Goal: Answer question/provide support: Share knowledge or assist other users

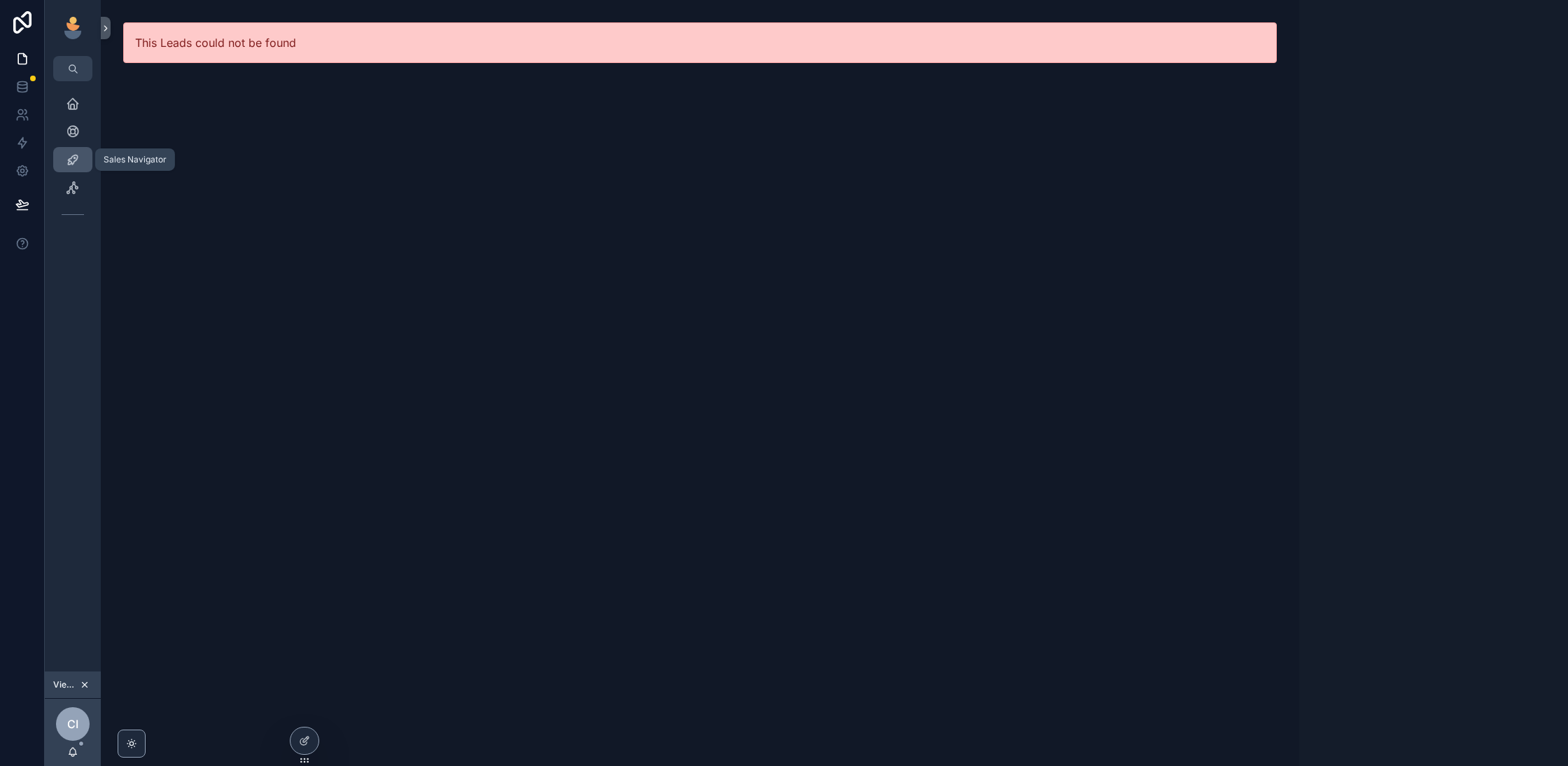
click at [69, 158] on icon "scrollable content" at bounding box center [73, 160] width 14 height 14
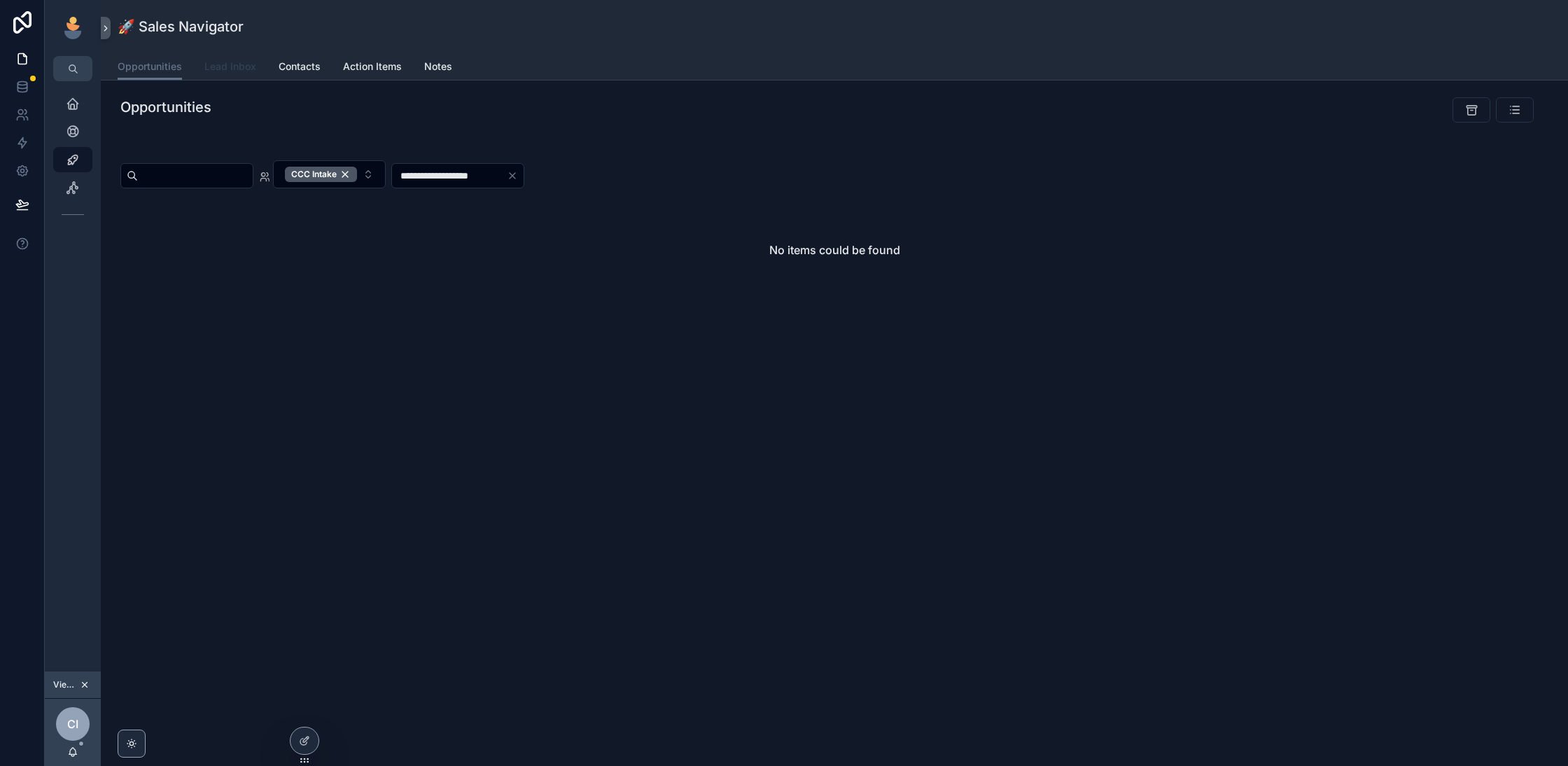
click at [243, 78] on link "Lead Inbox" at bounding box center [230, 68] width 52 height 28
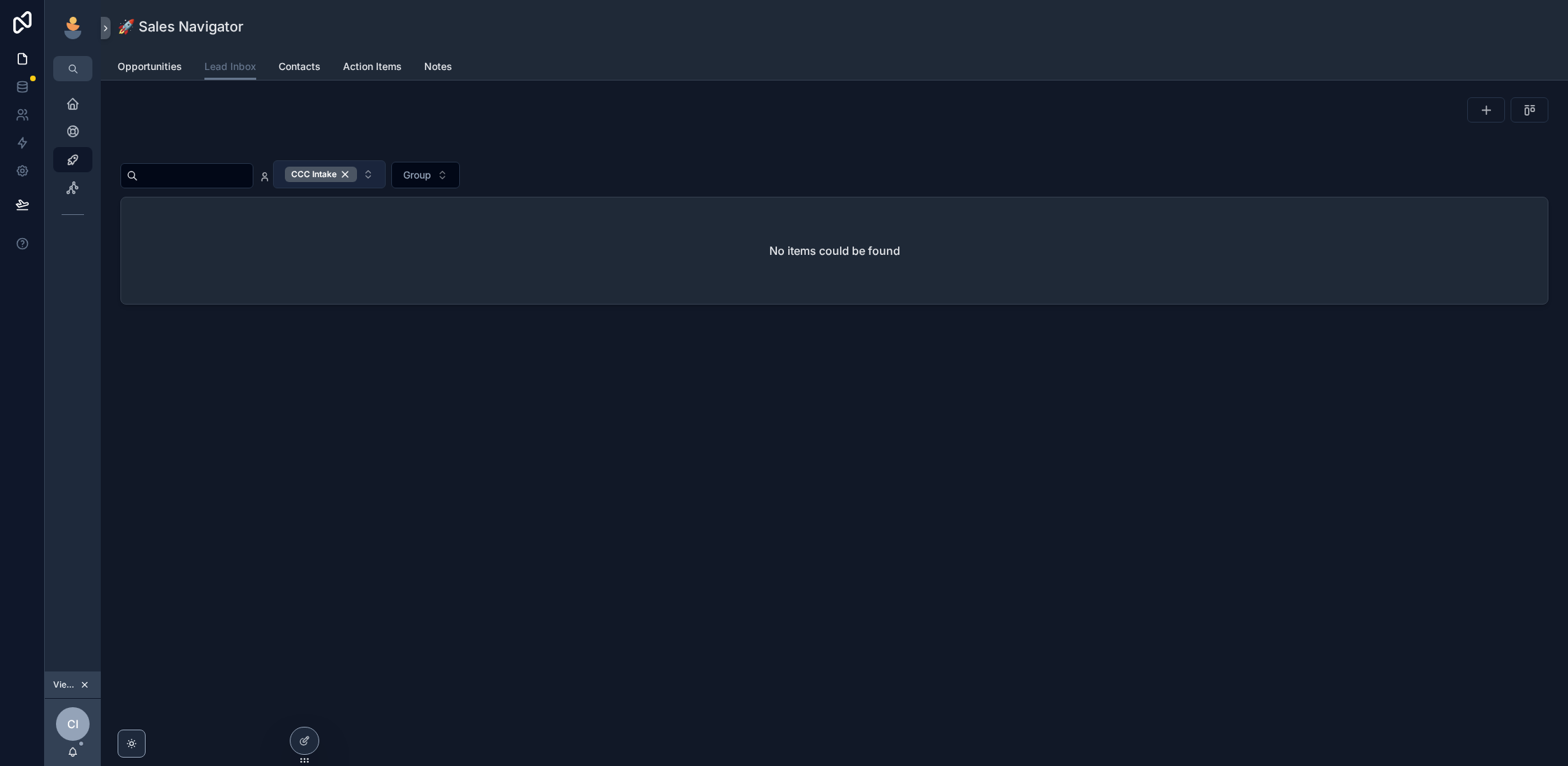
click at [357, 175] on div "CCC Intake" at bounding box center [321, 174] width 72 height 15
click at [450, 446] on div "🚀 Sales Navigator Lead Inbox Opportunities Lead Inbox Contacts Action Items Not…" at bounding box center [834, 383] width 1467 height 766
click at [92, 675] on div "Viewing as CCC" at bounding box center [73, 685] width 56 height 27
click at [87, 681] on icon "scrollable content" at bounding box center [85, 685] width 10 height 10
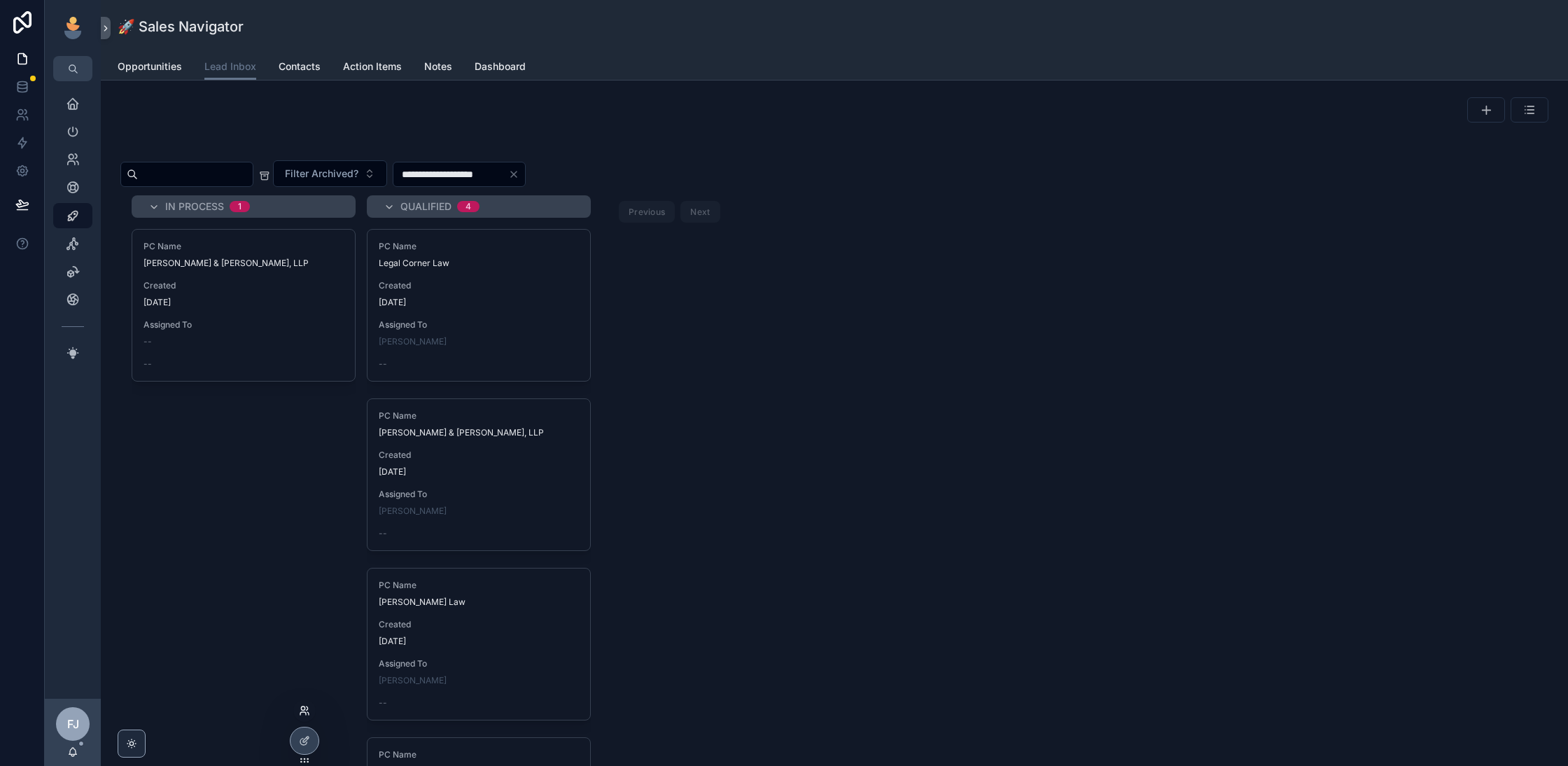
click at [301, 710] on icon at bounding box center [302, 708] width 4 height 4
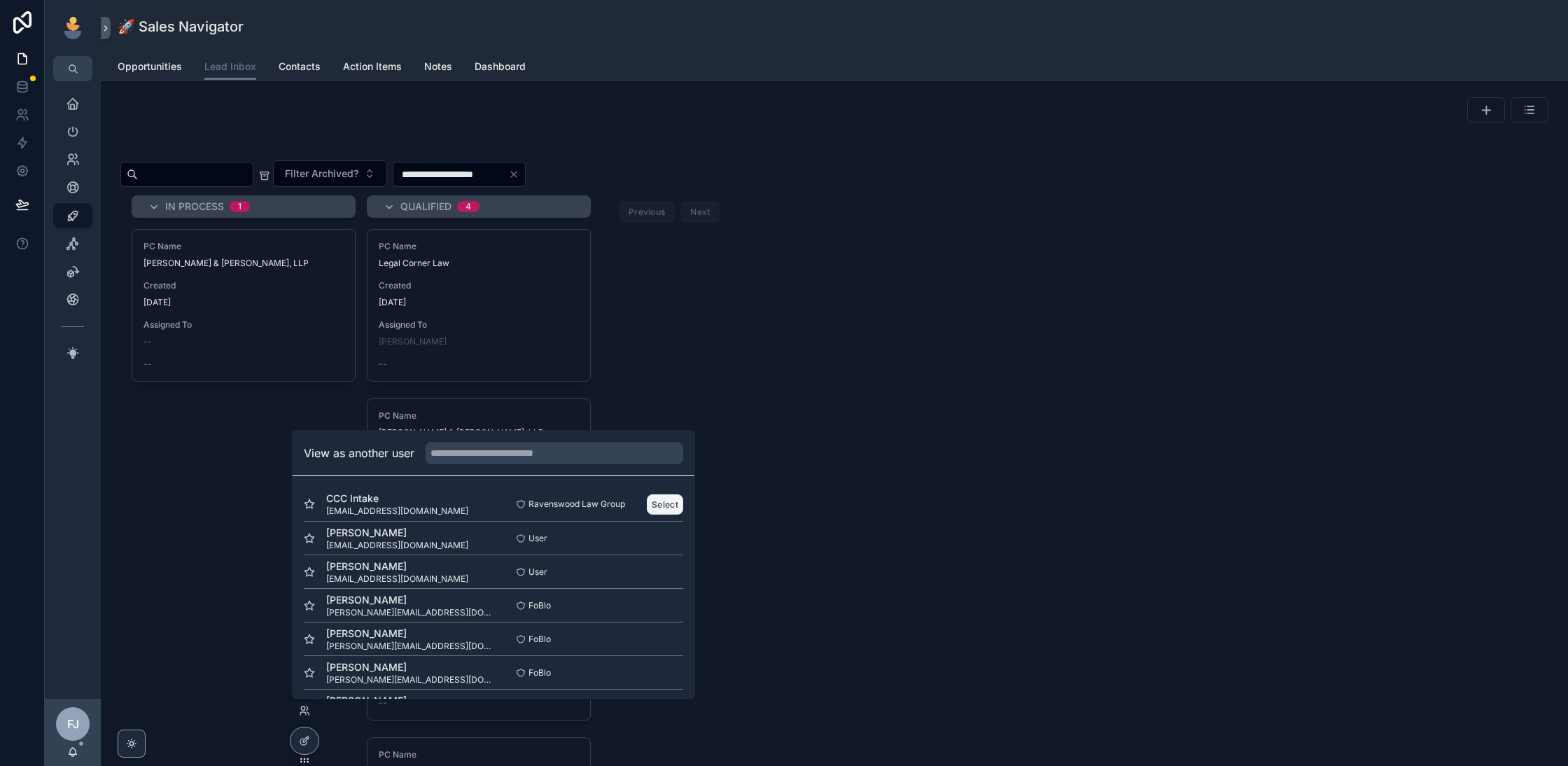
click at [674, 503] on button "Select" at bounding box center [665, 504] width 37 height 20
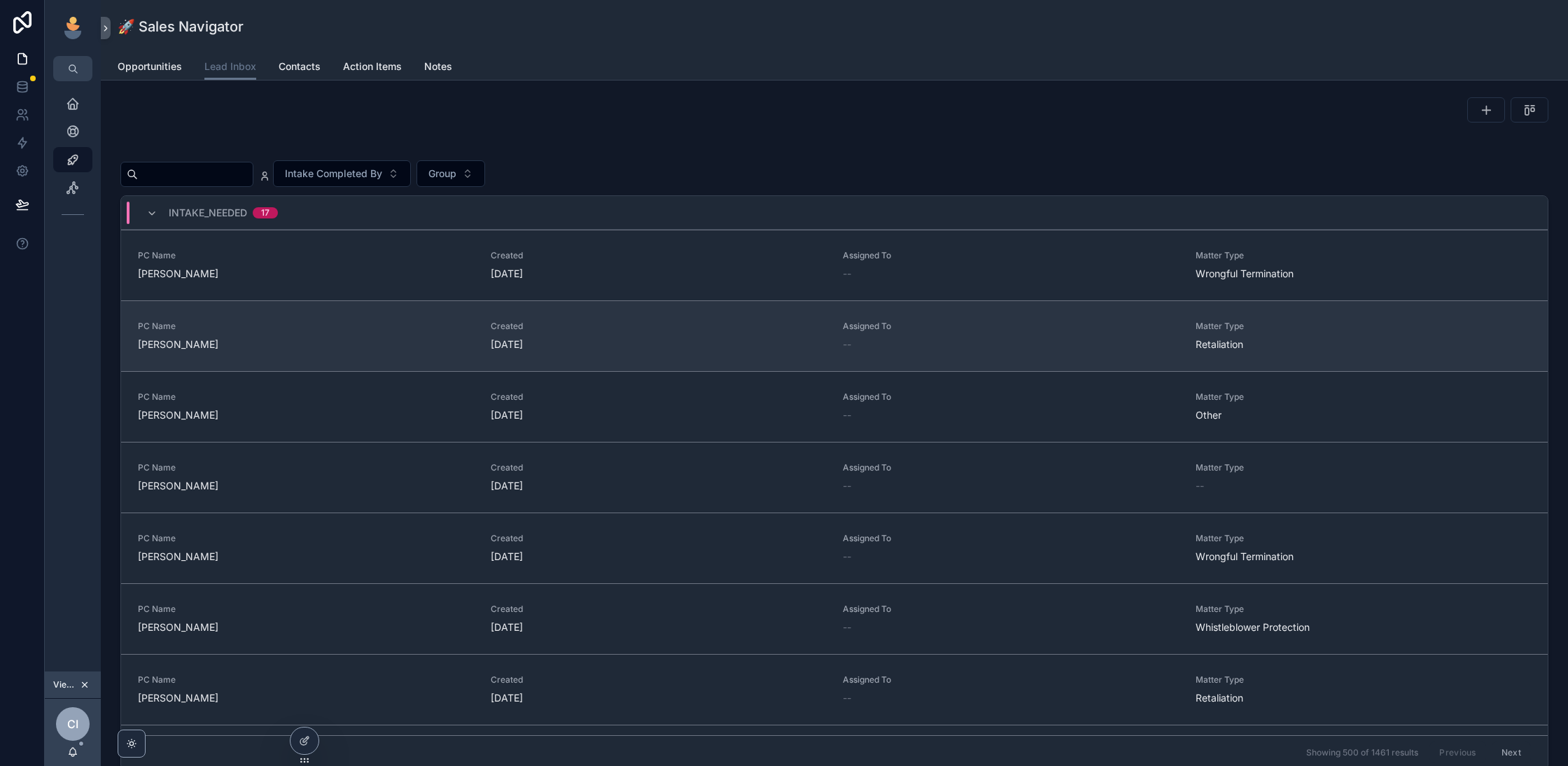
click at [636, 337] on div "9 days ago" at bounding box center [658, 344] width 336 height 14
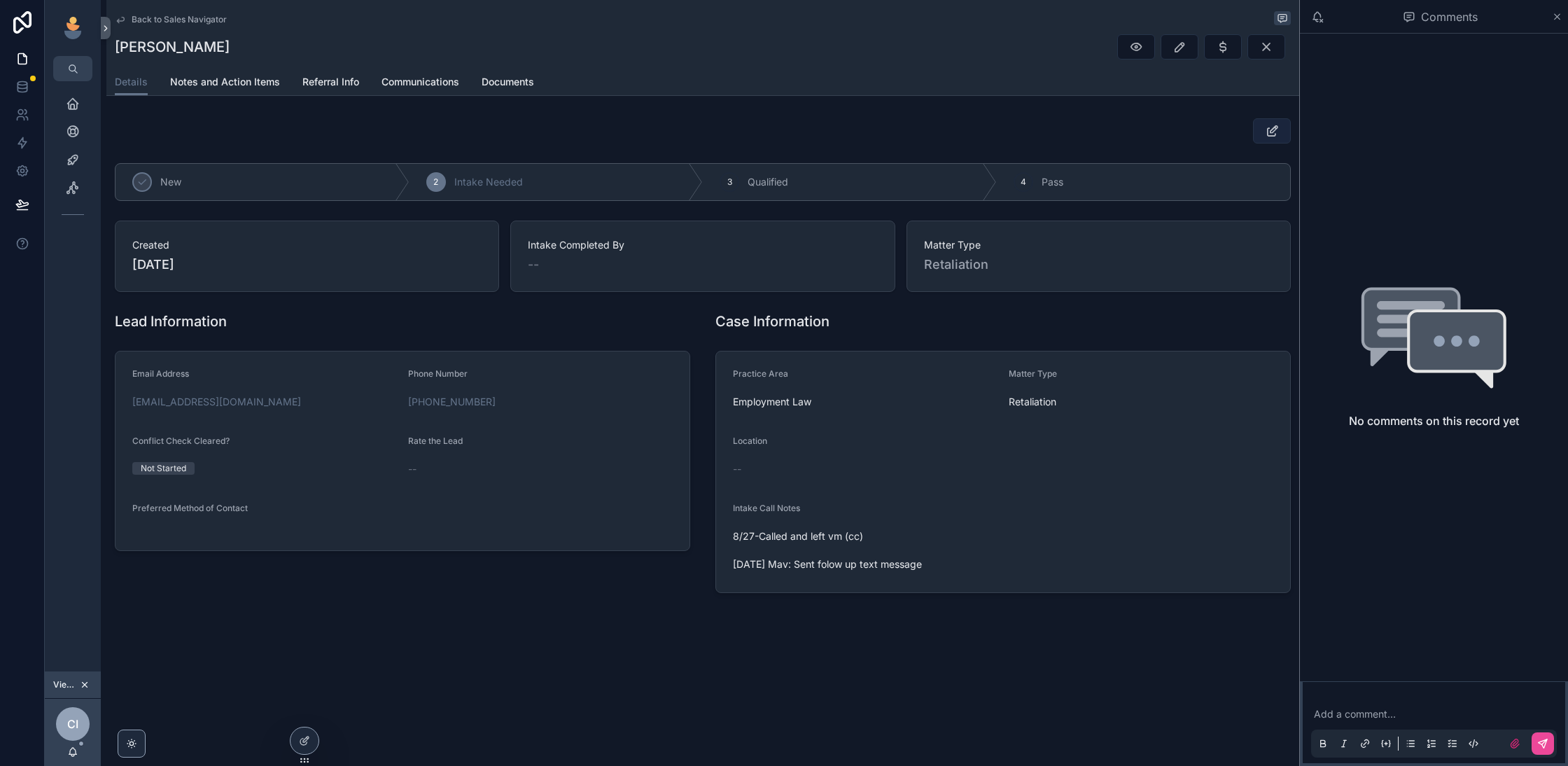
click at [1267, 128] on icon "scrollable content" at bounding box center [1272, 131] width 15 height 14
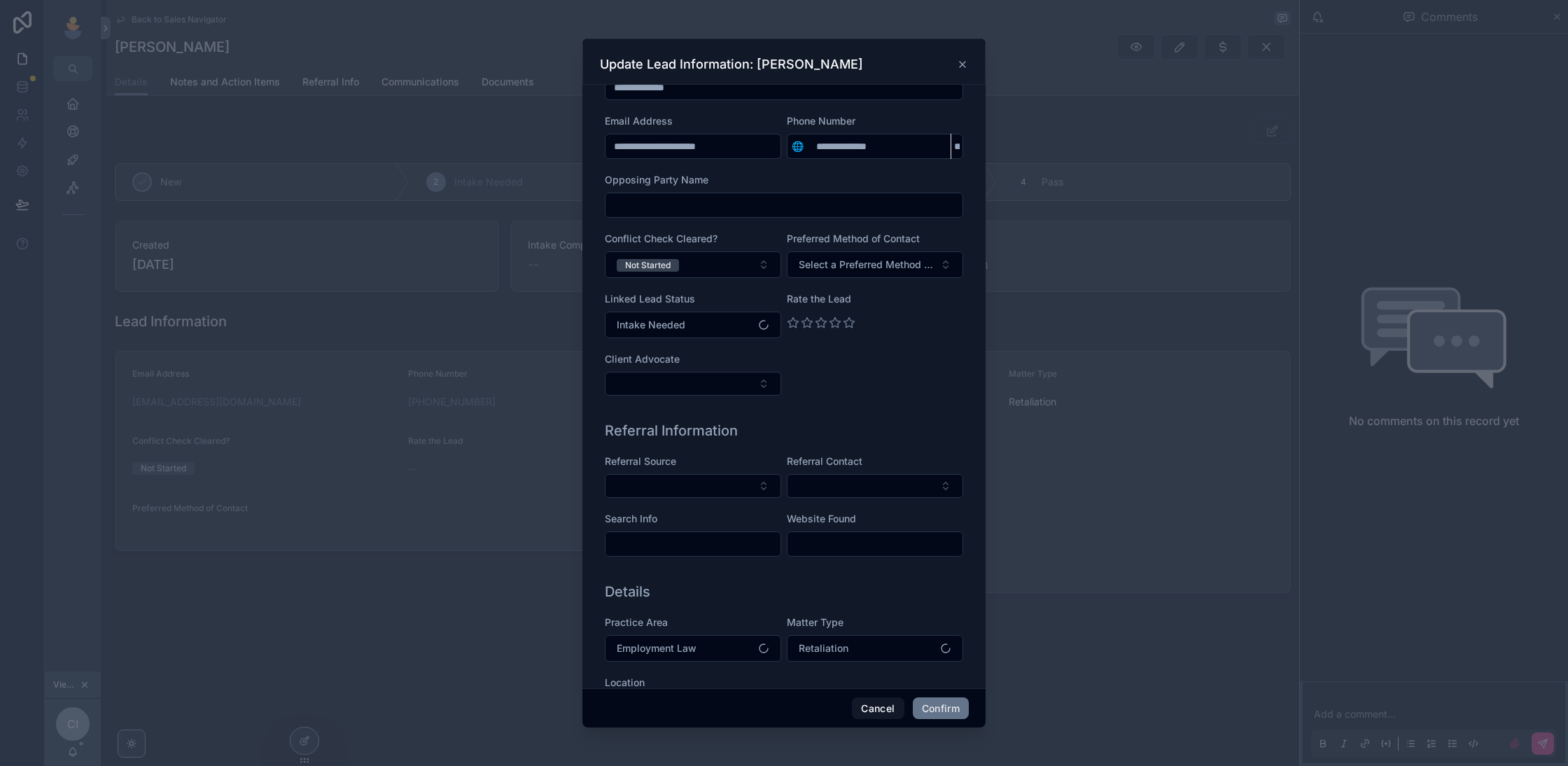
scroll to position [97, 0]
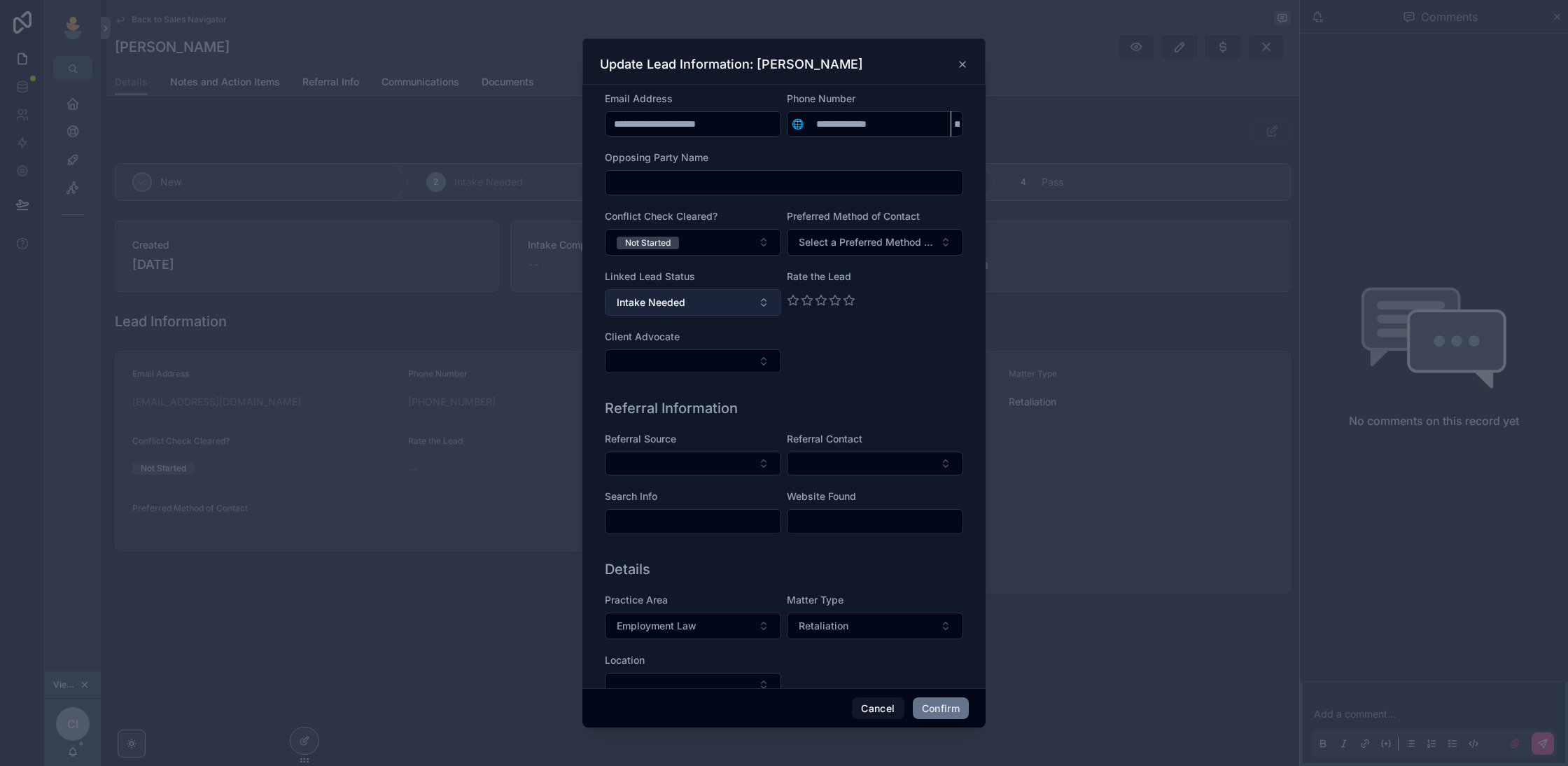
click at [762, 306] on button "Intake Needed" at bounding box center [693, 303] width 176 height 27
click at [872, 366] on div "**********" at bounding box center [784, 210] width 358 height 354
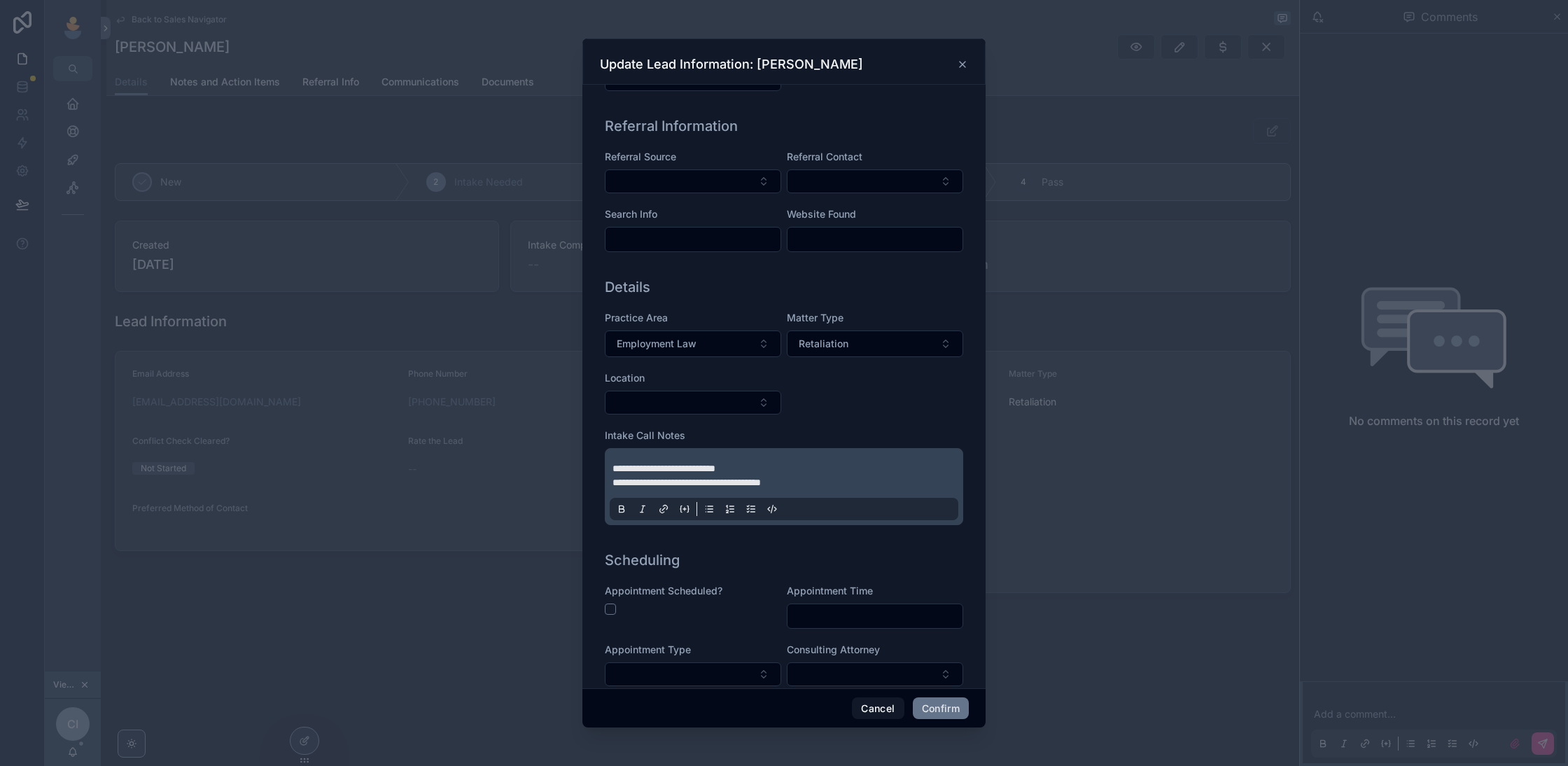
scroll to position [481, 0]
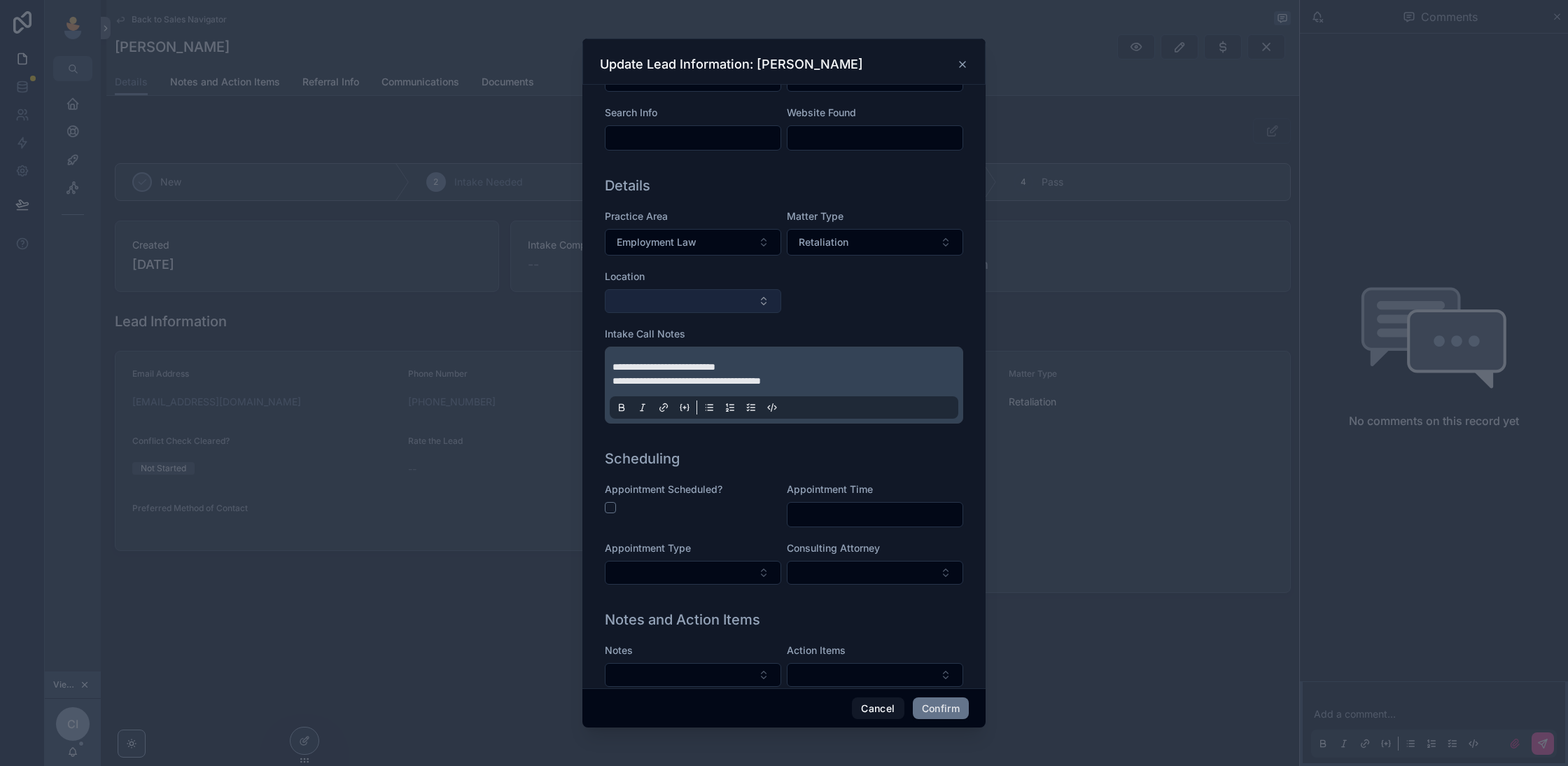
click at [750, 301] on button "Select Button" at bounding box center [693, 301] width 176 height 24
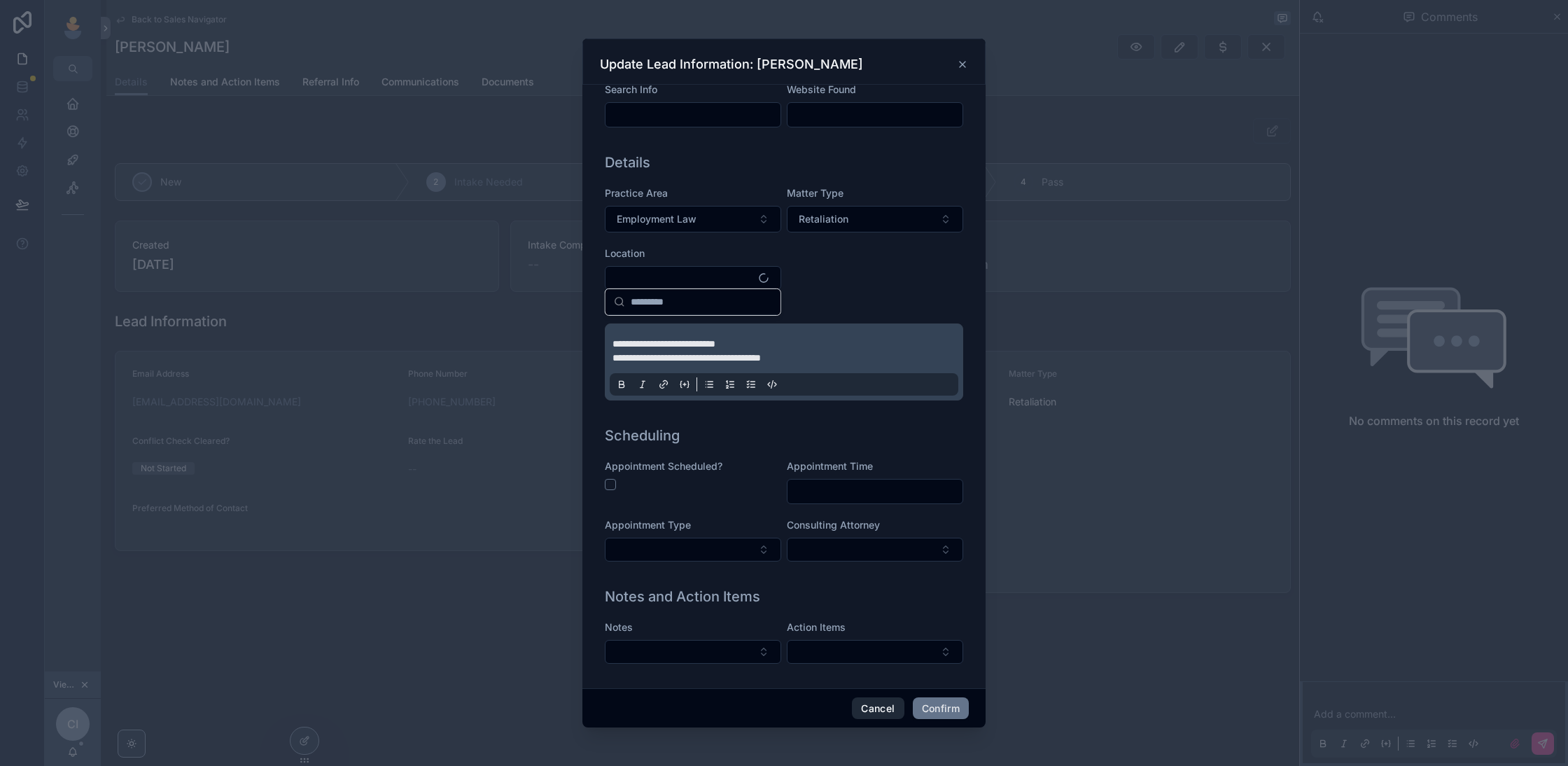
click at [875, 700] on button "Cancel" at bounding box center [878, 708] width 52 height 22
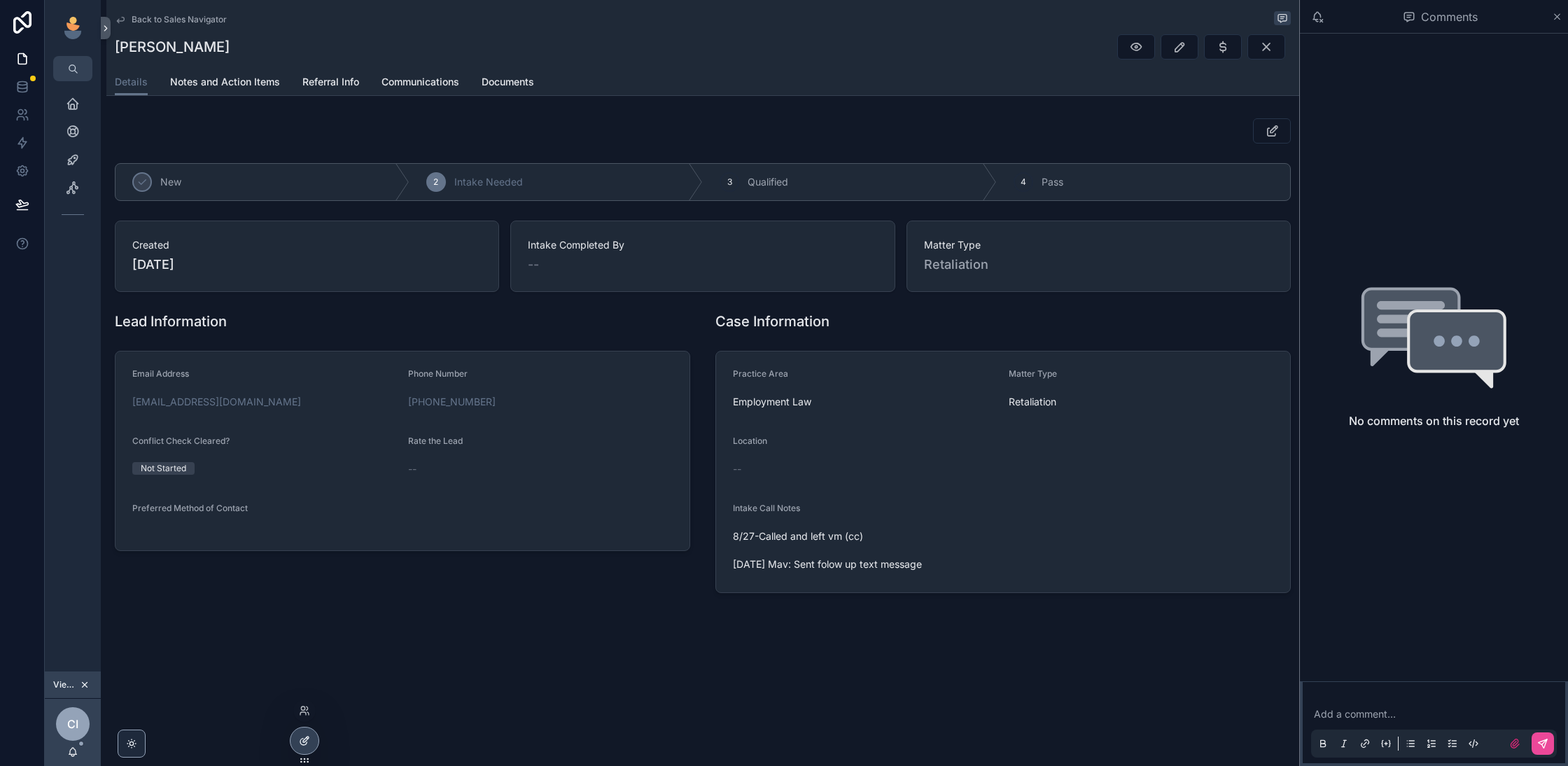
click at [300, 742] on icon at bounding box center [303, 741] width 6 height 6
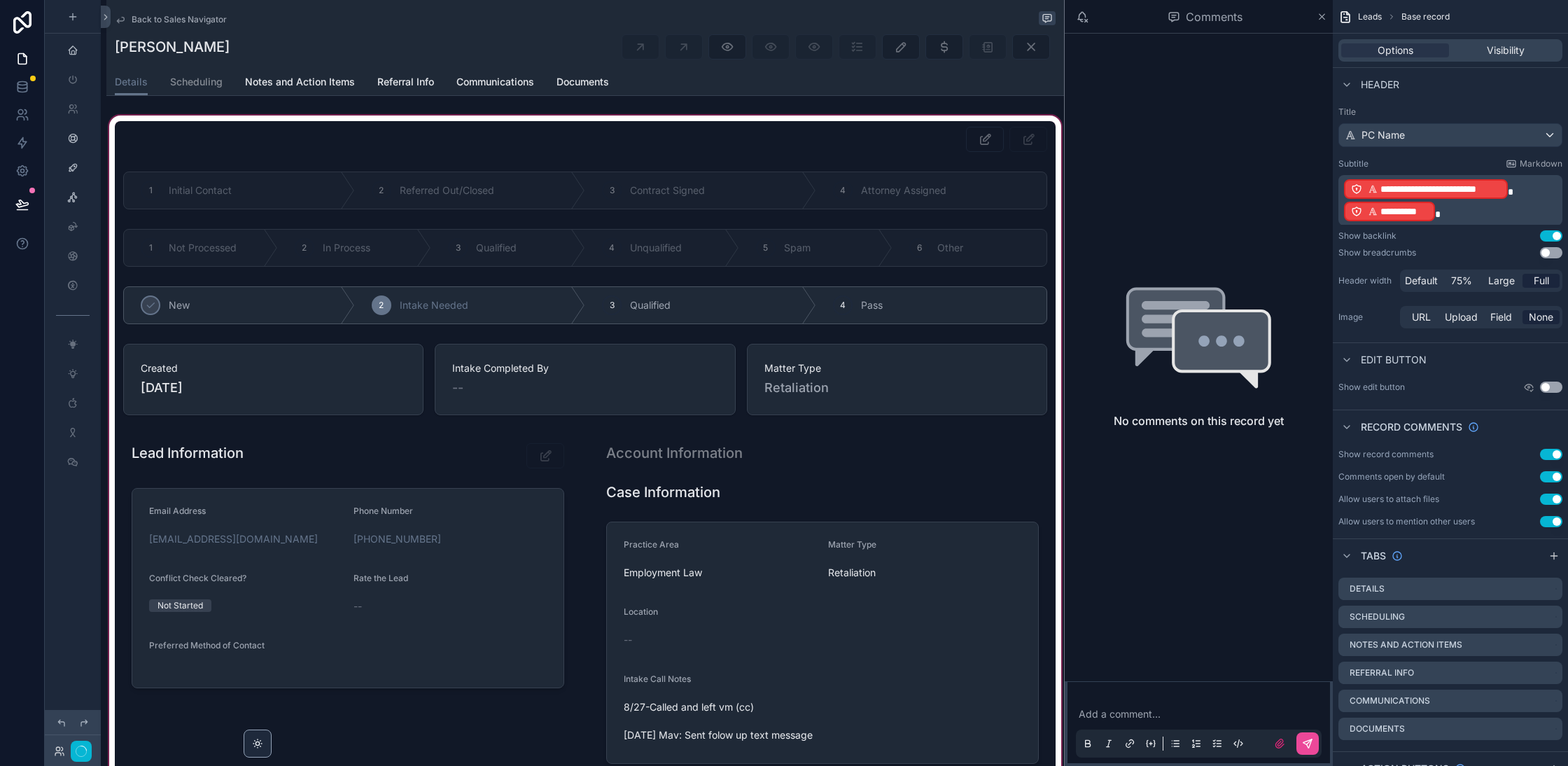
click at [962, 136] on div "scrollable content" at bounding box center [584, 449] width 958 height 674
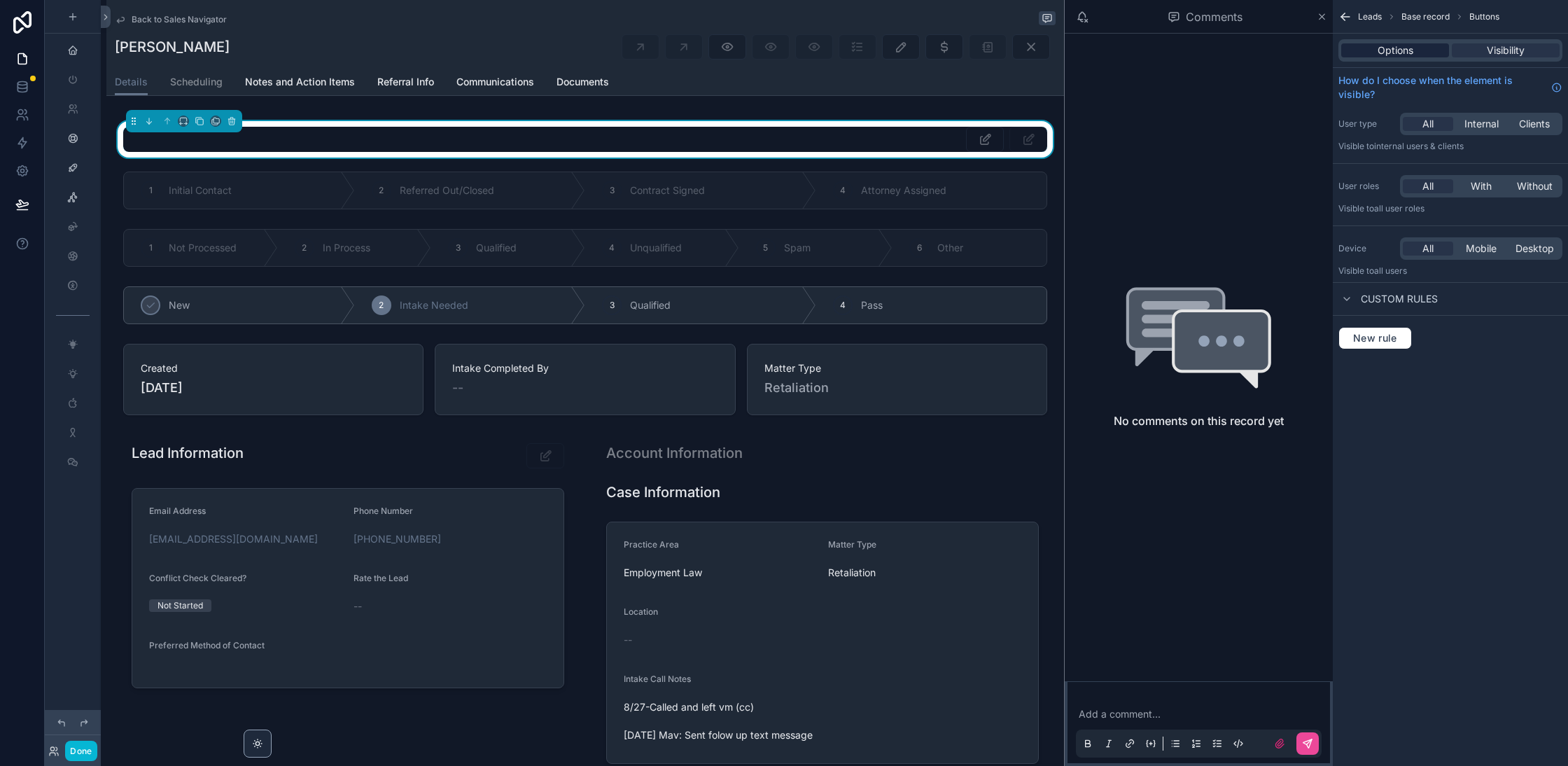
click at [1391, 51] on span "Options" at bounding box center [1395, 51] width 36 height 14
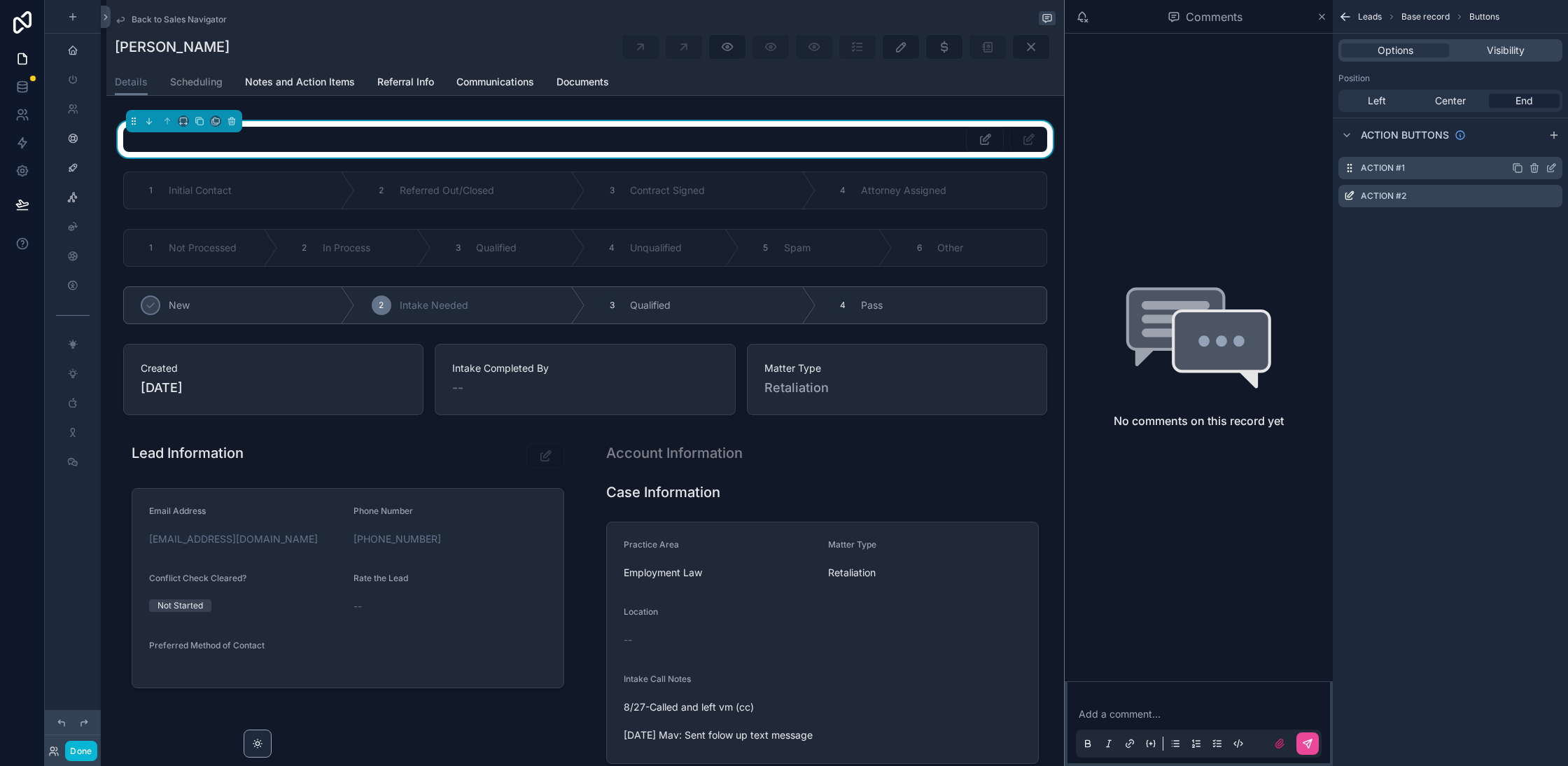
click at [1548, 170] on icon "scrollable content" at bounding box center [1550, 169] width 6 height 6
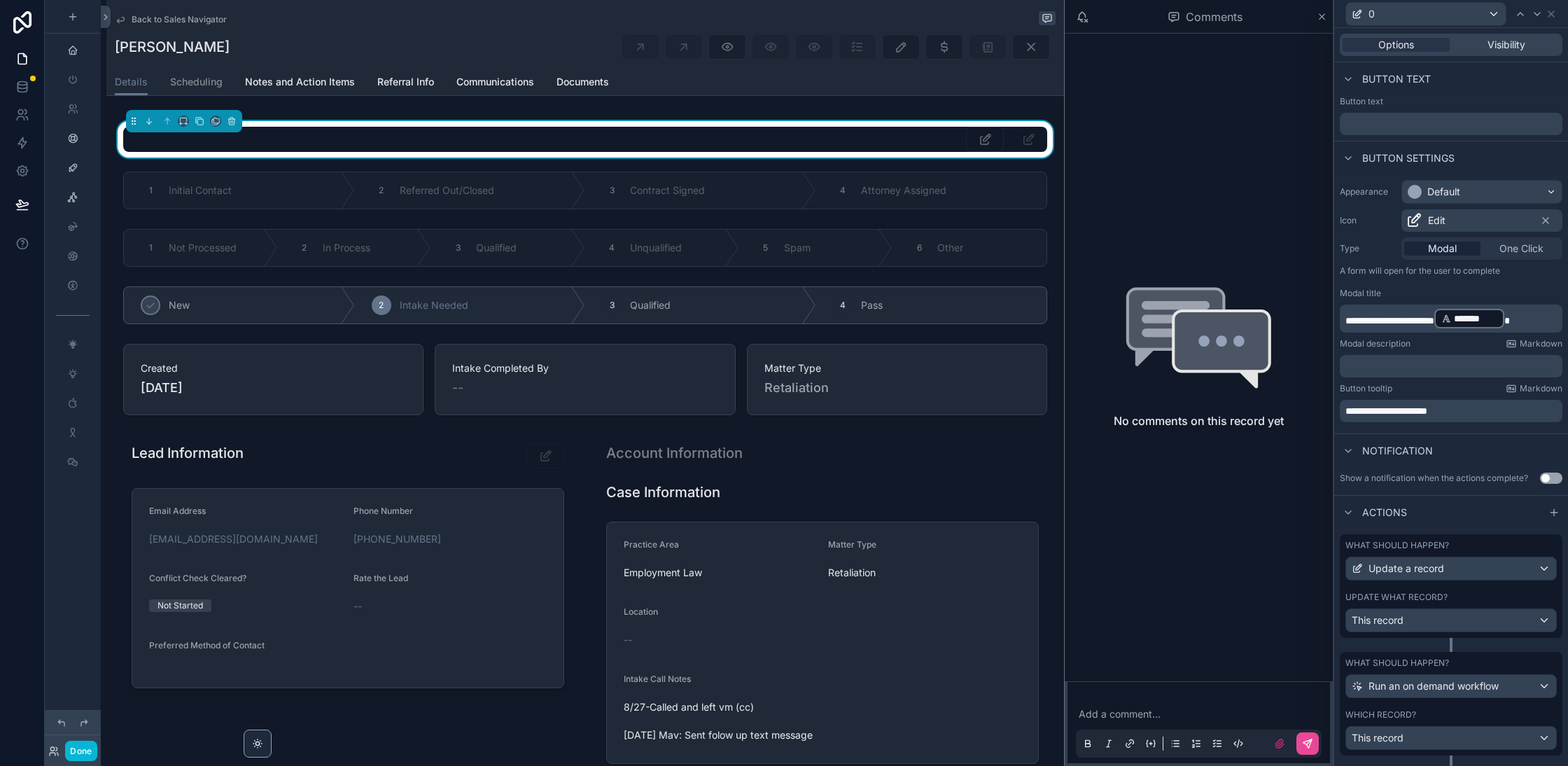
scroll to position [18, 0]
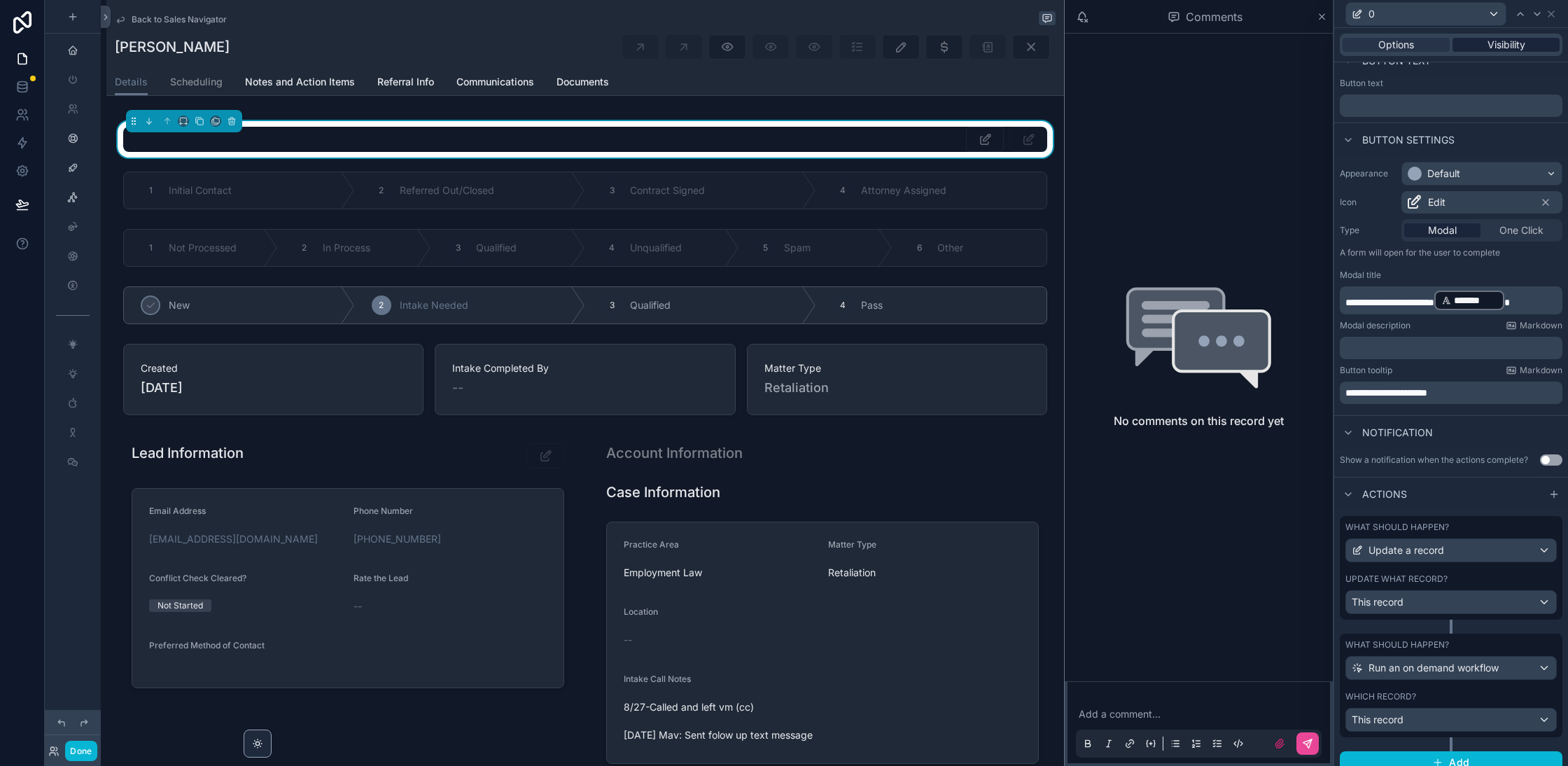
click at [1511, 39] on span "Visibility" at bounding box center [1506, 45] width 38 height 14
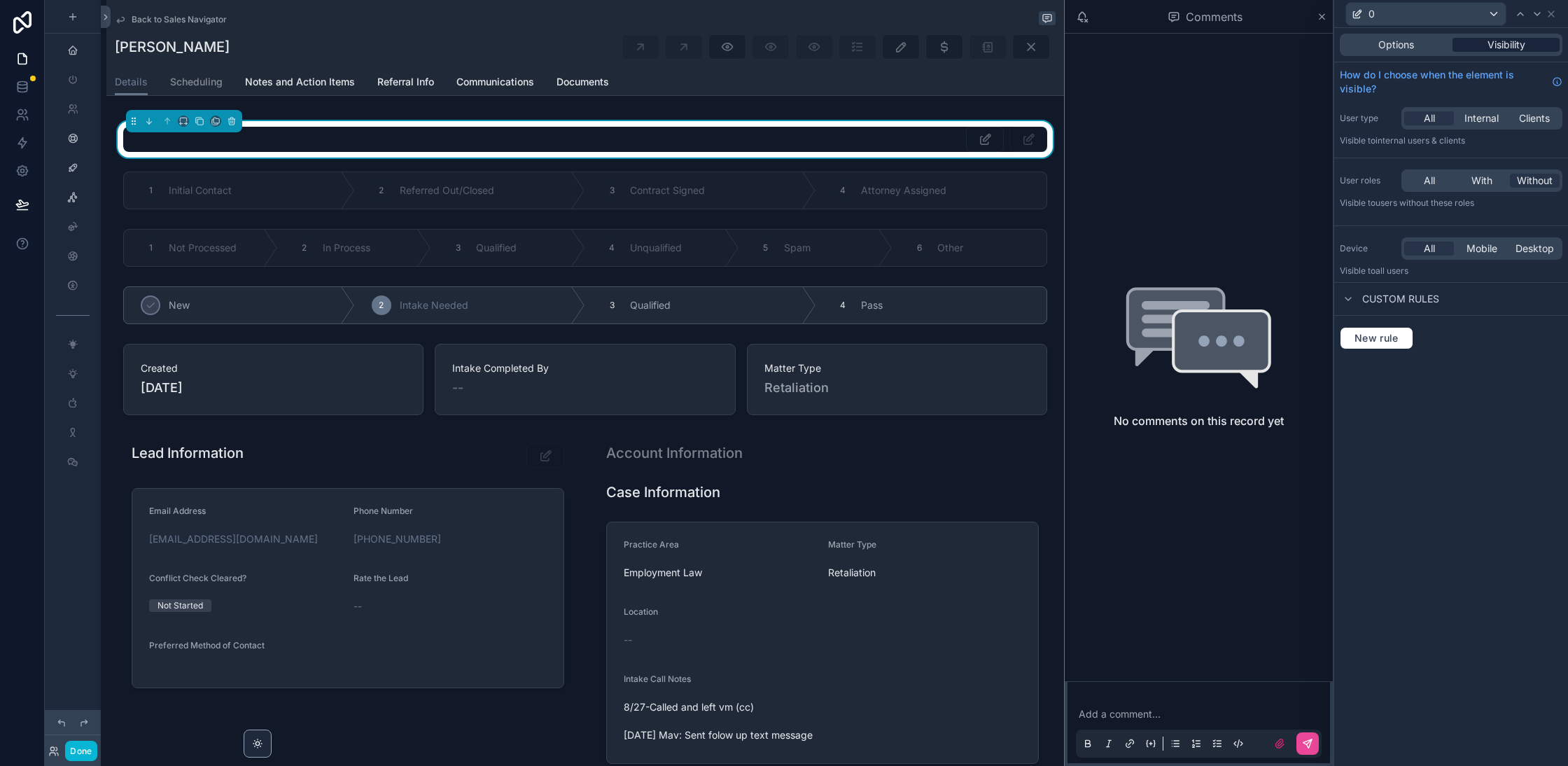
scroll to position [0, 0]
click at [1356, 192] on div "User roles All With Without Visible to Users without these roles" at bounding box center [1451, 192] width 234 height 56
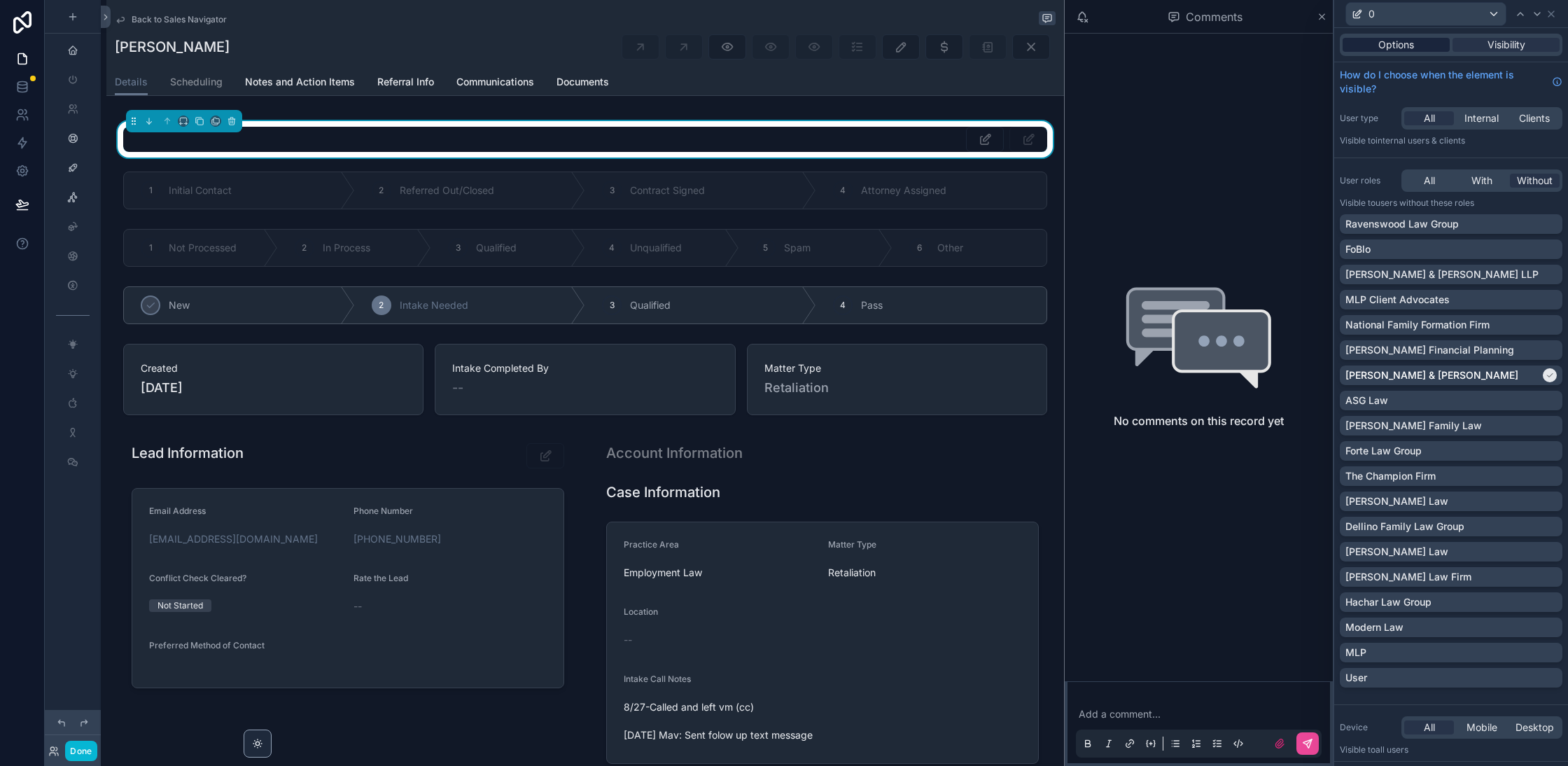
click at [1405, 43] on span "Options" at bounding box center [1396, 45] width 36 height 14
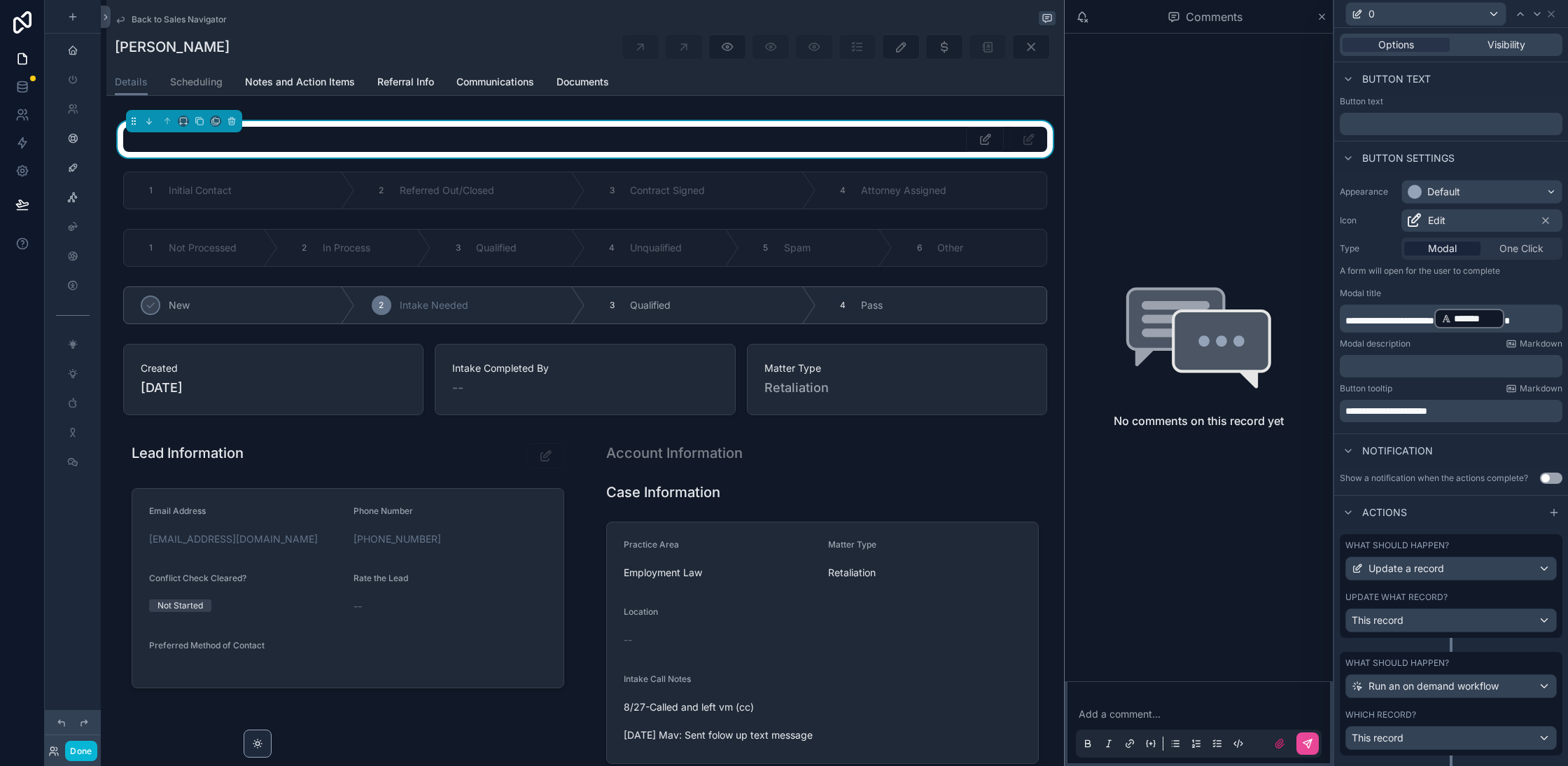
scroll to position [27, 0]
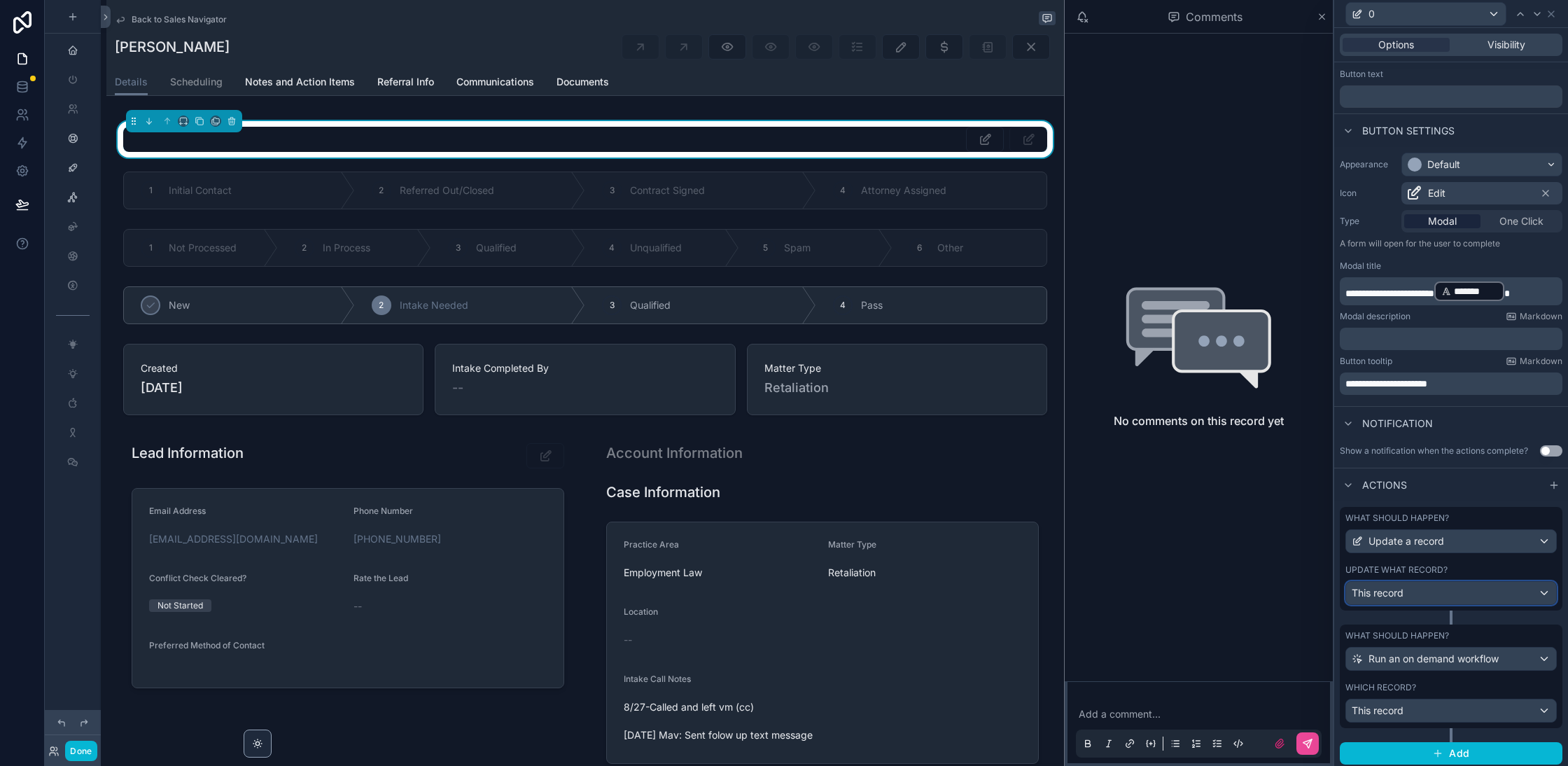
click at [1421, 593] on div "This record" at bounding box center [1451, 593] width 210 height 22
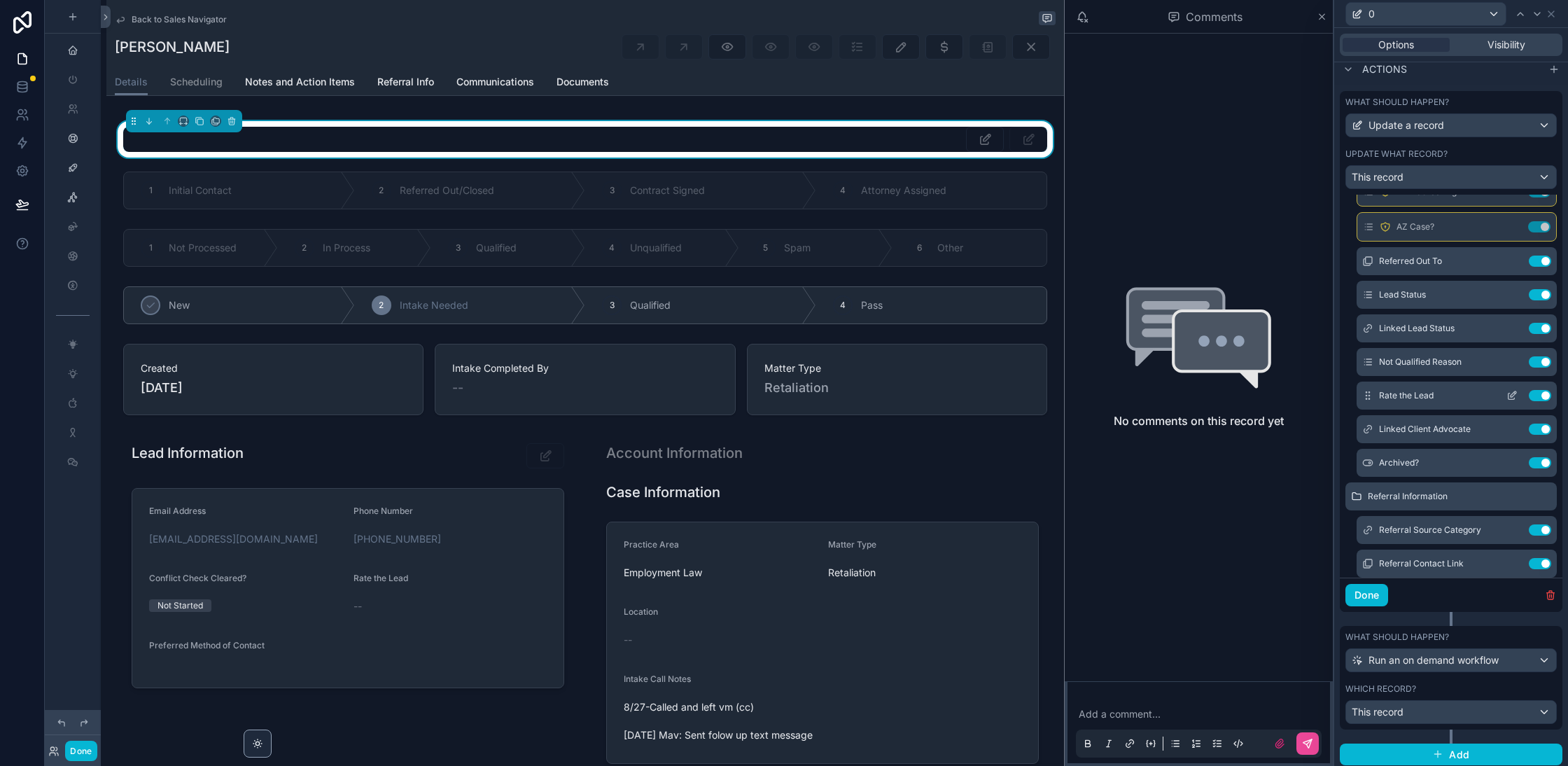
scroll to position [690, 0]
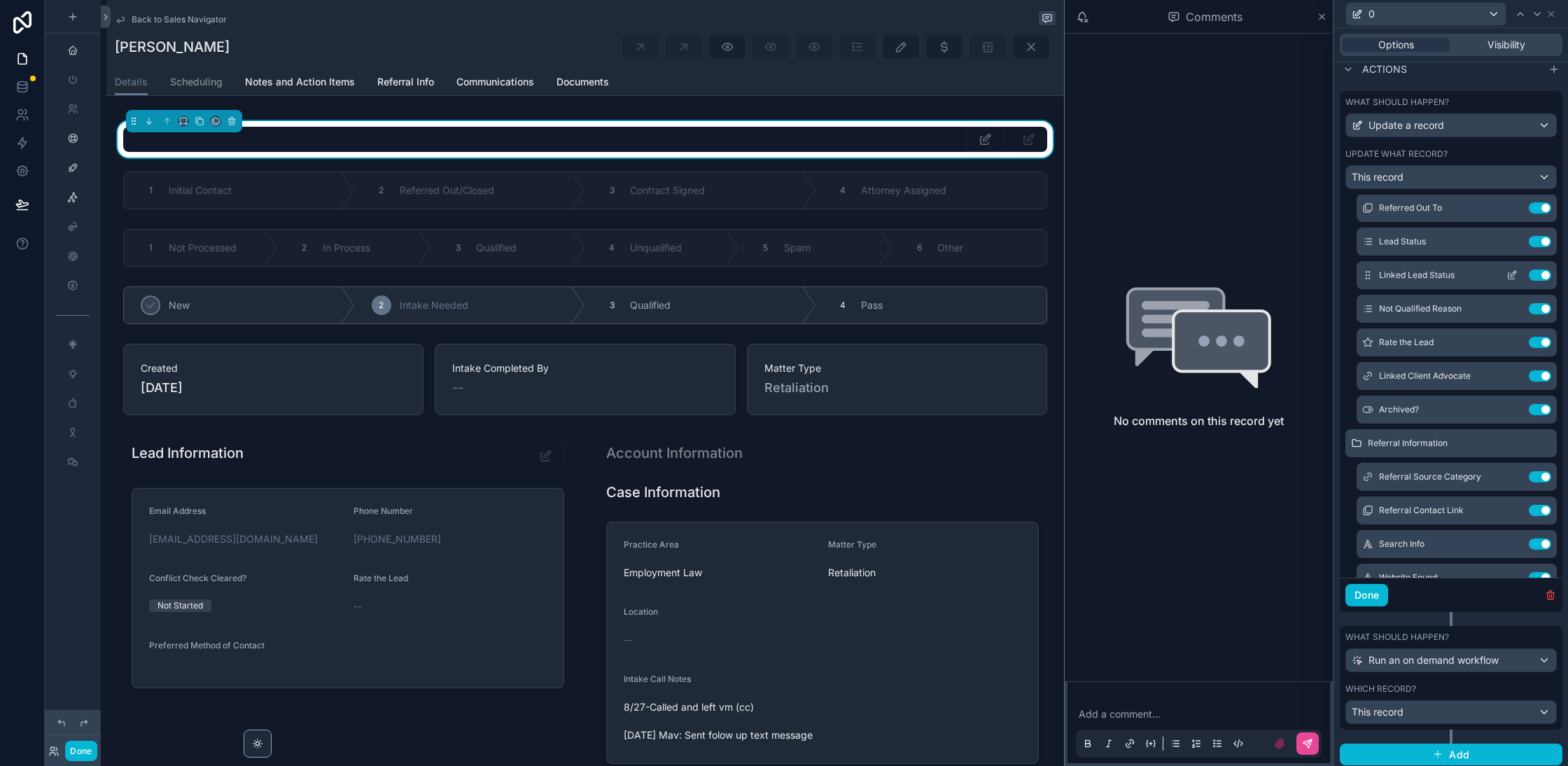
click at [1514, 270] on icon at bounding box center [1512, 275] width 11 height 11
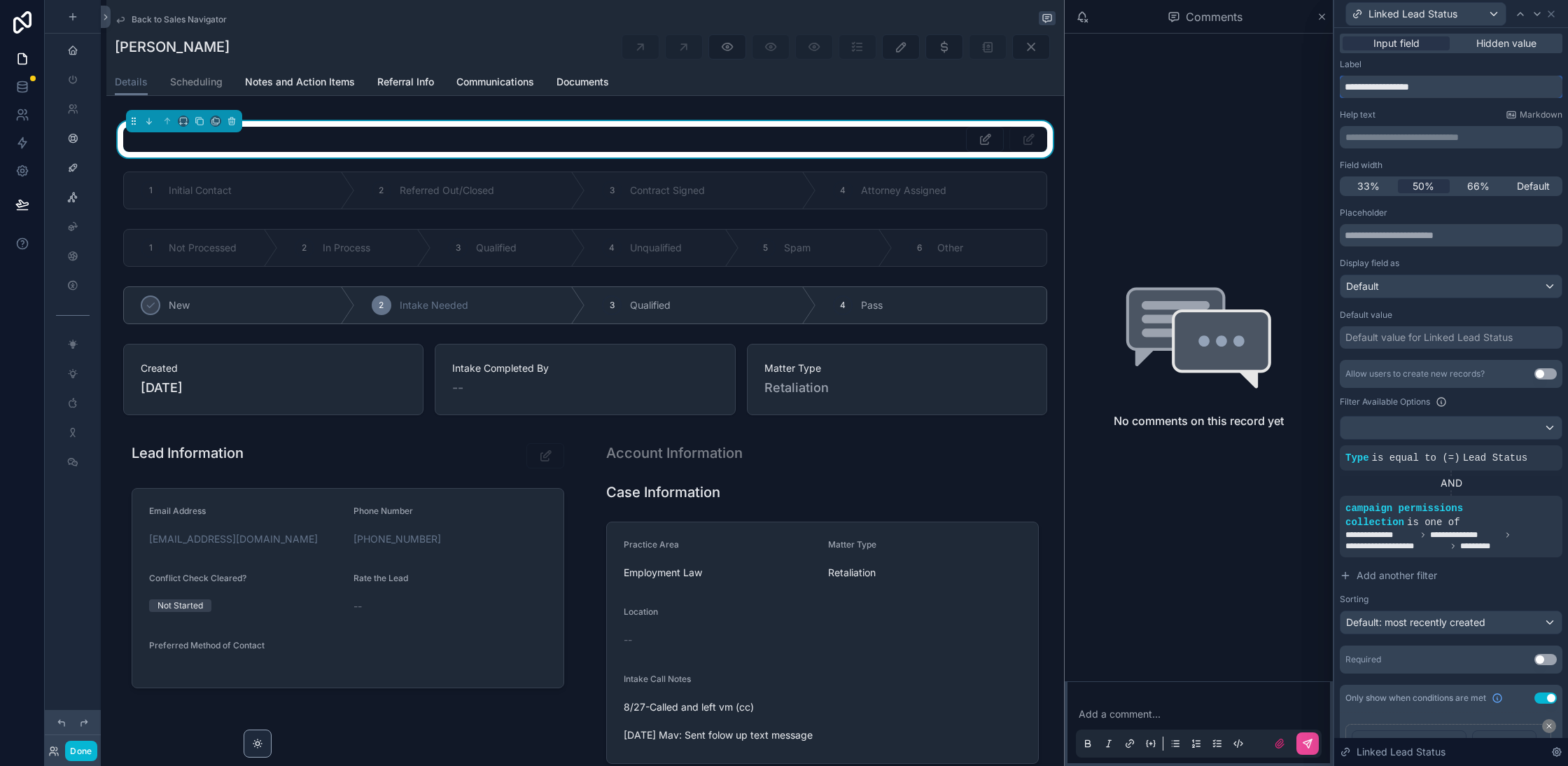
click at [1381, 92] on input "**********" at bounding box center [1451, 87] width 223 height 22
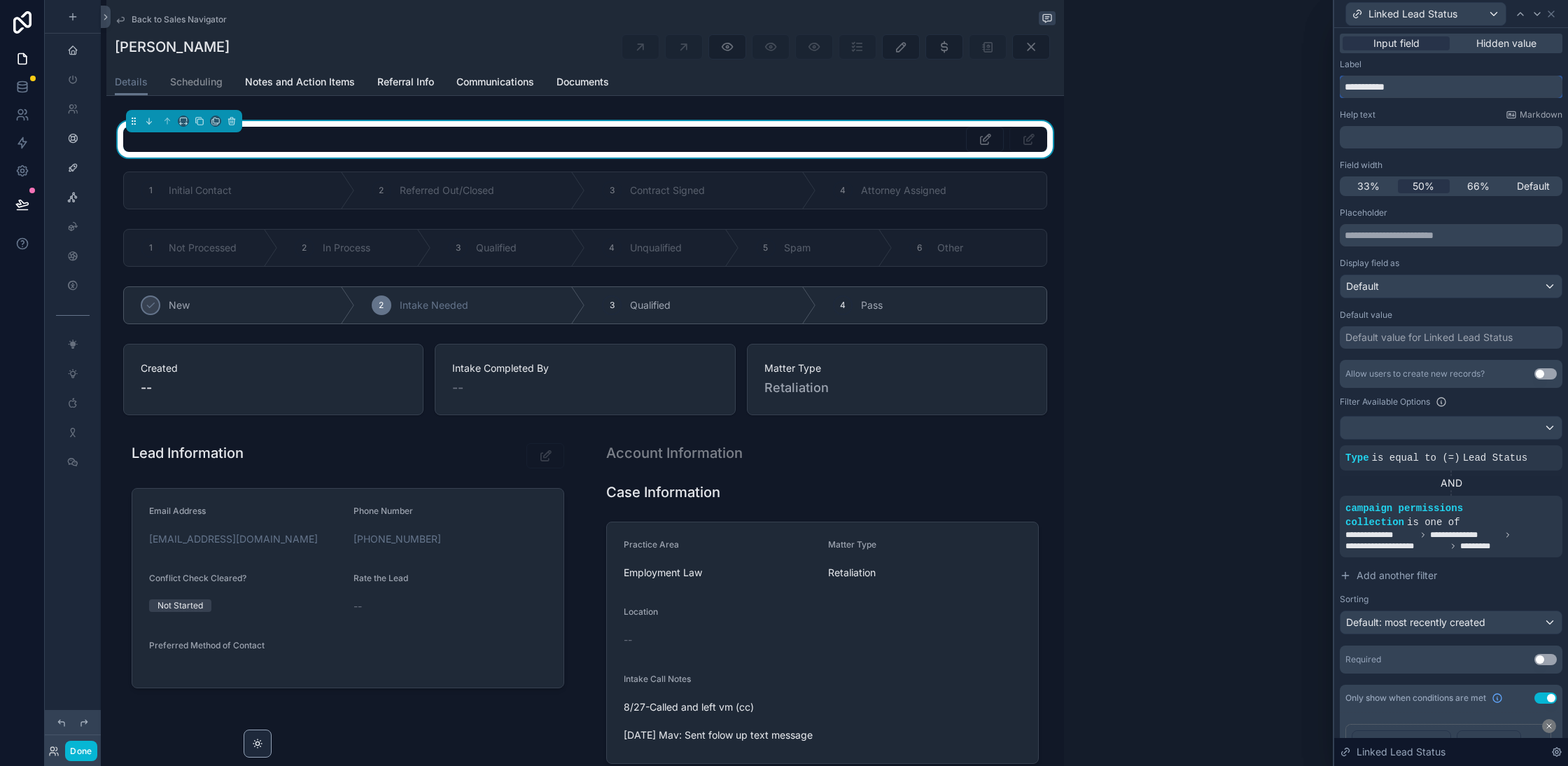
type input "**********"
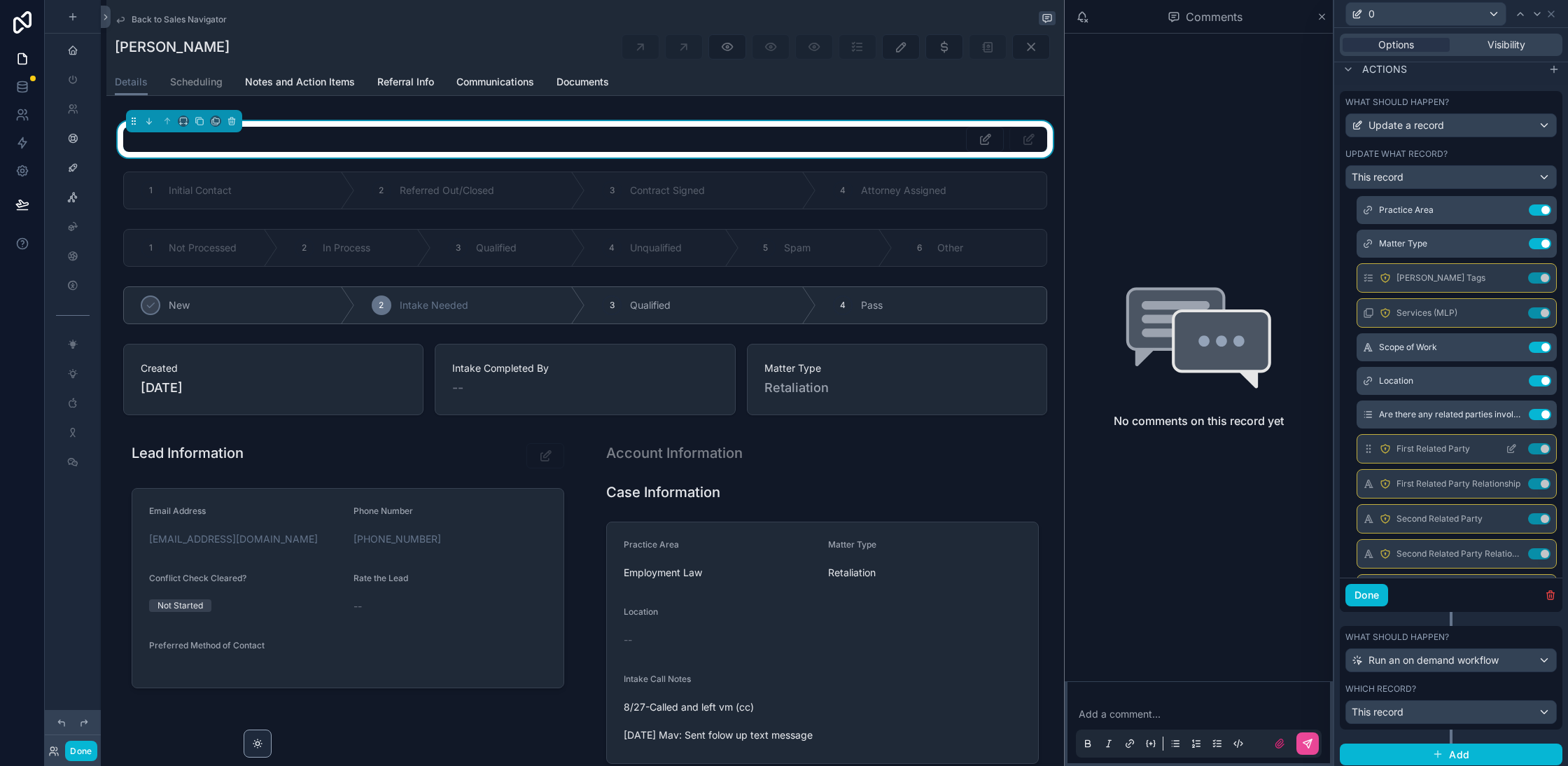
scroll to position [1168, 0]
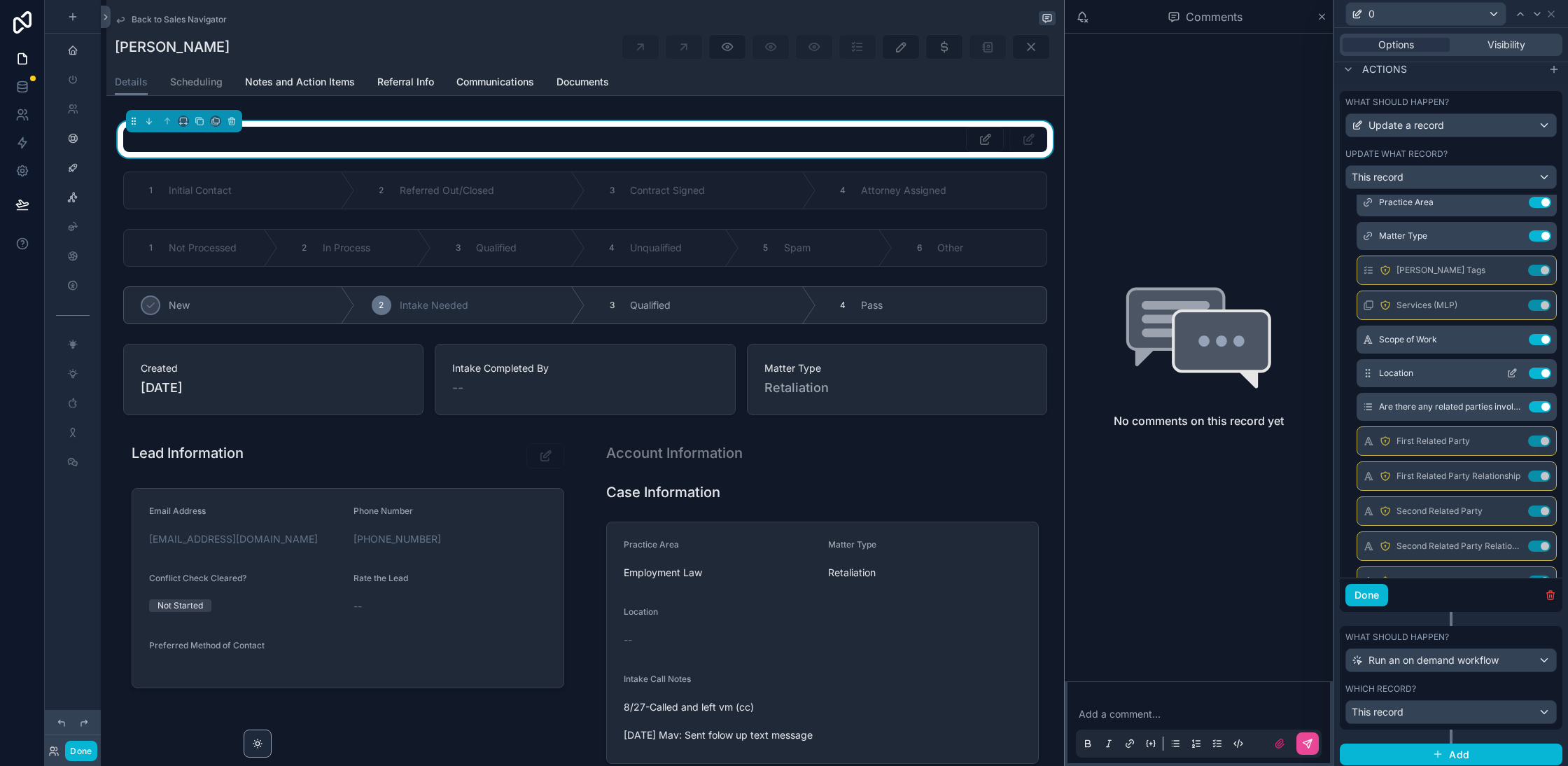
click at [1507, 368] on icon at bounding box center [1512, 373] width 11 height 11
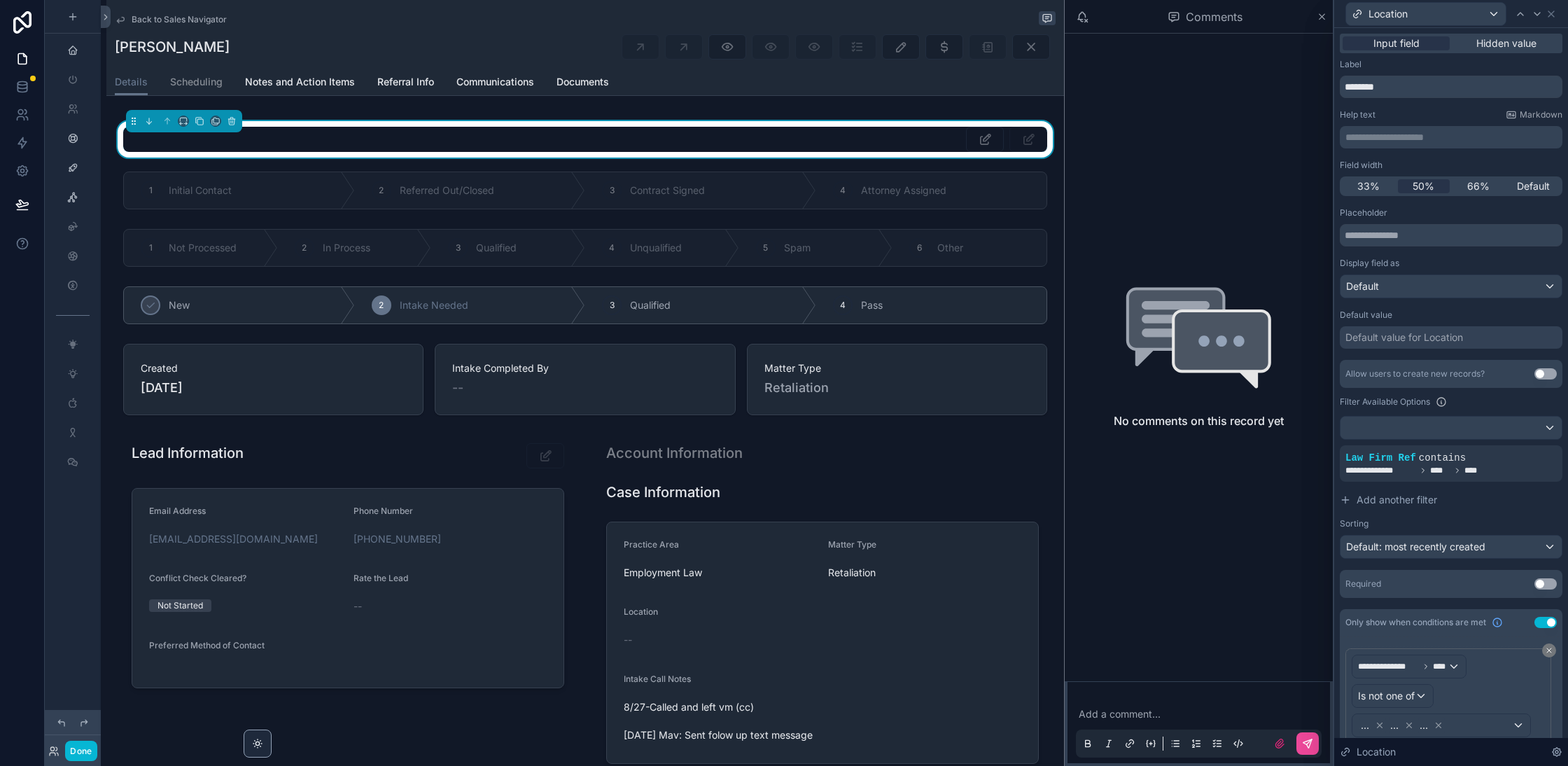
scroll to position [50, 0]
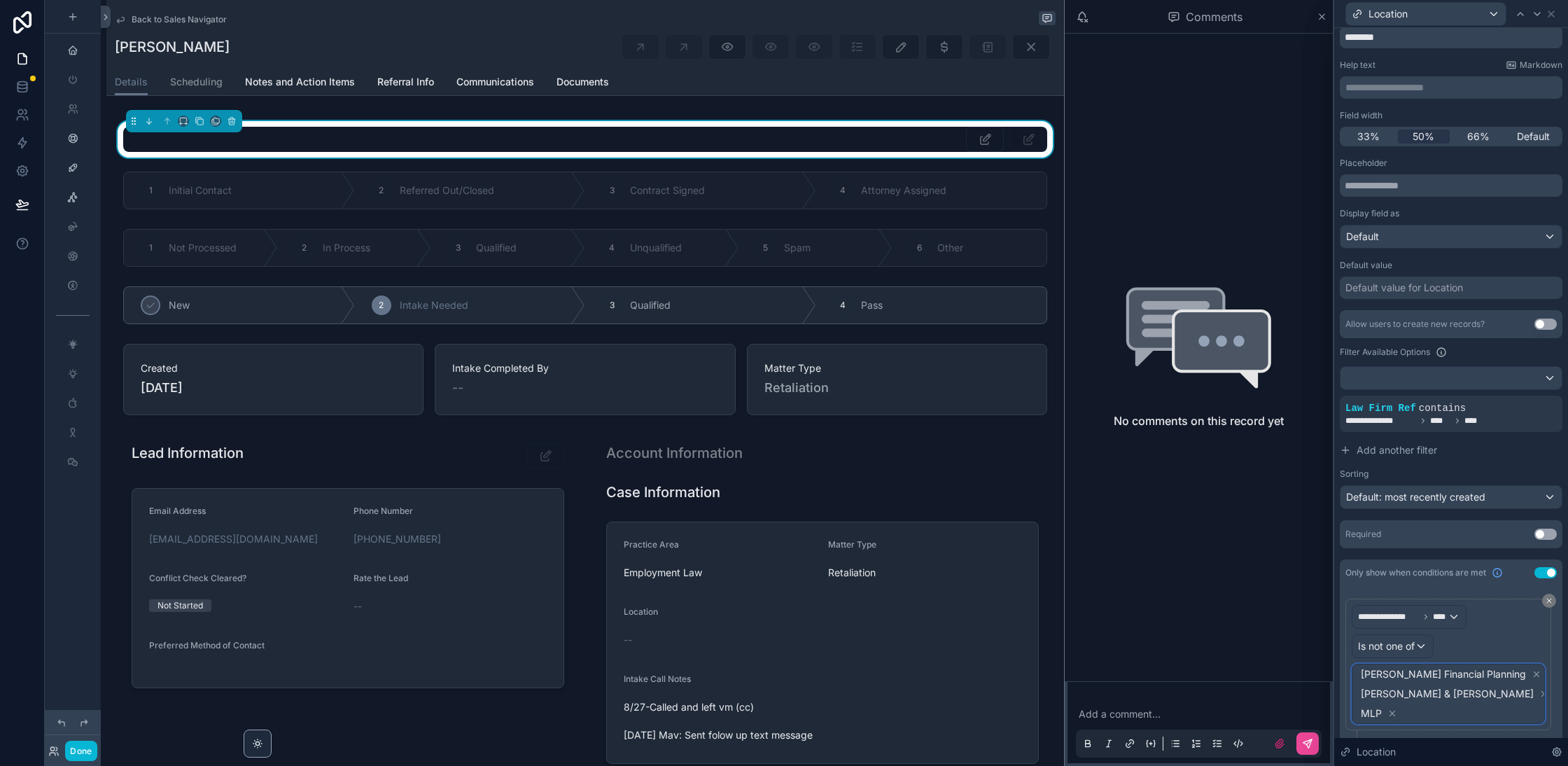
click at [1529, 678] on div "Tarascio Financial Planning Morrison & Hughes MLP" at bounding box center [1448, 694] width 192 height 59
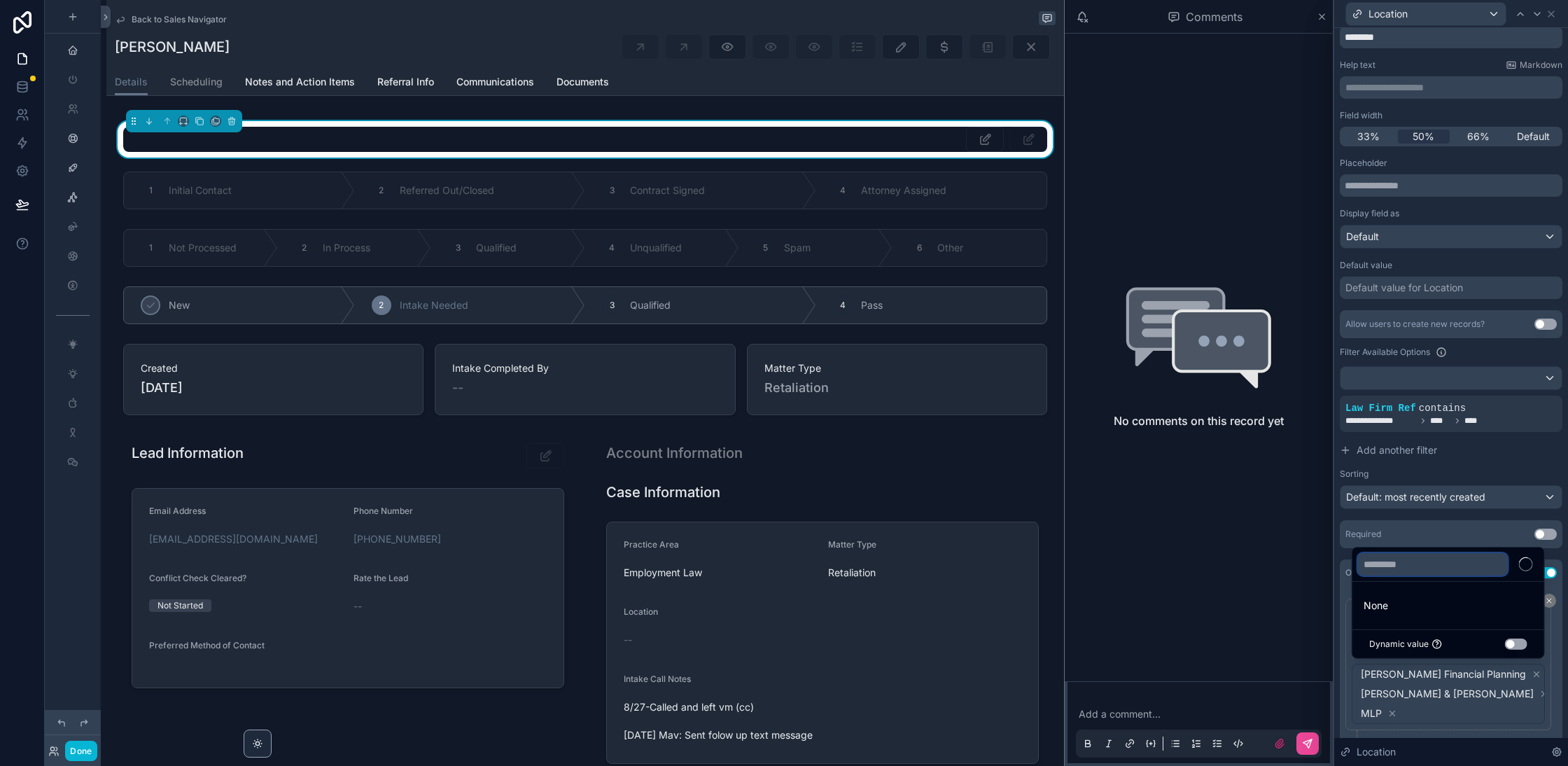
click at [1424, 566] on input "text" at bounding box center [1432, 564] width 150 height 22
type input "****"
click at [1437, 606] on span "Ravenswood Law Group" at bounding box center [1419, 606] width 111 height 17
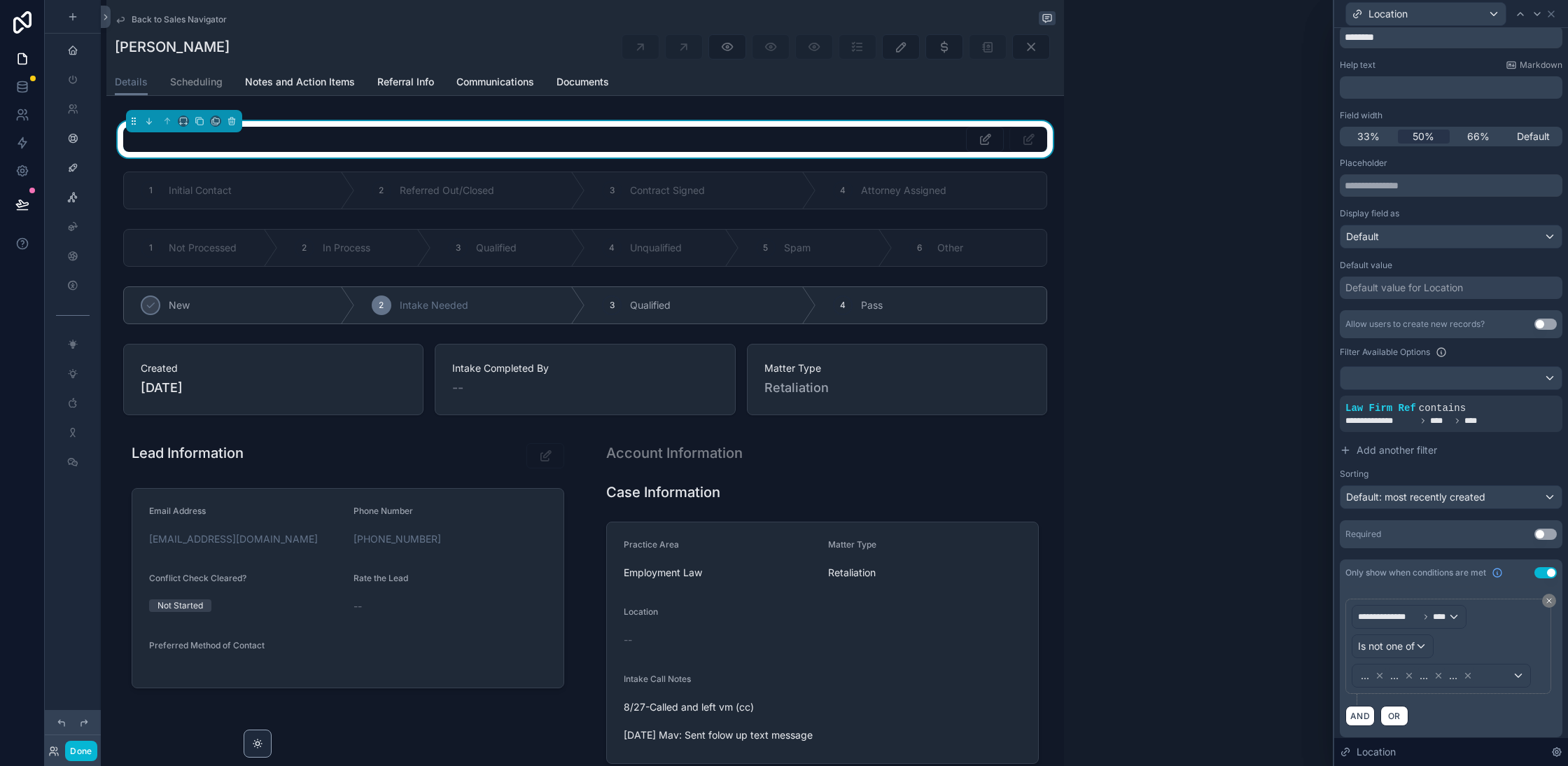
scroll to position [0, 0]
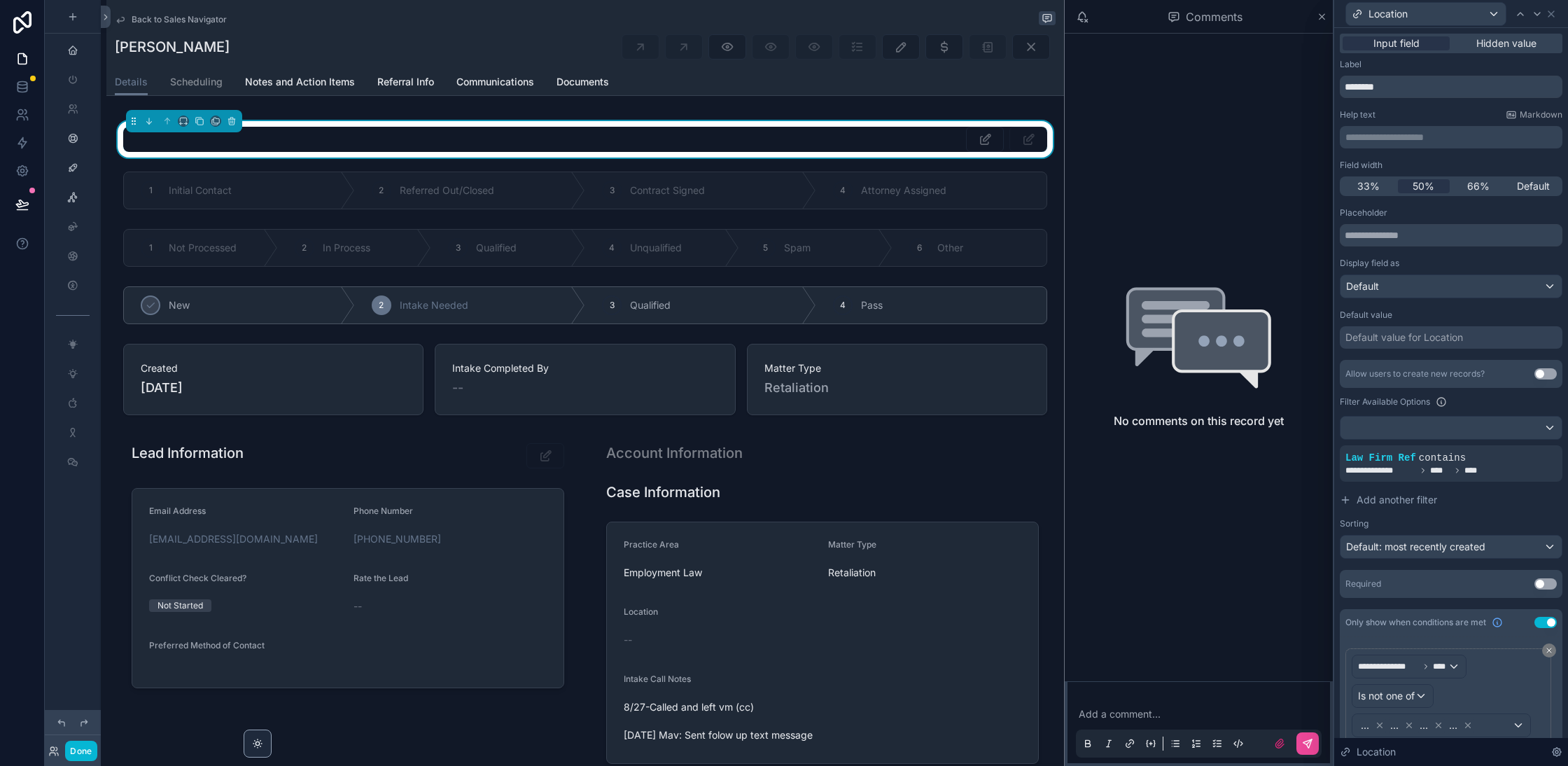
click at [1553, 5] on div "Location" at bounding box center [1451, 13] width 223 height 27
click at [1553, 11] on icon at bounding box center [1551, 14] width 11 height 11
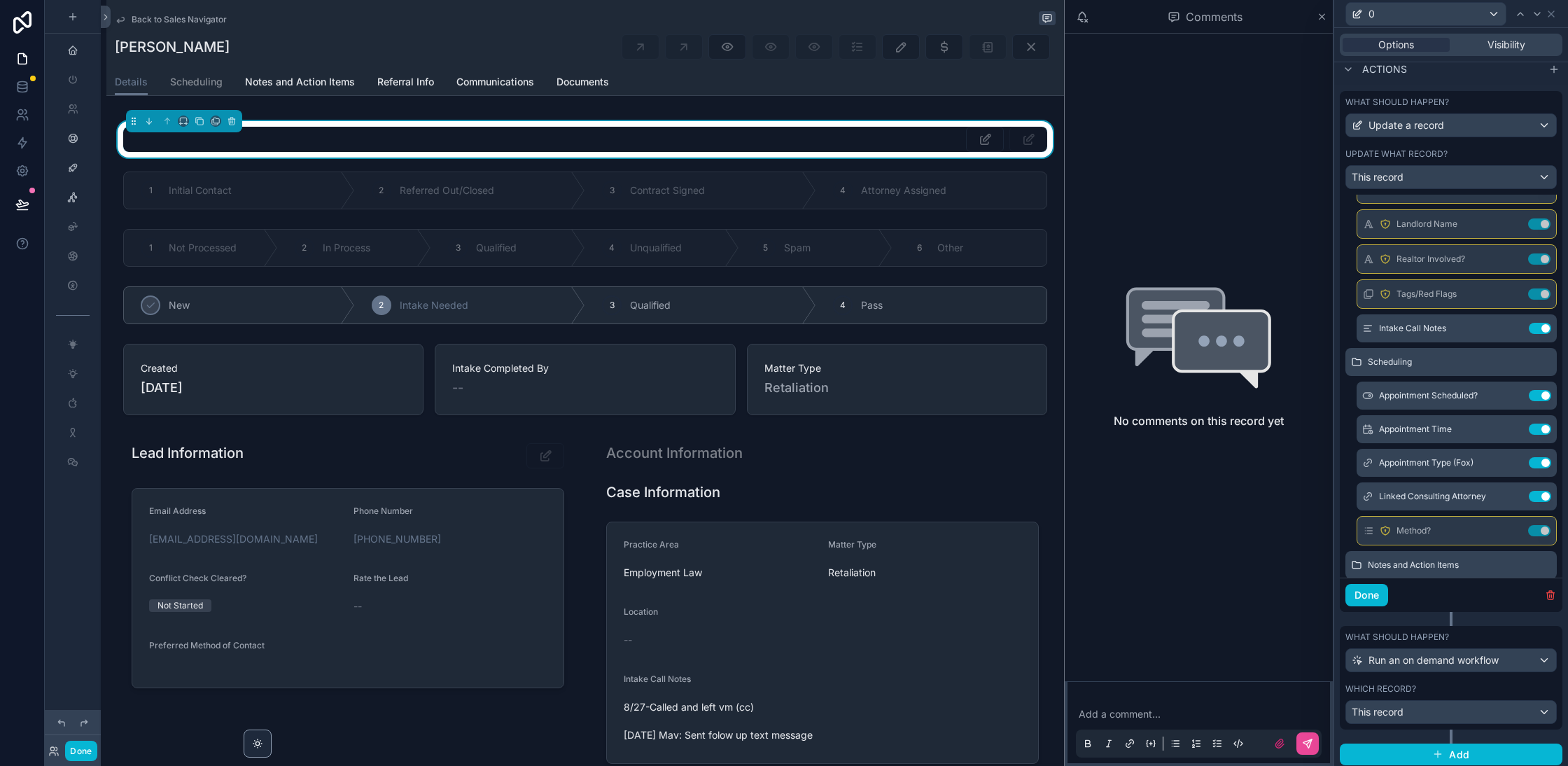
scroll to position [2999, 0]
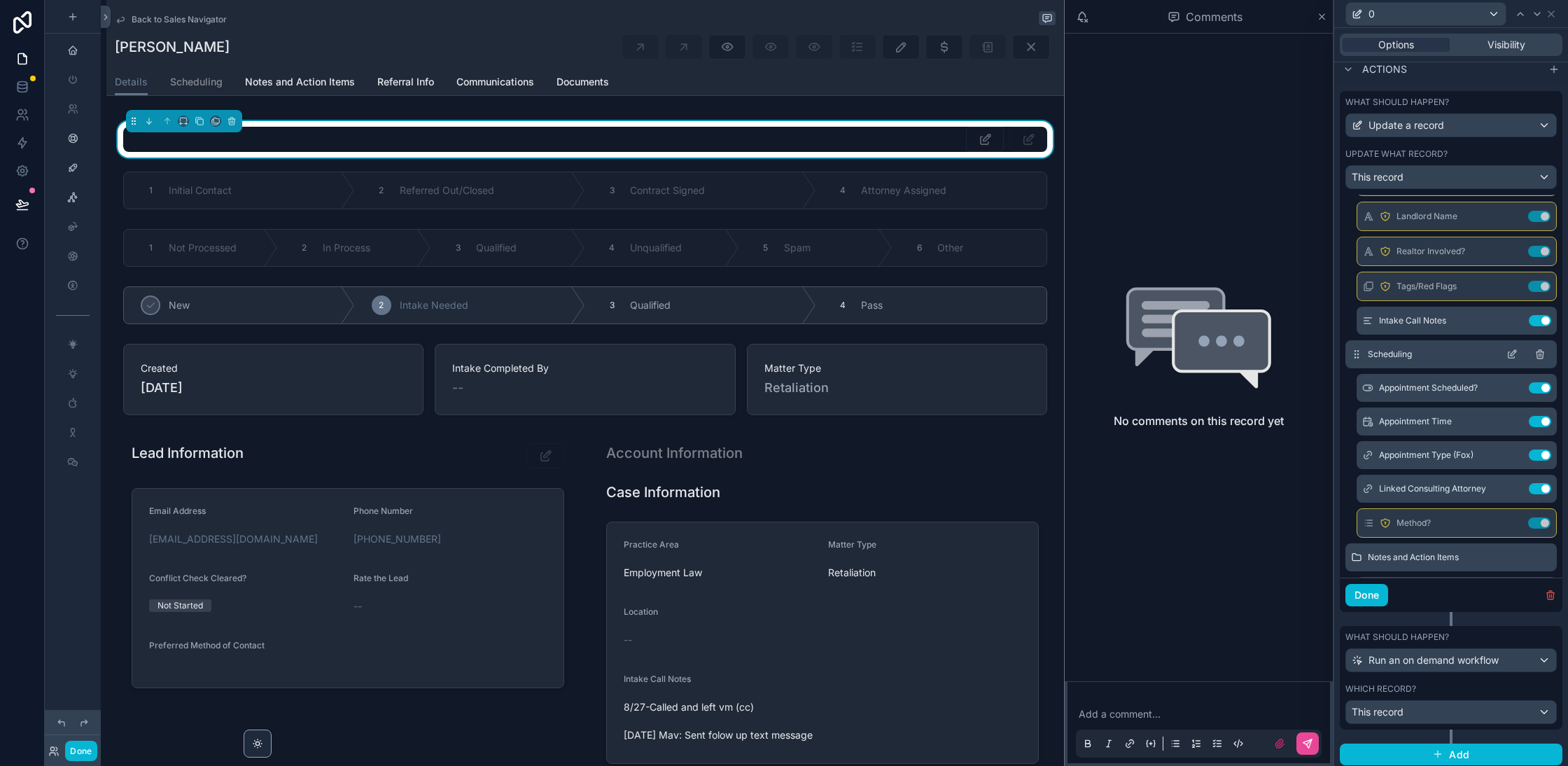
click at [1512, 349] on icon at bounding box center [1512, 354] width 11 height 11
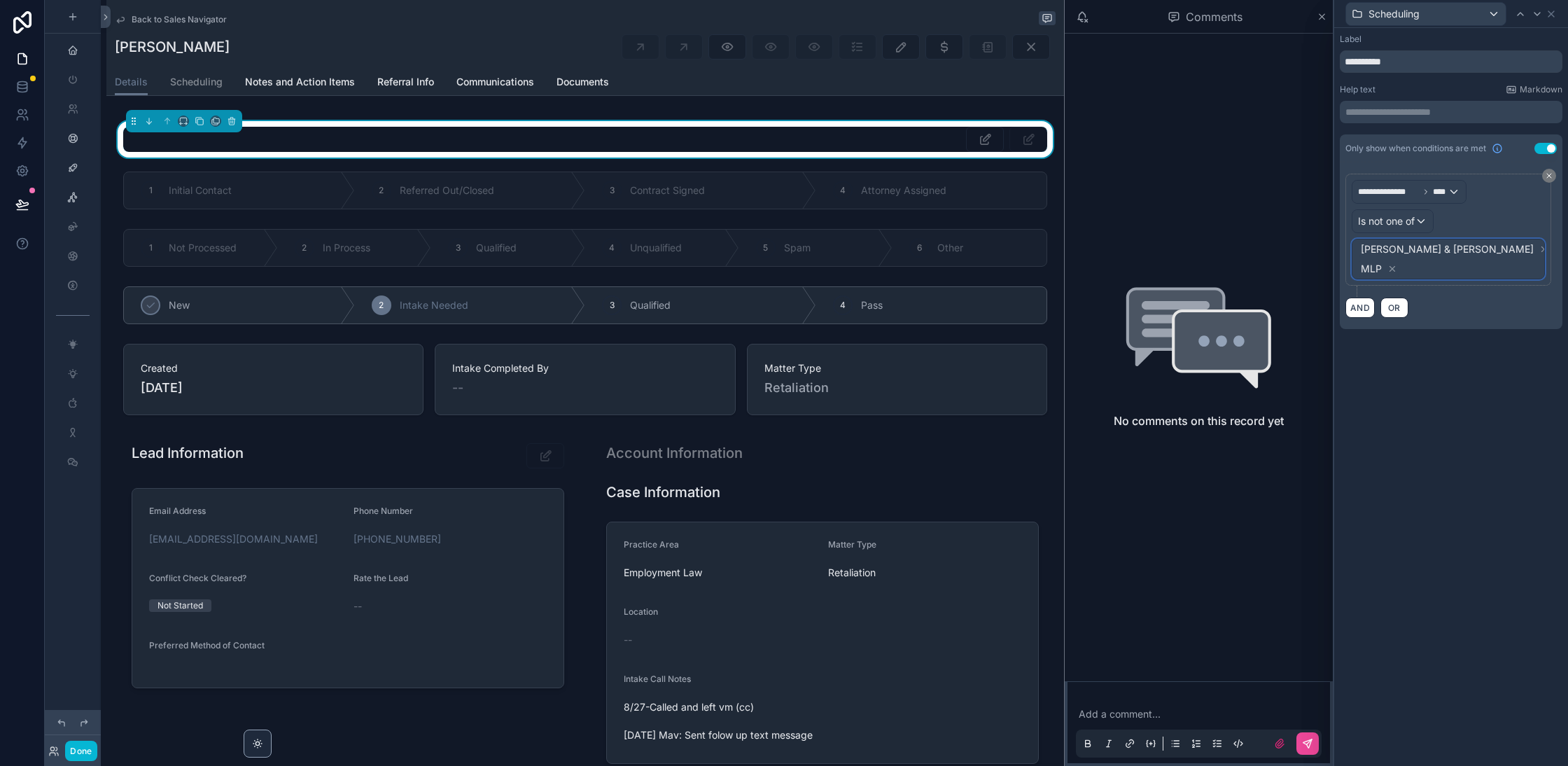
click at [1517, 252] on div "Morrison & Hughes MLP" at bounding box center [1448, 259] width 192 height 39
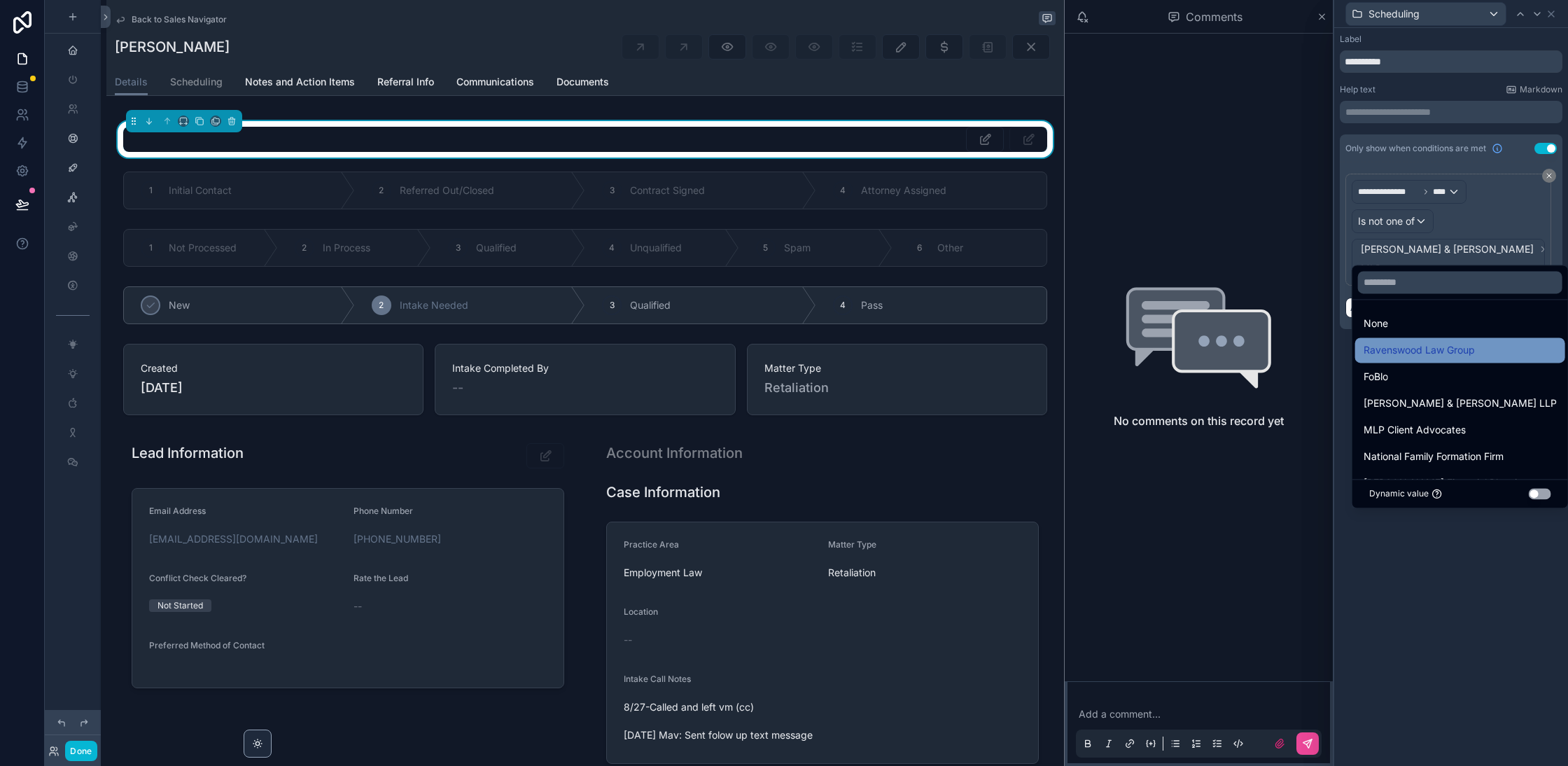
click at [1414, 346] on span "Ravenswood Law Group" at bounding box center [1419, 350] width 111 height 17
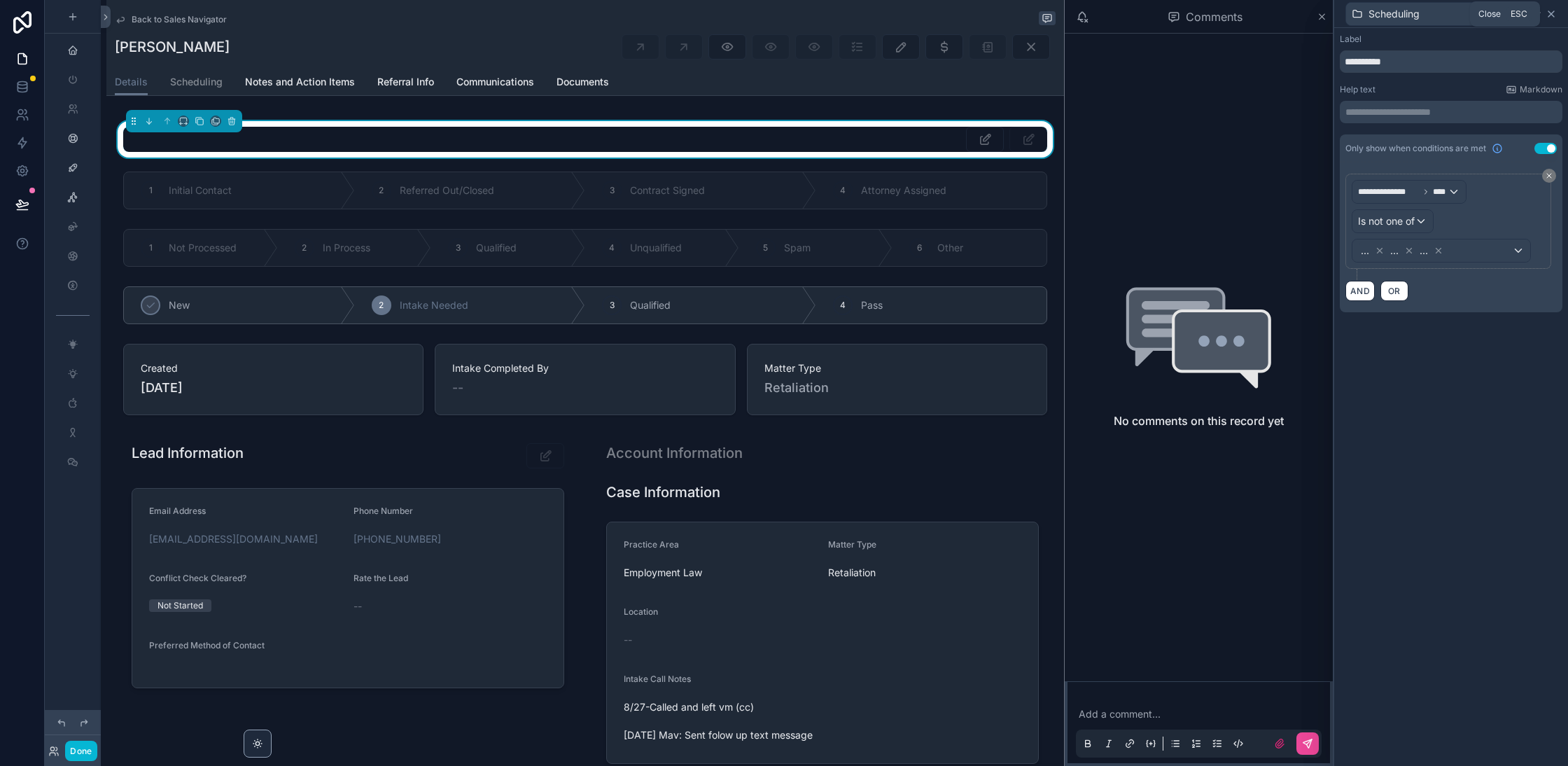
click at [1555, 16] on icon at bounding box center [1551, 14] width 11 height 11
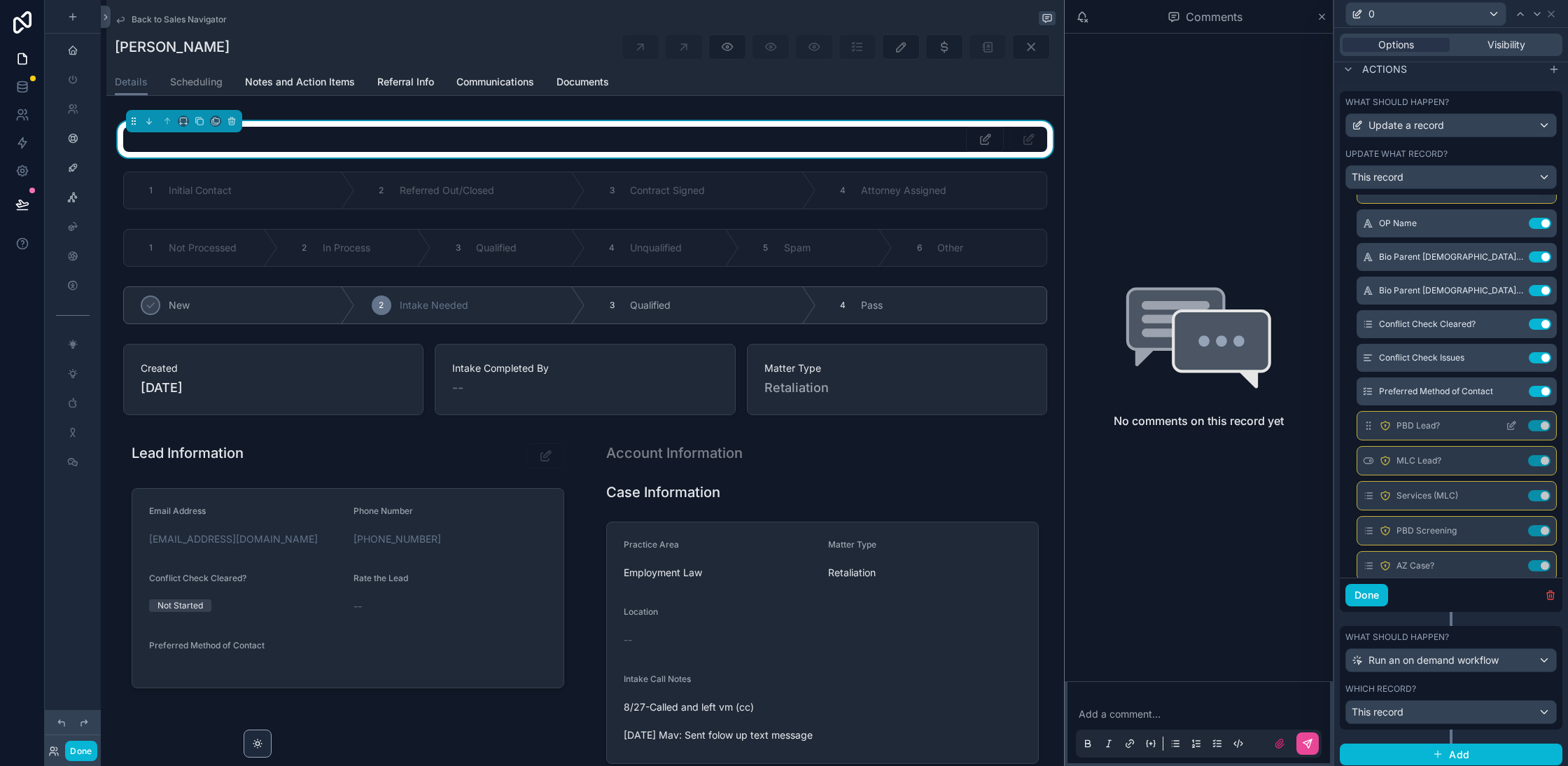
scroll to position [297, 0]
click at [1513, 320] on icon at bounding box center [1513, 323] width 6 height 6
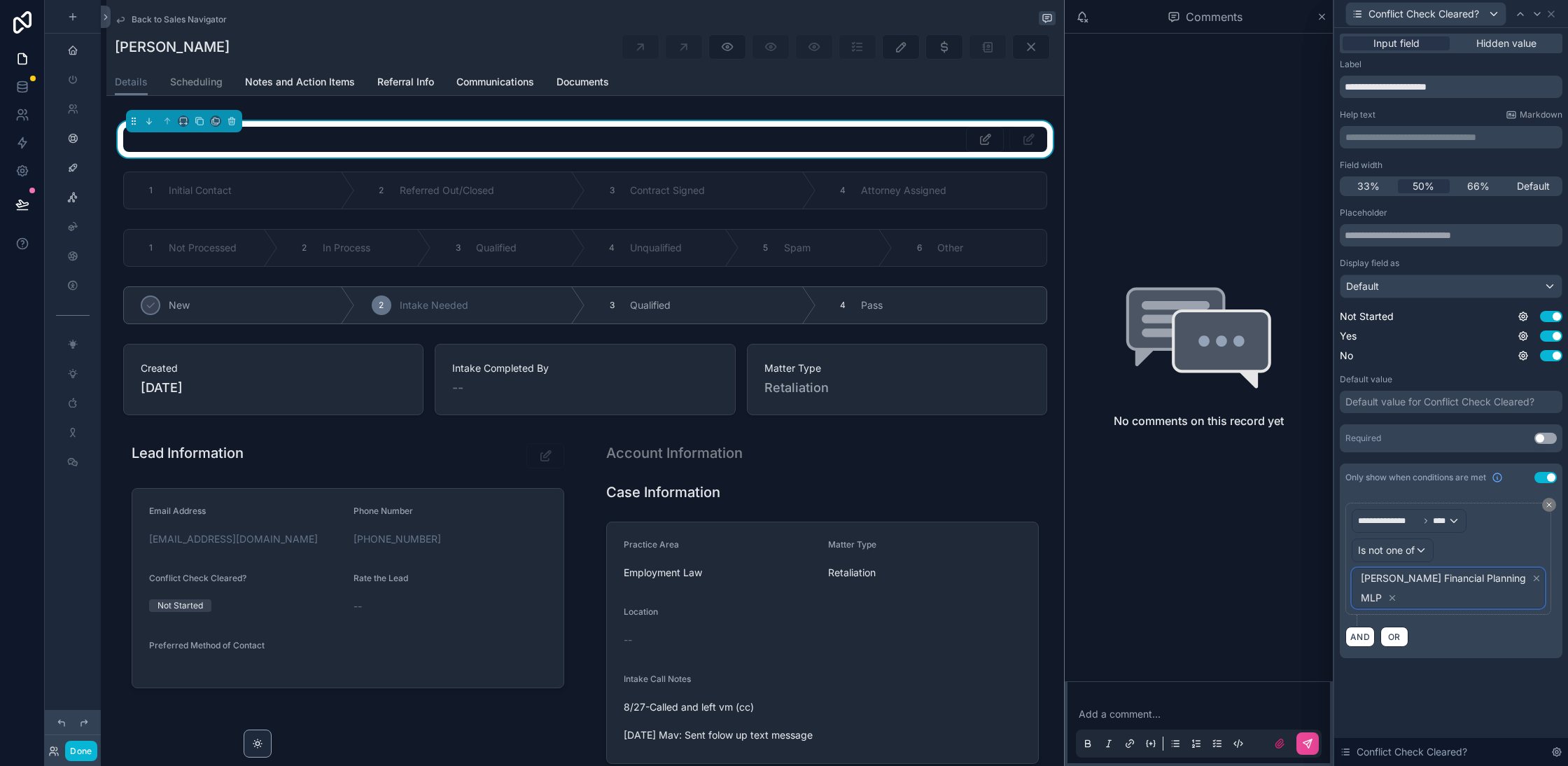
click at [1470, 596] on span "Tarascio Financial Planning MLP" at bounding box center [1451, 588] width 186 height 39
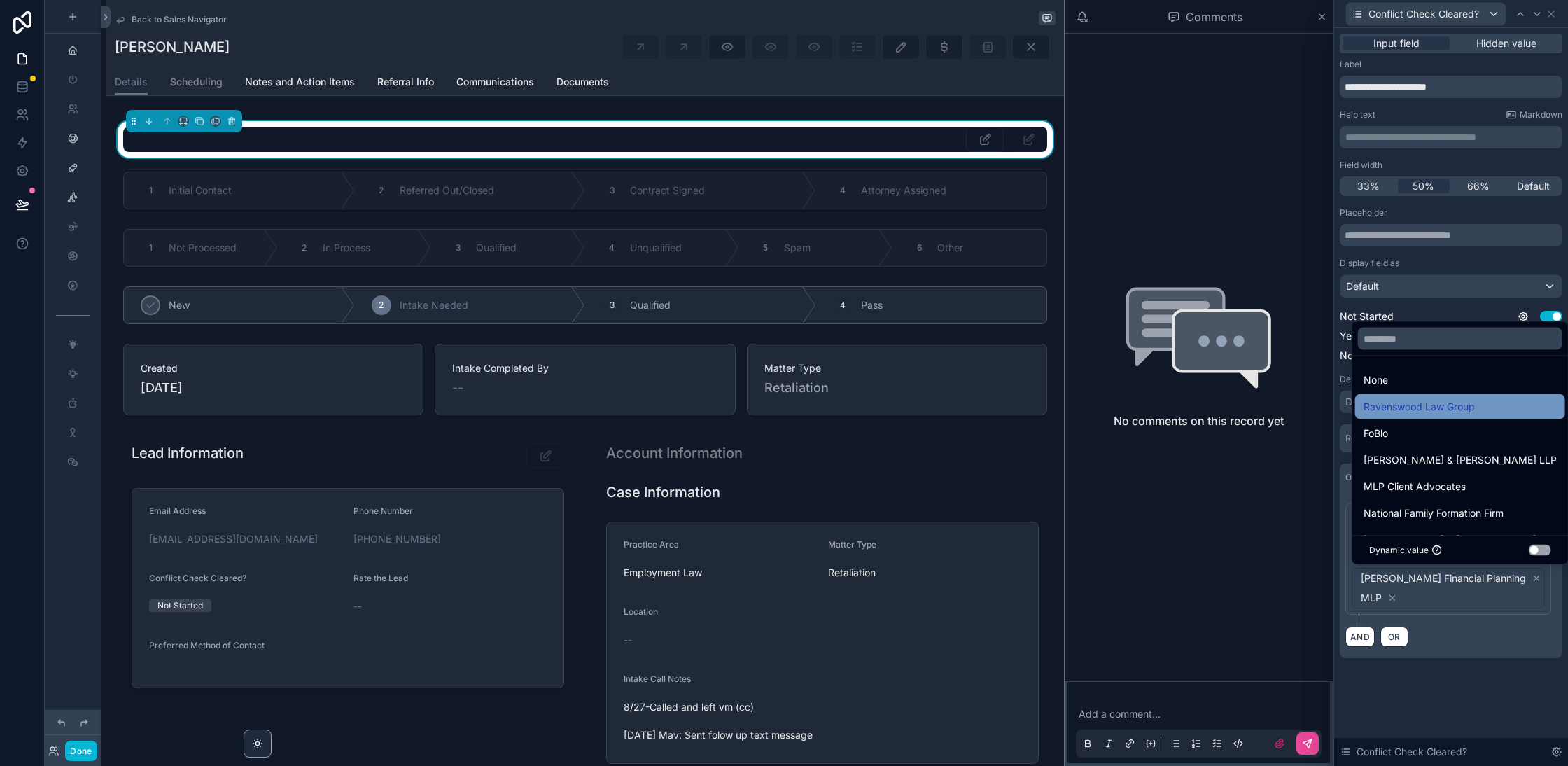
click at [1453, 402] on span "Ravenswood Law Group" at bounding box center [1419, 407] width 111 height 17
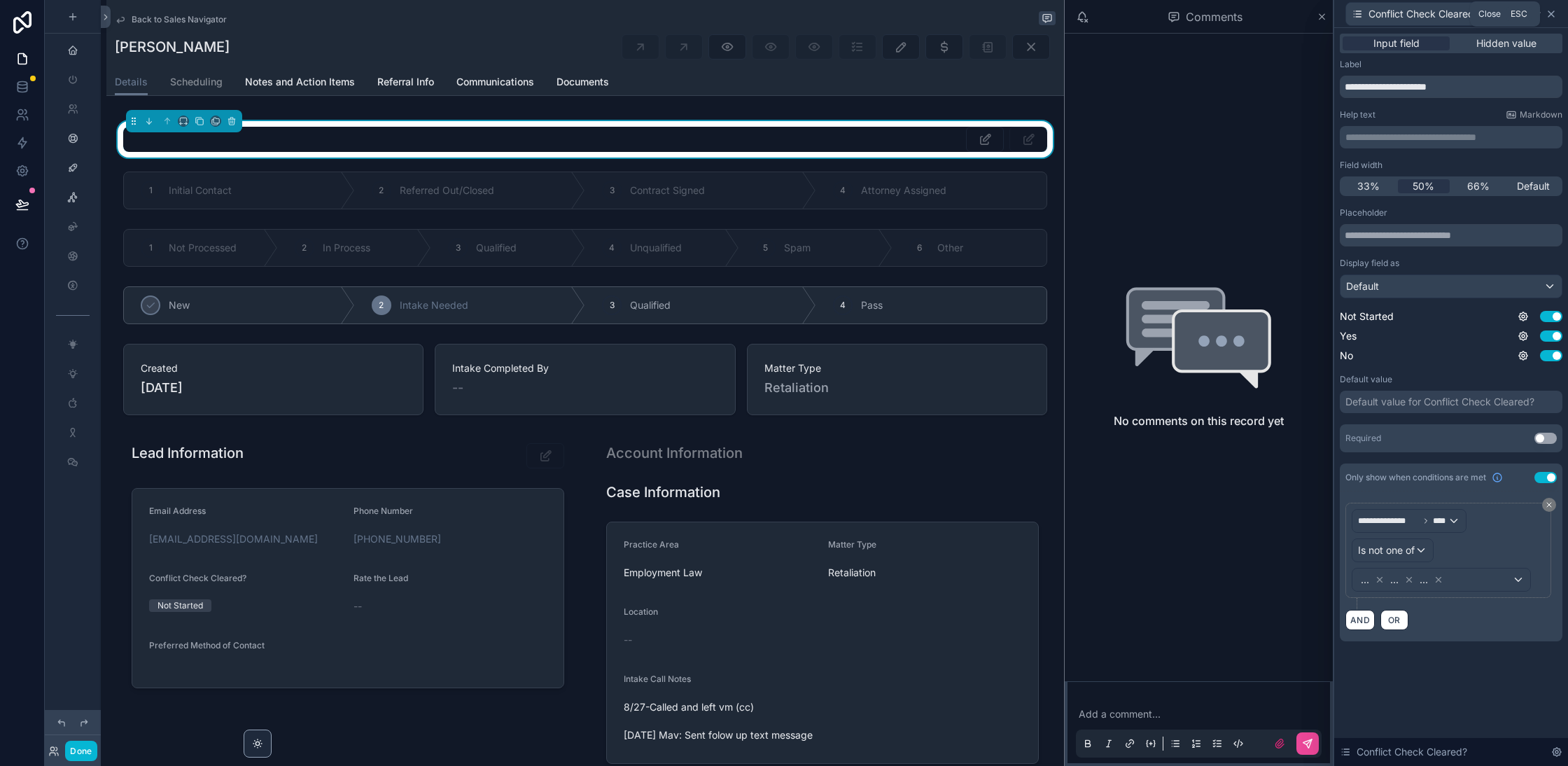
click at [1553, 16] on icon at bounding box center [1551, 14] width 11 height 11
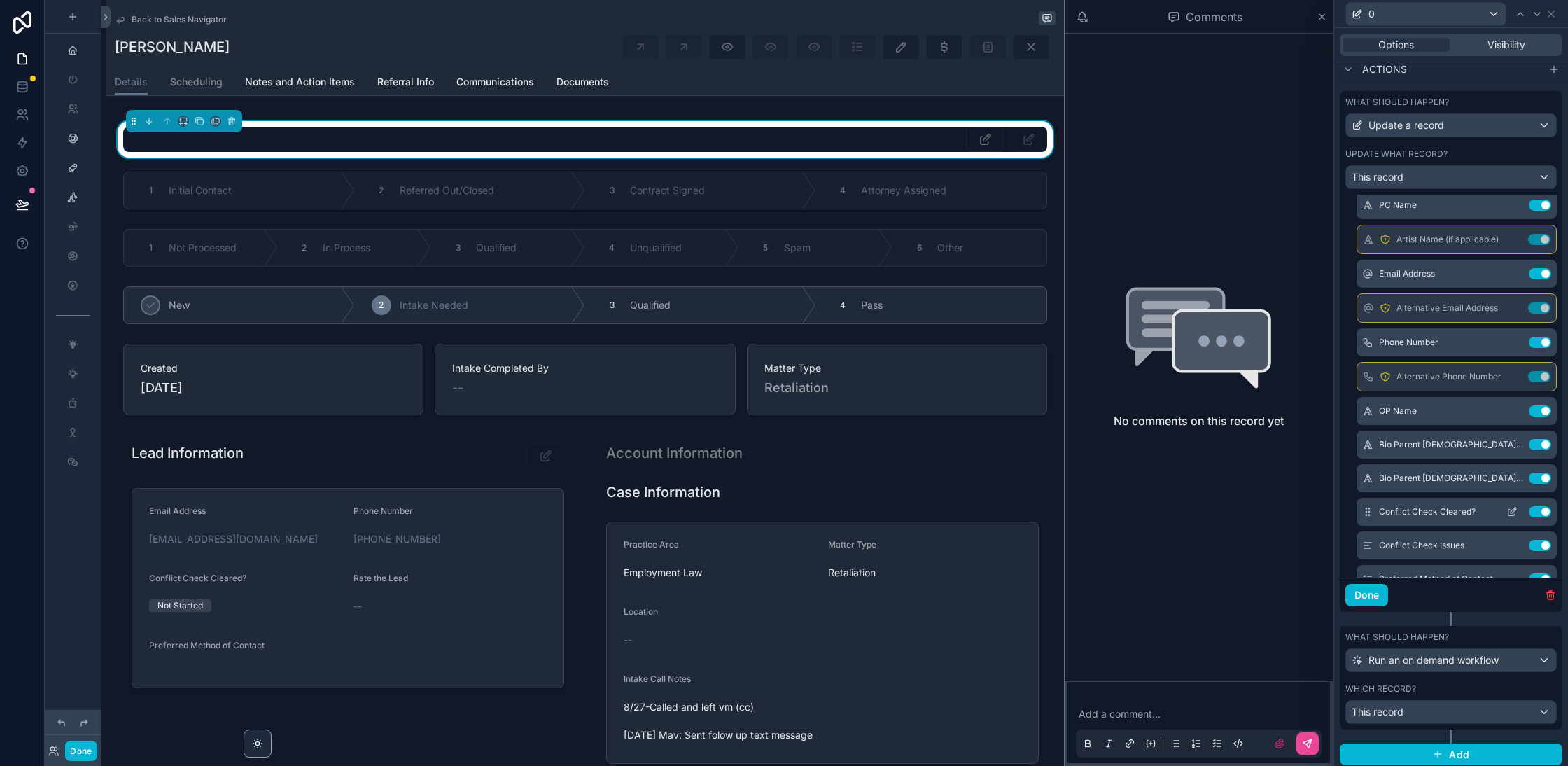
scroll to position [109, 0]
click at [1510, 408] on icon at bounding box center [1513, 411] width 6 height 6
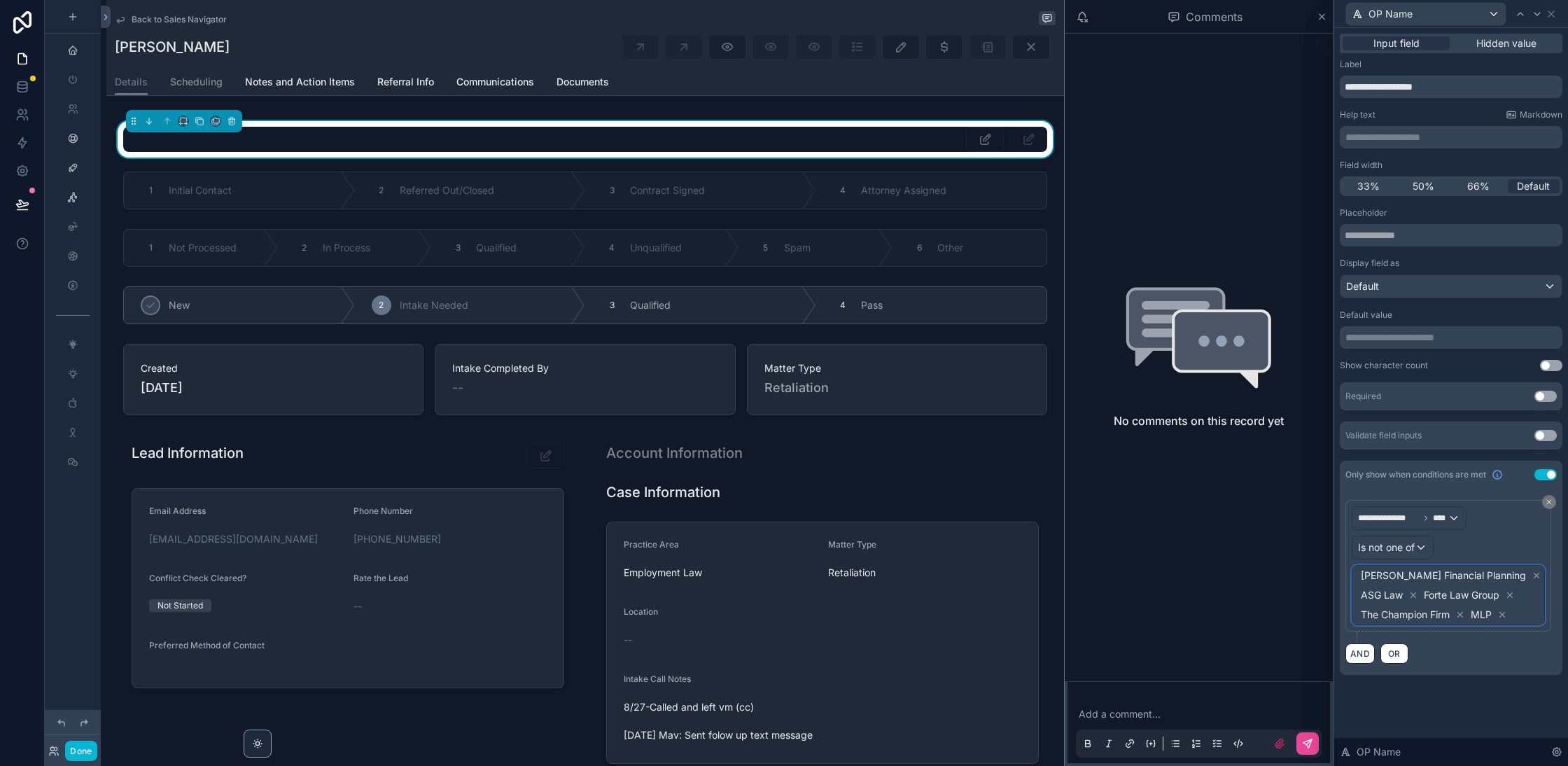
click at [1532, 592] on div "Tarascio Financial Planning ASG Law Forte Law Group The Champion Firm MLP" at bounding box center [1448, 595] width 192 height 59
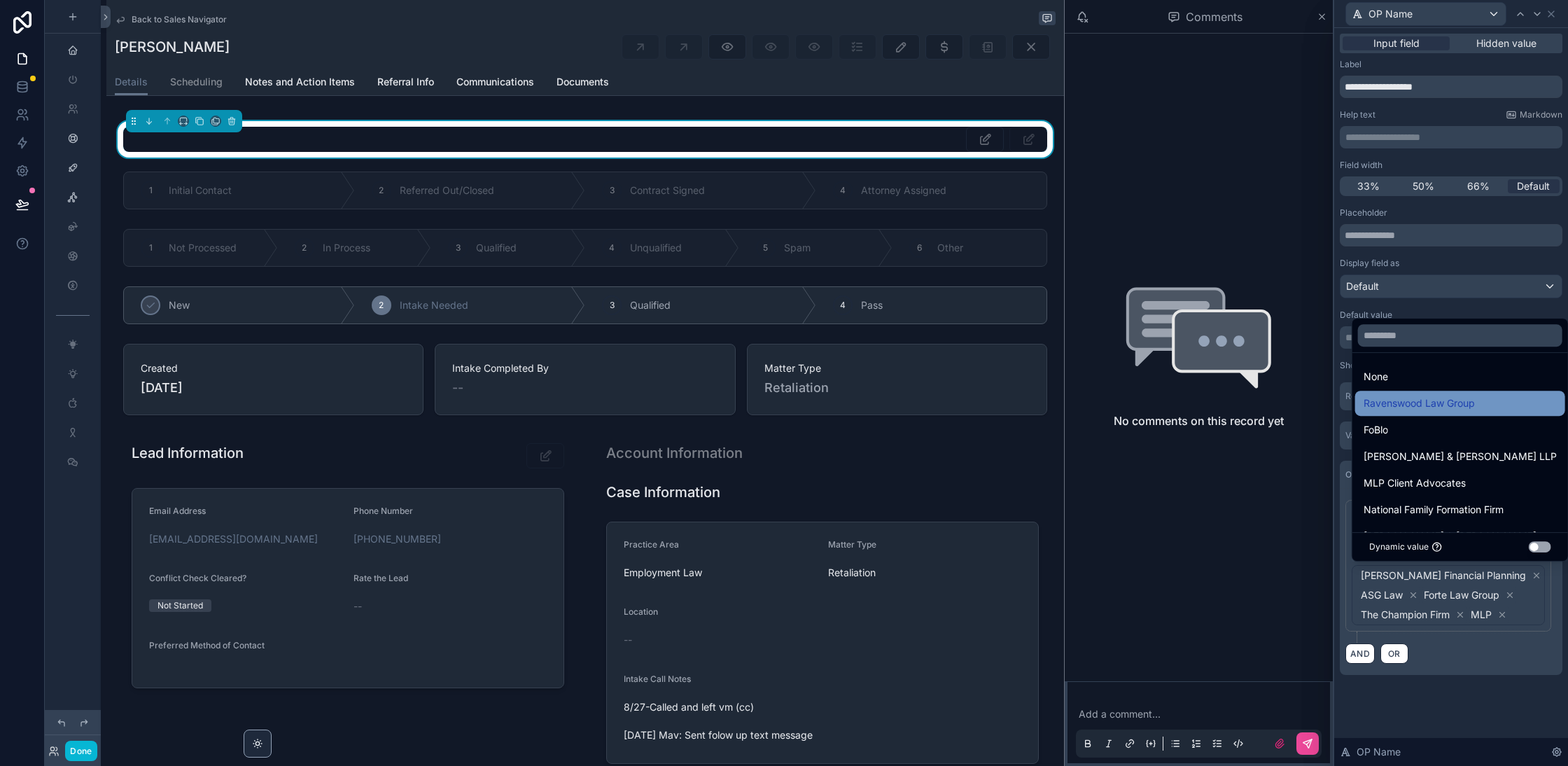
click at [1376, 398] on span "Ravenswood Law Group" at bounding box center [1419, 403] width 111 height 17
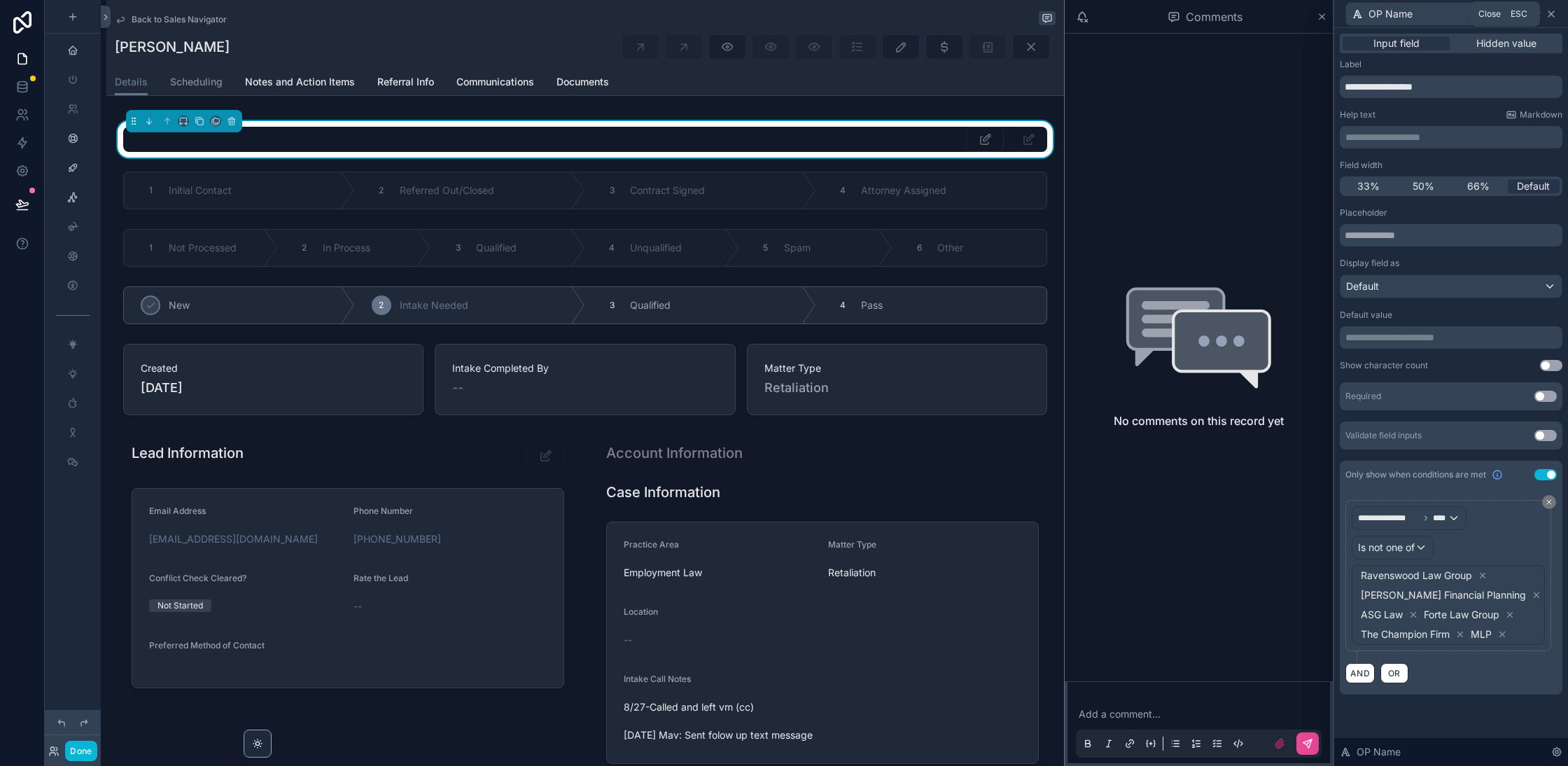
click at [1553, 9] on icon at bounding box center [1551, 14] width 11 height 11
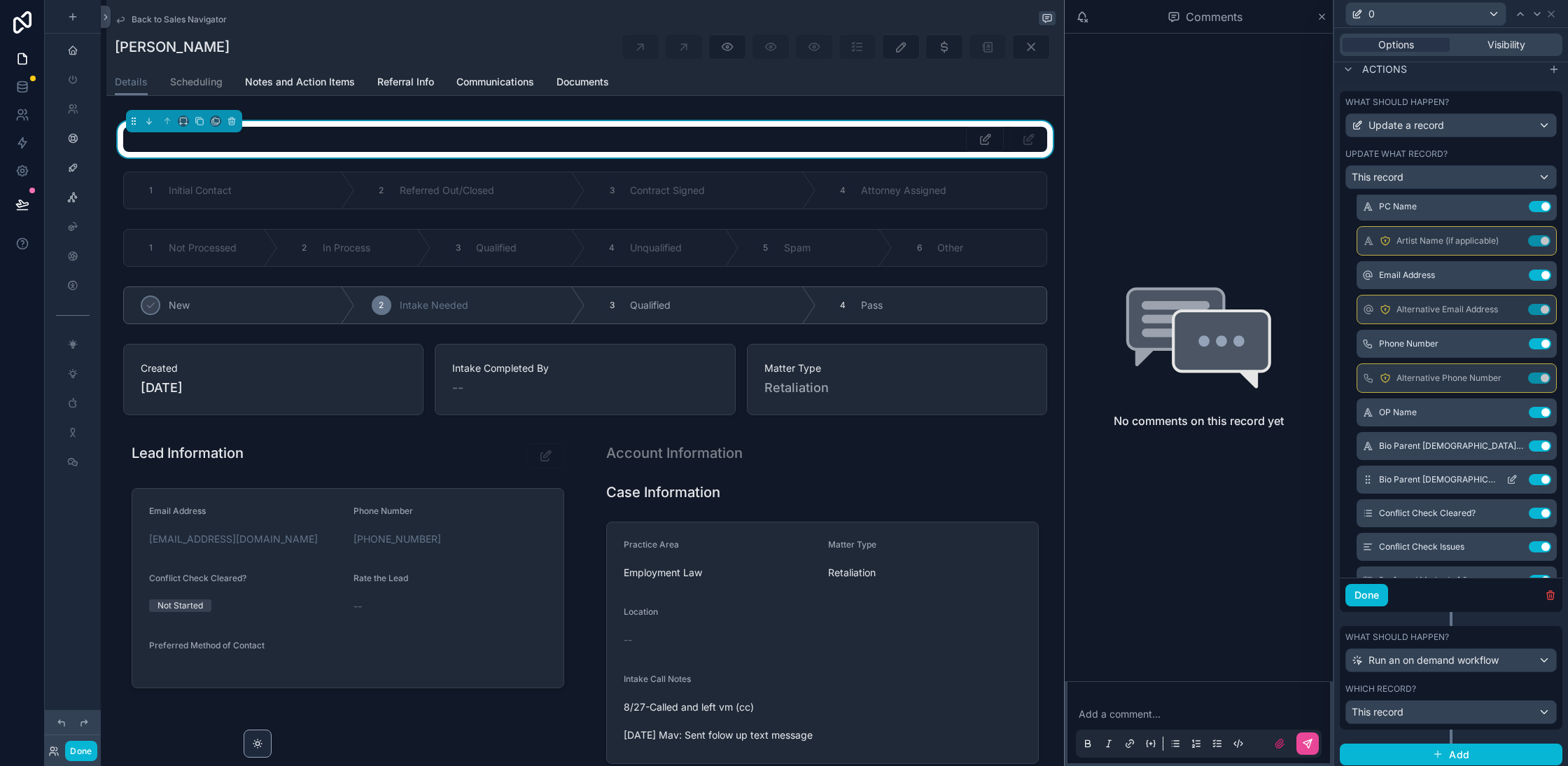
scroll to position [131, 0]
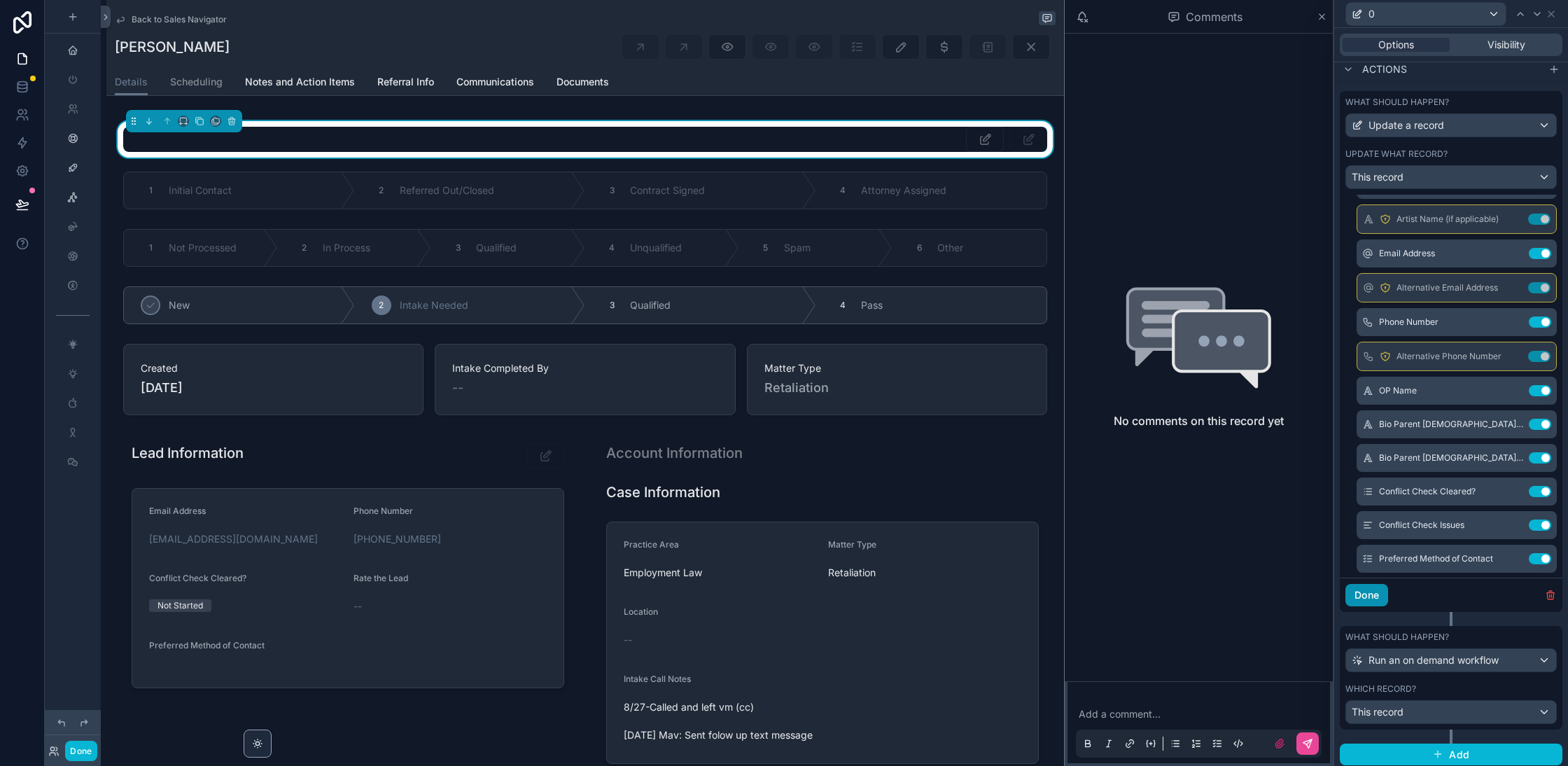
click at [1373, 592] on button "Done" at bounding box center [1366, 595] width 43 height 22
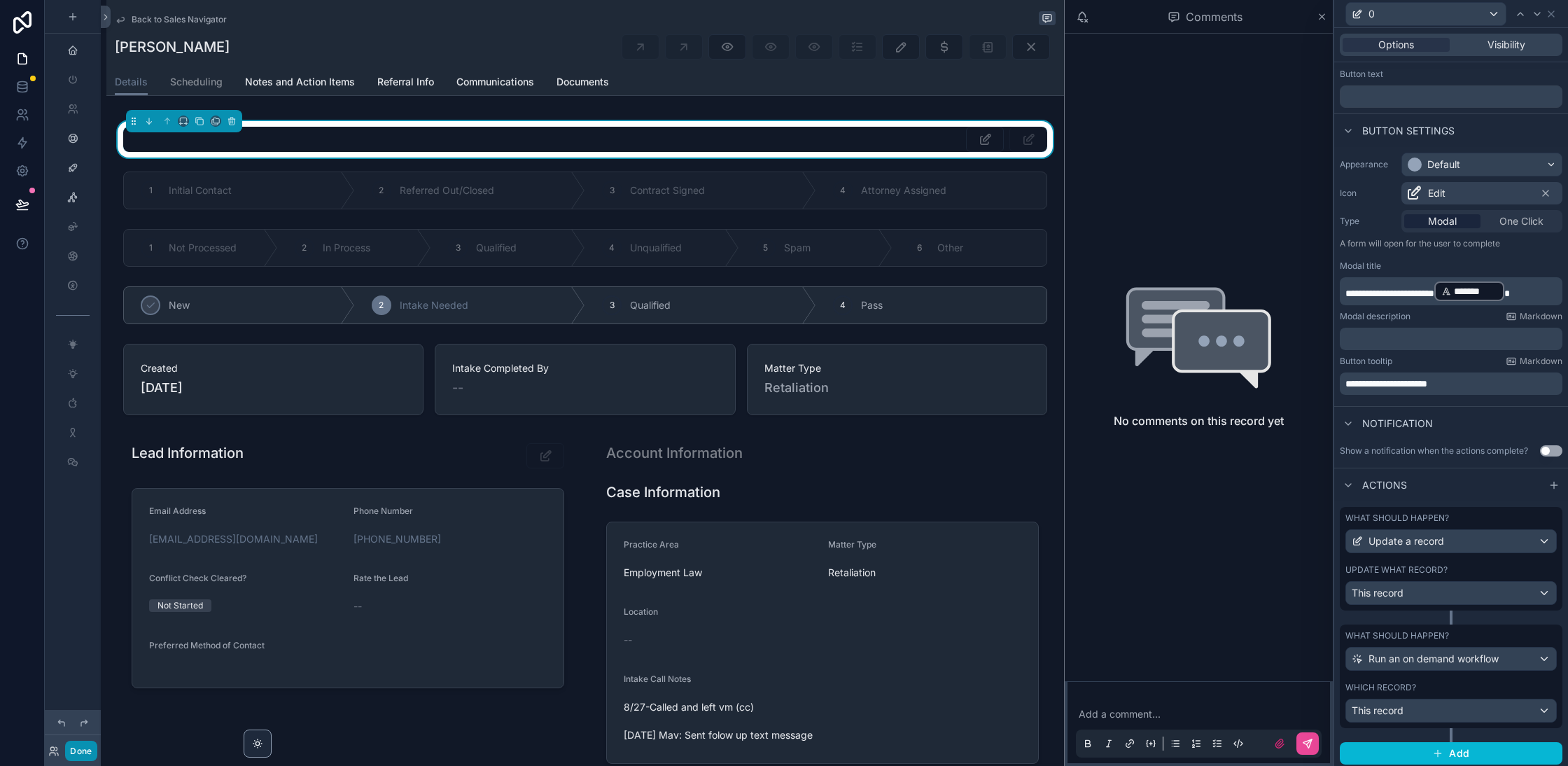
click at [80, 751] on button "Done" at bounding box center [81, 751] width 32 height 20
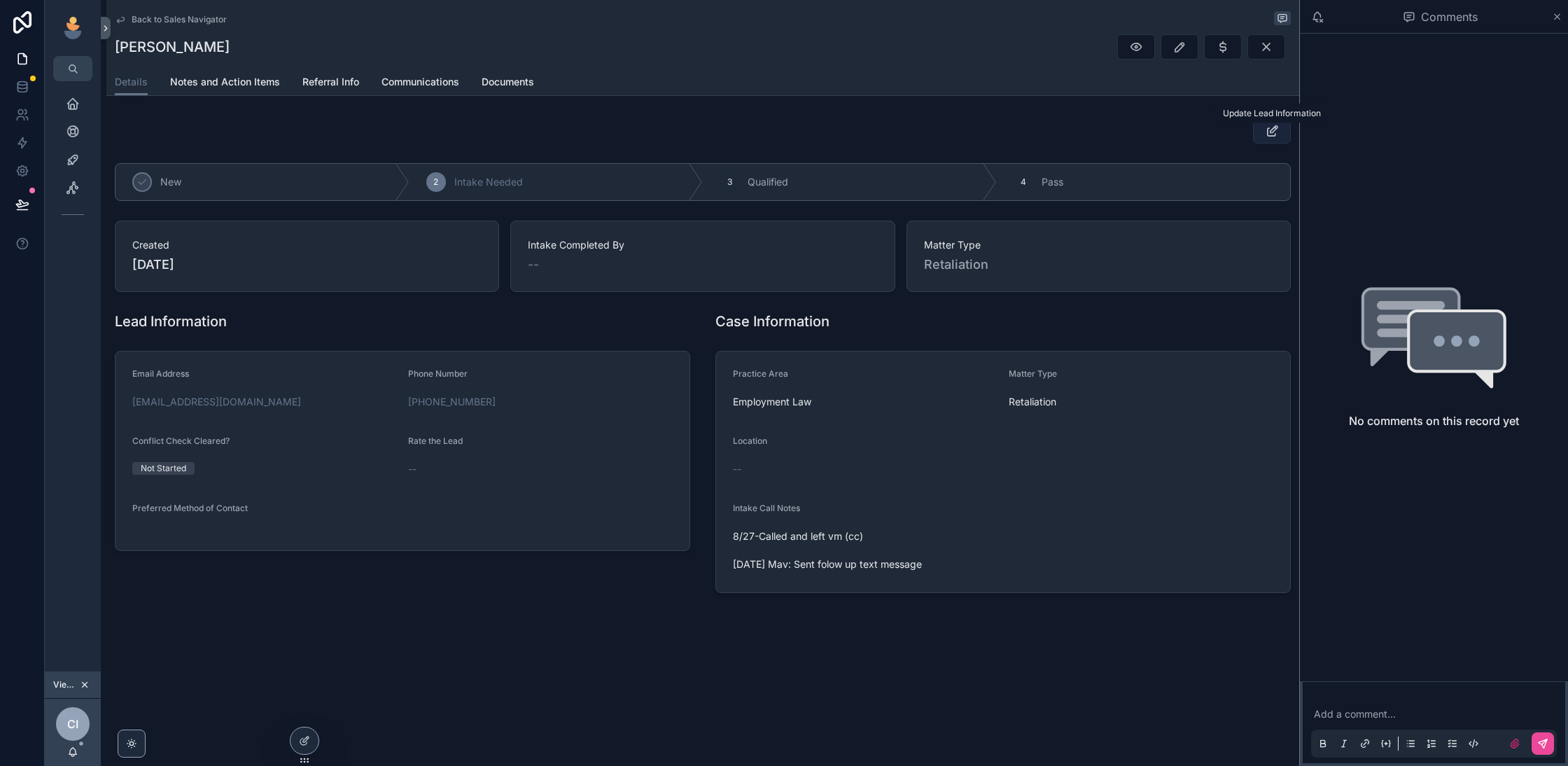
click at [1262, 118] on span "Update Lead Information" at bounding box center [1272, 112] width 98 height 11
click at [1268, 135] on icon "scrollable content" at bounding box center [1272, 131] width 15 height 14
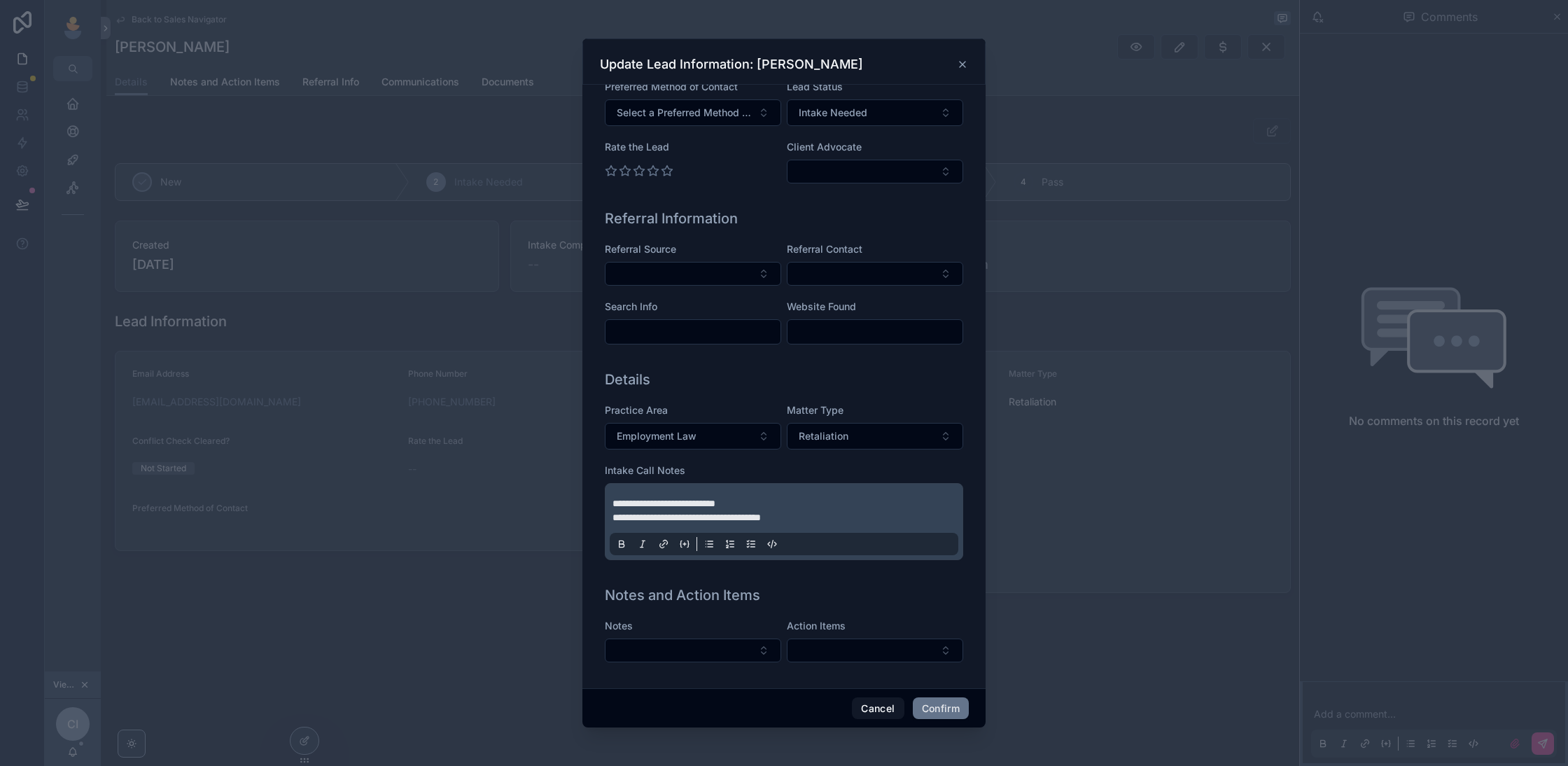
scroll to position [0, 0]
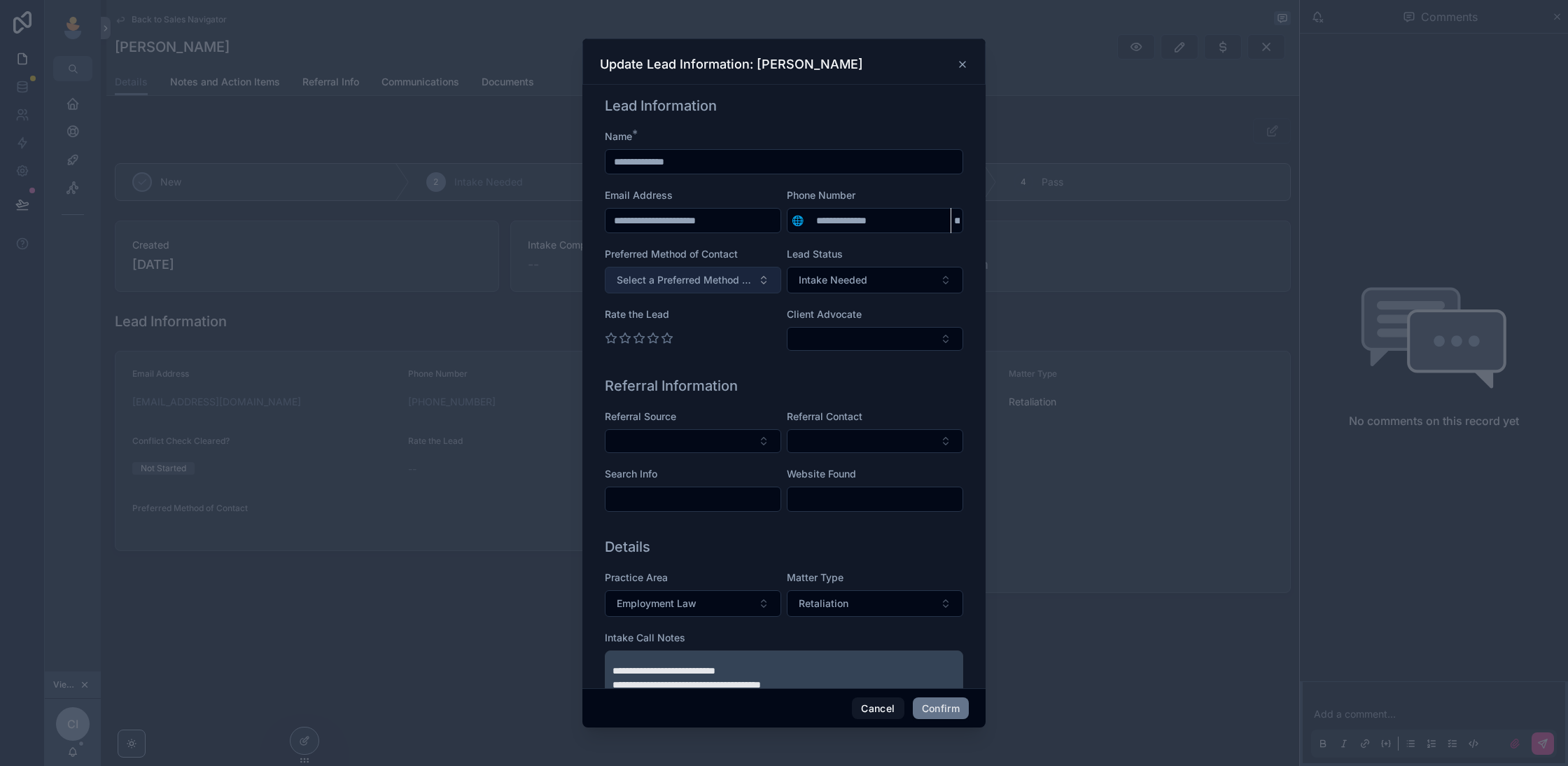
click at [743, 283] on span "Select a Preferred Method of Contact" at bounding box center [684, 280] width 136 height 14
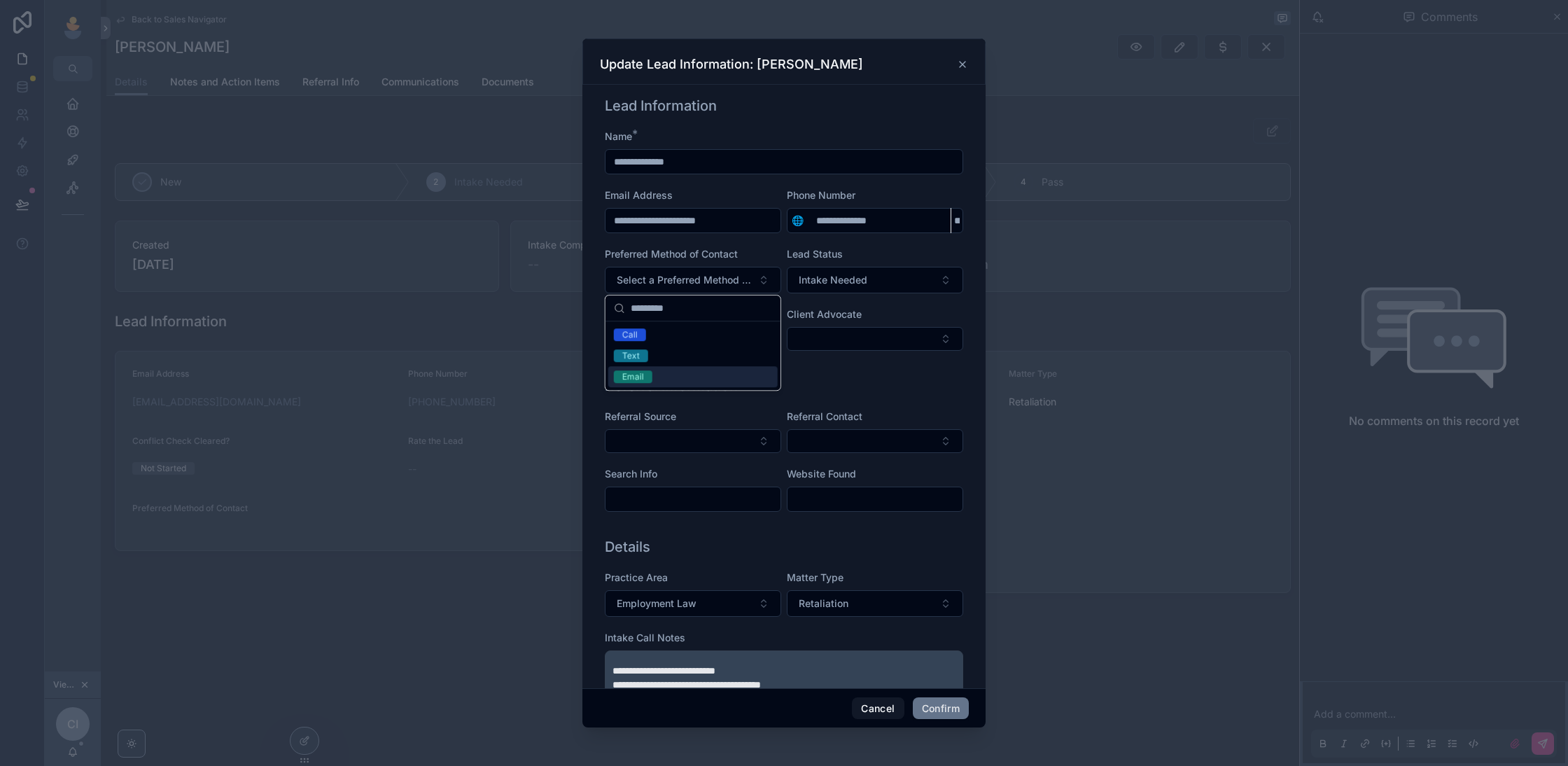
click at [887, 377] on div "Referral Information" at bounding box center [784, 386] width 358 height 20
click at [689, 441] on button "Select Button" at bounding box center [693, 441] width 176 height 24
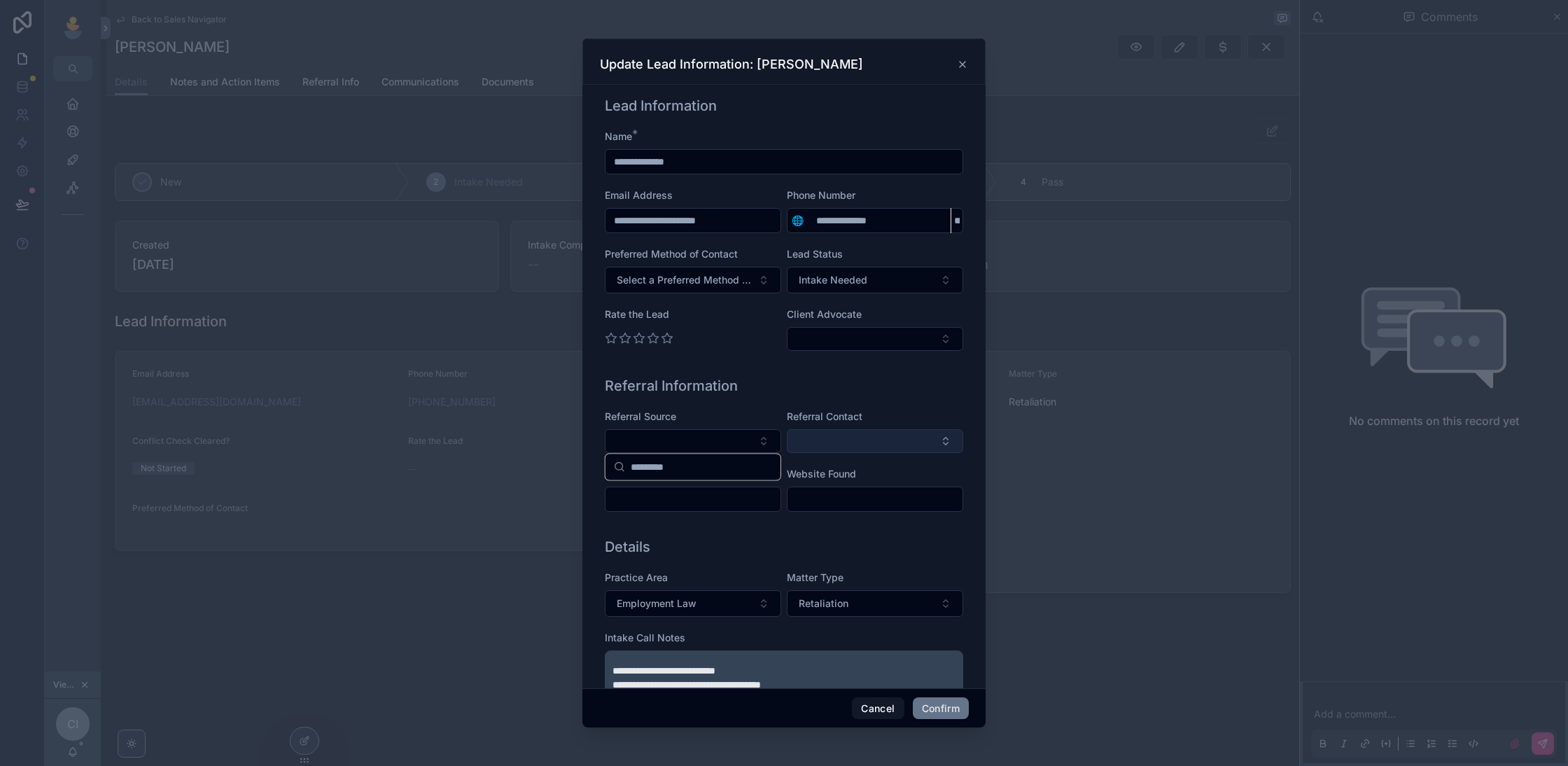
click at [903, 447] on button "Select Button" at bounding box center [875, 441] width 176 height 24
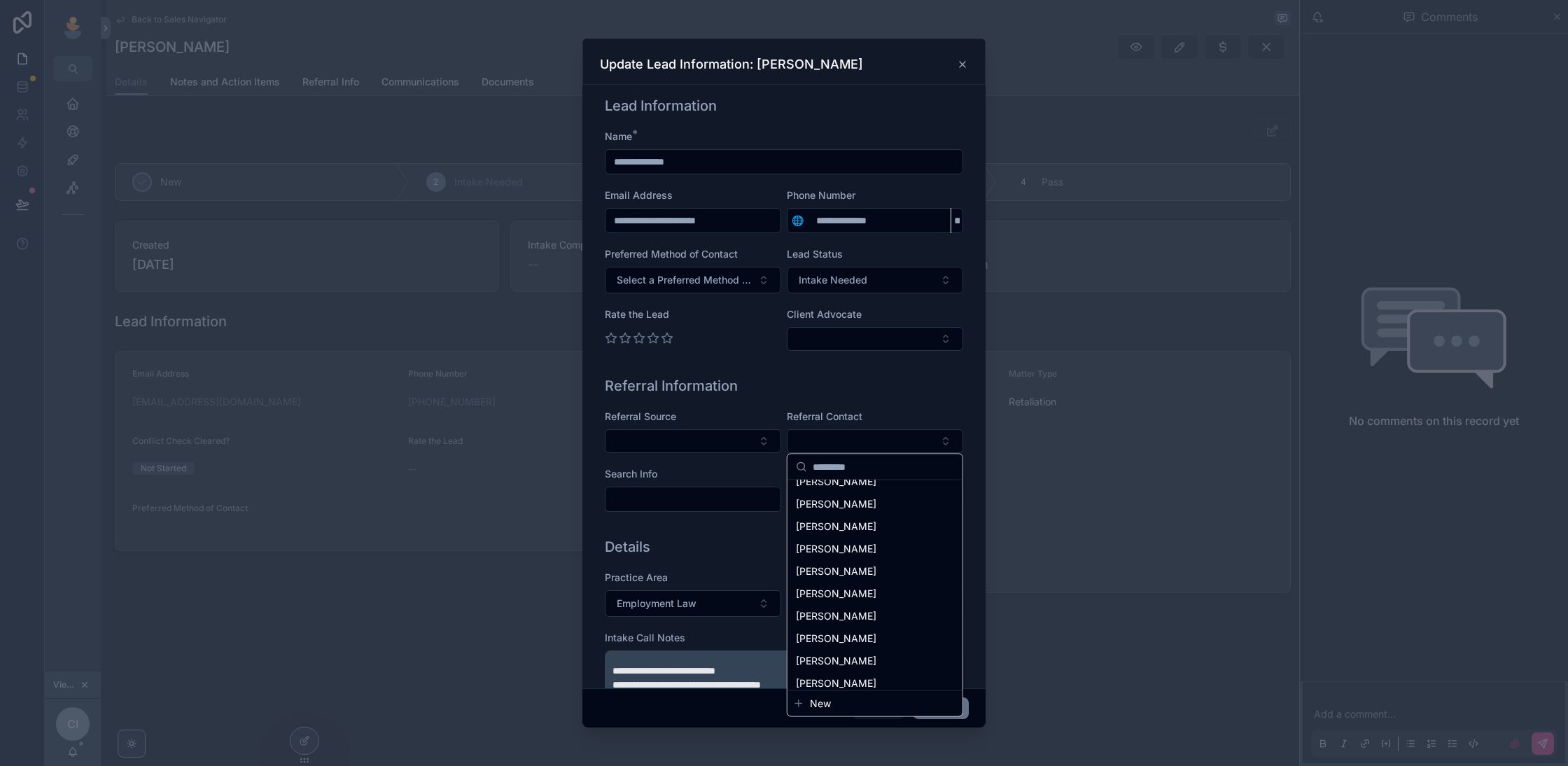
scroll to position [888, 0]
click at [707, 541] on div "Details" at bounding box center [784, 547] width 358 height 20
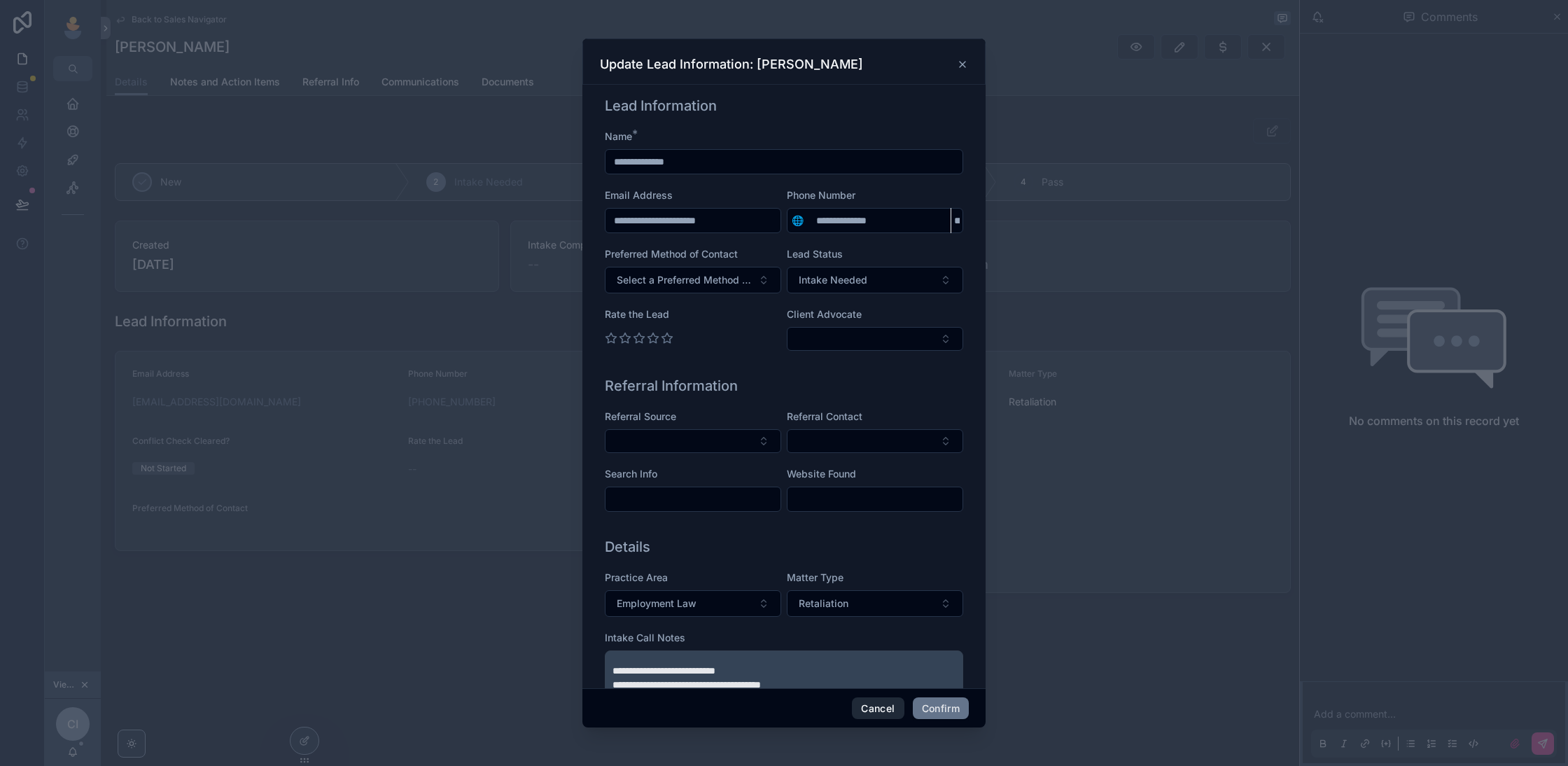
click at [877, 705] on button "Cancel" at bounding box center [878, 708] width 52 height 22
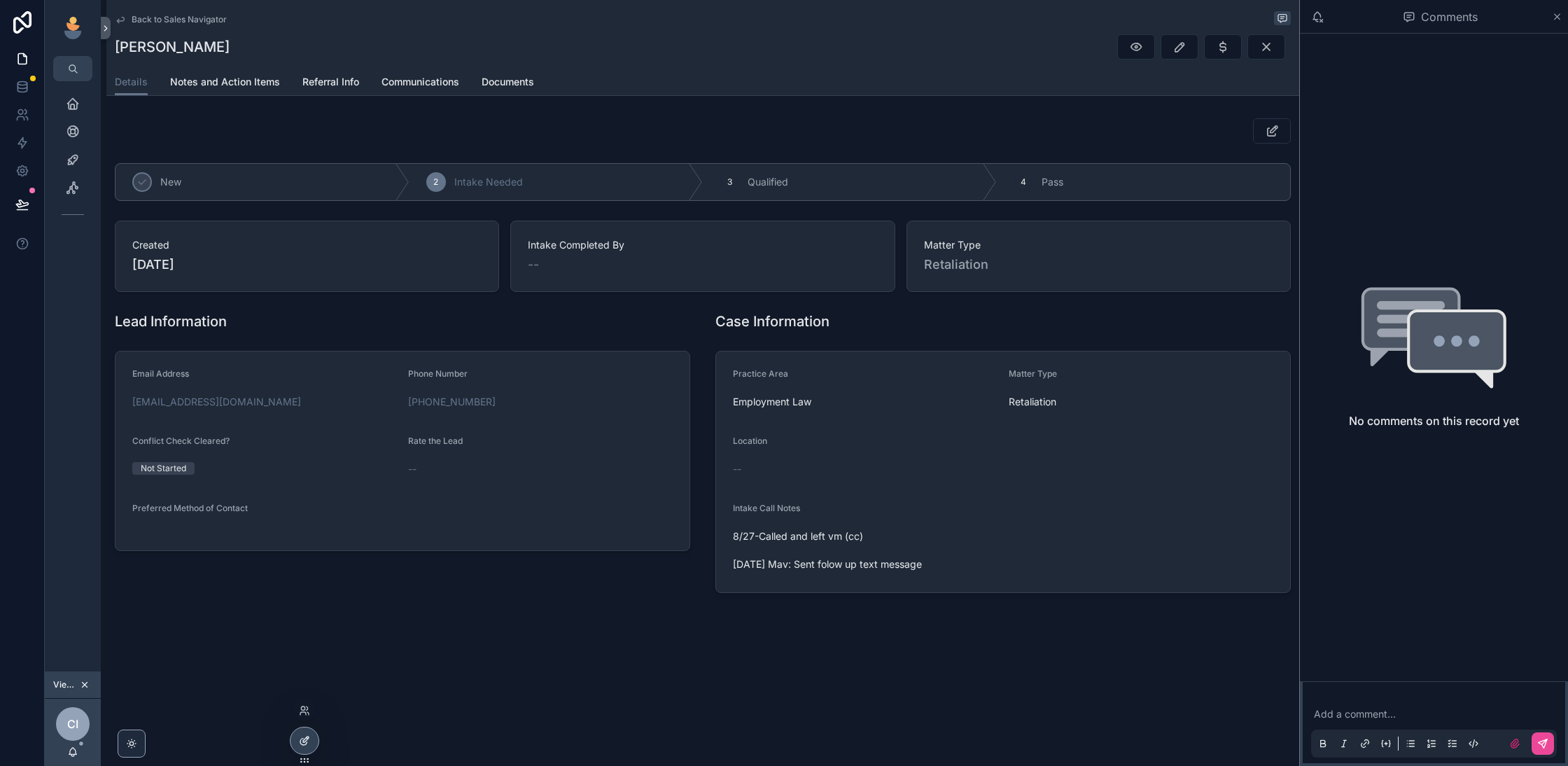
click at [301, 741] on icon at bounding box center [304, 741] width 11 height 11
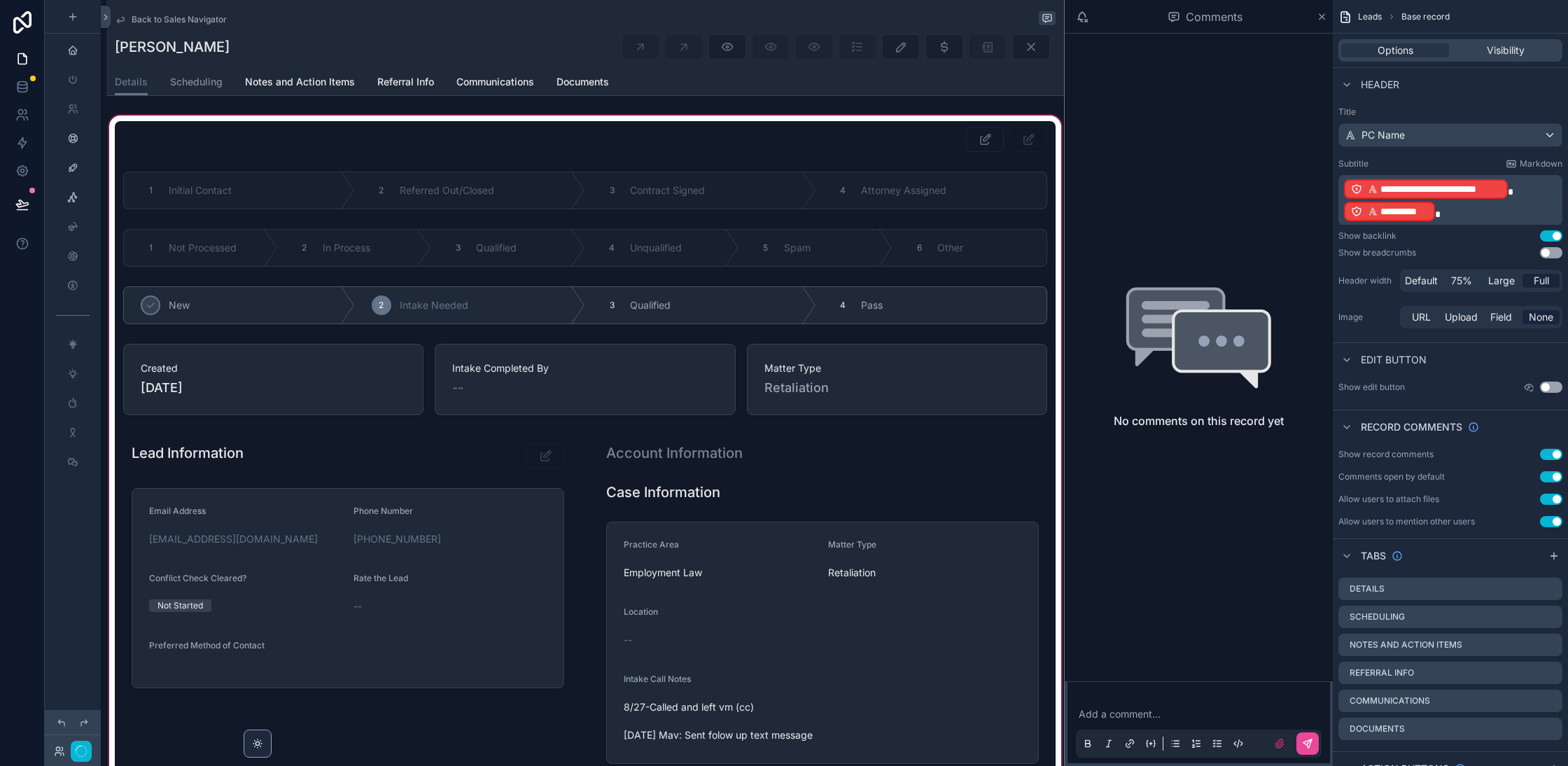
scroll to position [159, 0]
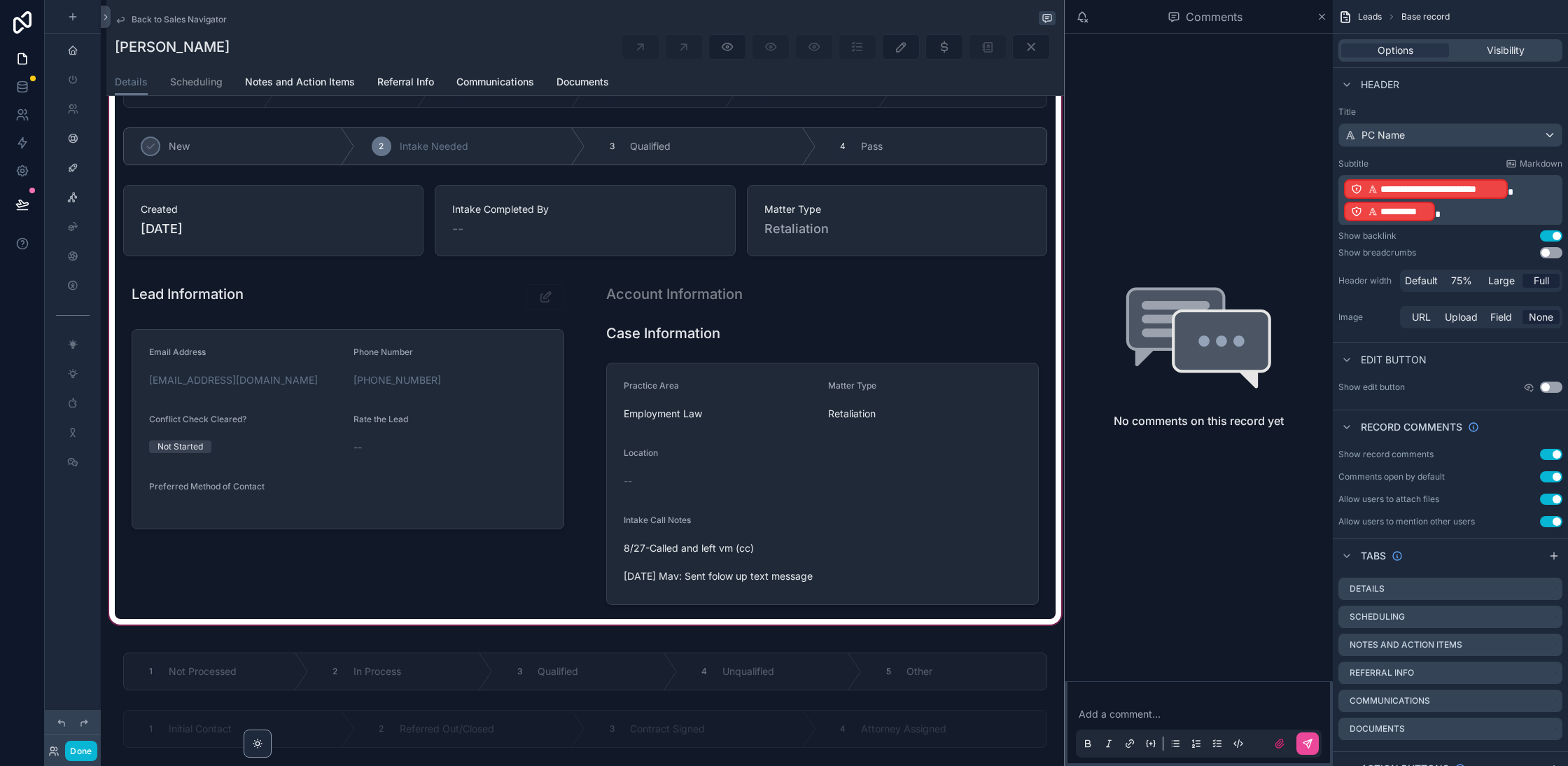
click at [813, 502] on div "scrollable content" at bounding box center [584, 290] width 958 height 674
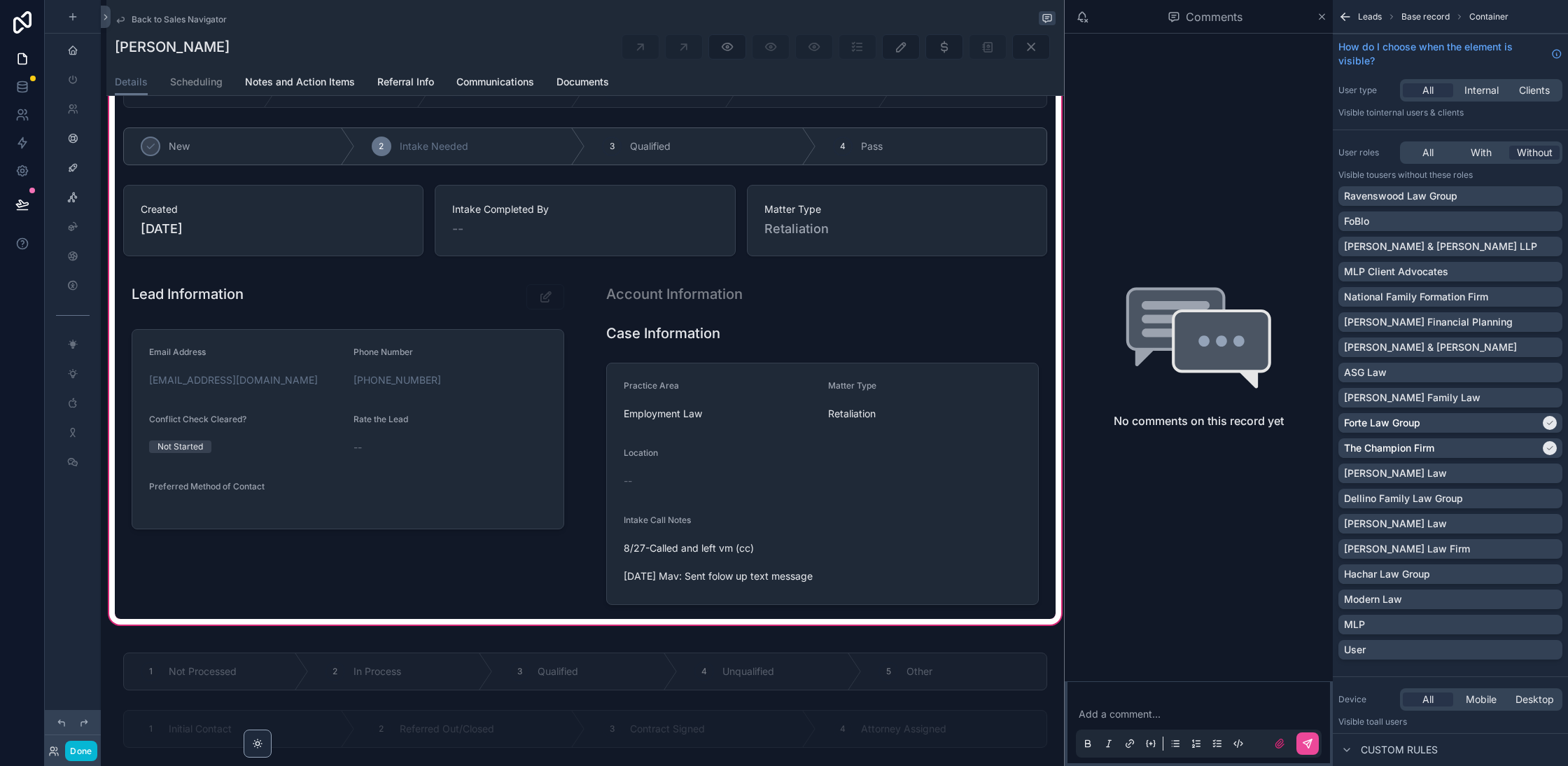
click at [811, 502] on div "scrollable content" at bounding box center [823, 445] width 466 height 349
click at [108, 18] on icon at bounding box center [105, 17] width 10 height 11
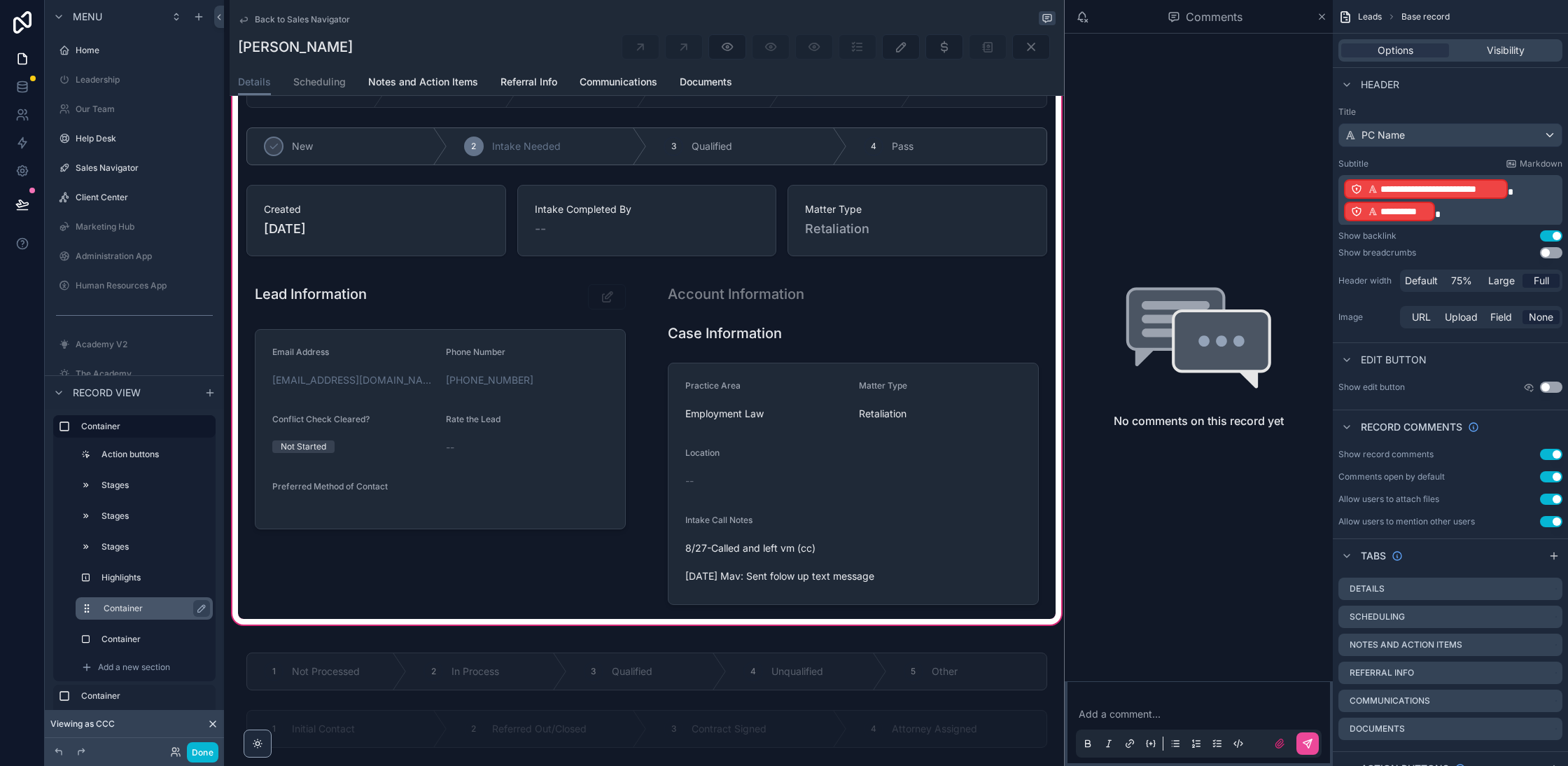
click at [116, 604] on label "Container" at bounding box center [152, 609] width 98 height 11
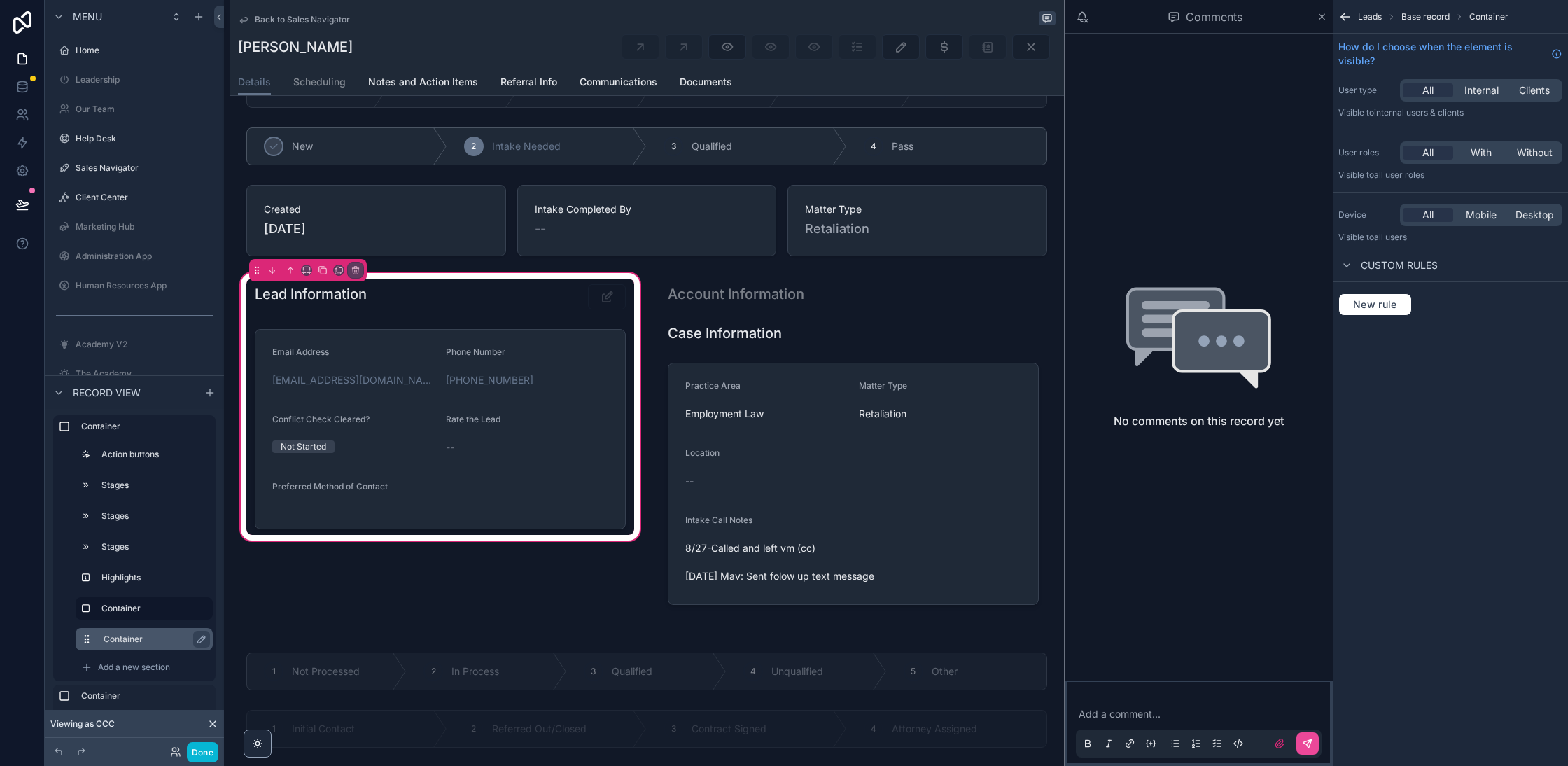
click at [115, 637] on label "Container" at bounding box center [152, 640] width 98 height 11
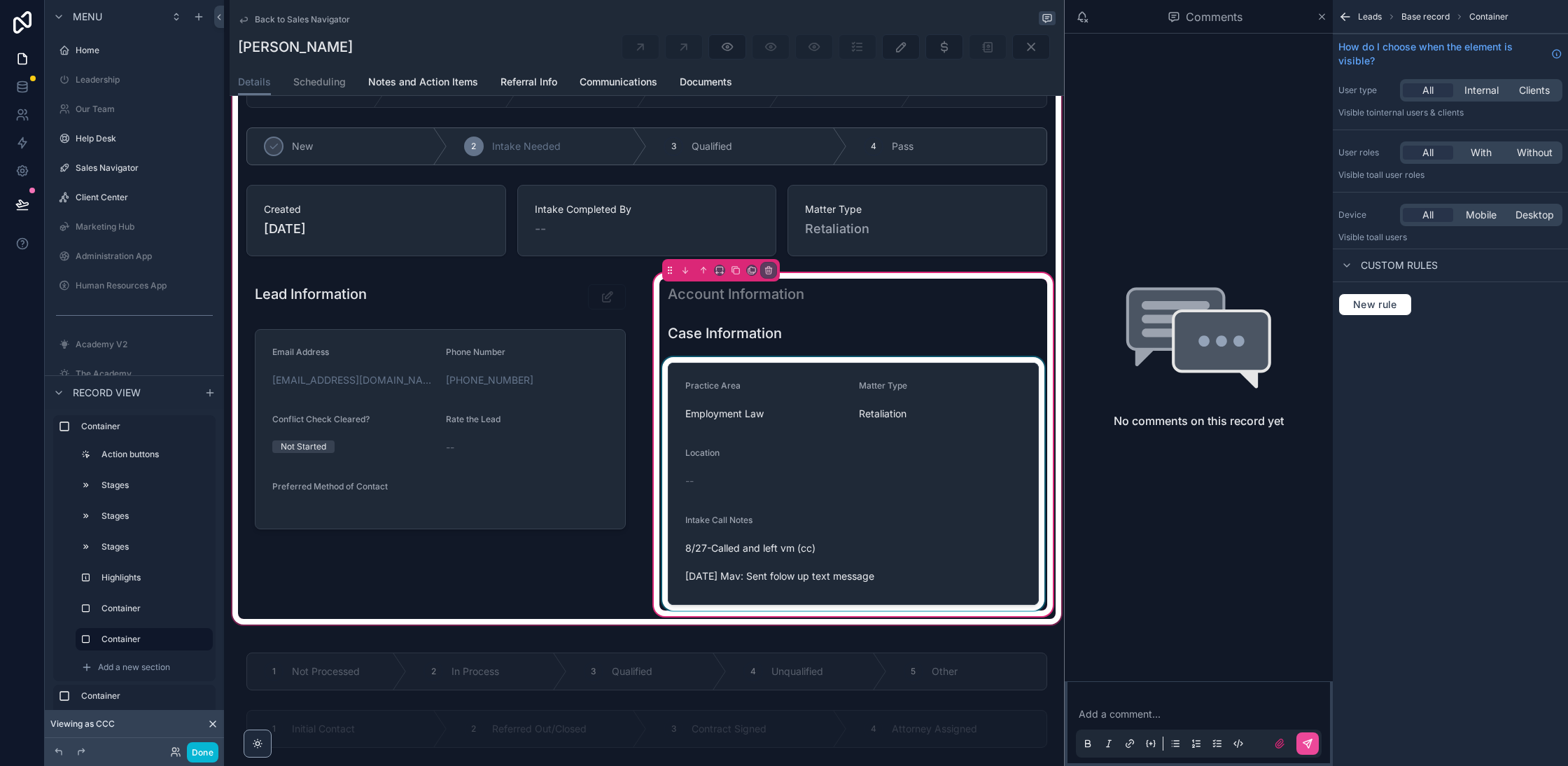
click at [868, 427] on div "scrollable content" at bounding box center [854, 483] width 388 height 254
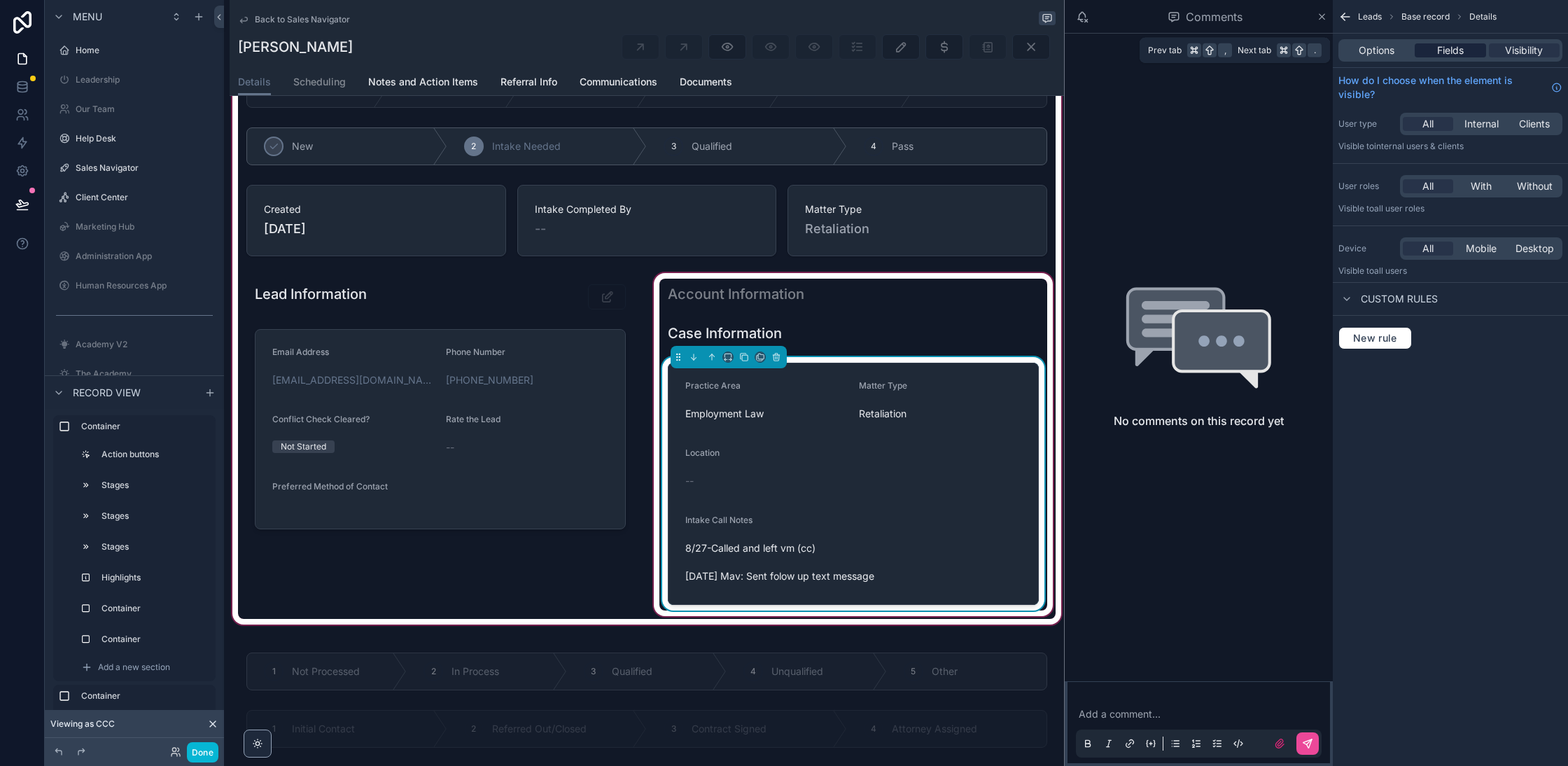
click at [1456, 48] on span "Fields" at bounding box center [1451, 51] width 27 height 14
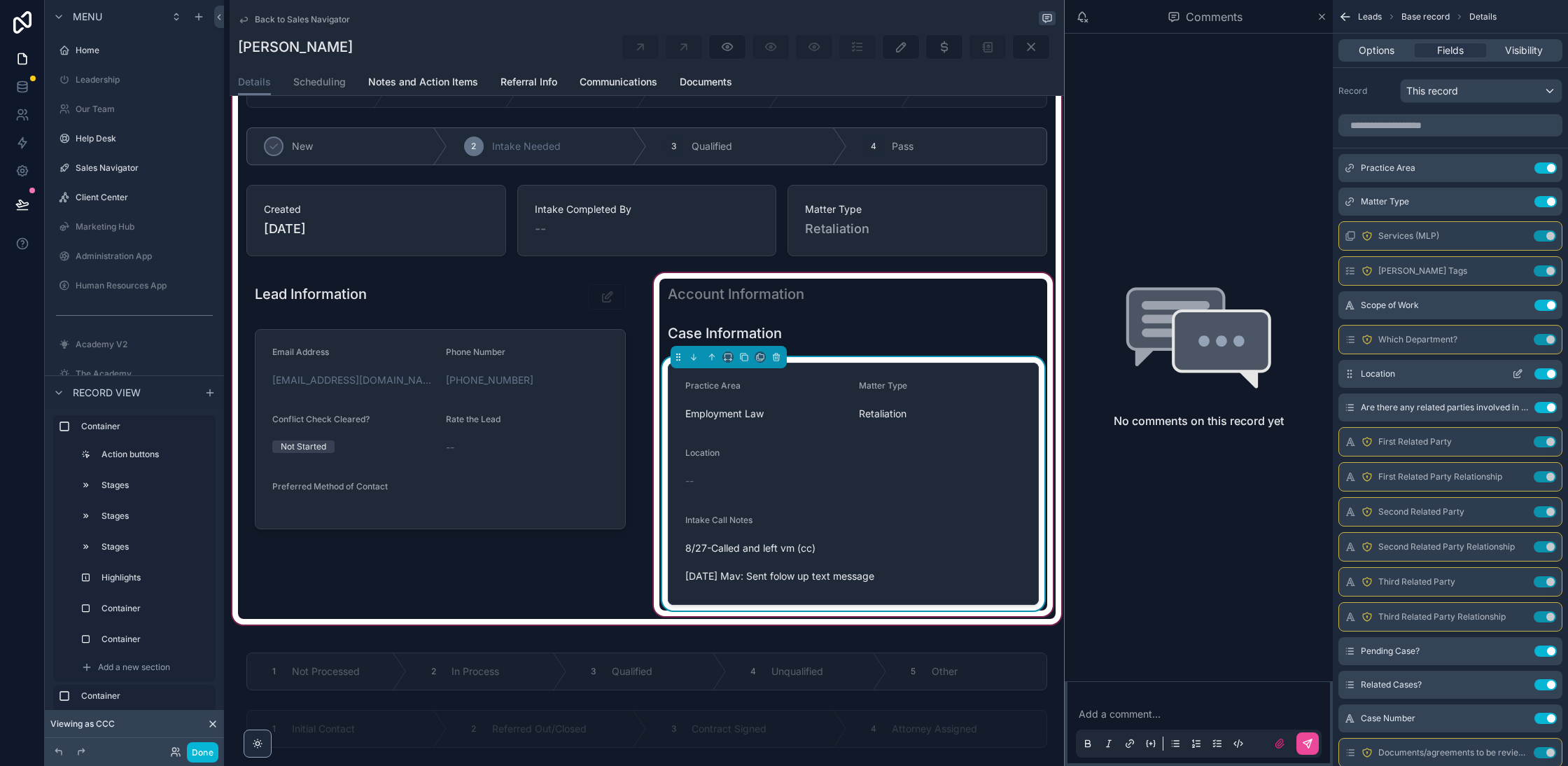
click at [1515, 369] on icon "scrollable content" at bounding box center [1517, 374] width 11 height 11
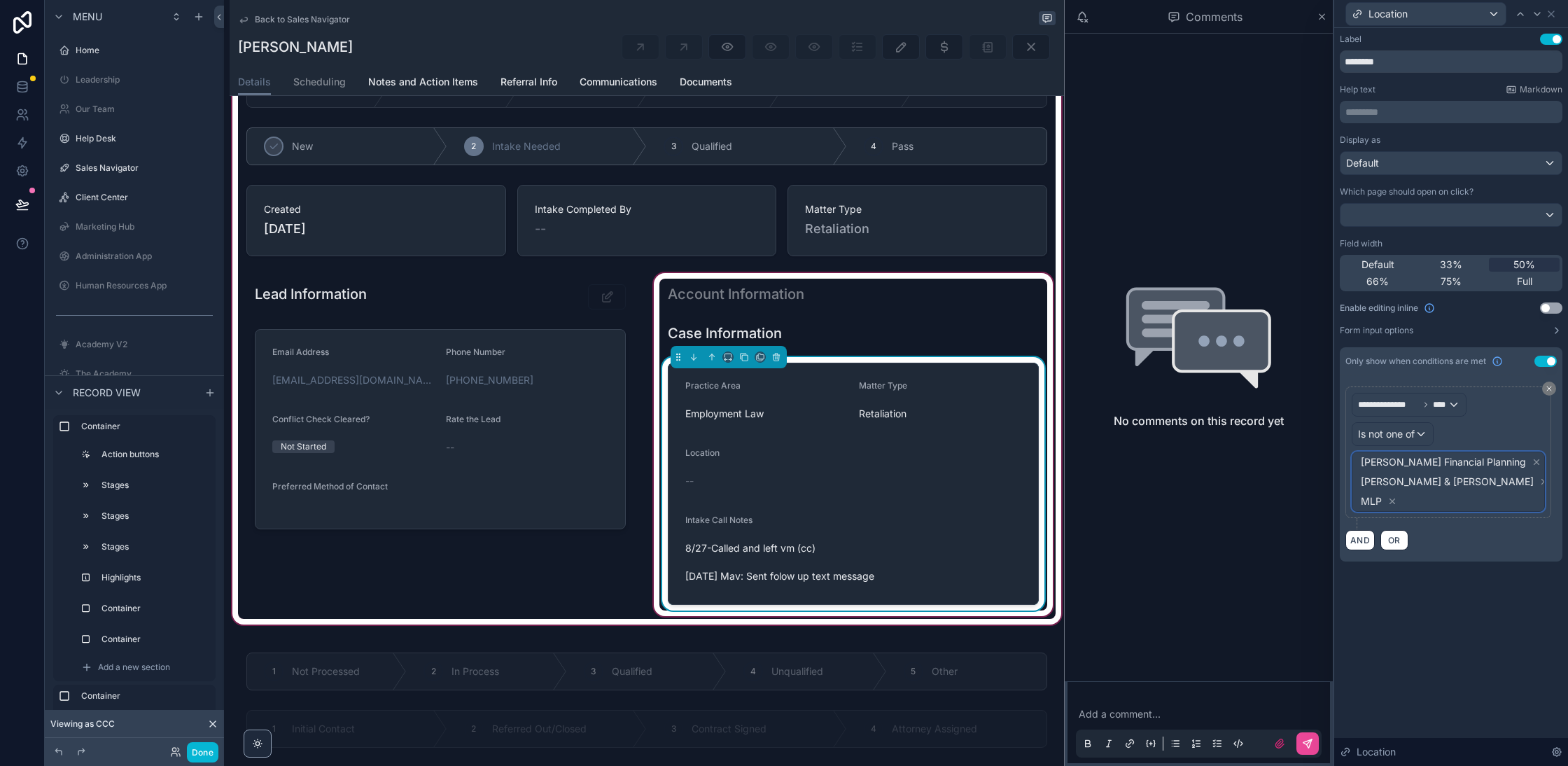
click at [1523, 463] on span "Tarascio Financial Planning Morrison & Hughes MLP" at bounding box center [1455, 482] width 194 height 59
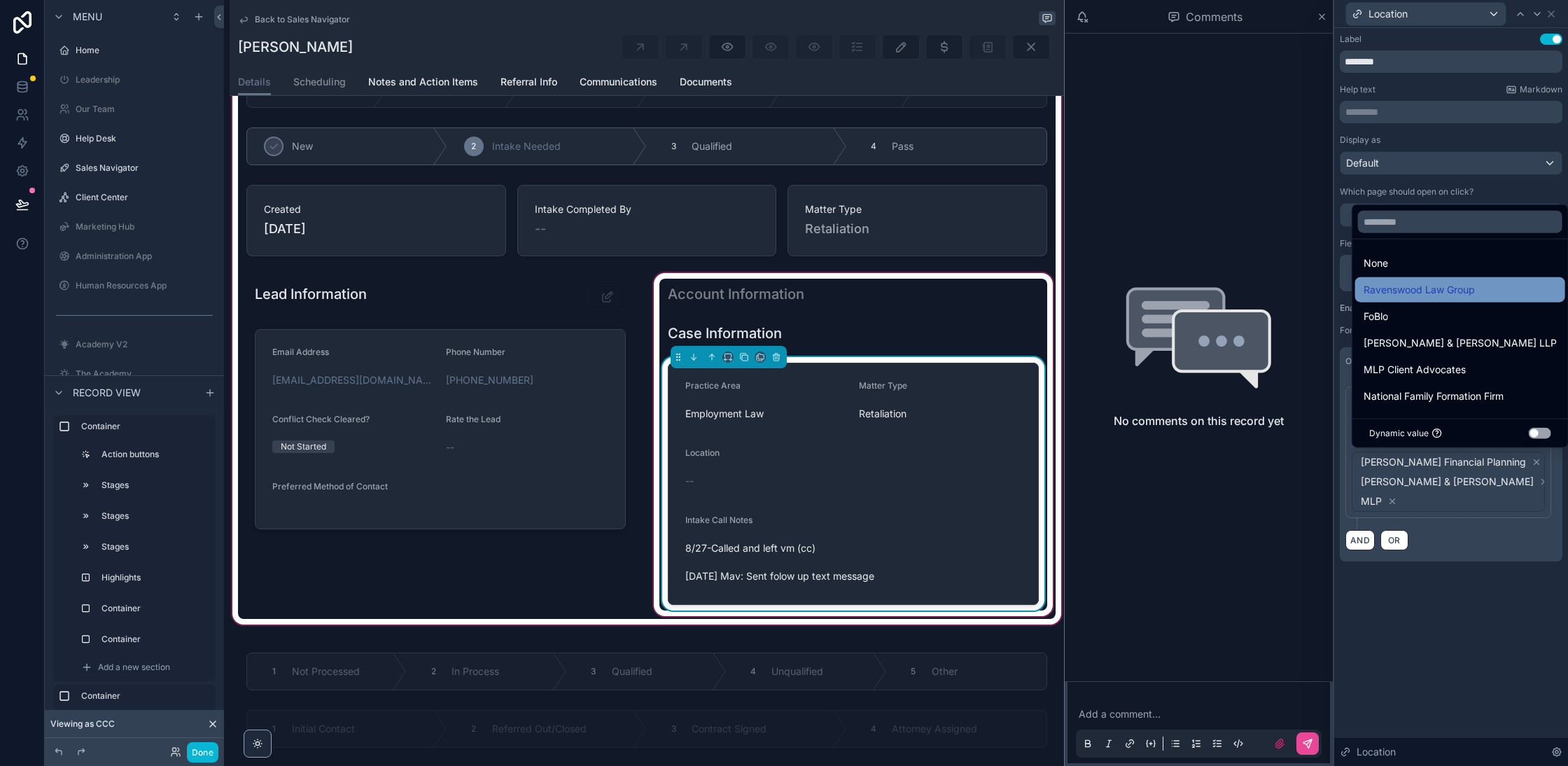
click at [1460, 283] on span "Ravenswood Law Group" at bounding box center [1419, 290] width 111 height 17
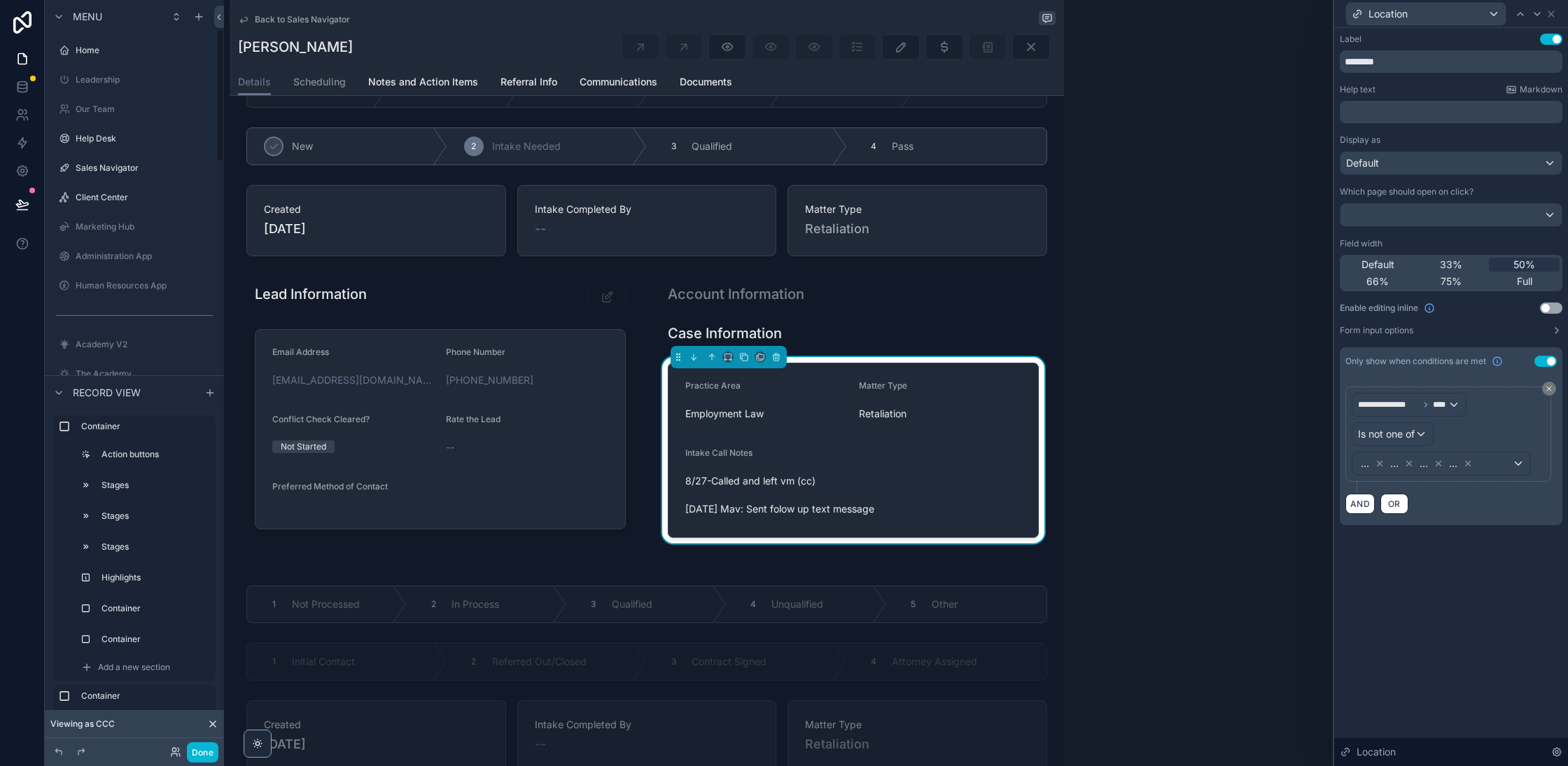
scroll to position [162, 0]
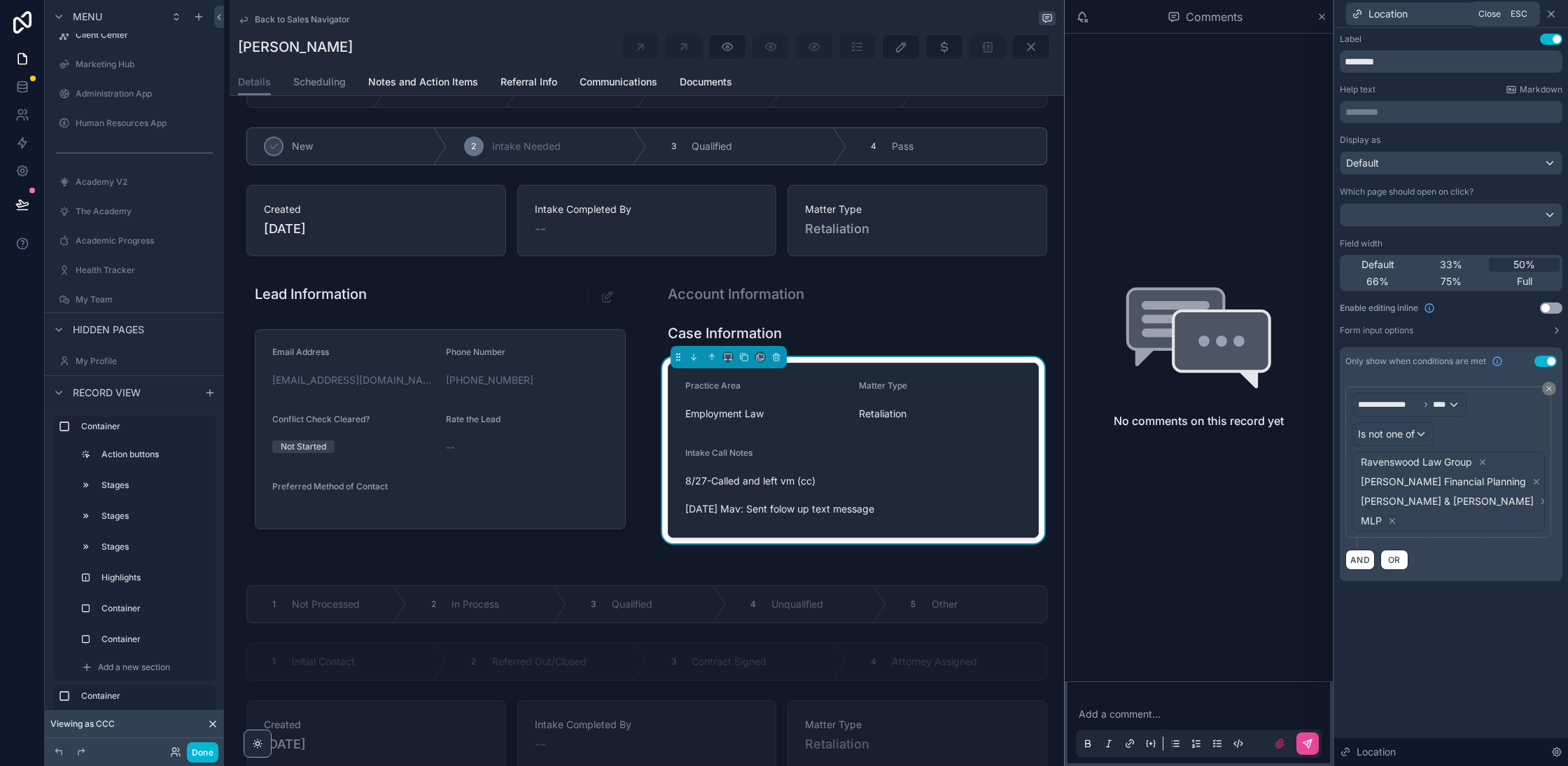
click at [1549, 14] on icon at bounding box center [1551, 14] width 11 height 11
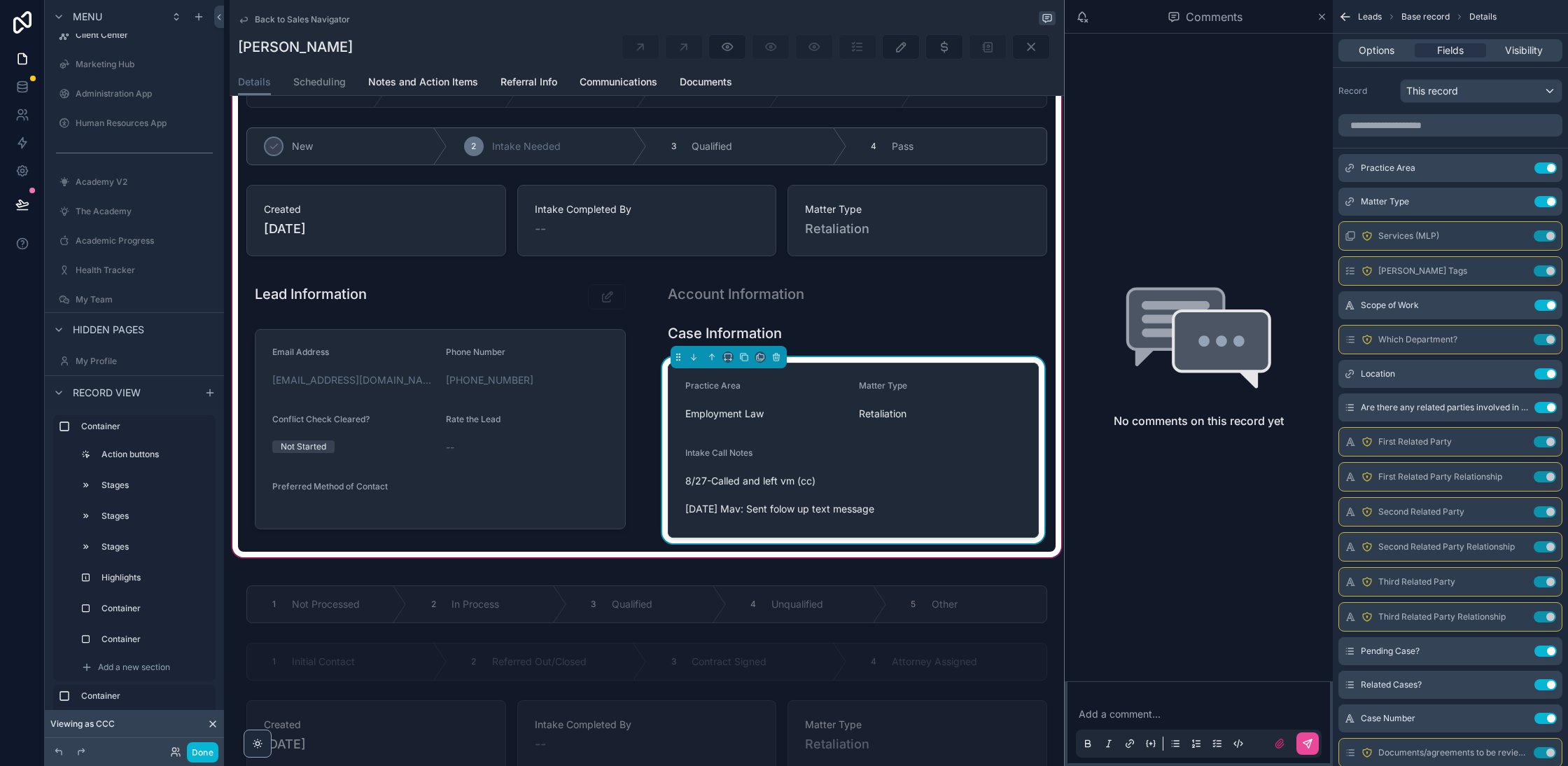
click at [514, 462] on div "scrollable content" at bounding box center [647, 257] width 835 height 606
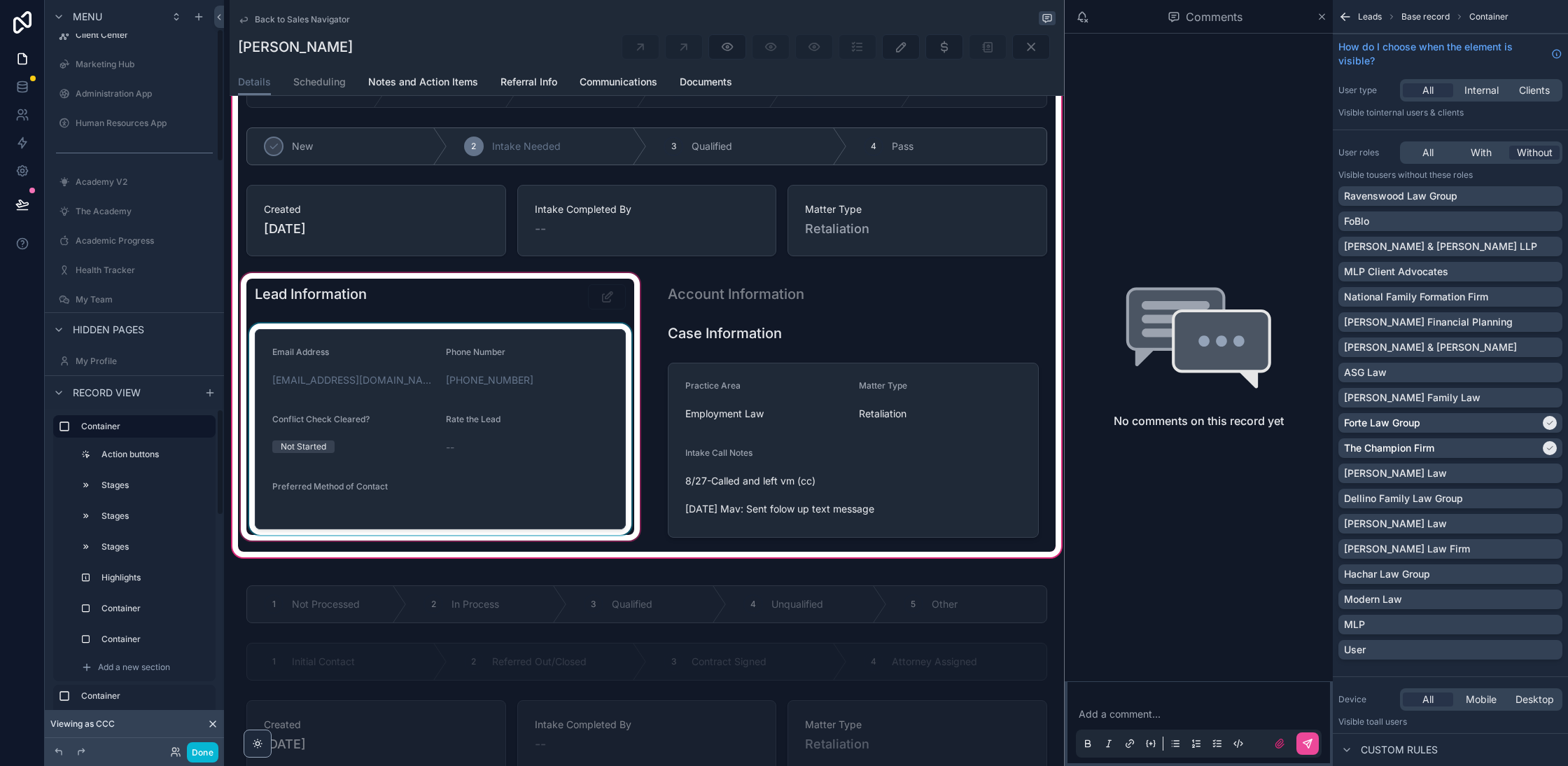
click at [133, 618] on div "Container" at bounding box center [144, 609] width 137 height 22
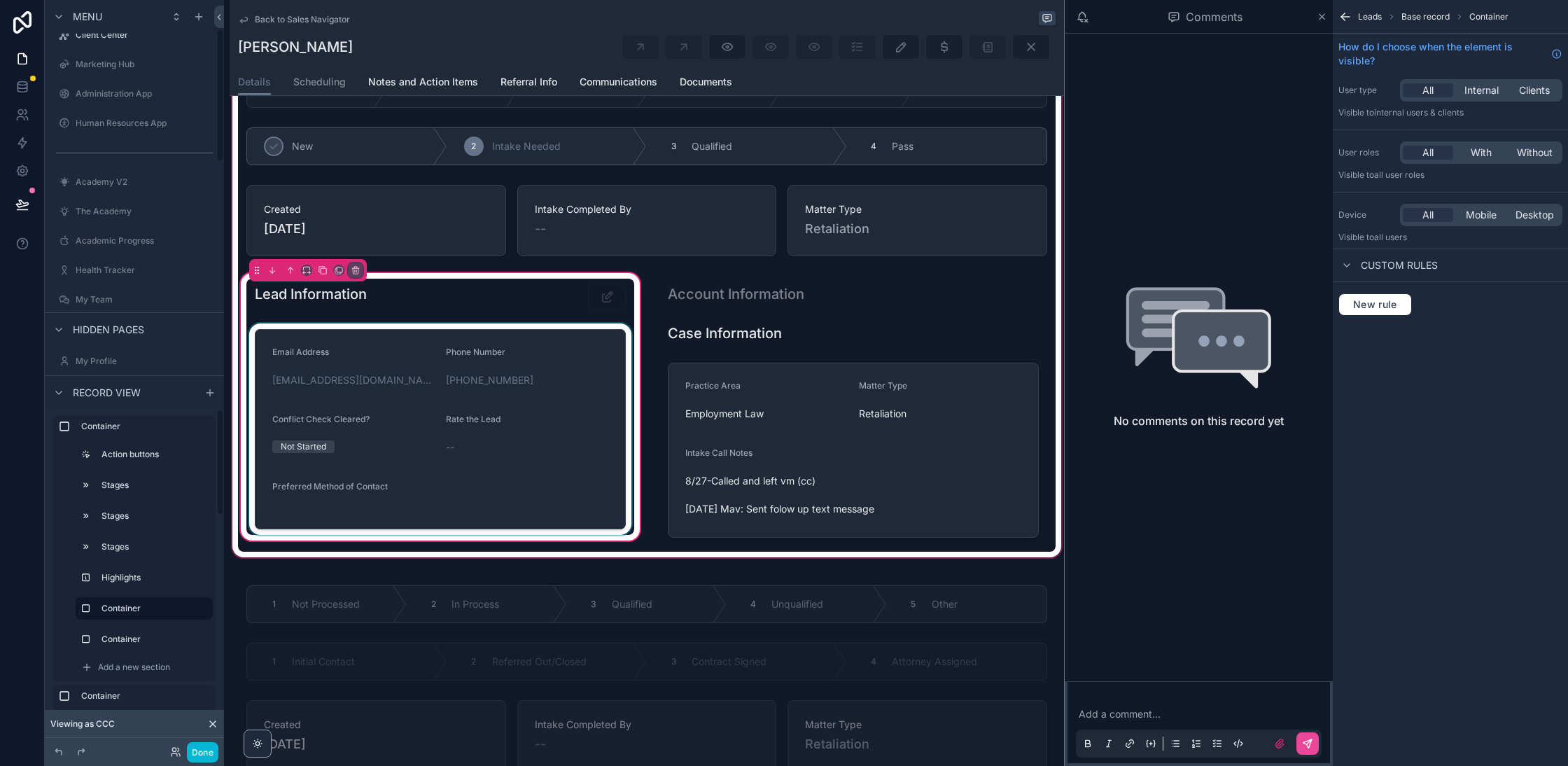
click at [460, 427] on div "scrollable content" at bounding box center [440, 429] width 388 height 212
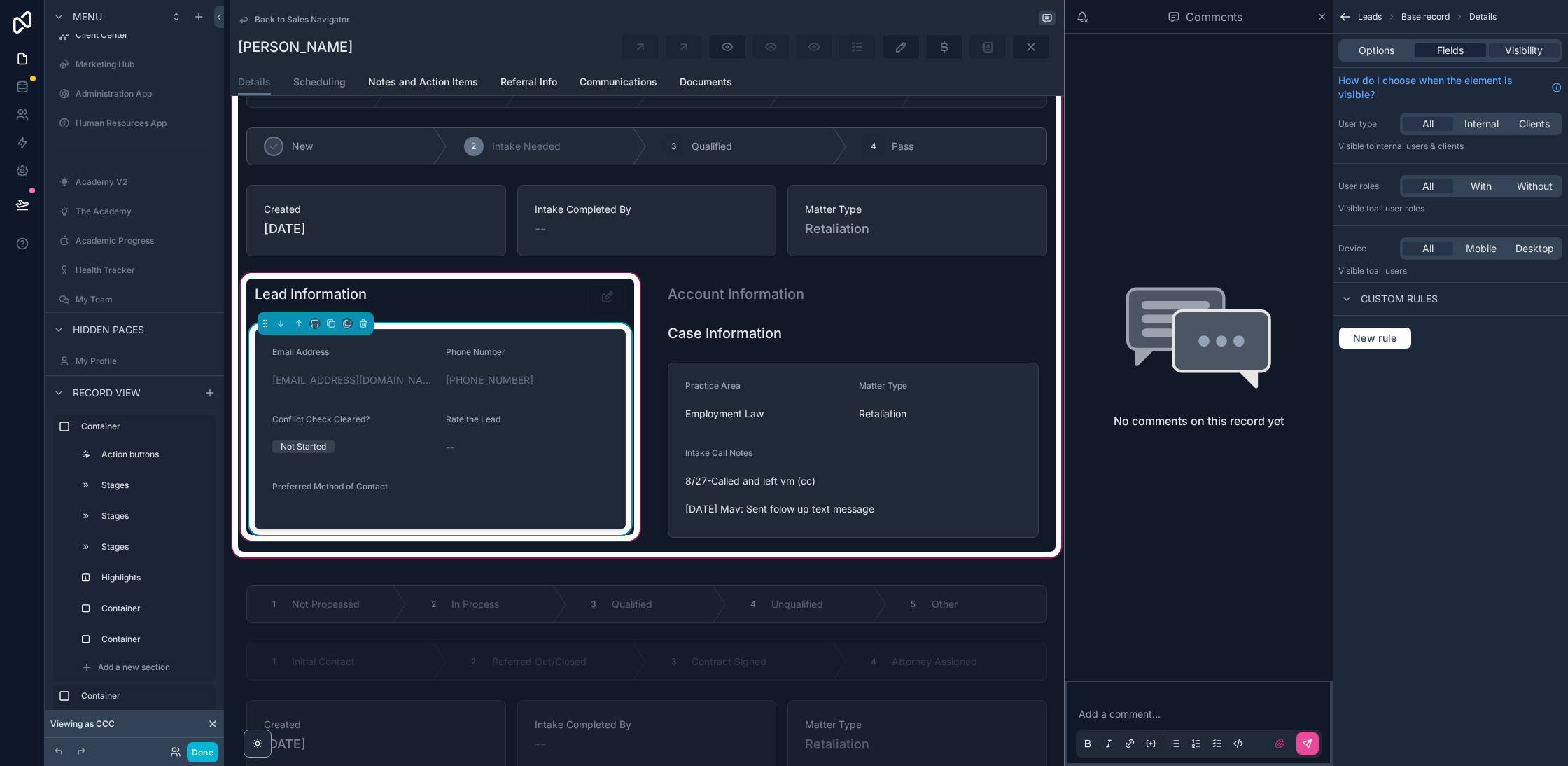
click at [1452, 56] on span "Fields" at bounding box center [1451, 51] width 27 height 14
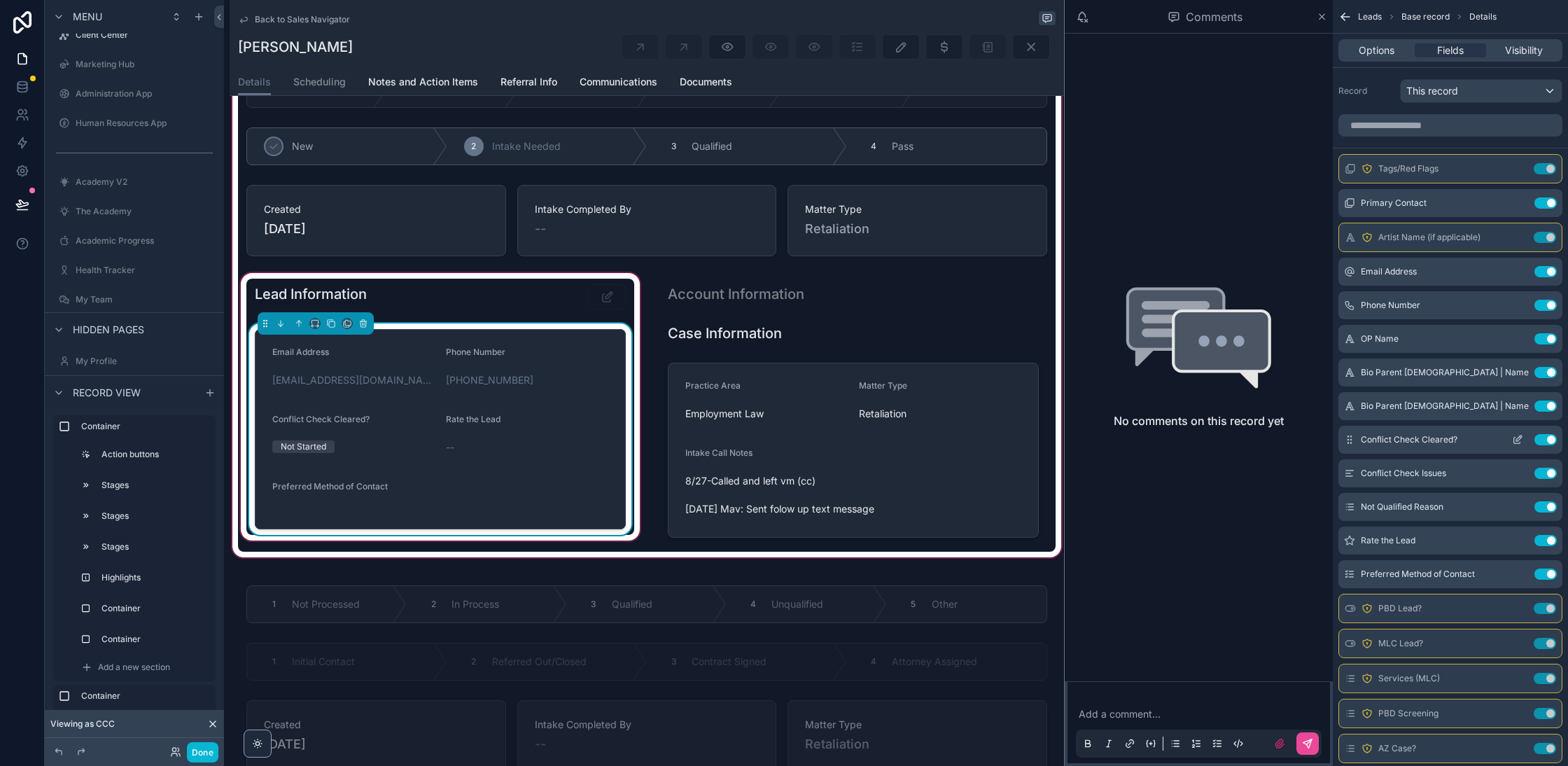
click at [1515, 438] on icon "scrollable content" at bounding box center [1517, 440] width 11 height 11
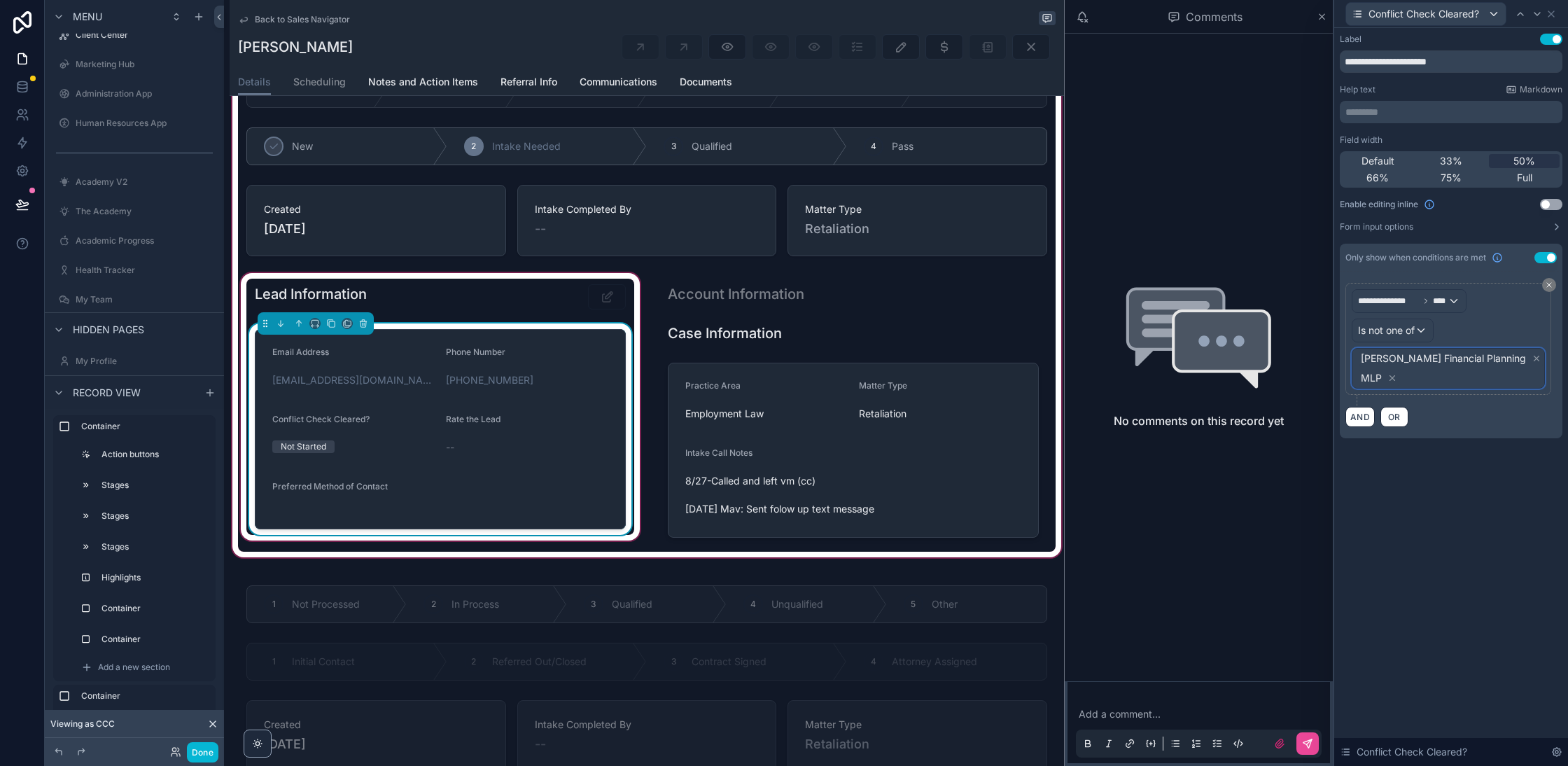
click at [1472, 383] on span "Tarascio Financial Planning MLP" at bounding box center [1451, 368] width 186 height 39
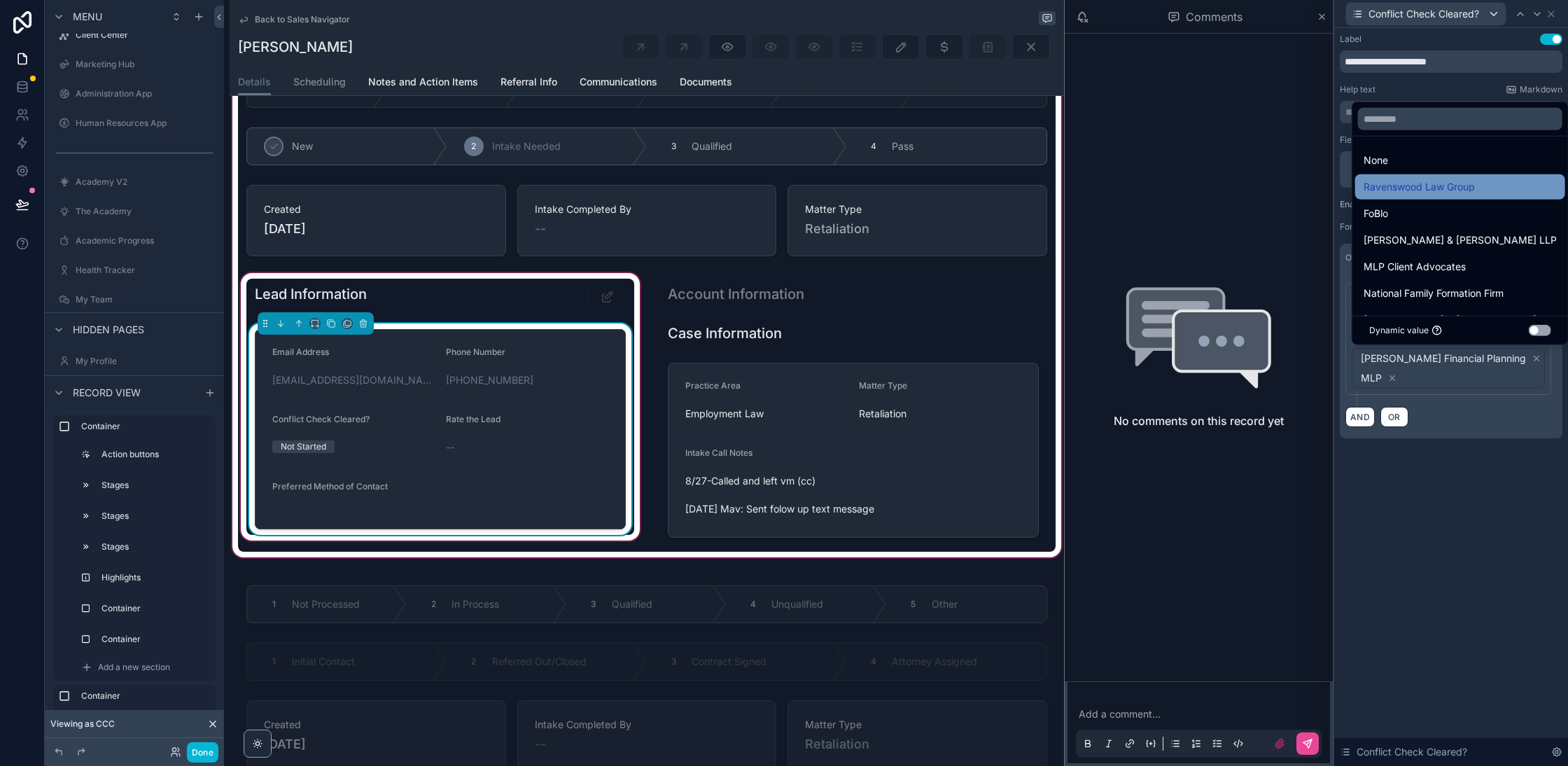
click at [1400, 188] on span "Ravenswood Law Group" at bounding box center [1419, 187] width 111 height 17
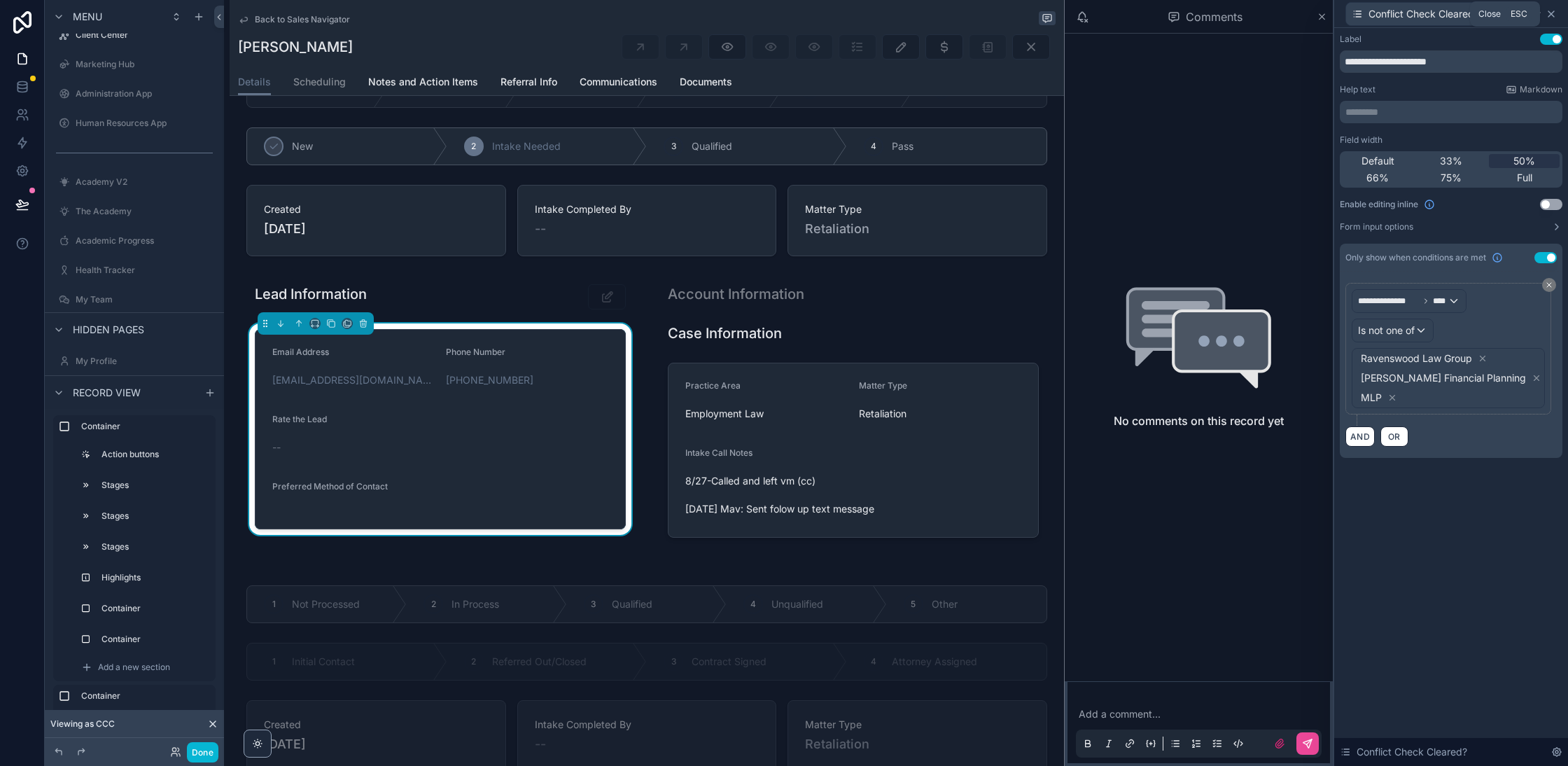
click at [1555, 11] on icon at bounding box center [1551, 14] width 11 height 11
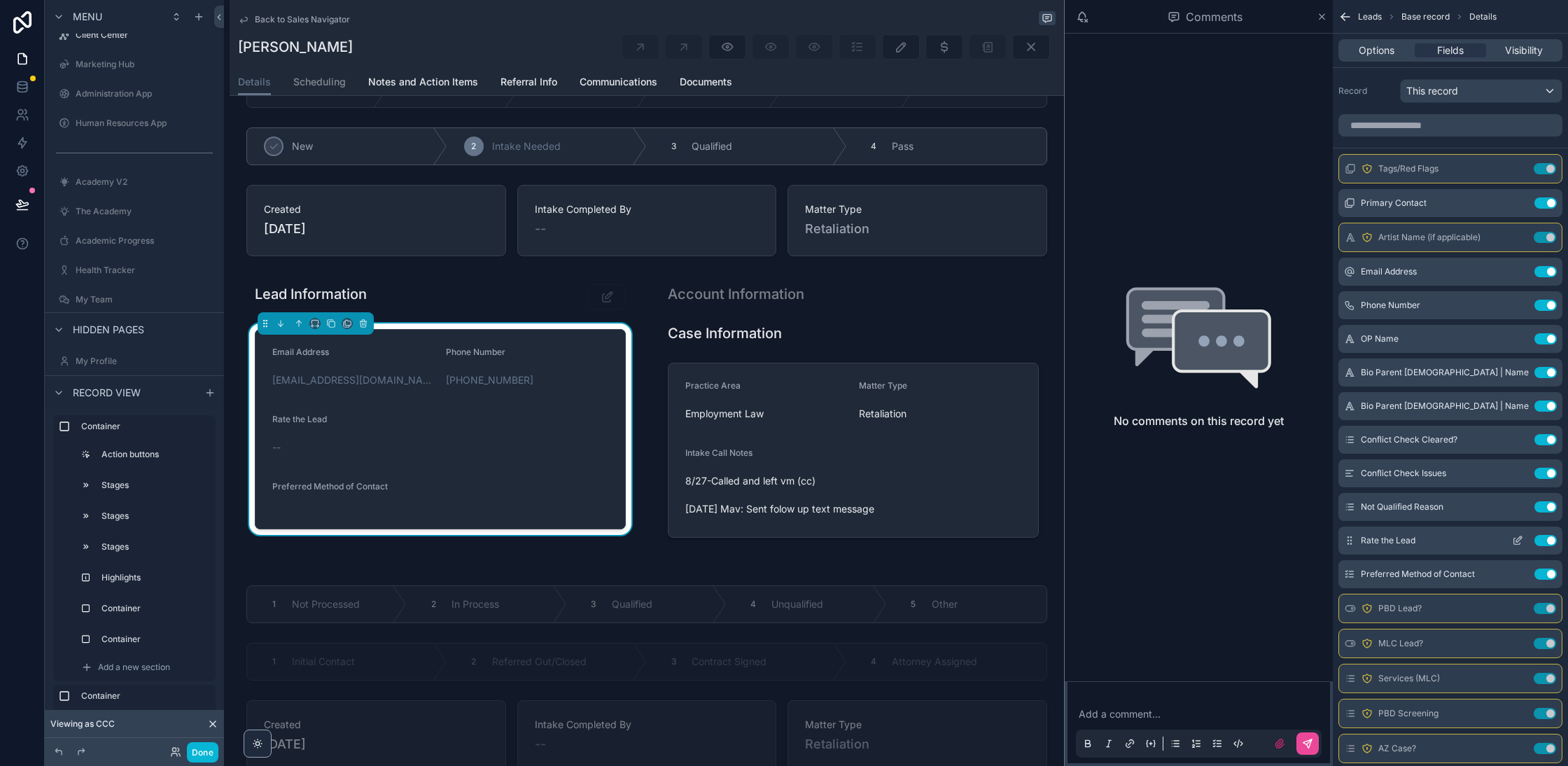
click at [1518, 536] on icon "scrollable content" at bounding box center [1519, 539] width 6 height 6
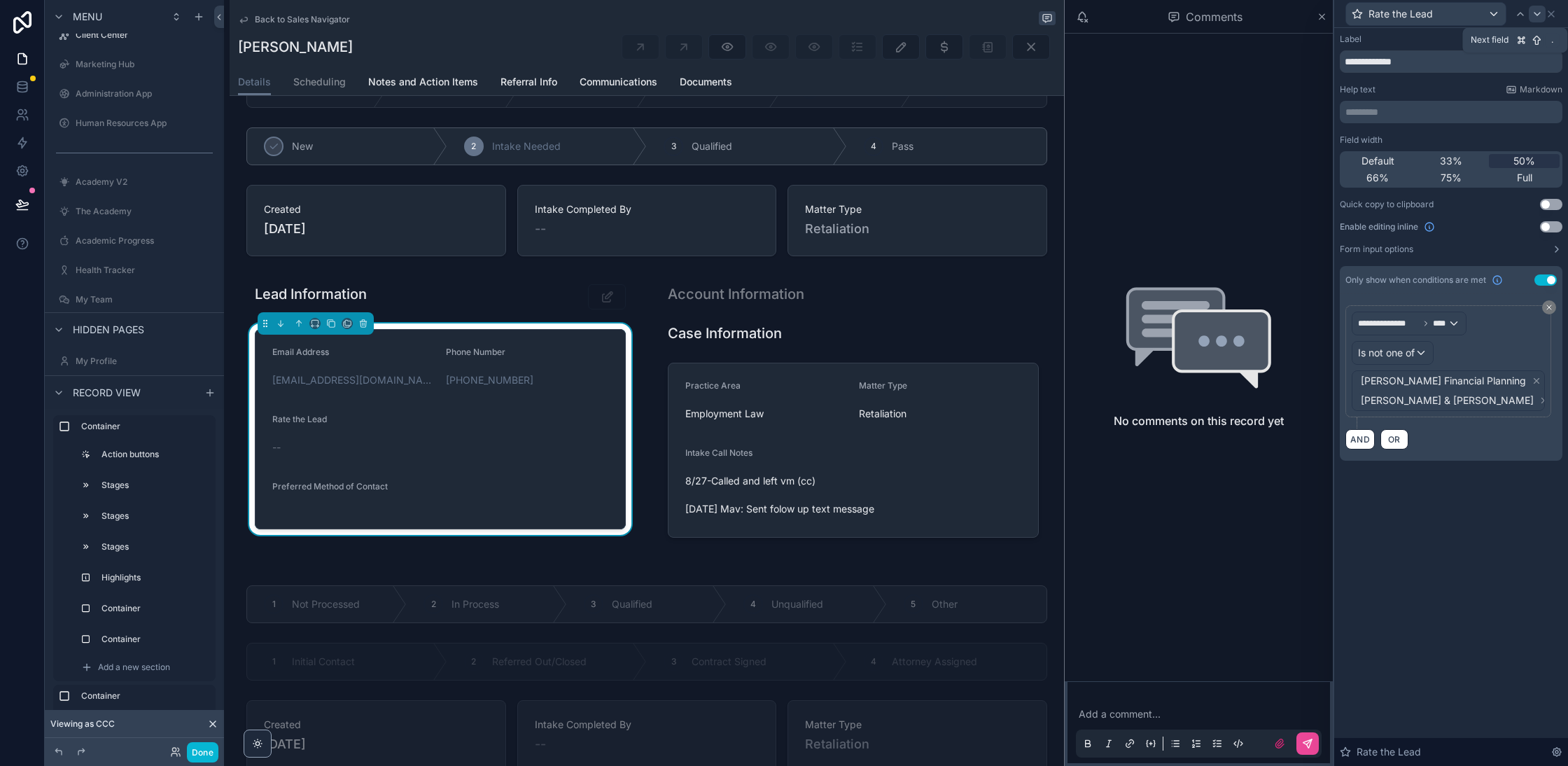
click at [1538, 8] on icon at bounding box center [1537, 14] width 11 height 11
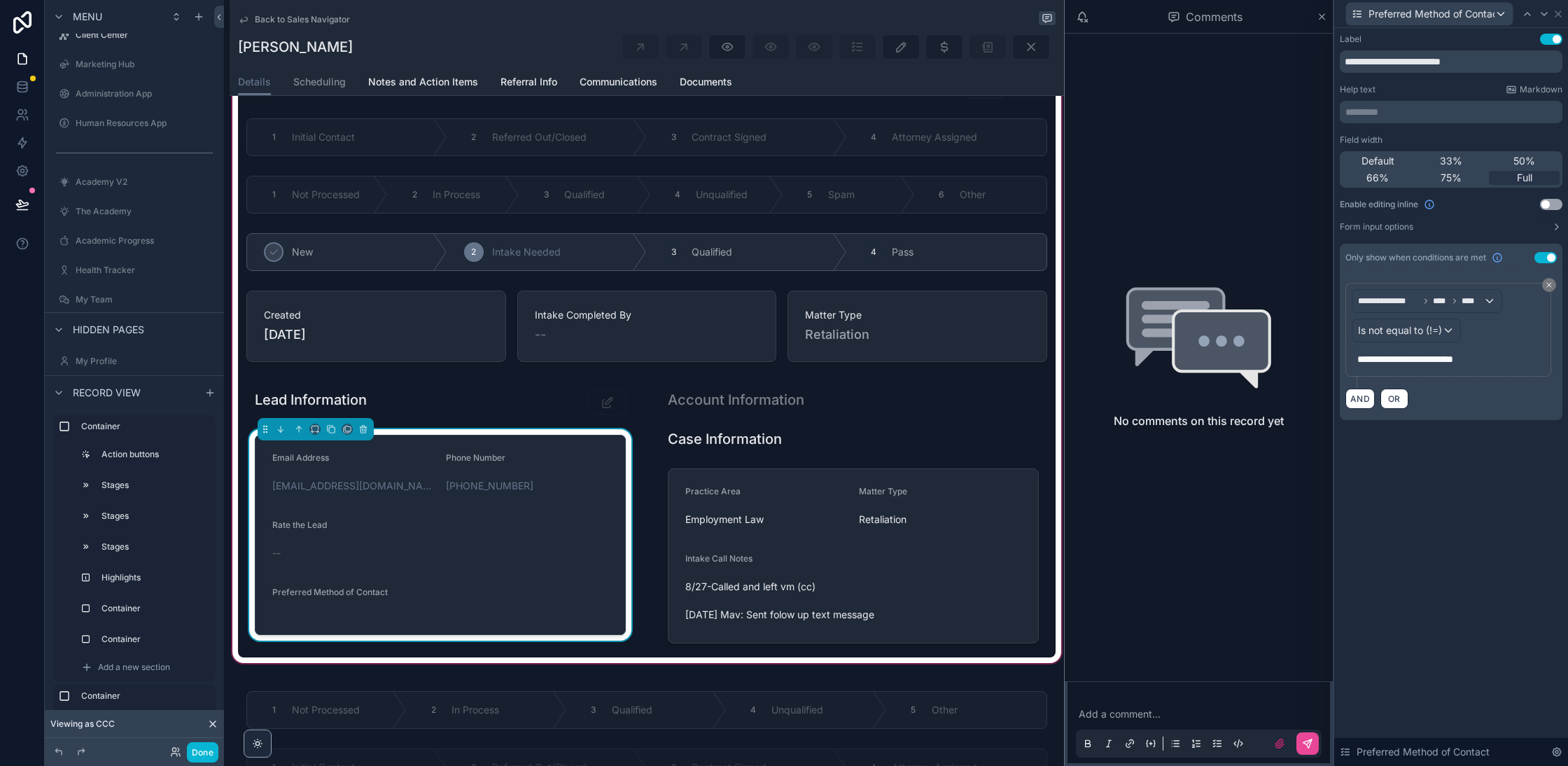
scroll to position [37, 0]
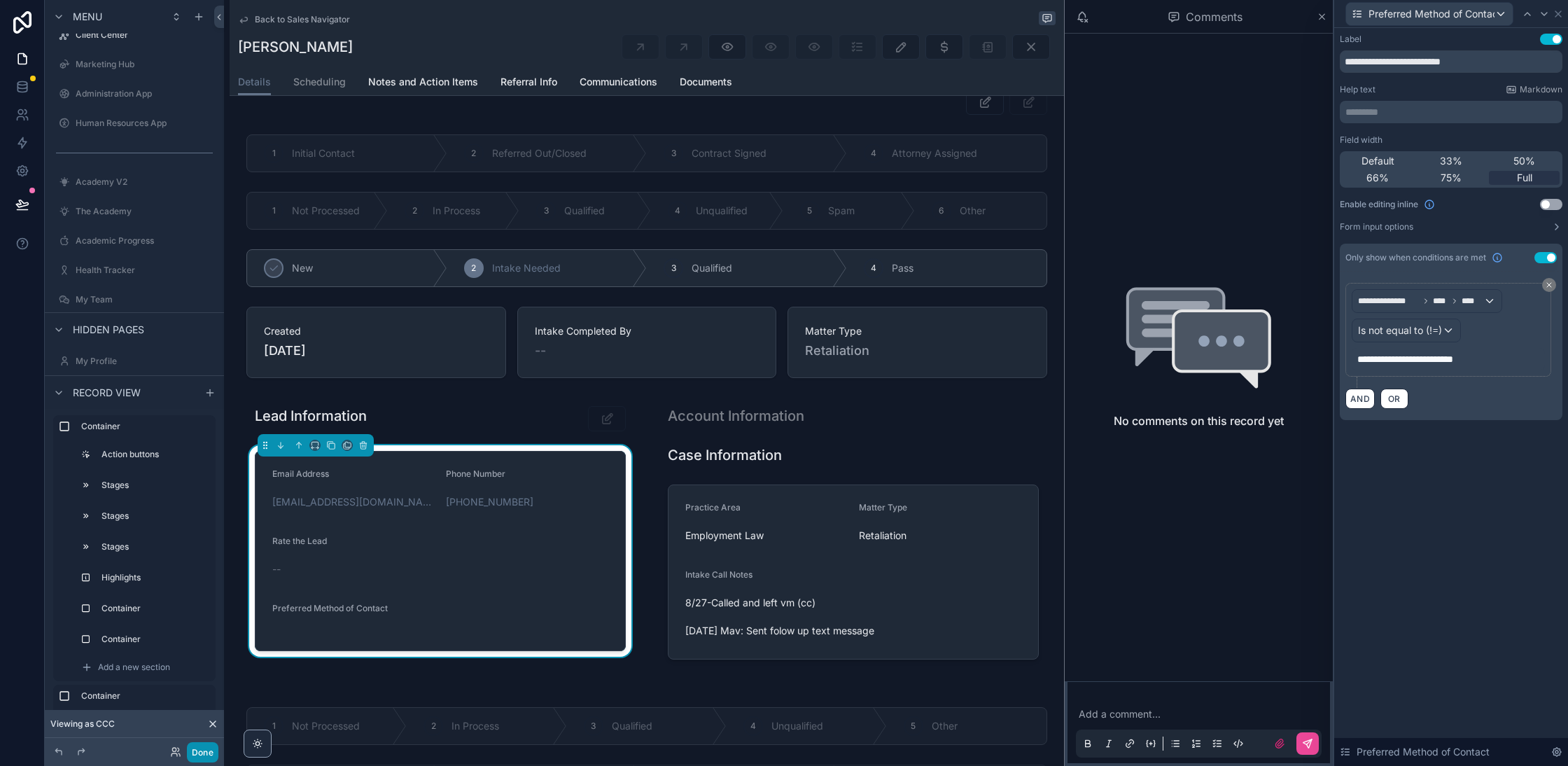
click at [202, 746] on button "Done" at bounding box center [202, 752] width 32 height 20
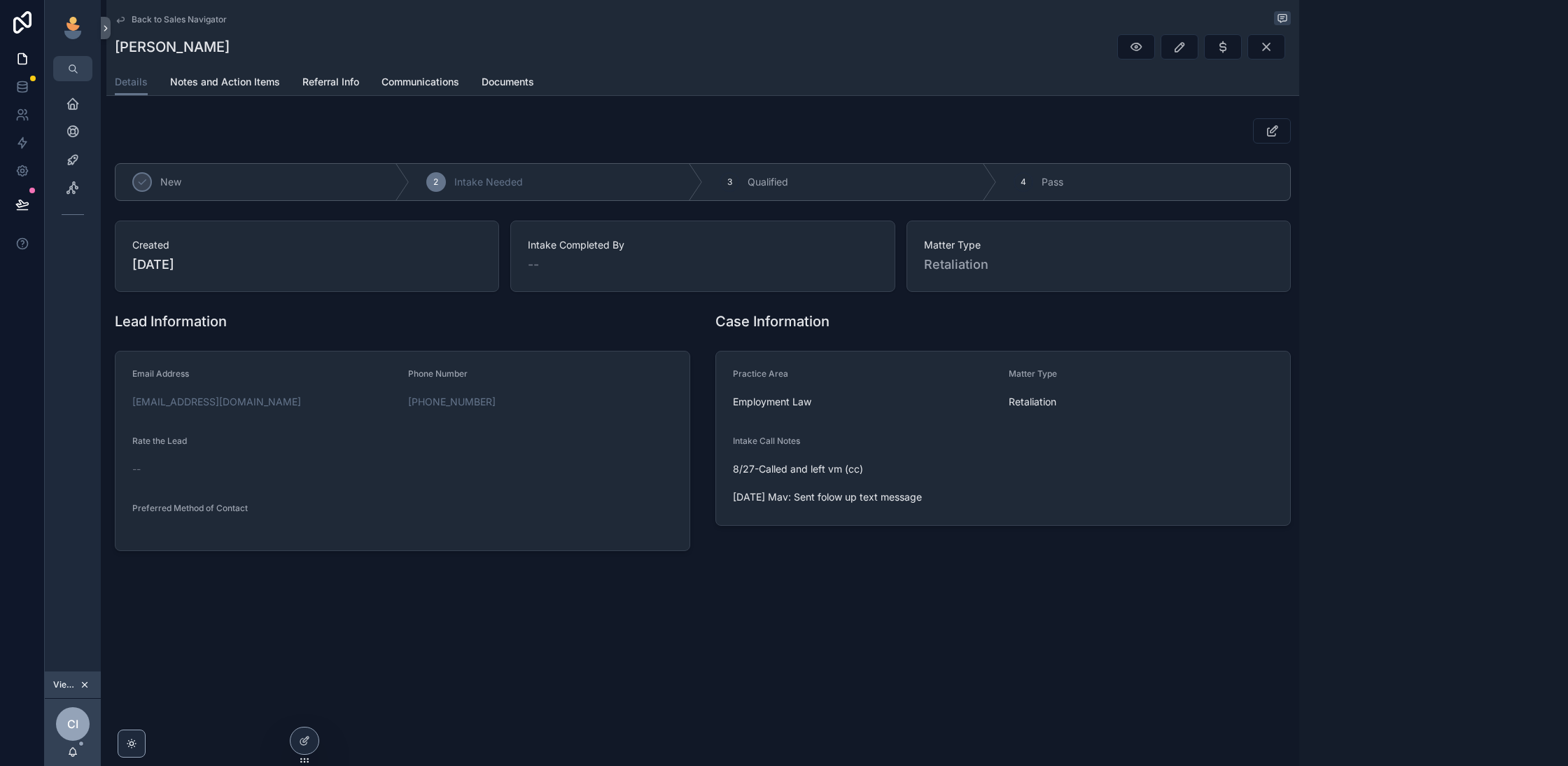
scroll to position [0, 0]
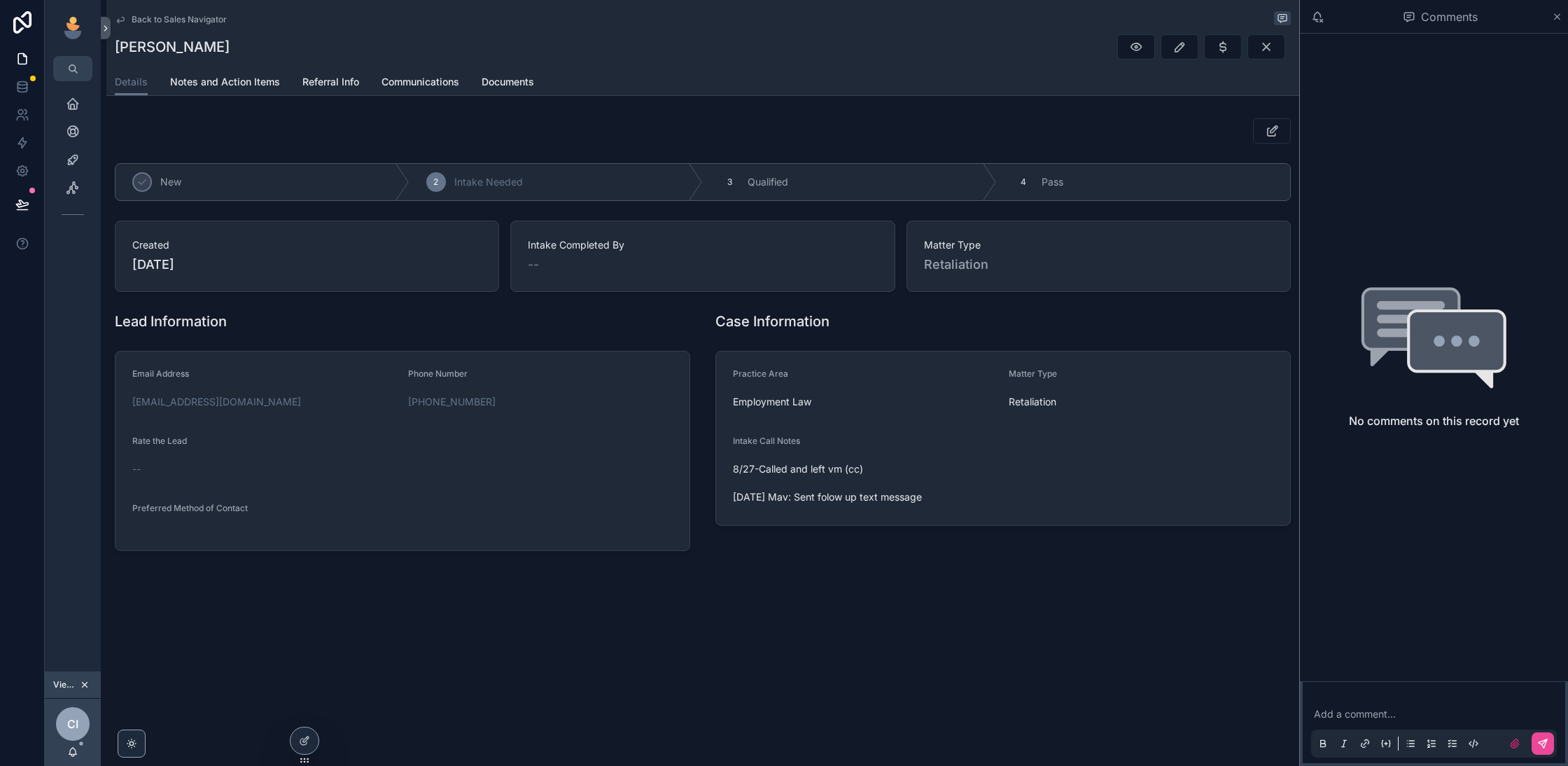
click at [86, 683] on icon "scrollable content" at bounding box center [85, 685] width 5 height 5
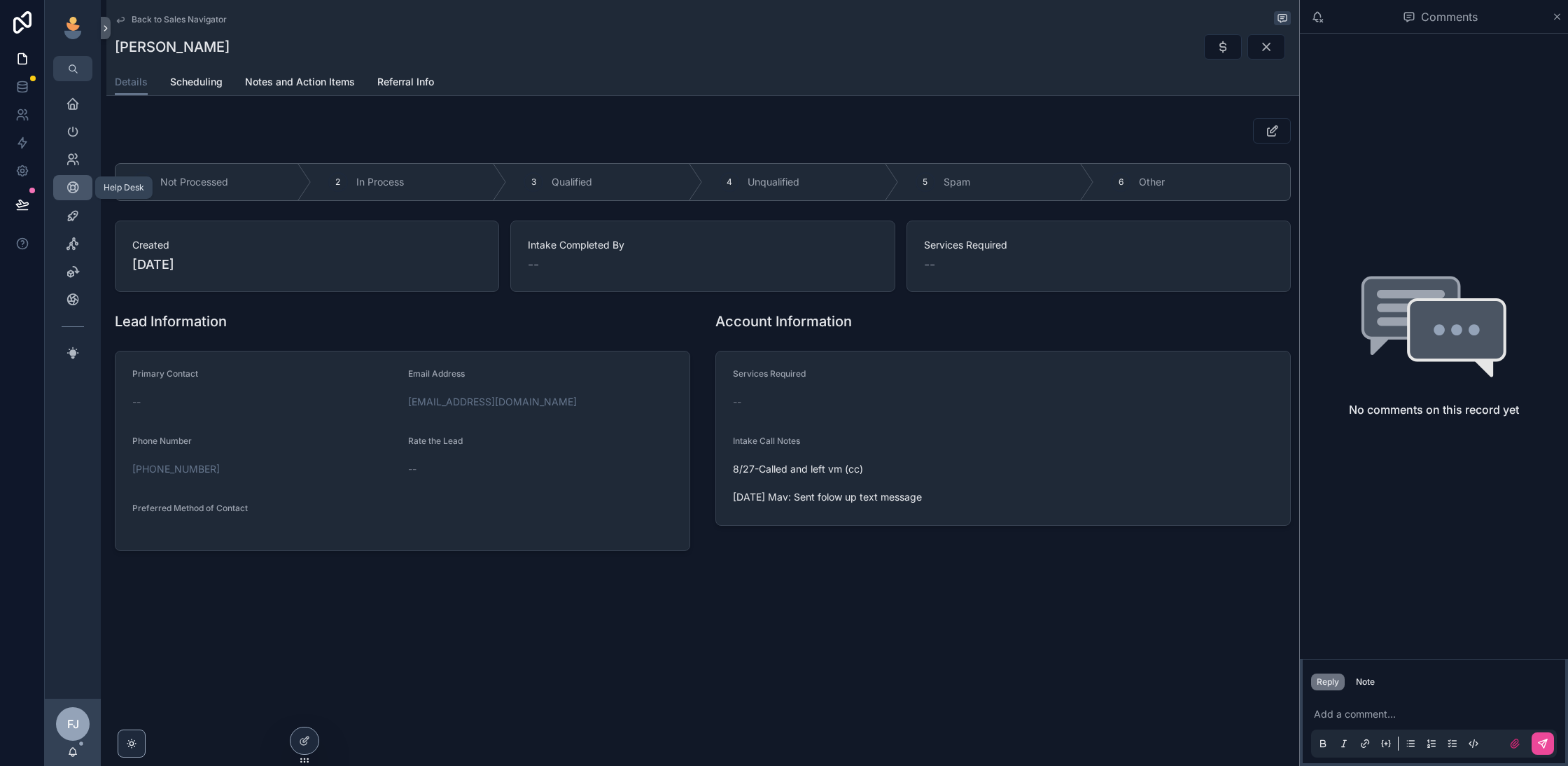
click at [70, 188] on icon "scrollable content" at bounding box center [73, 188] width 14 height 14
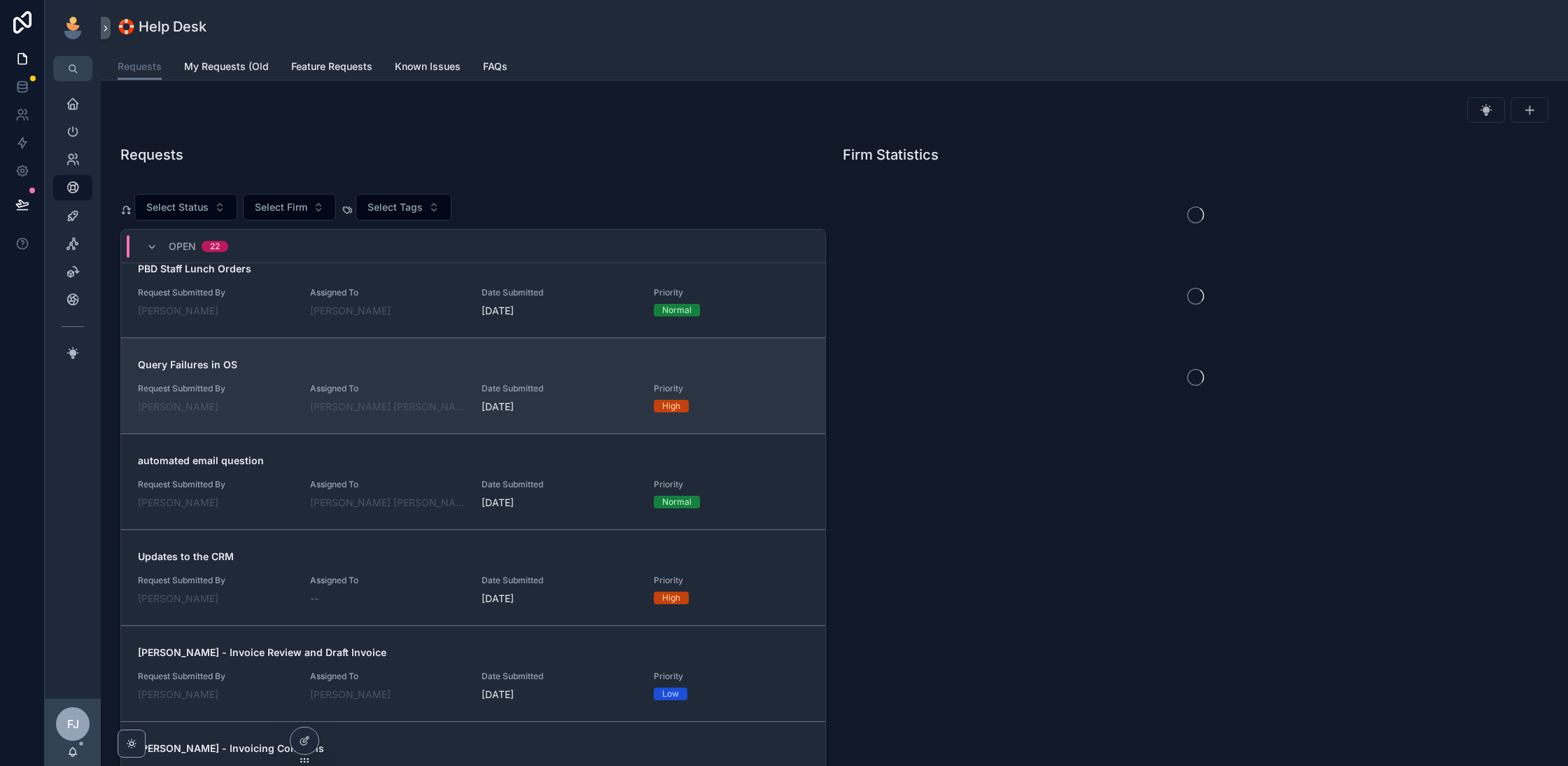
scroll to position [119, 0]
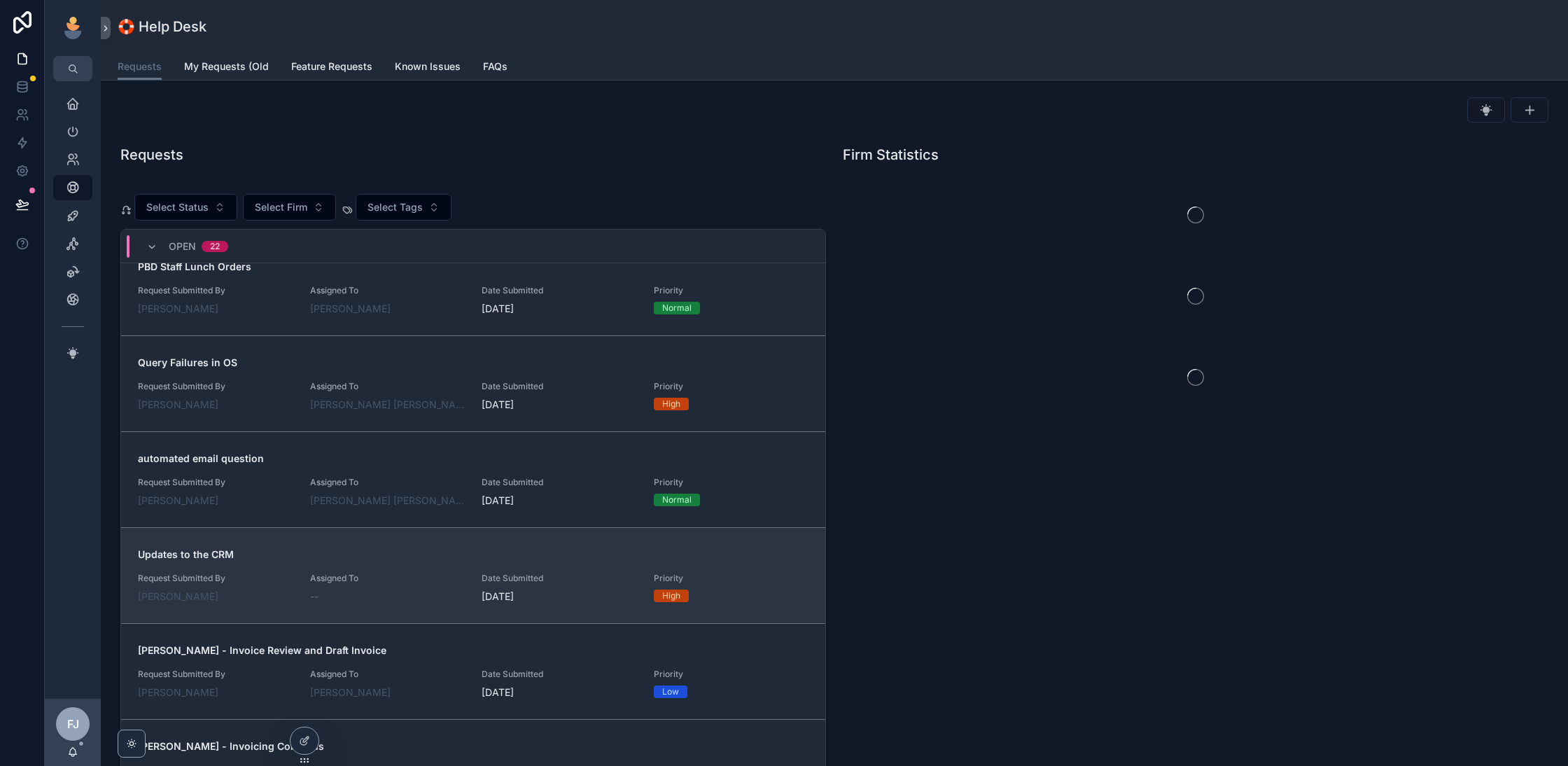
click at [381, 590] on div "--" at bounding box center [387, 597] width 155 height 14
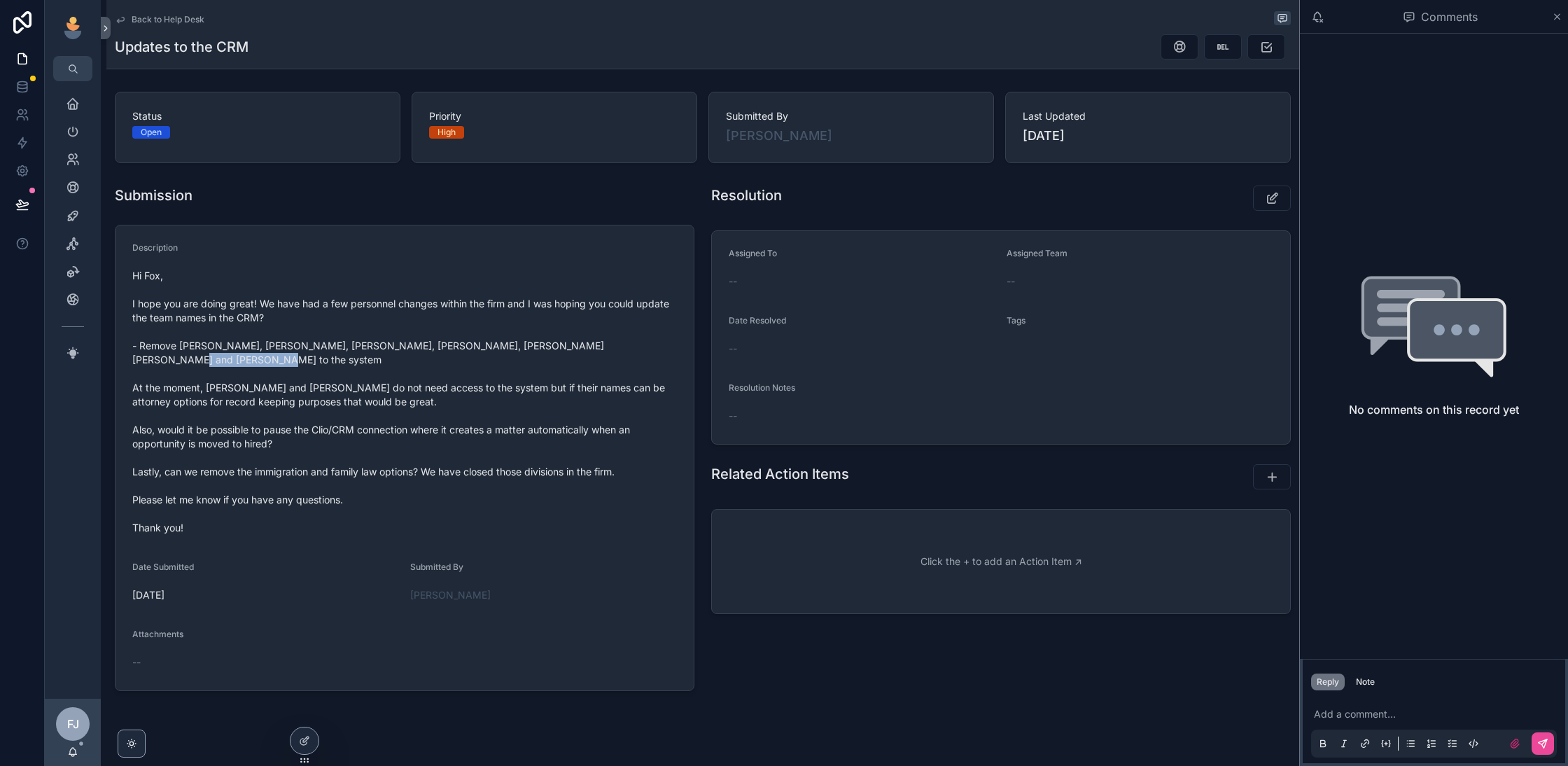
drag, startPoint x: 162, startPoint y: 359, endPoint x: 231, endPoint y: 365, distance: 69.3
click at [231, 365] on span "Hi Fox, I hope you are doing great! We have had a few personnel changes within …" at bounding box center [404, 402] width 544 height 266
copy span "Lizette Bautista"
drag, startPoint x: 256, startPoint y: 358, endPoint x: 317, endPoint y: 361, distance: 61.1
click at [317, 361] on span "Hi Fox, I hope you are doing great! We have had a few personnel changes within …" at bounding box center [404, 402] width 544 height 266
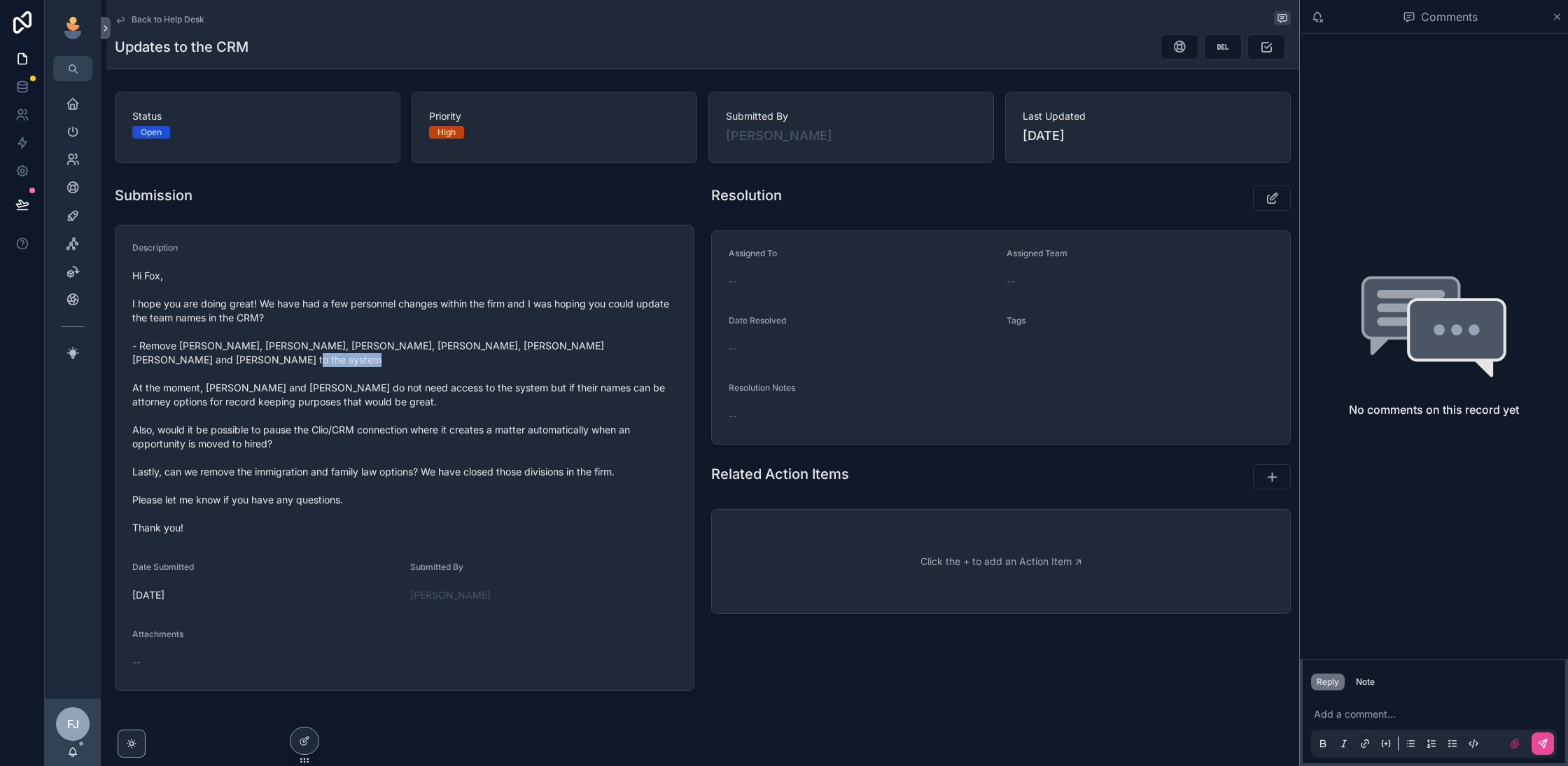
copy span "Ximena Rojas"
click at [1333, 711] on p "scrollable content" at bounding box center [1437, 714] width 246 height 14
click at [1476, 718] on p "*****" at bounding box center [1437, 714] width 246 height 14
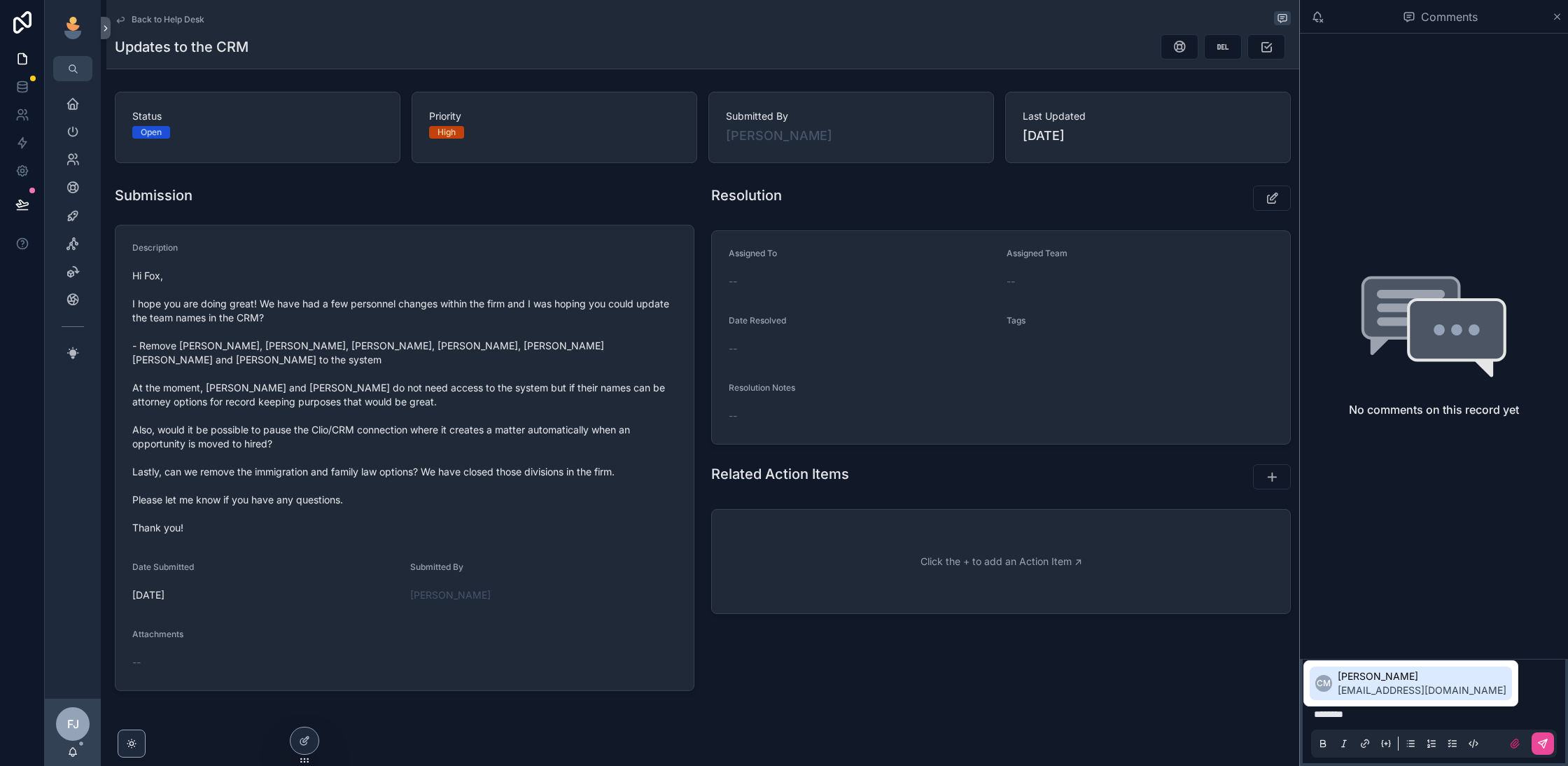
click at [1423, 679] on span "Carolina Maeso" at bounding box center [1422, 677] width 169 height 14
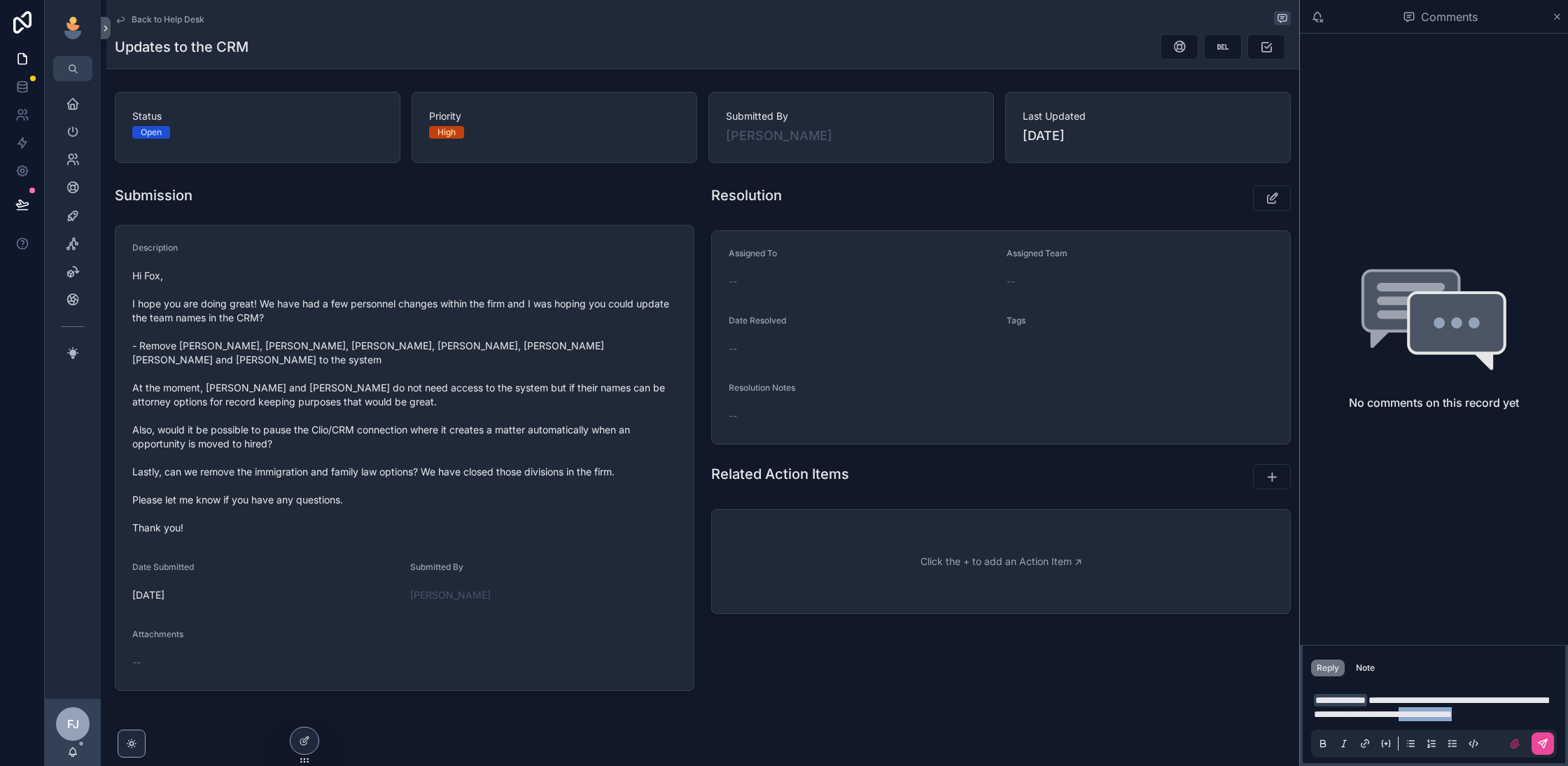
click at [1492, 714] on span "**********" at bounding box center [1430, 707] width 234 height 24
click at [1543, 744] on icon "scrollable content" at bounding box center [1544, 741] width 5 height 5
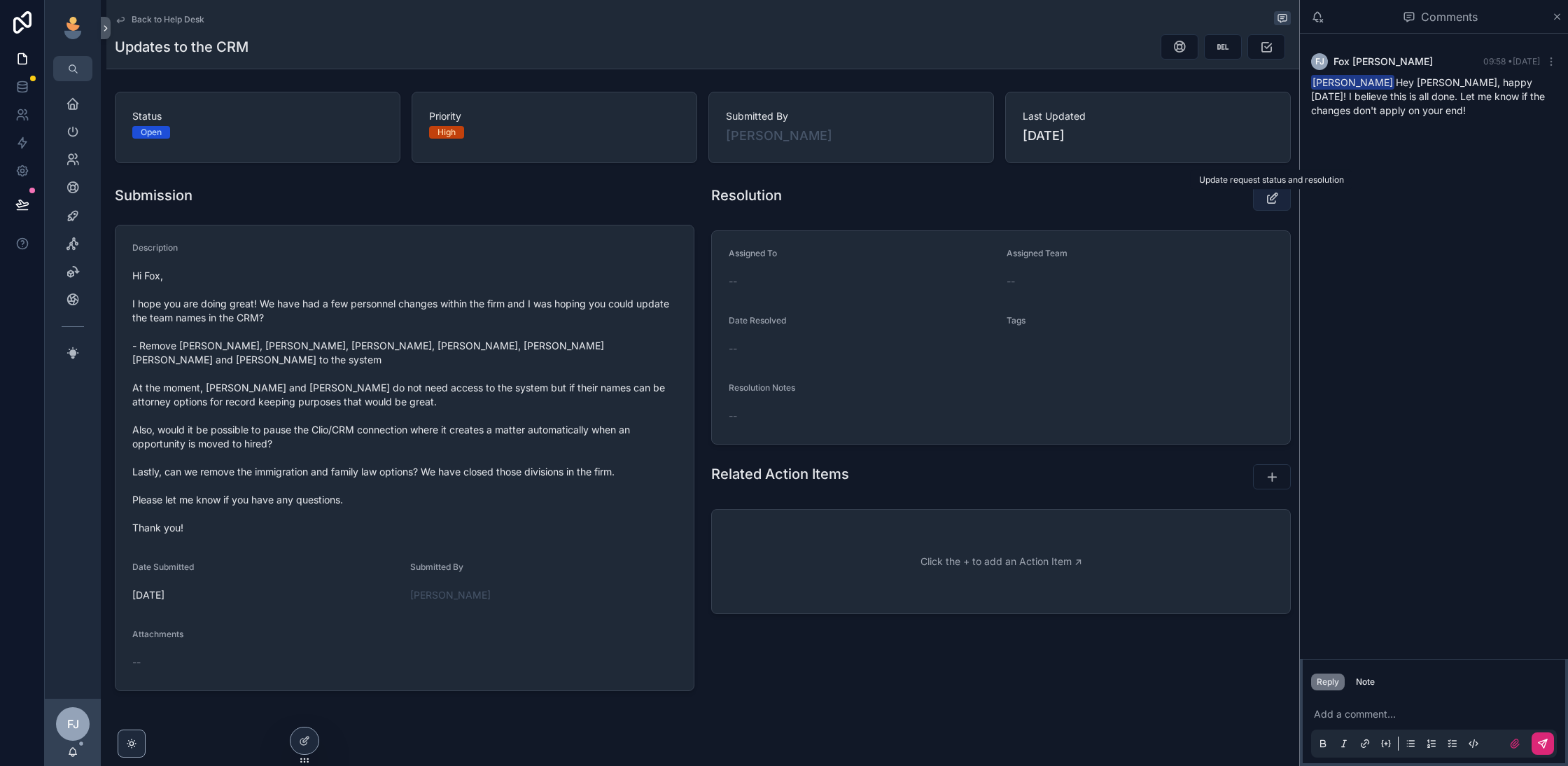
click at [1267, 202] on icon "scrollable content" at bounding box center [1272, 198] width 15 height 14
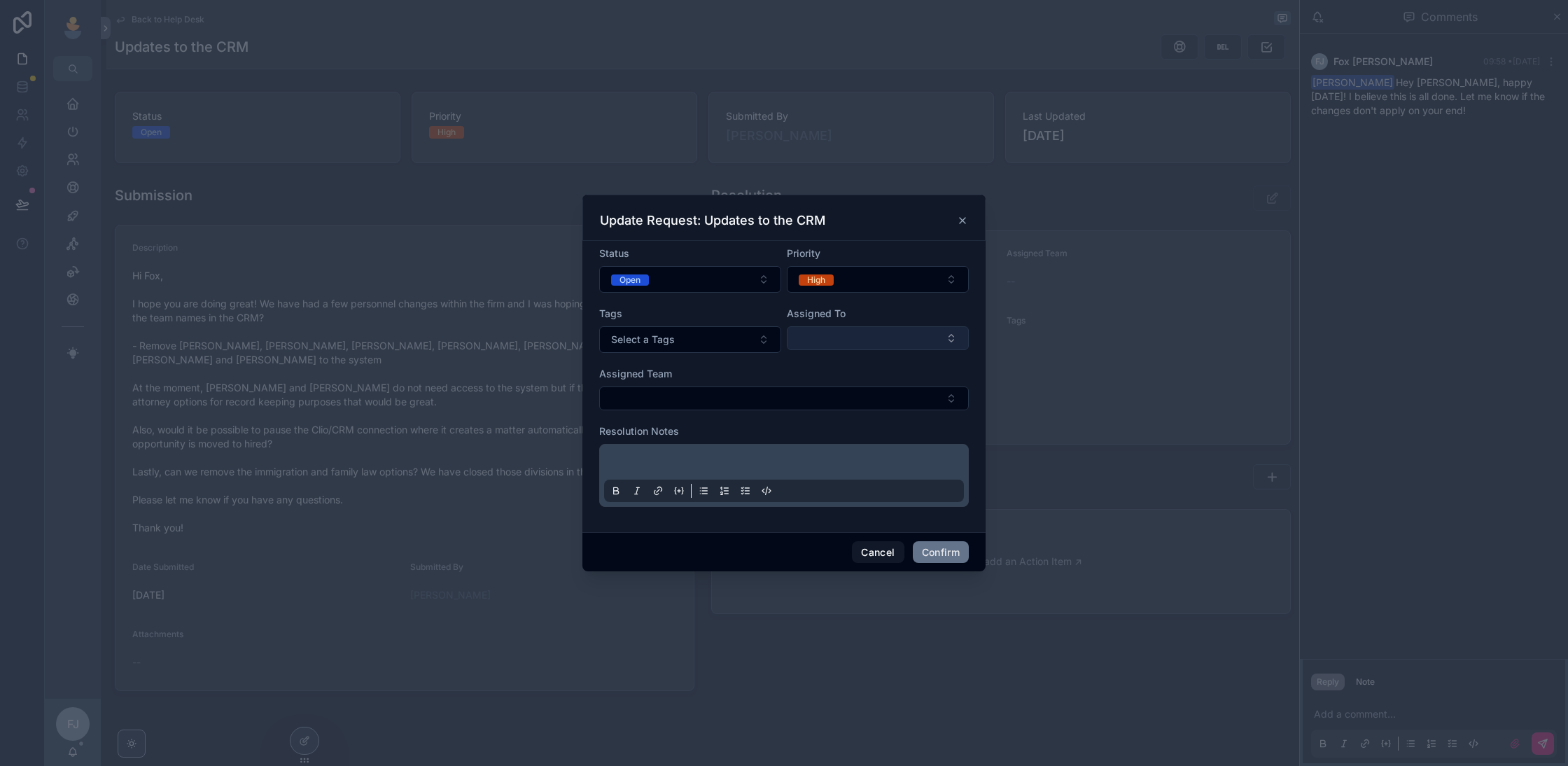
click at [835, 337] on button "Select Button" at bounding box center [877, 338] width 182 height 24
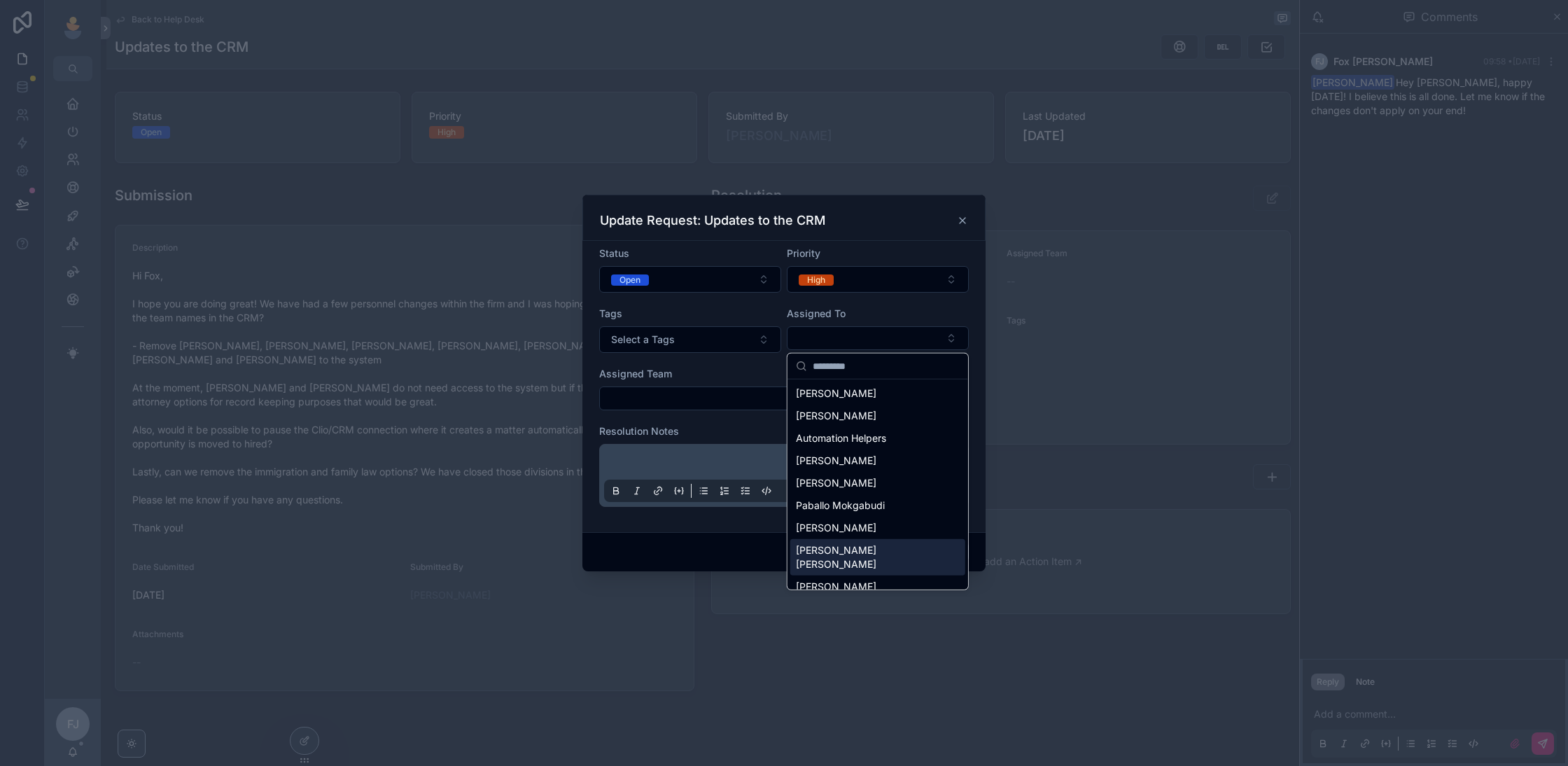
click at [820, 550] on span "Fox Johnston" at bounding box center [869, 557] width 147 height 28
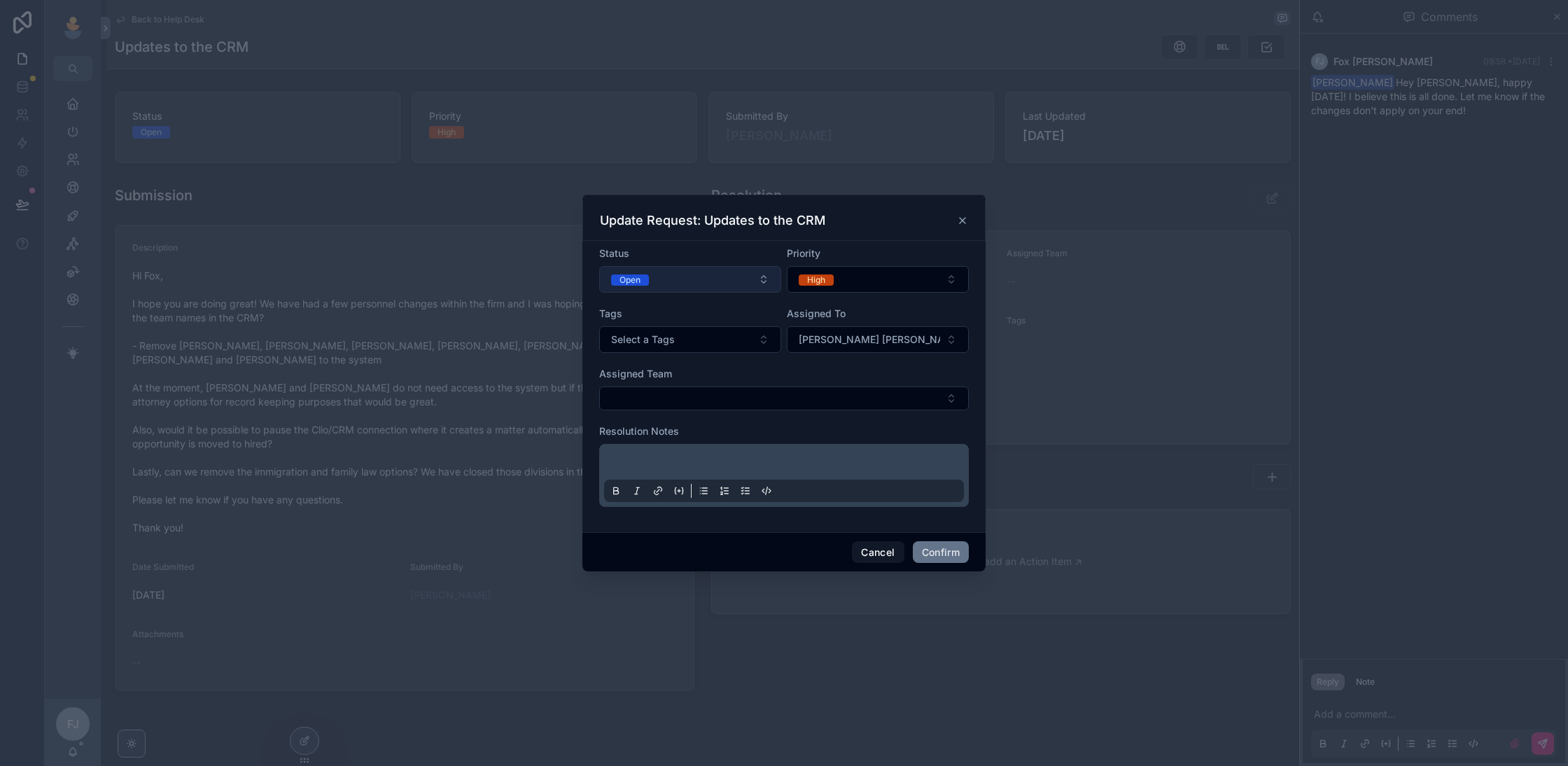
click at [688, 286] on button "Open" at bounding box center [690, 280] width 182 height 27
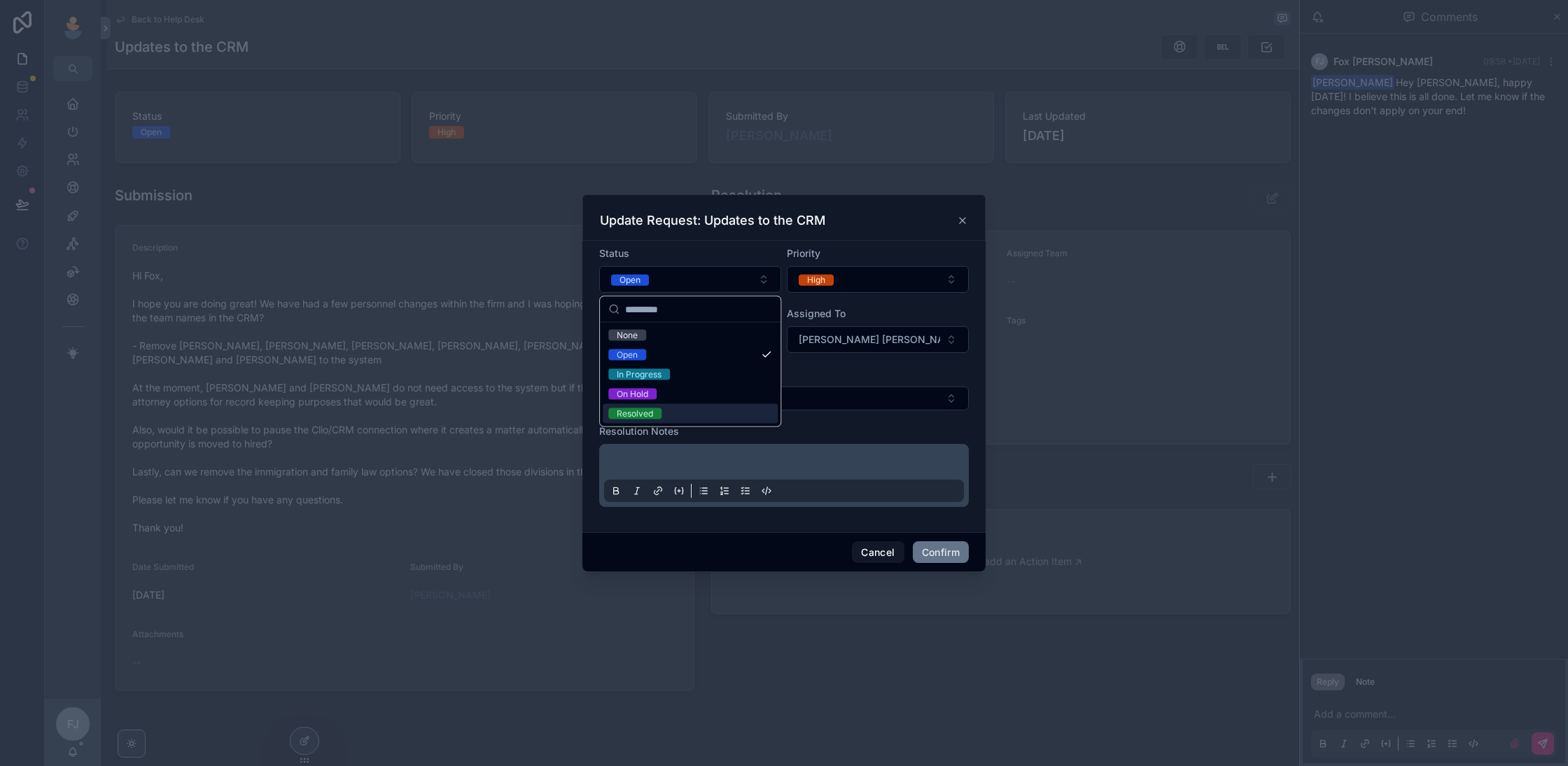
click at [640, 410] on div "Resolved" at bounding box center [635, 414] width 37 height 11
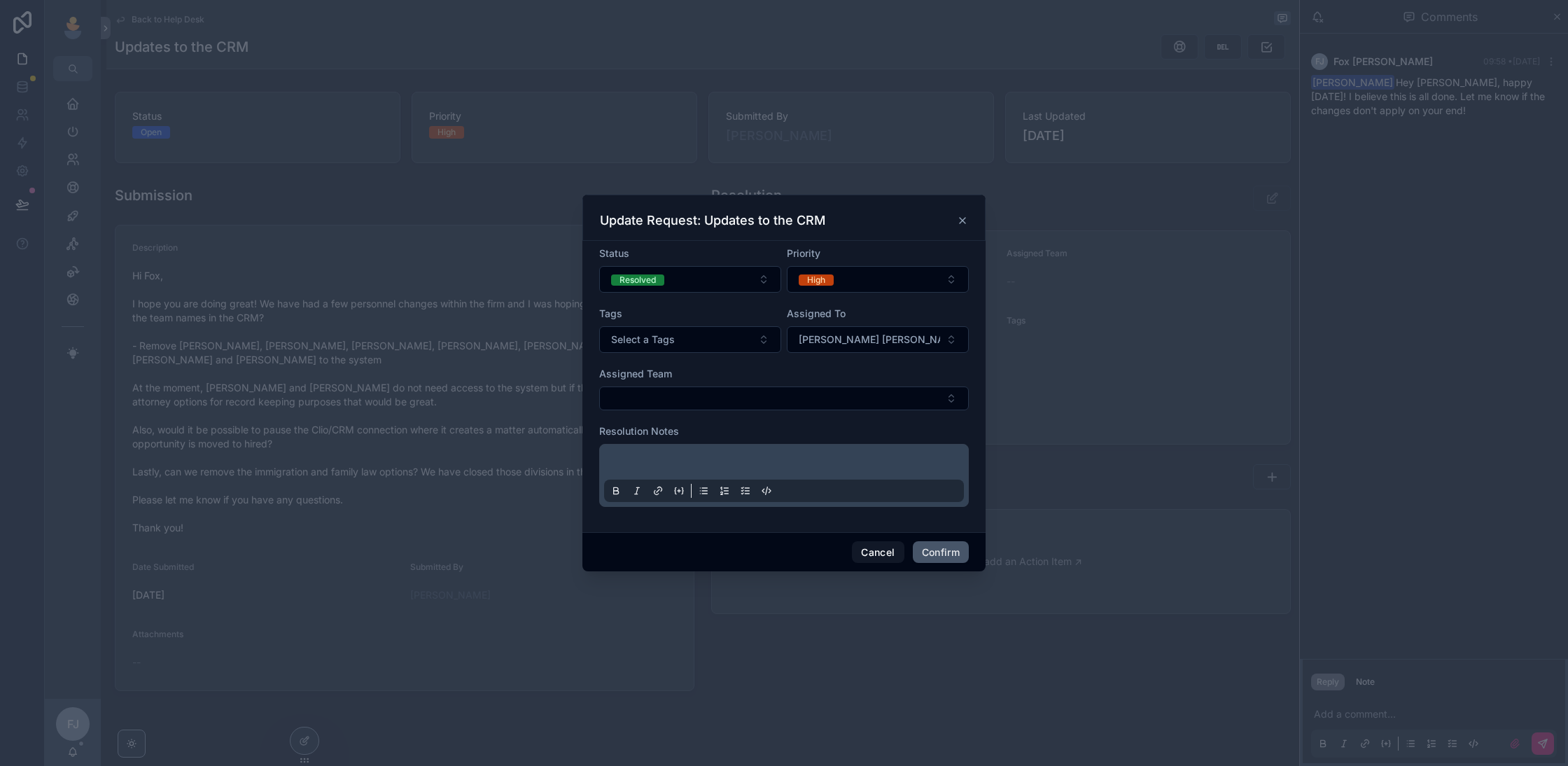
click at [934, 545] on button "Confirm" at bounding box center [941, 552] width 56 height 22
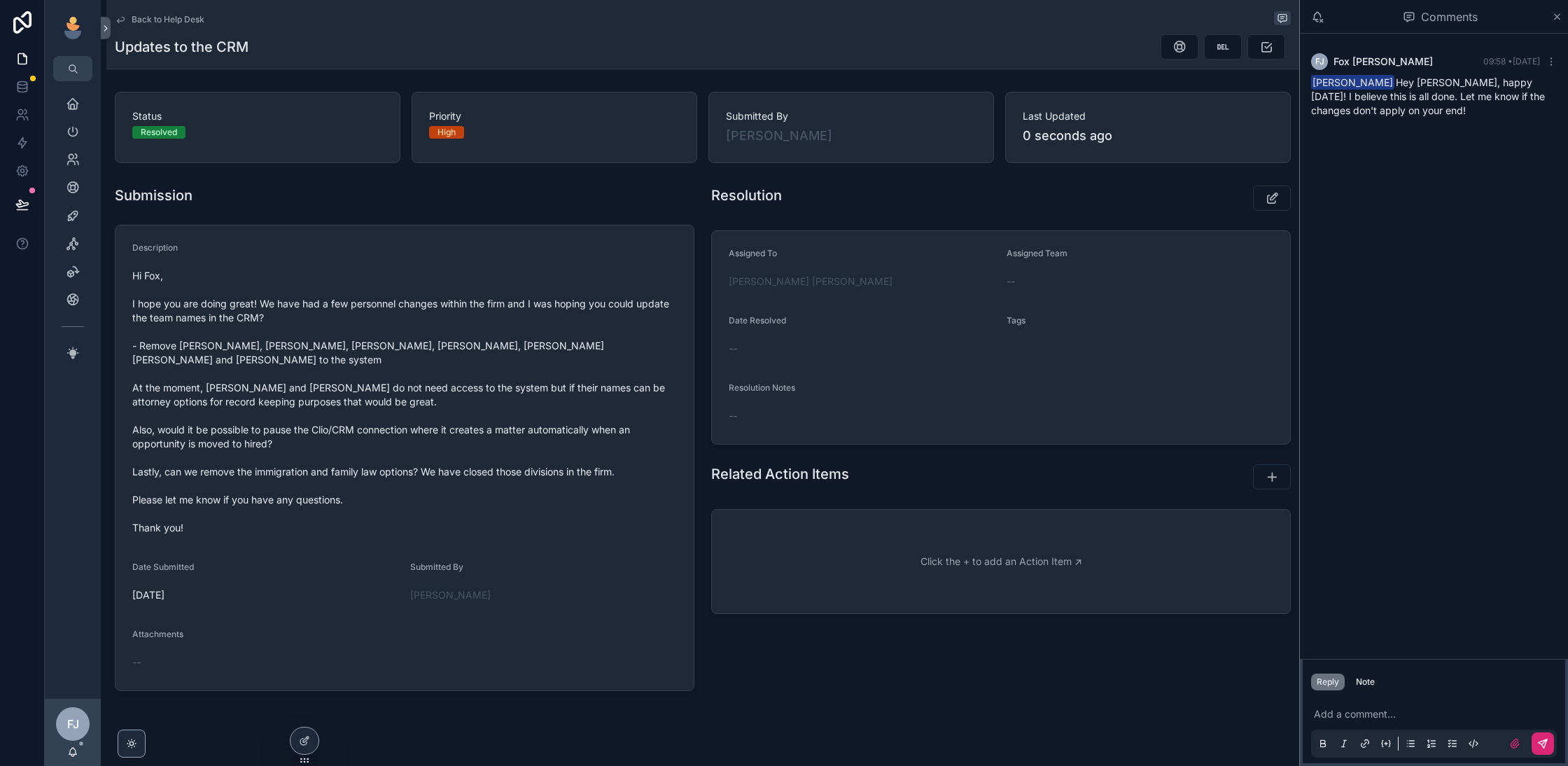
click at [164, 23] on span "Back to Help Desk" at bounding box center [168, 20] width 73 height 11
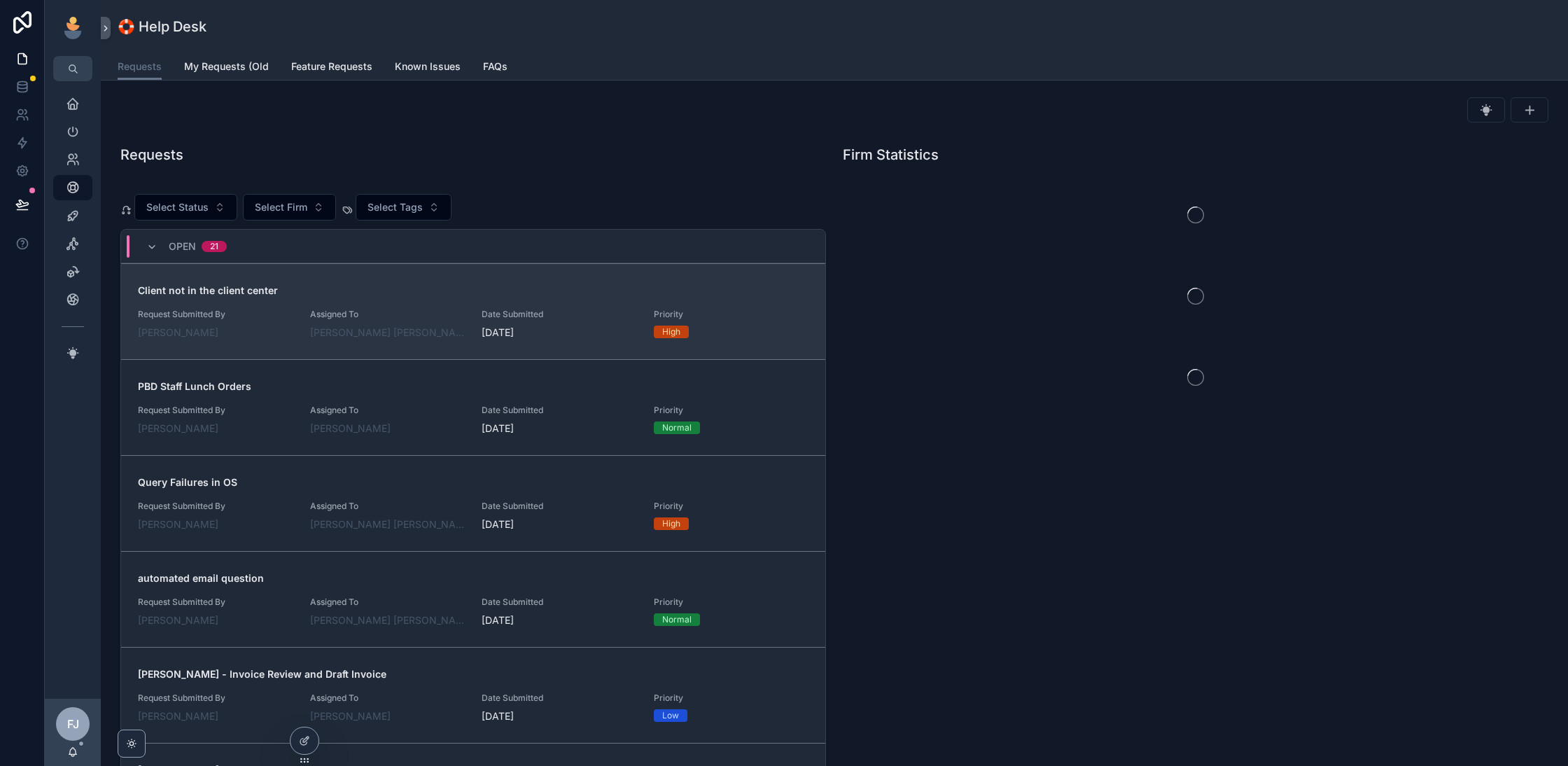
click at [416, 334] on div "Fox Johnston" at bounding box center [387, 332] width 155 height 14
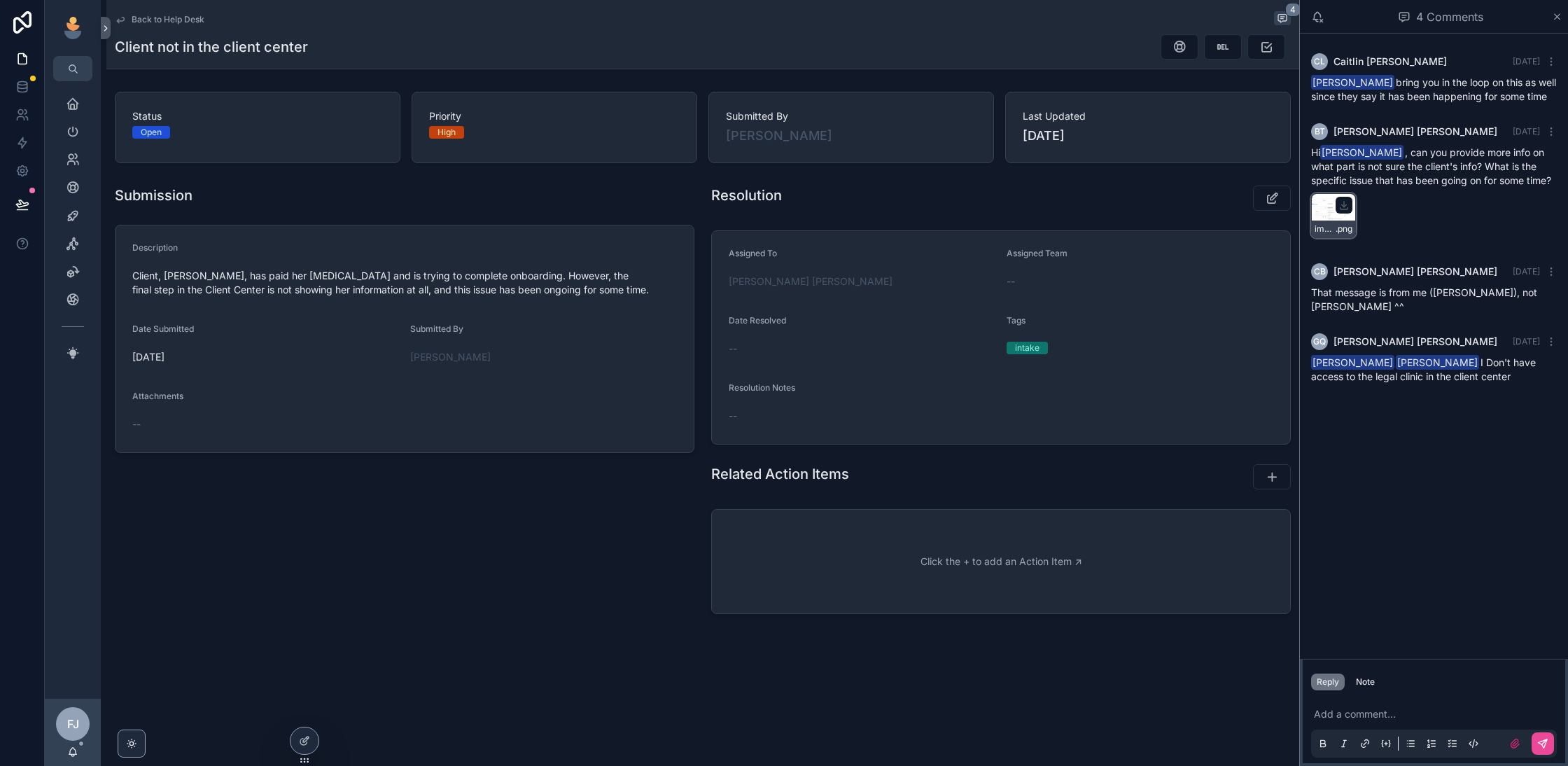
click at [1330, 200] on div "image .png" at bounding box center [1333, 216] width 45 height 45
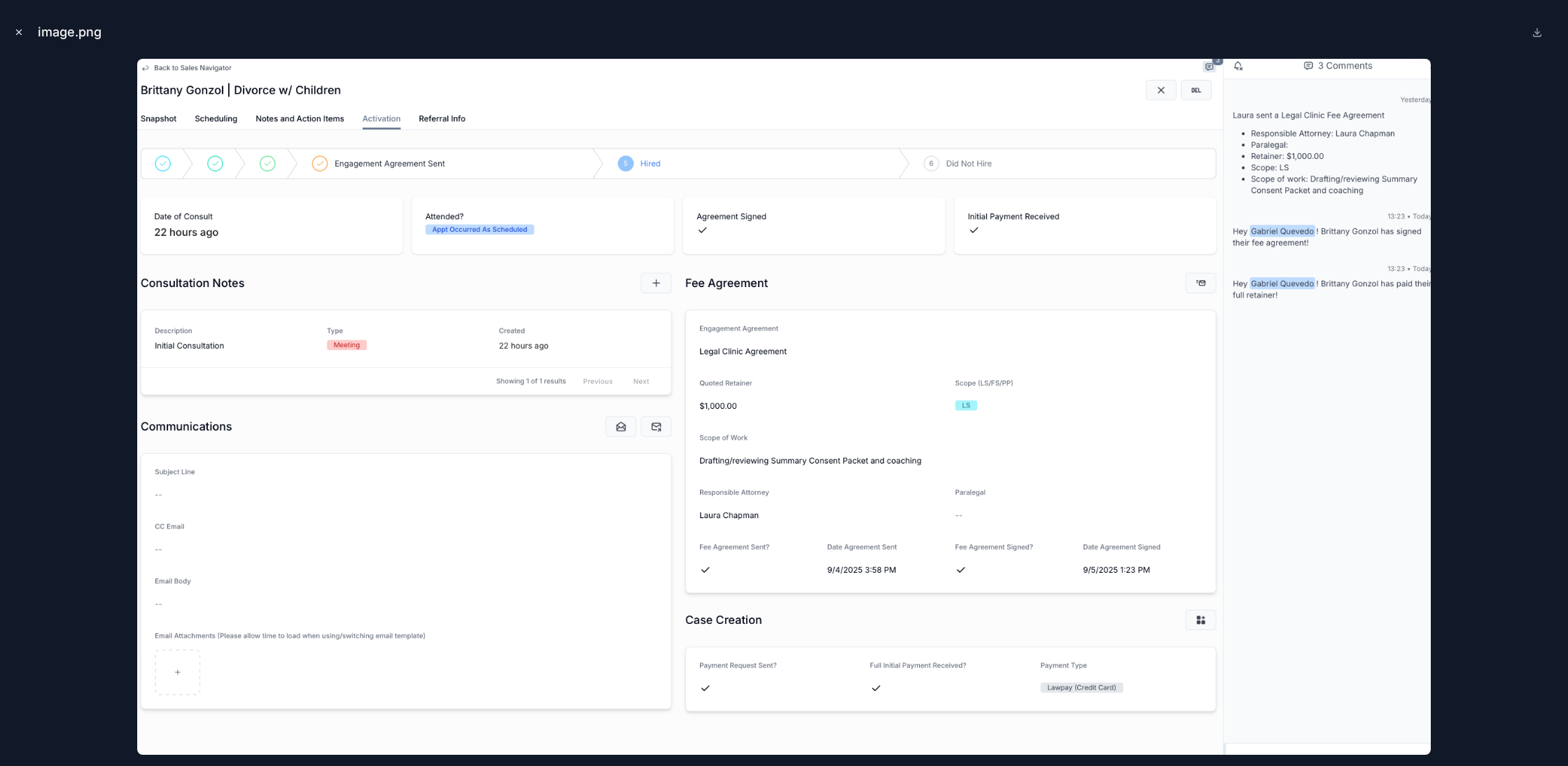
click at [18, 32] on icon "Close modal" at bounding box center [19, 32] width 5 height 5
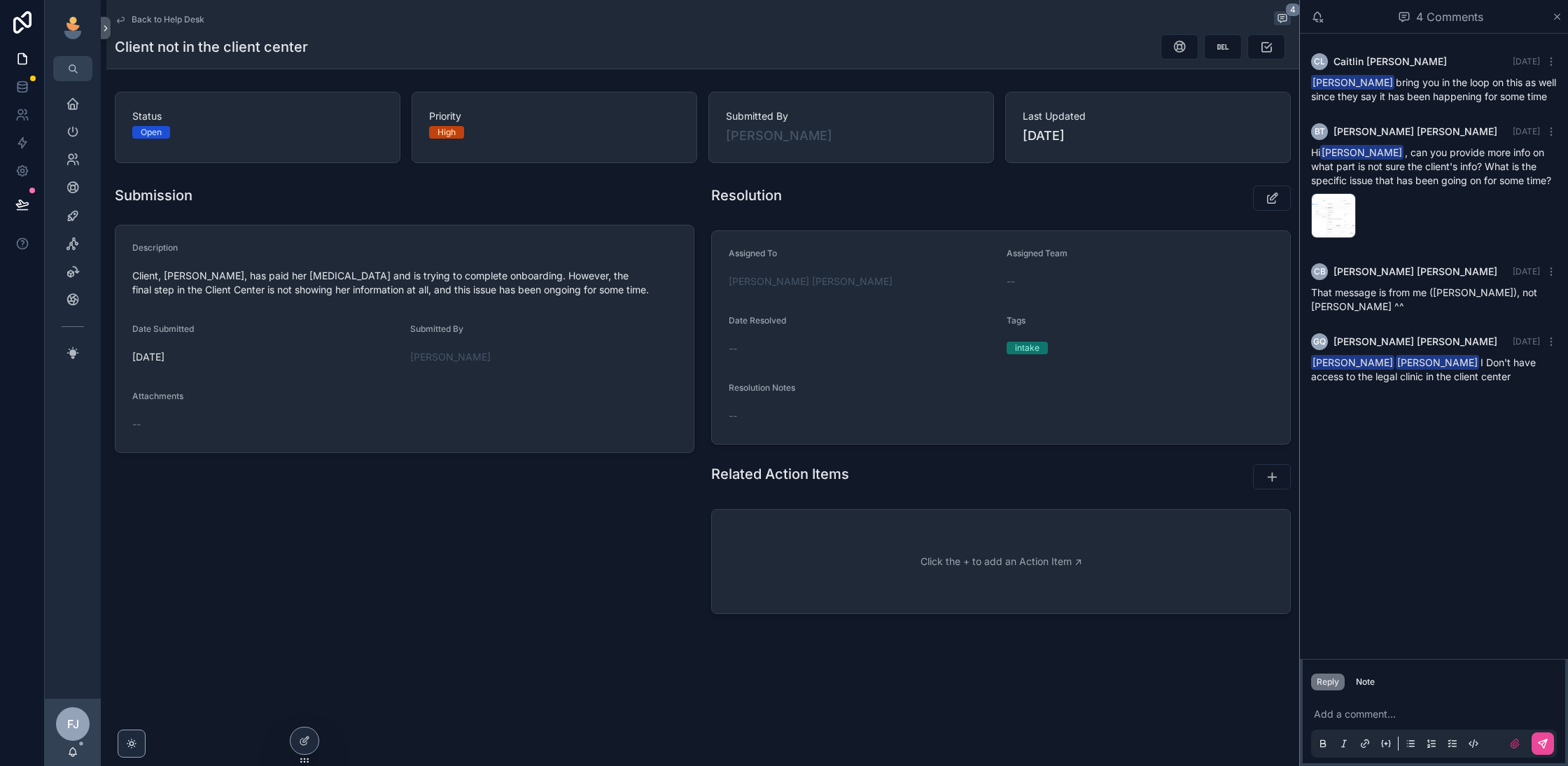
click at [1357, 714] on p "scrollable content" at bounding box center [1437, 714] width 246 height 14
click at [21, 83] on icon at bounding box center [22, 87] width 14 height 14
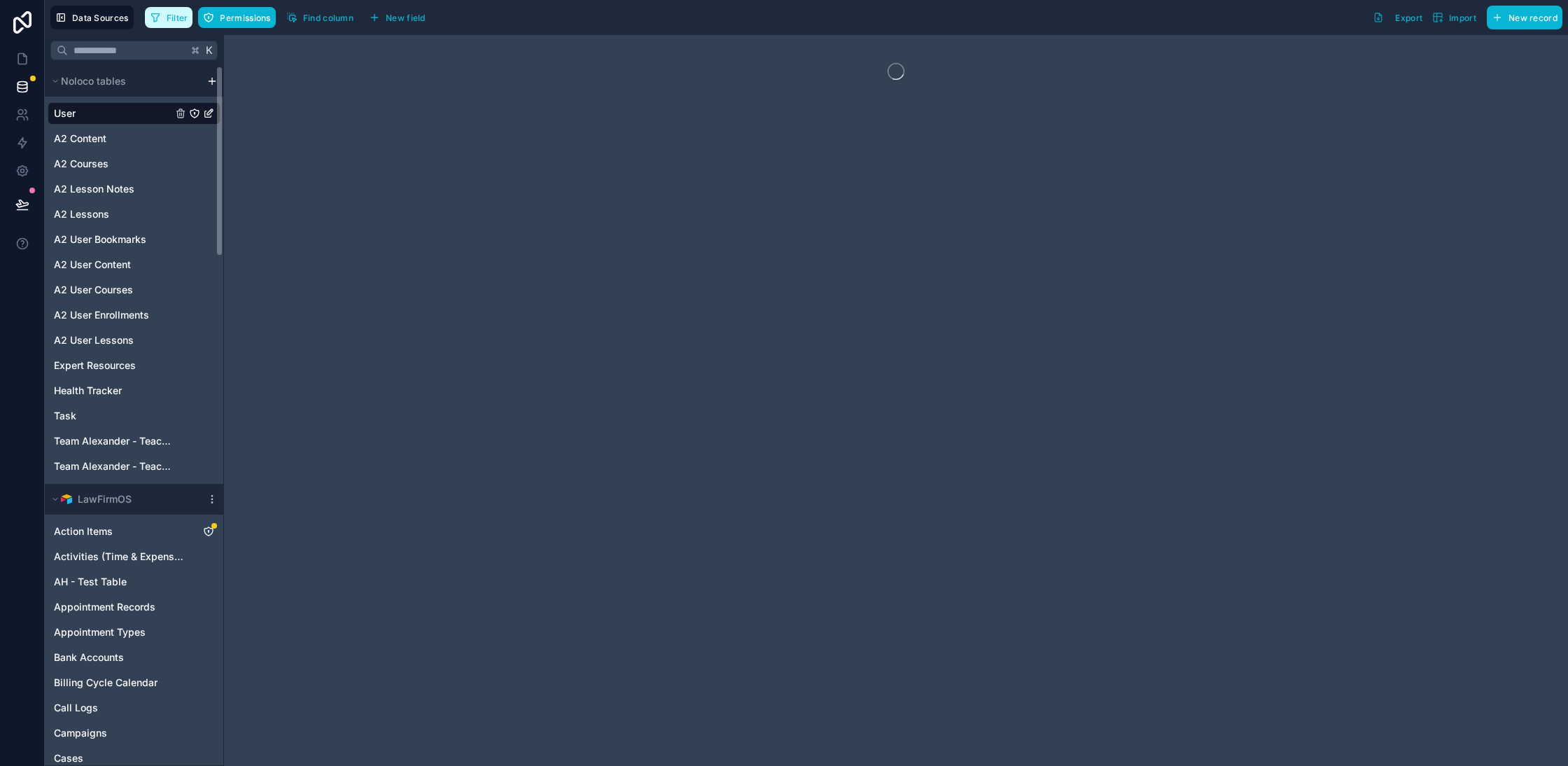
click at [172, 14] on span "Filter" at bounding box center [177, 18] width 22 height 11
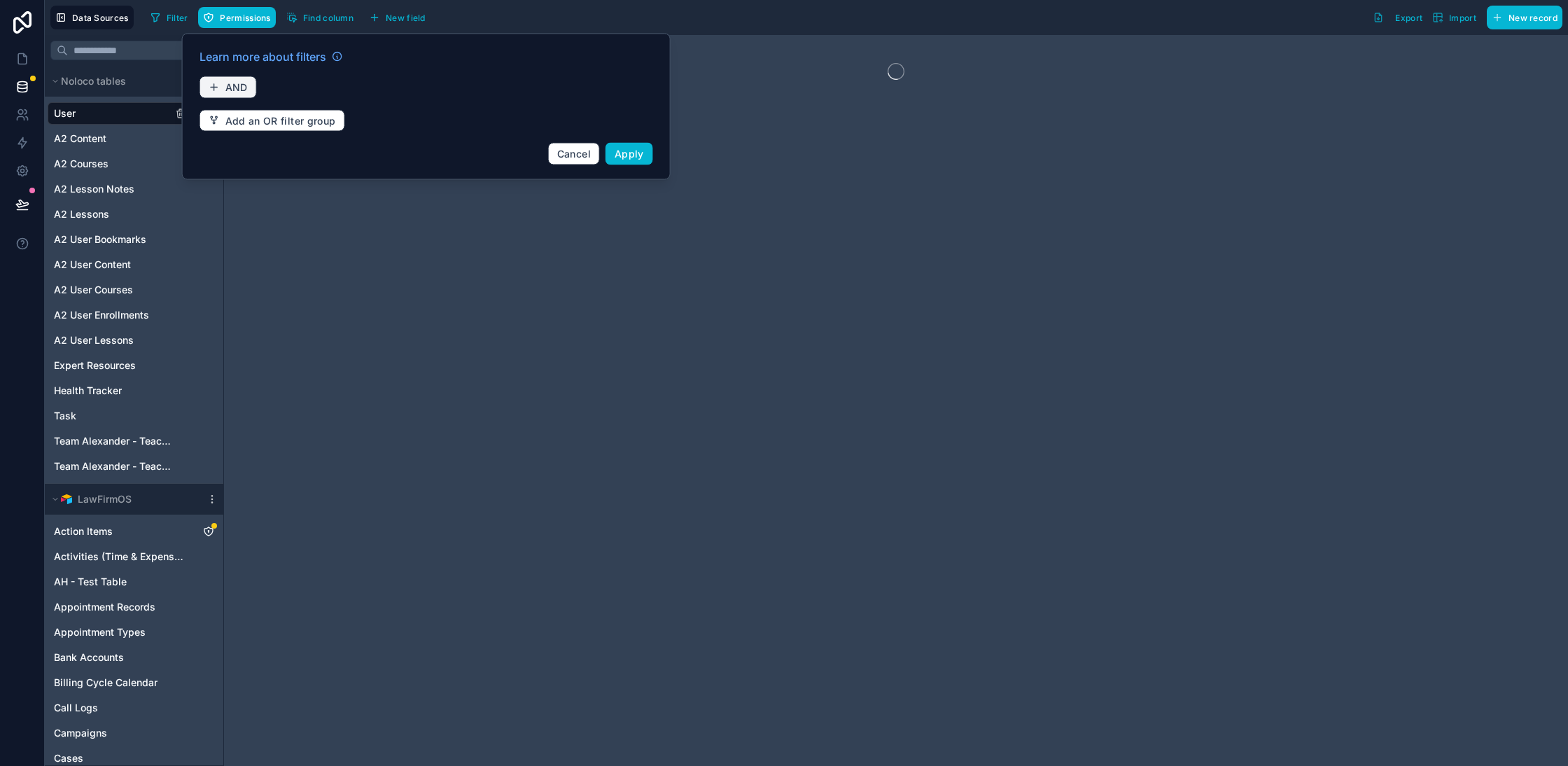
click at [228, 88] on span "AND" at bounding box center [237, 88] width 22 height 13
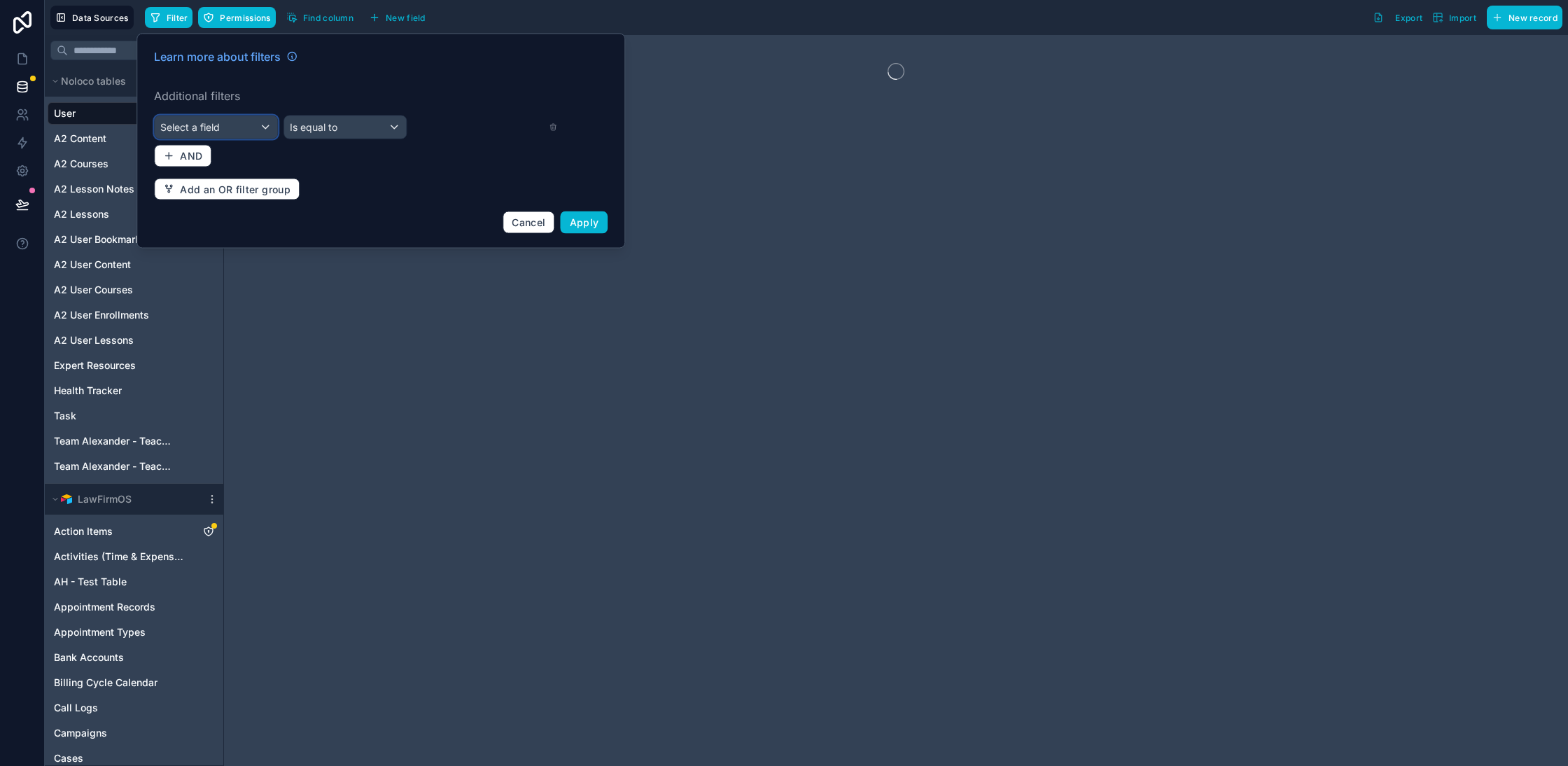
click at [247, 122] on div "Select a field" at bounding box center [216, 127] width 122 height 22
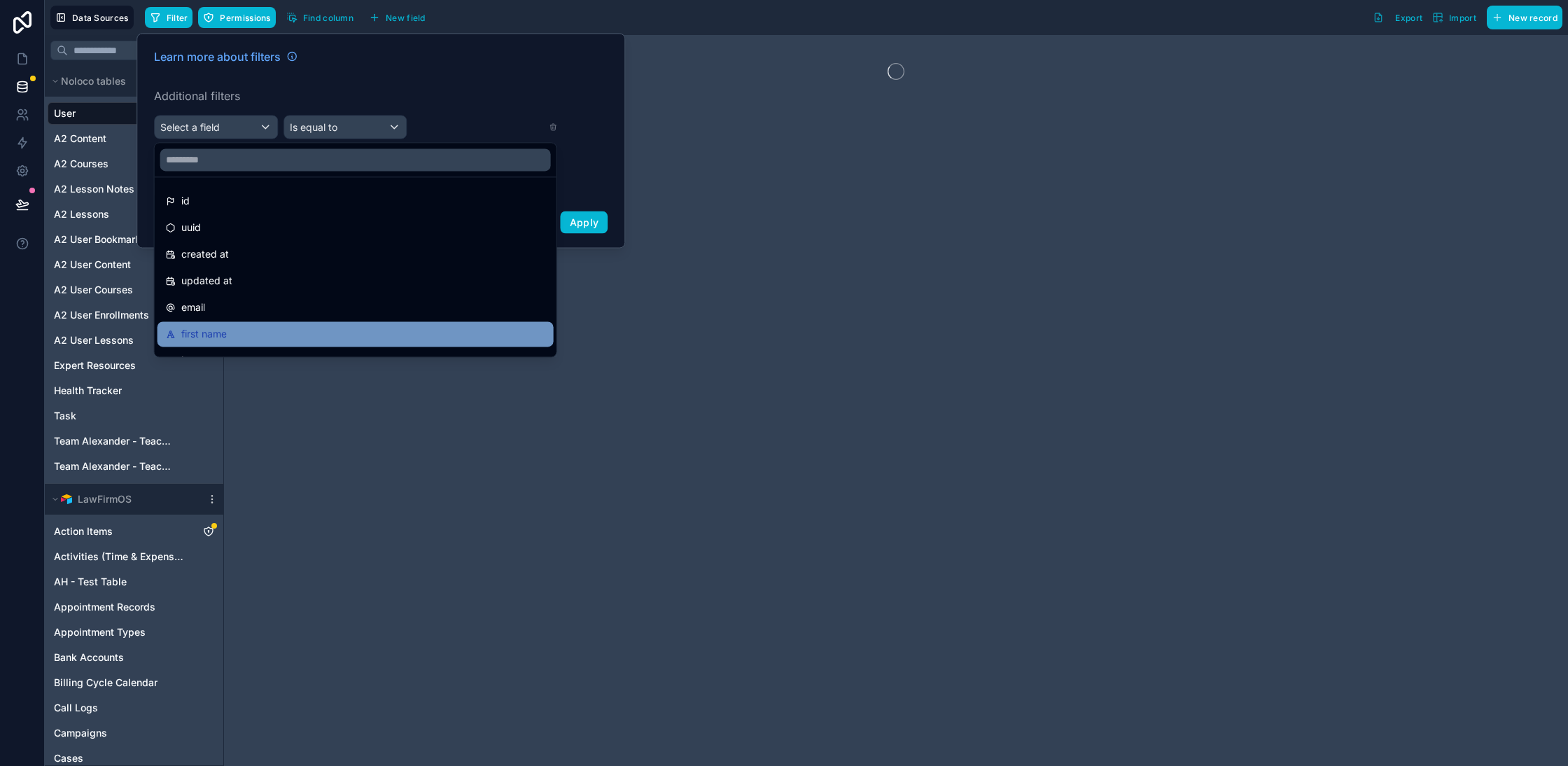
click at [285, 325] on div "first name" at bounding box center [355, 334] width 379 height 17
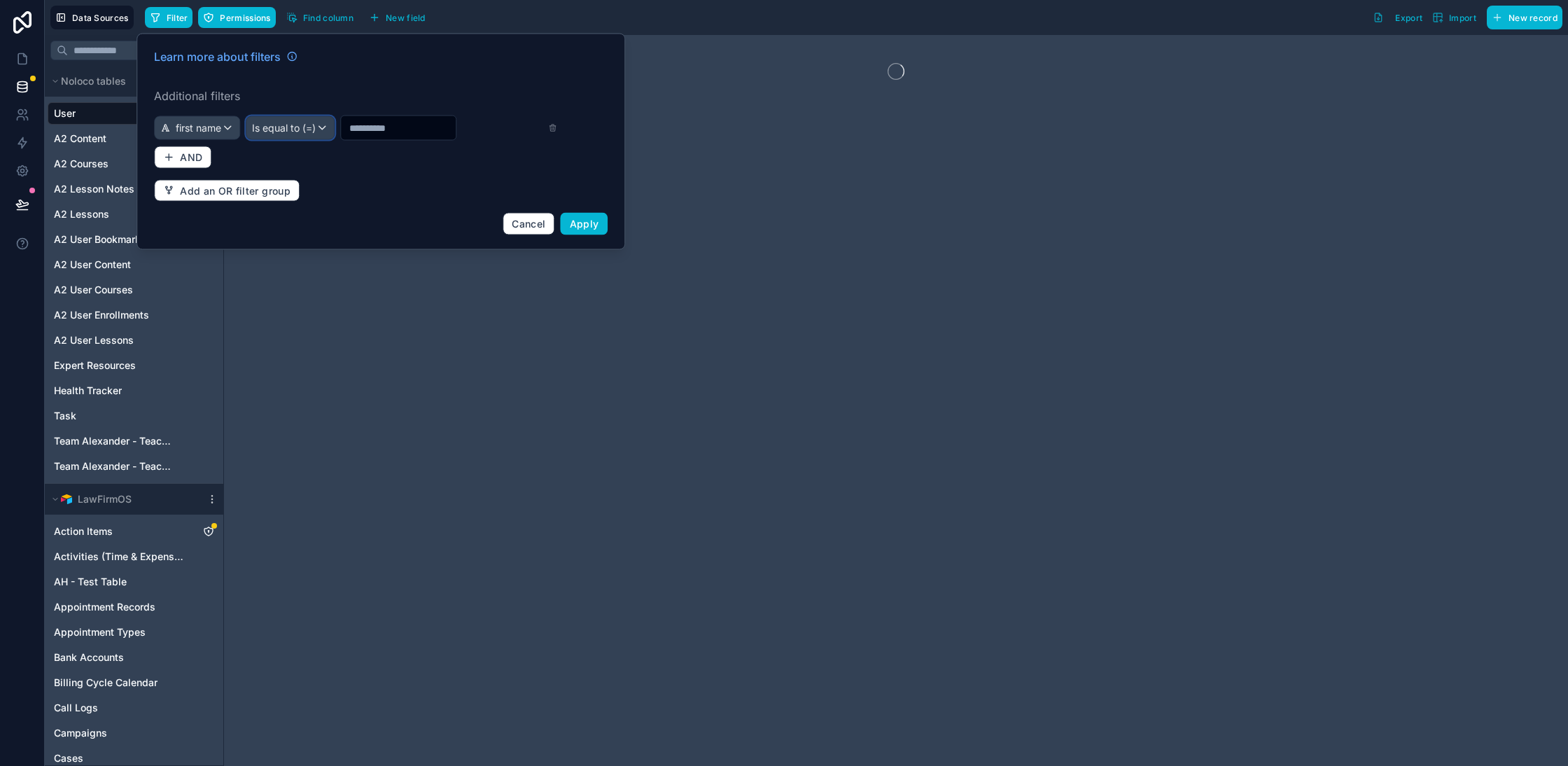
click at [293, 121] on span "Is equal to (=)" at bounding box center [284, 128] width 64 height 14
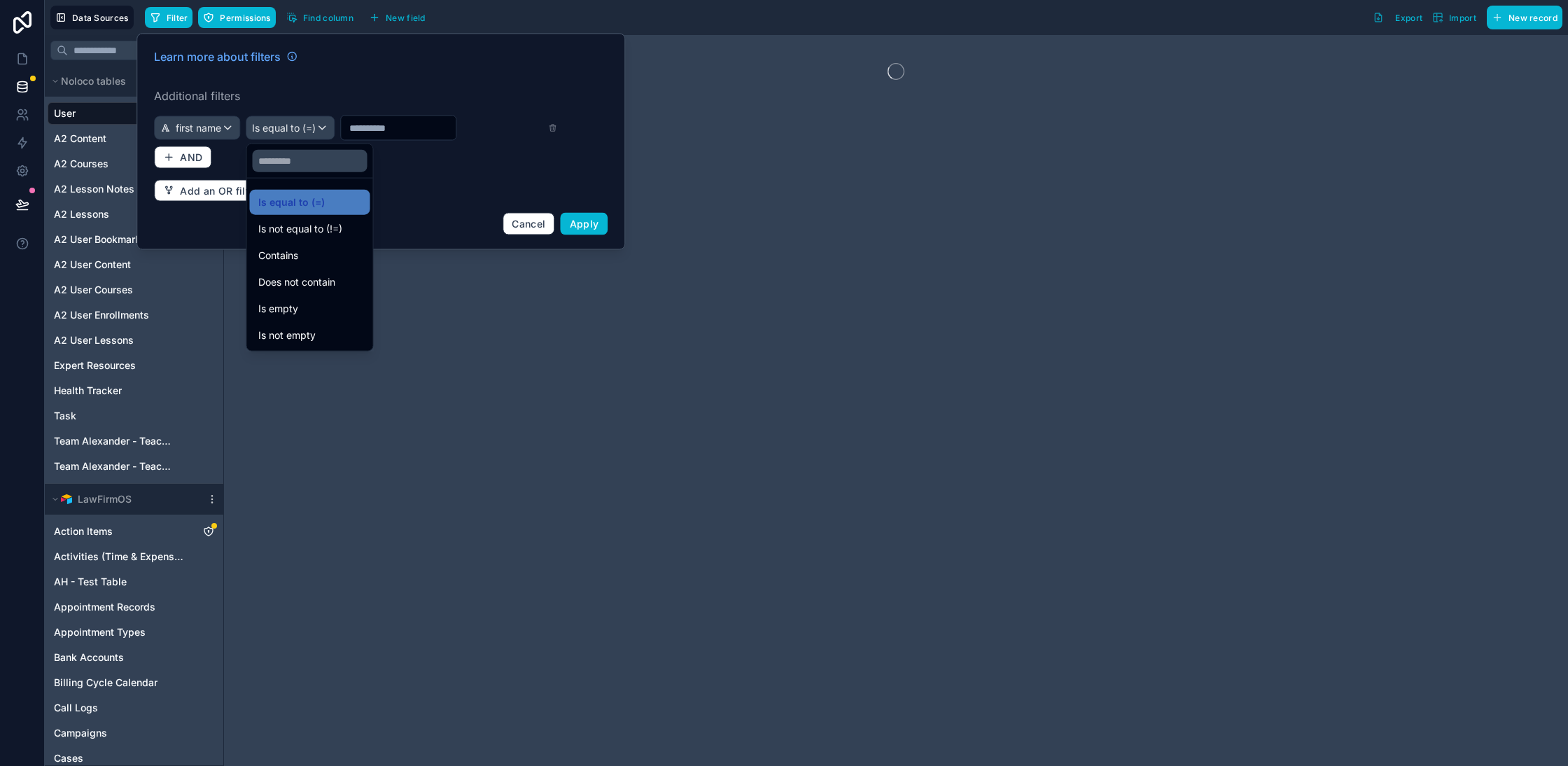
click at [262, 252] on span "Contains" at bounding box center [278, 256] width 40 height 17
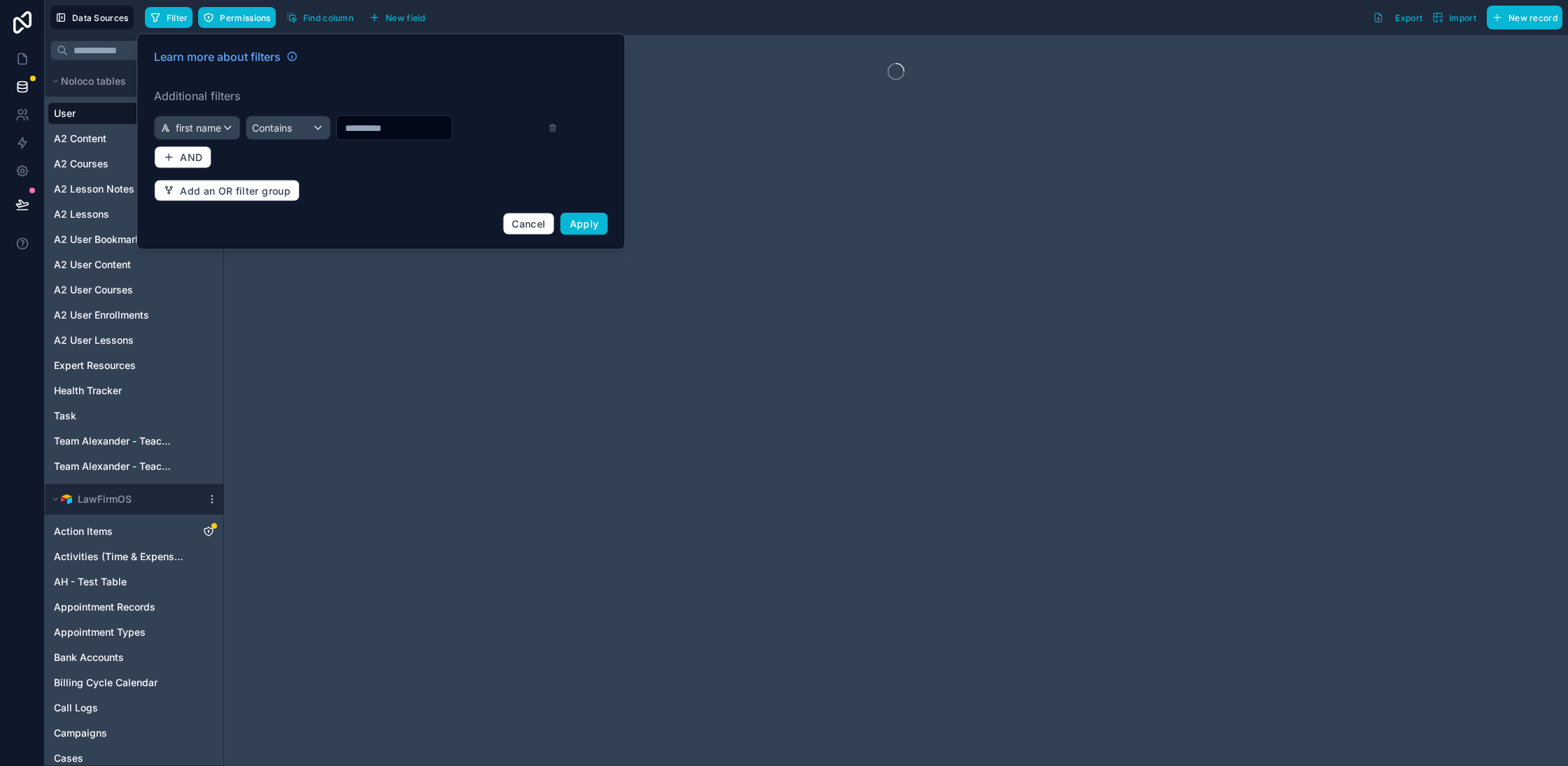
click at [376, 123] on input "text" at bounding box center [393, 128] width 115 height 20
type input "*******"
click at [580, 218] on span "Apply" at bounding box center [584, 223] width 30 height 12
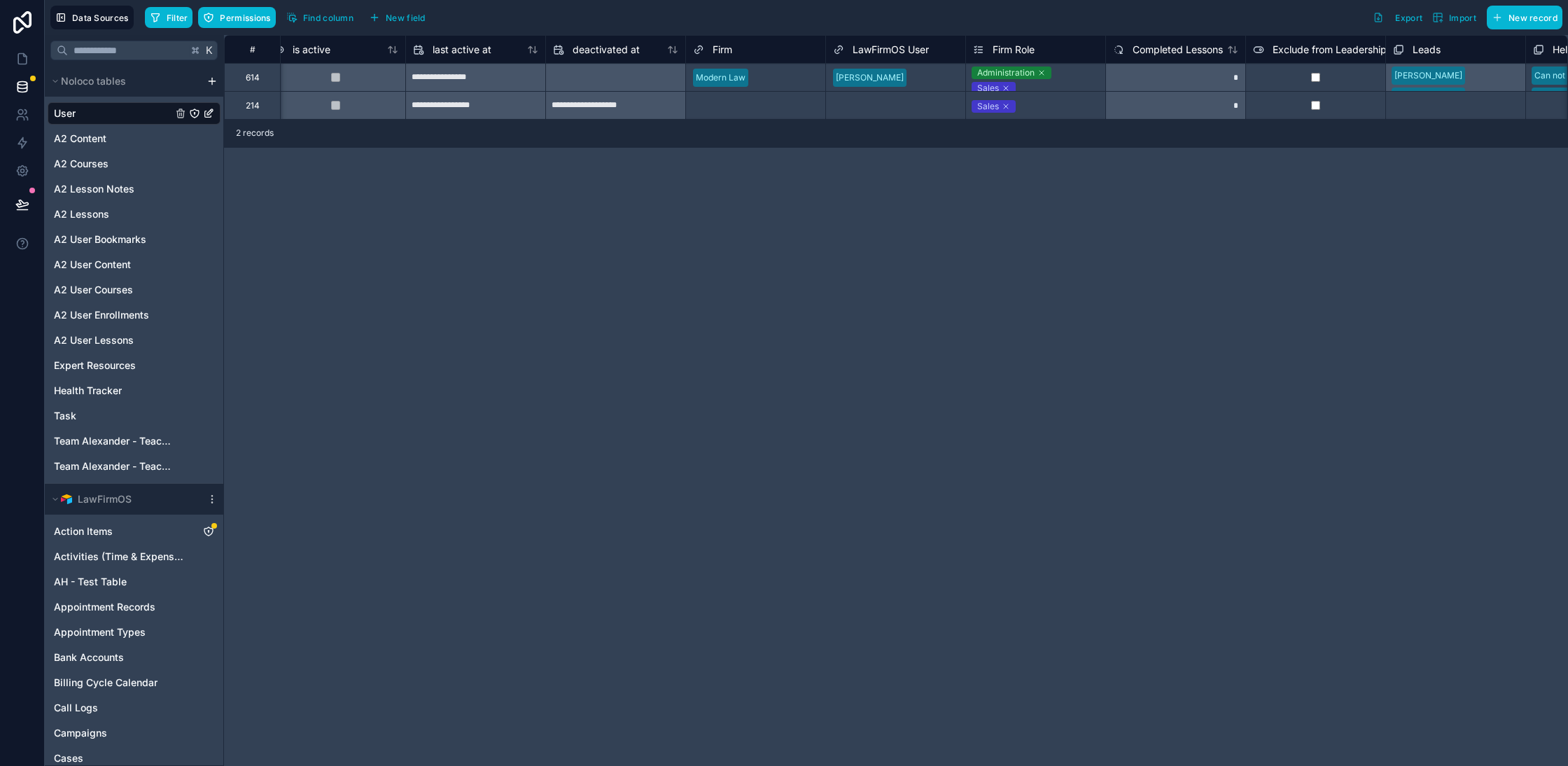
scroll to position [0, 1072]
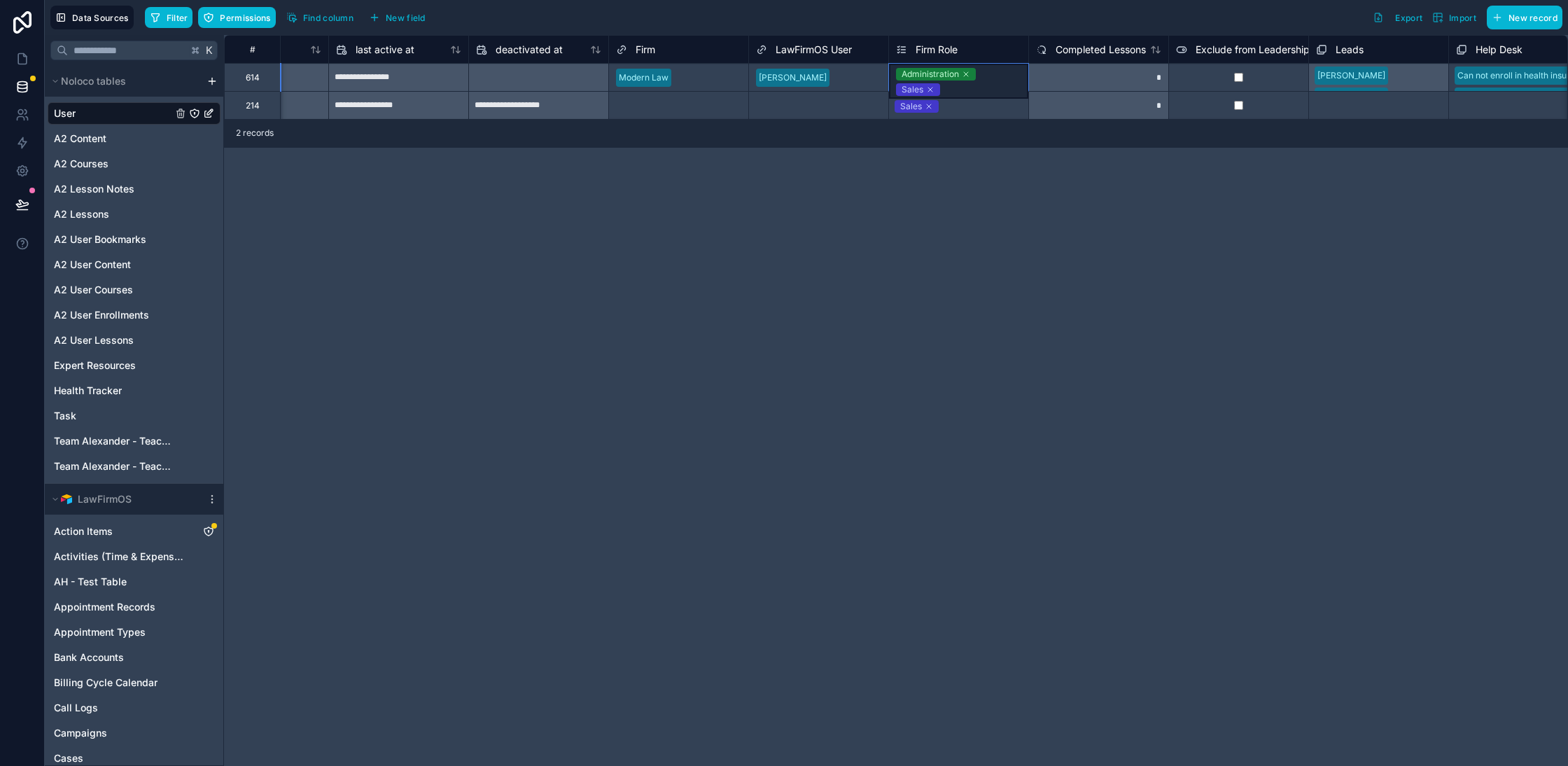
click at [1017, 78] on div "Administration Sales" at bounding box center [958, 82] width 139 height 35
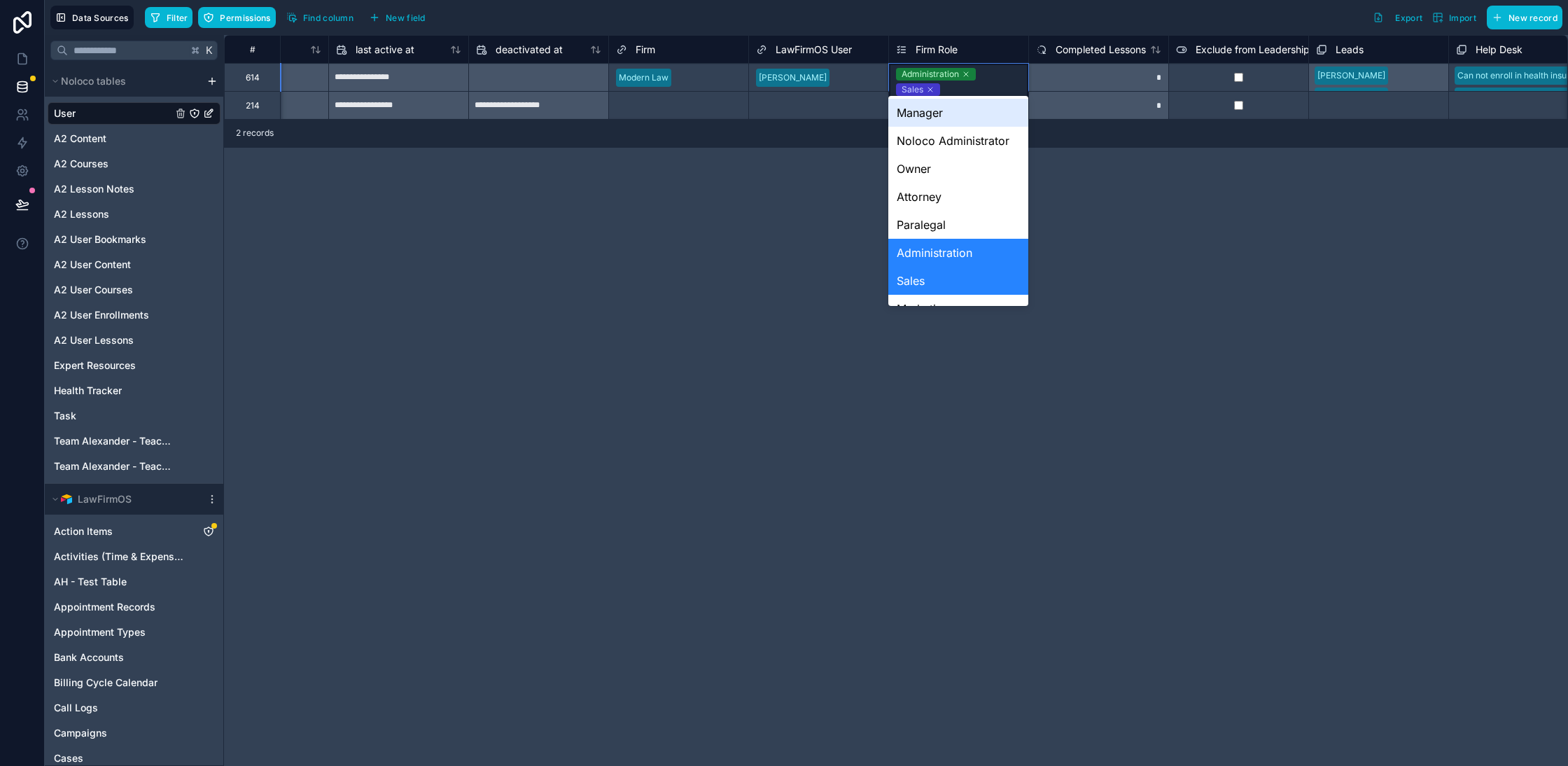
click at [1017, 78] on div "Administration Sales" at bounding box center [958, 82] width 139 height 35
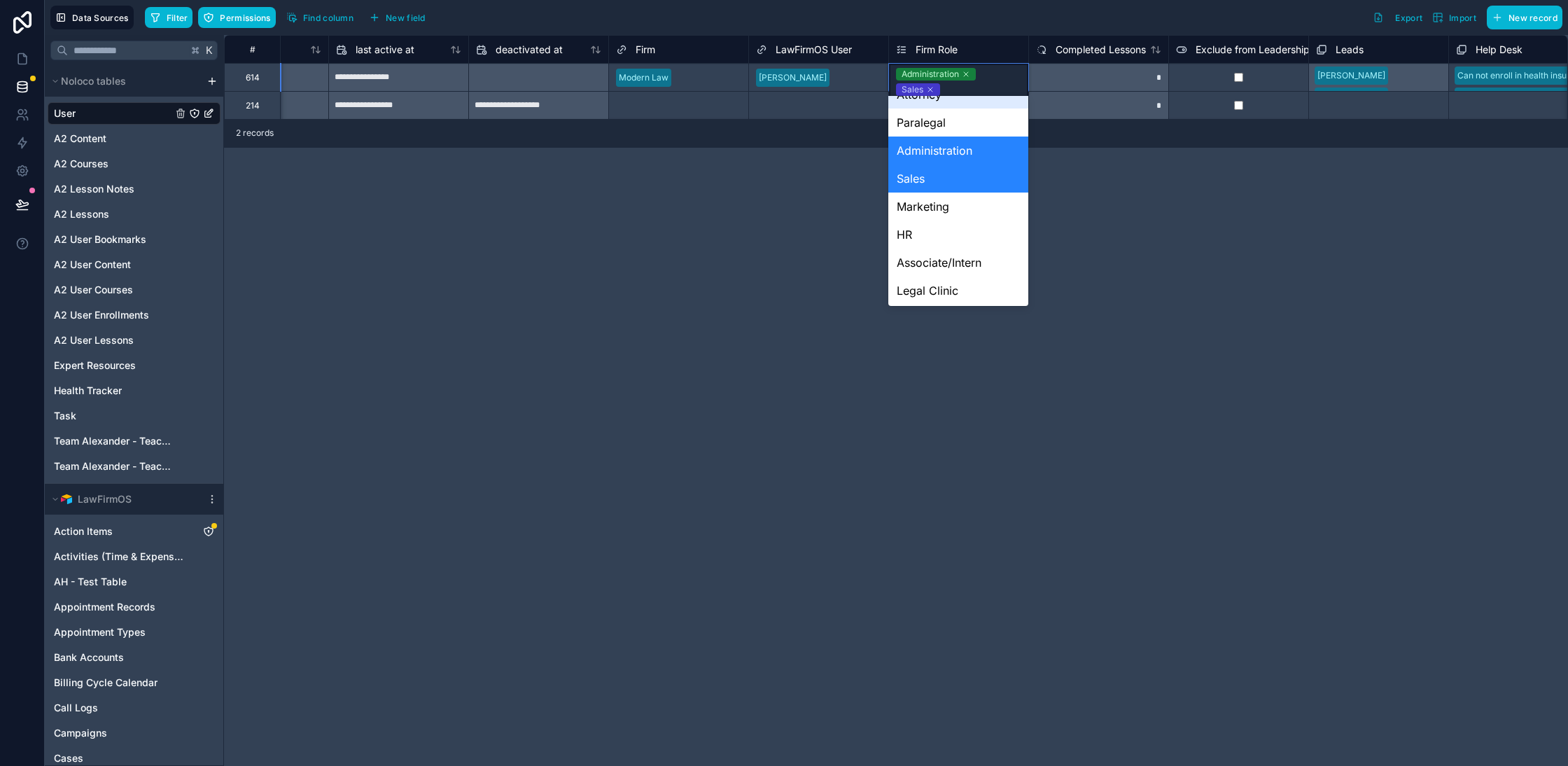
scroll to position [119, 0]
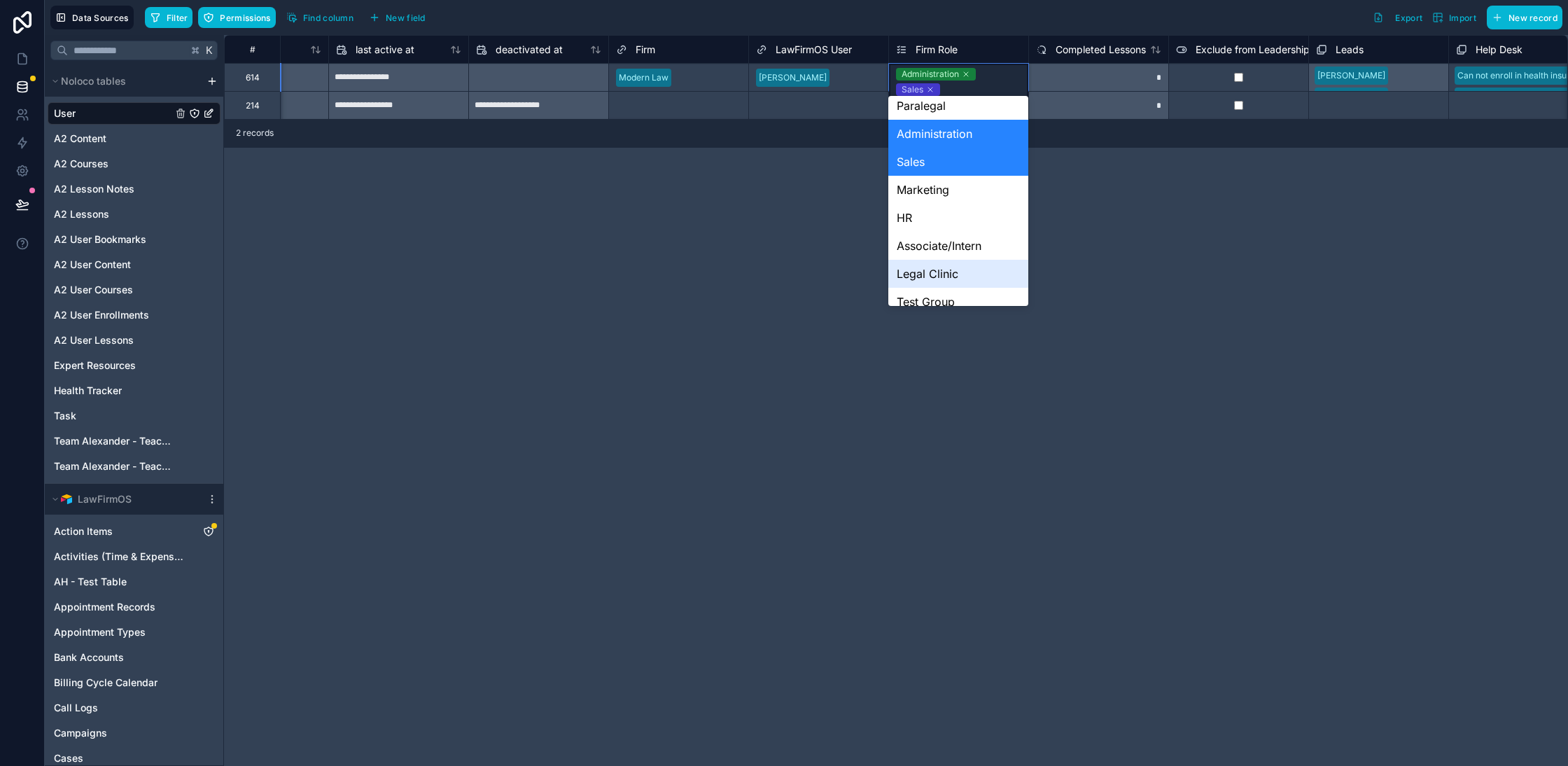
drag, startPoint x: 962, startPoint y: 269, endPoint x: 1128, endPoint y: 291, distance: 167.5
click at [962, 269] on div "Legal Clinic" at bounding box center [958, 274] width 139 height 28
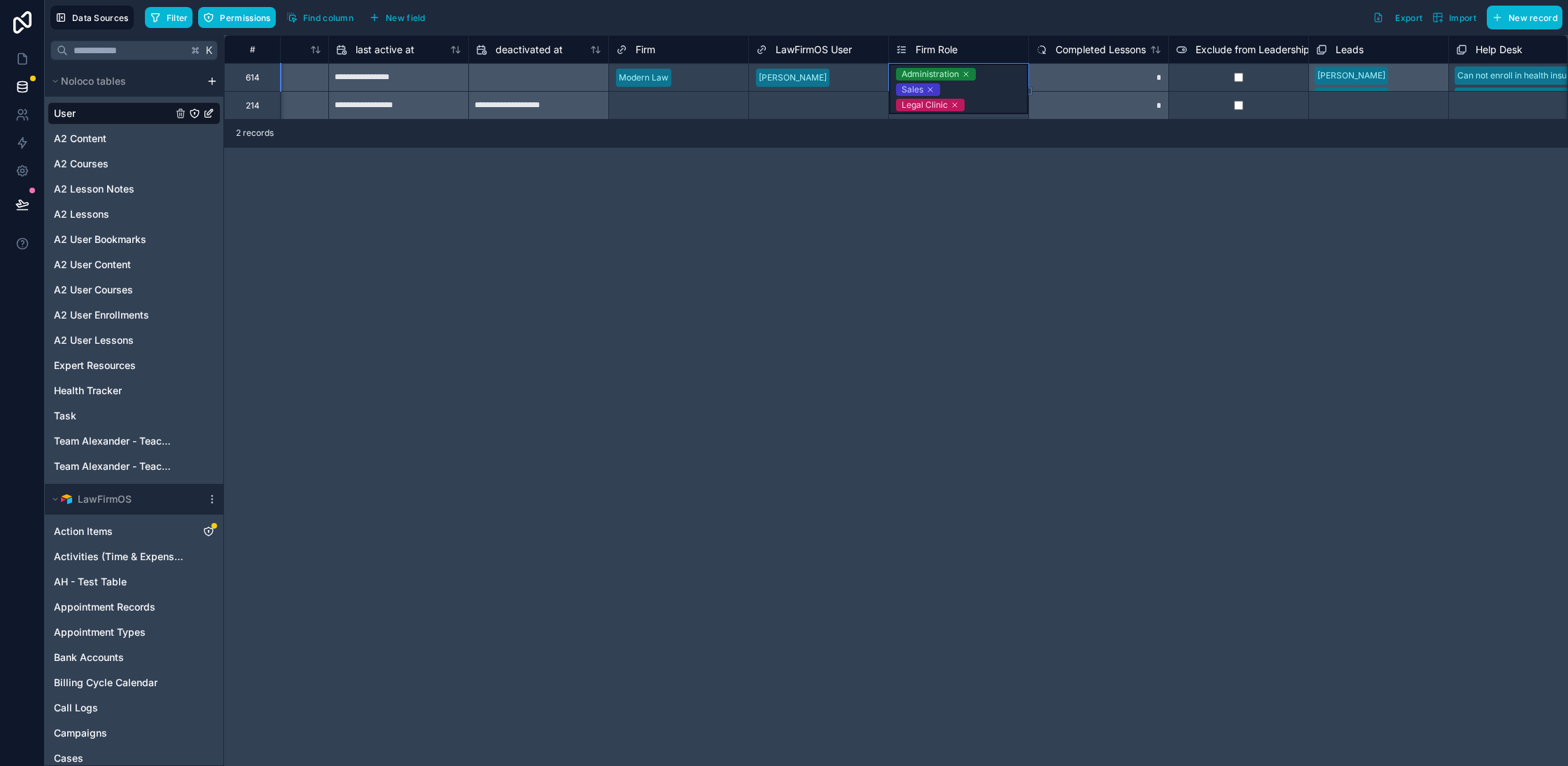
click at [1121, 280] on div "**********" at bounding box center [896, 401] width 1344 height 731
click at [589, 413] on div "**********" at bounding box center [896, 401] width 1344 height 731
click at [11, 65] on link at bounding box center [22, 59] width 44 height 28
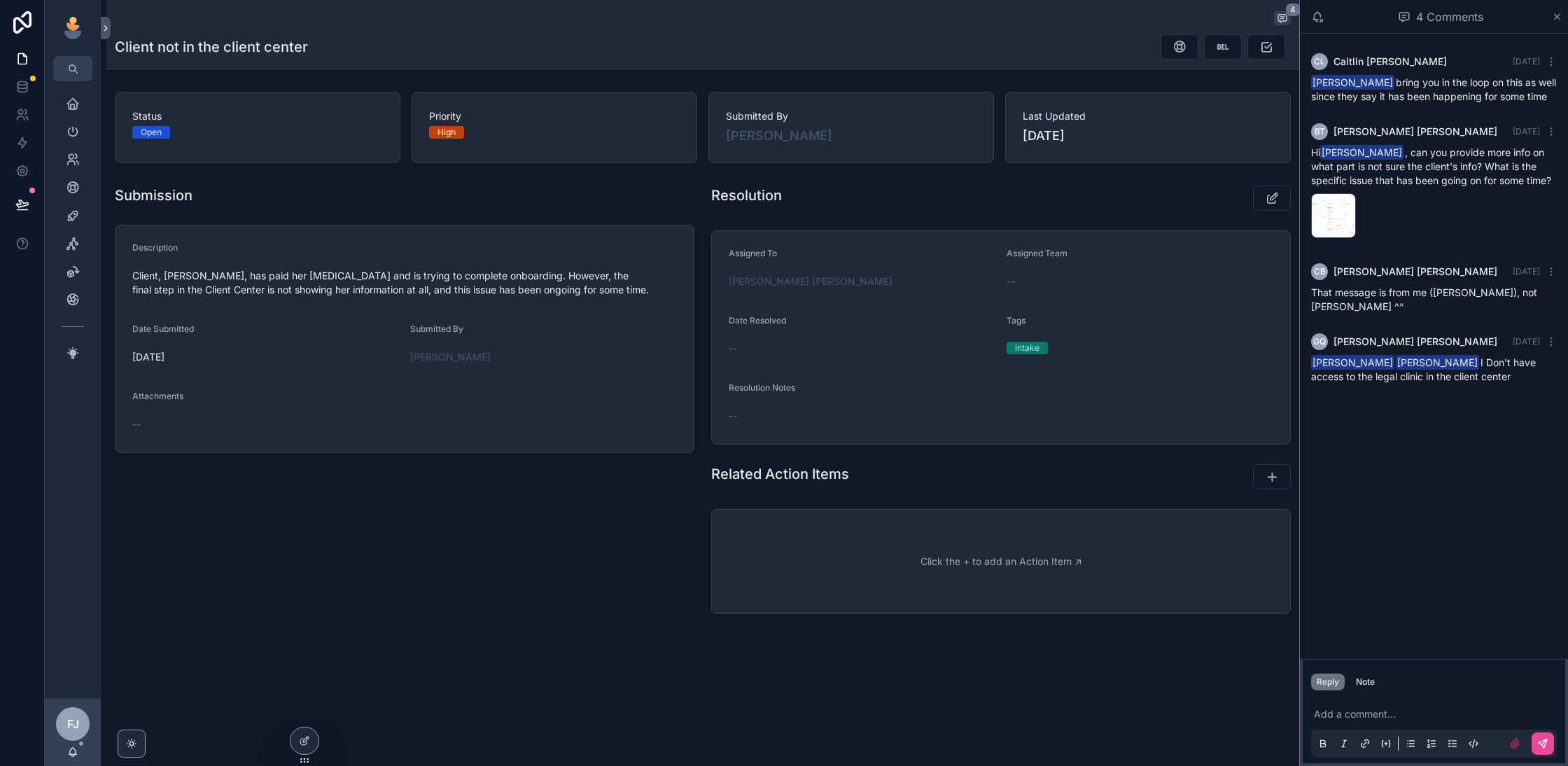
click at [1368, 707] on p "scrollable content" at bounding box center [1437, 714] width 246 height 14
click at [74, 196] on div "Help Desk" at bounding box center [73, 188] width 22 height 22
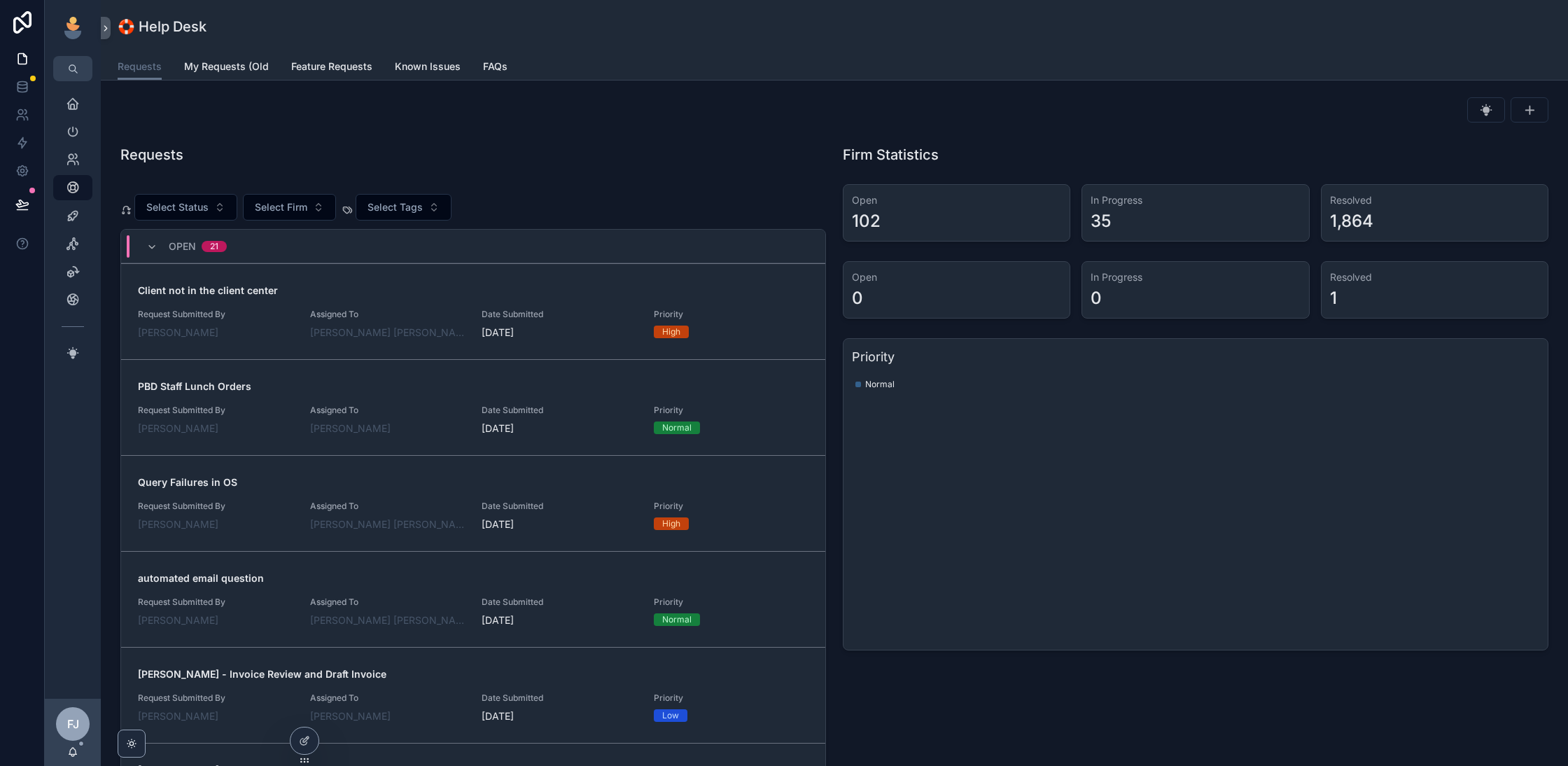
scroll to position [98, 0]
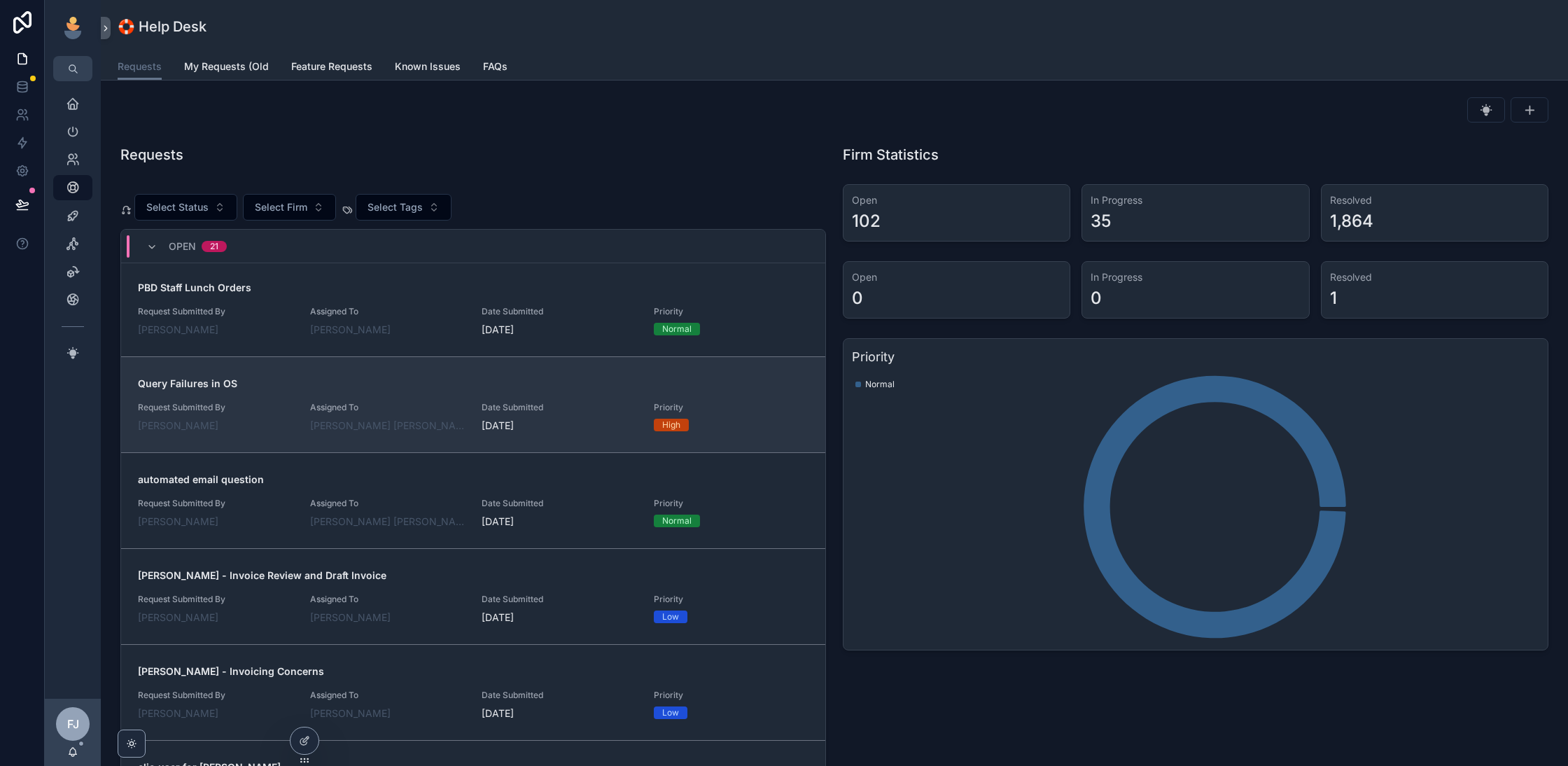
click at [443, 402] on span "Assigned To" at bounding box center [387, 408] width 155 height 11
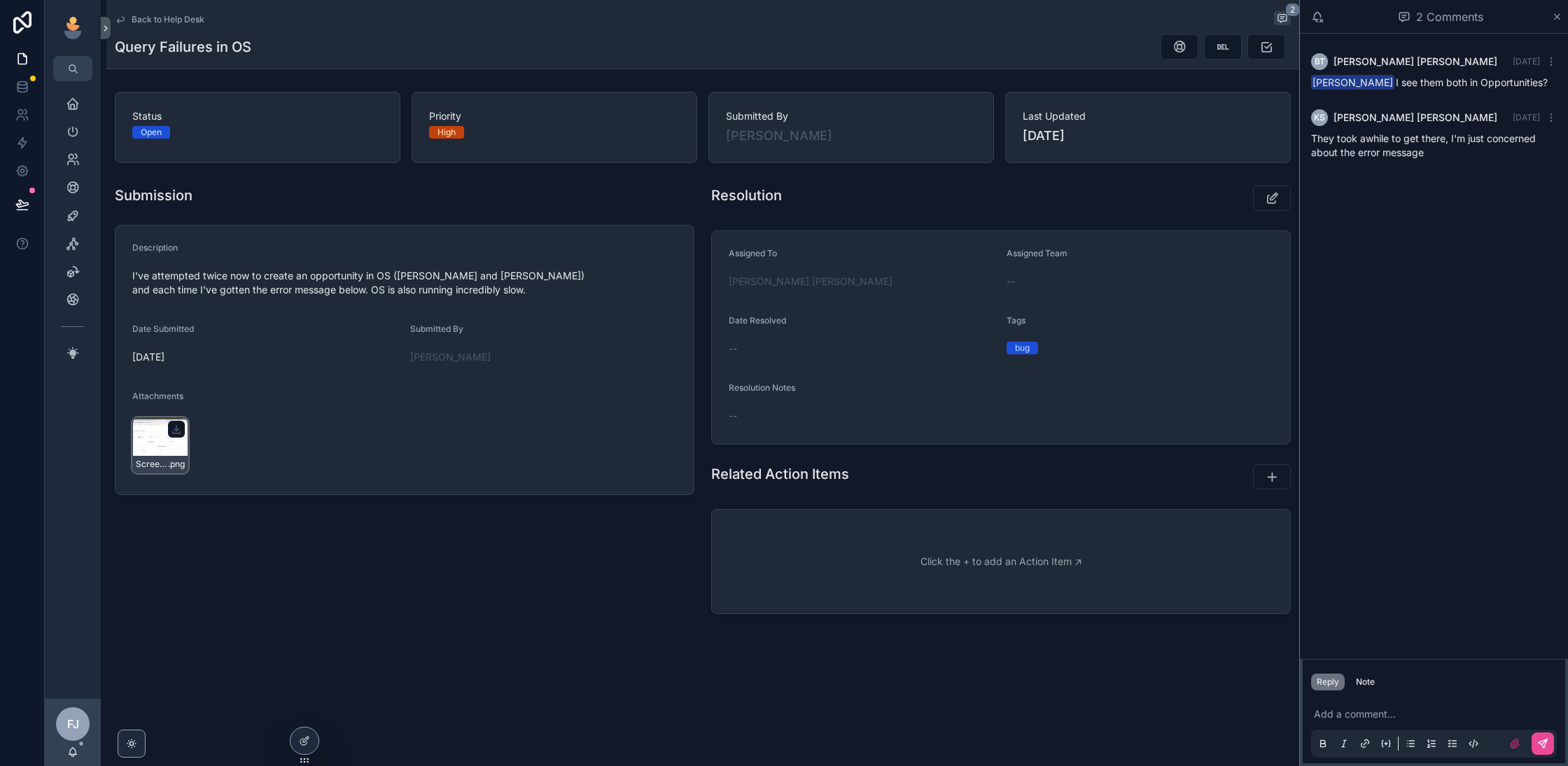
click at [164, 436] on div "Screenshot-2025-09-05-at-2.03.11-PM-(3) .png" at bounding box center [160, 446] width 56 height 56
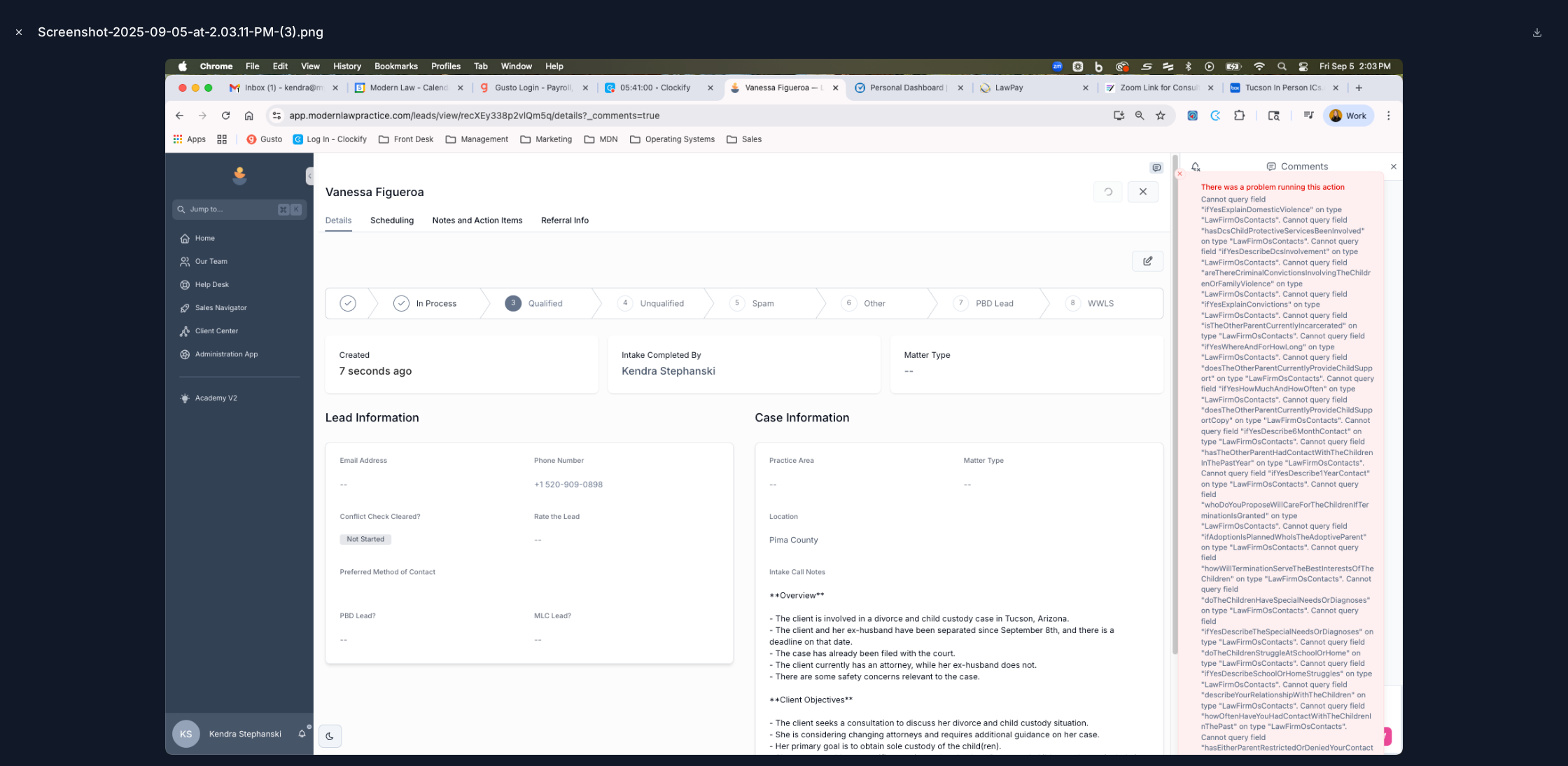
click at [15, 29] on icon "Close modal" at bounding box center [19, 32] width 10 height 10
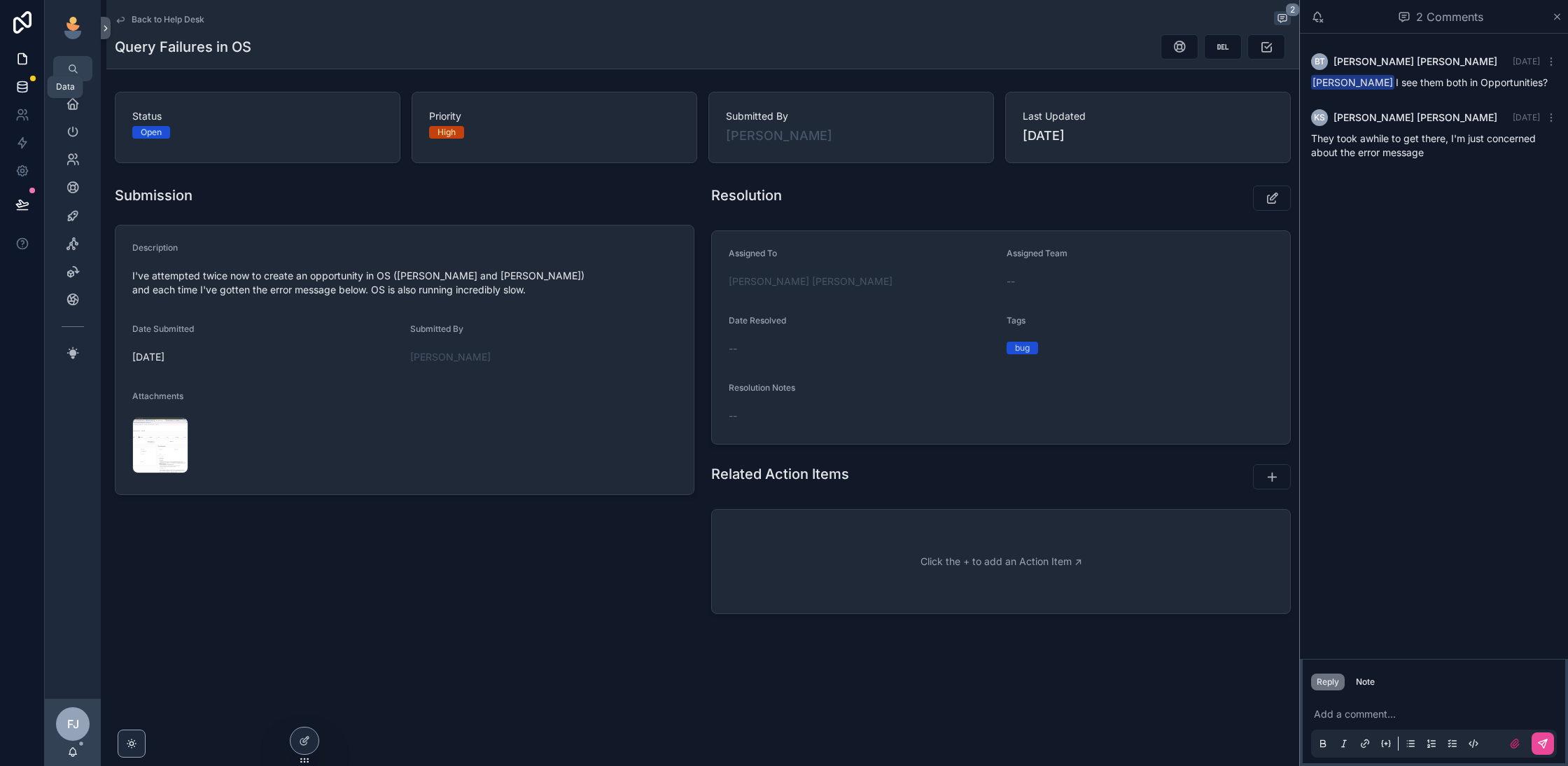
click at [24, 84] on icon at bounding box center [22, 87] width 14 height 14
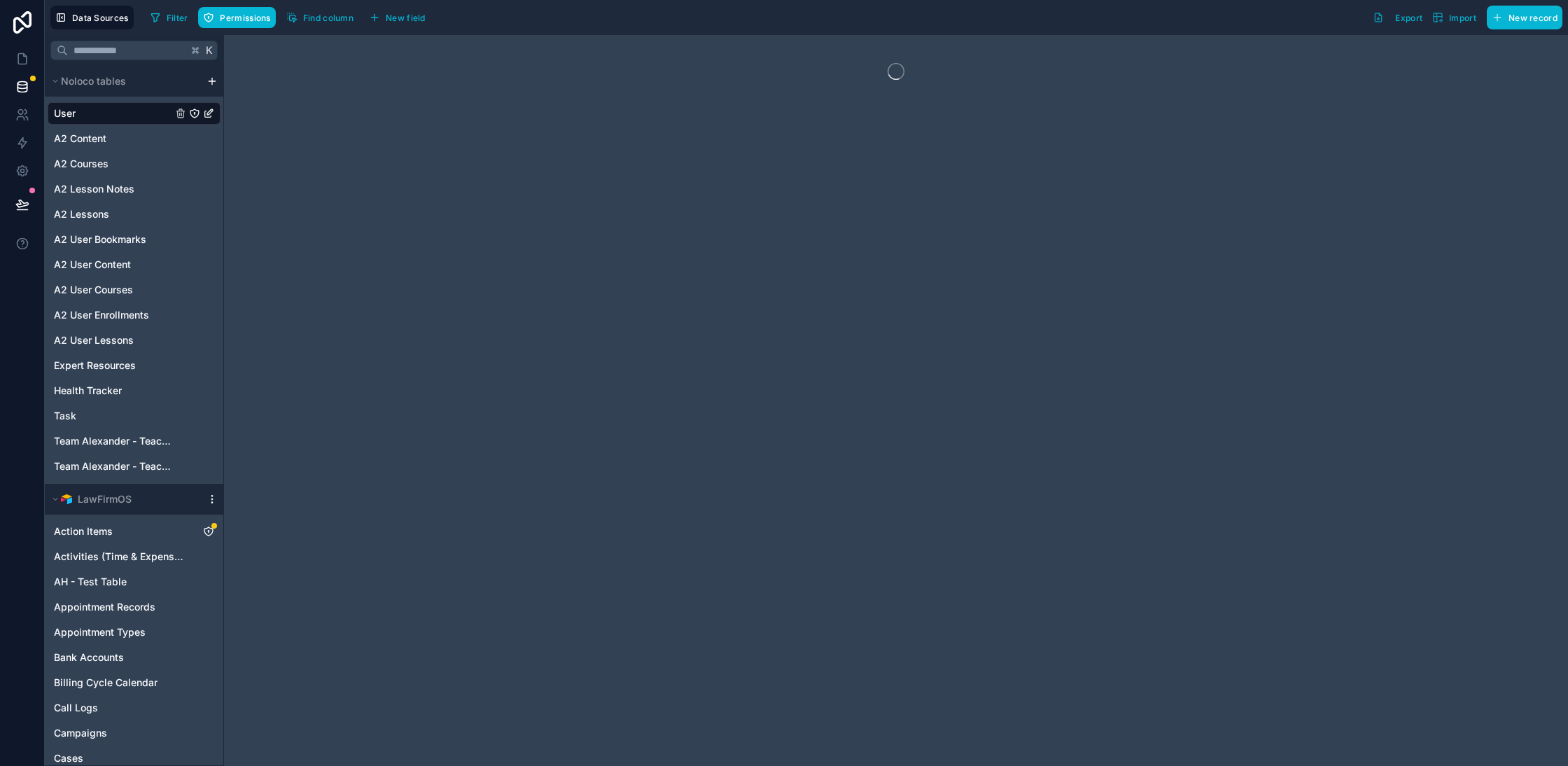
click at [208, 495] on icon "scrollable content" at bounding box center [212, 499] width 11 height 11
click at [325, 569] on span "Queue schema sync" at bounding box center [283, 574] width 100 height 11
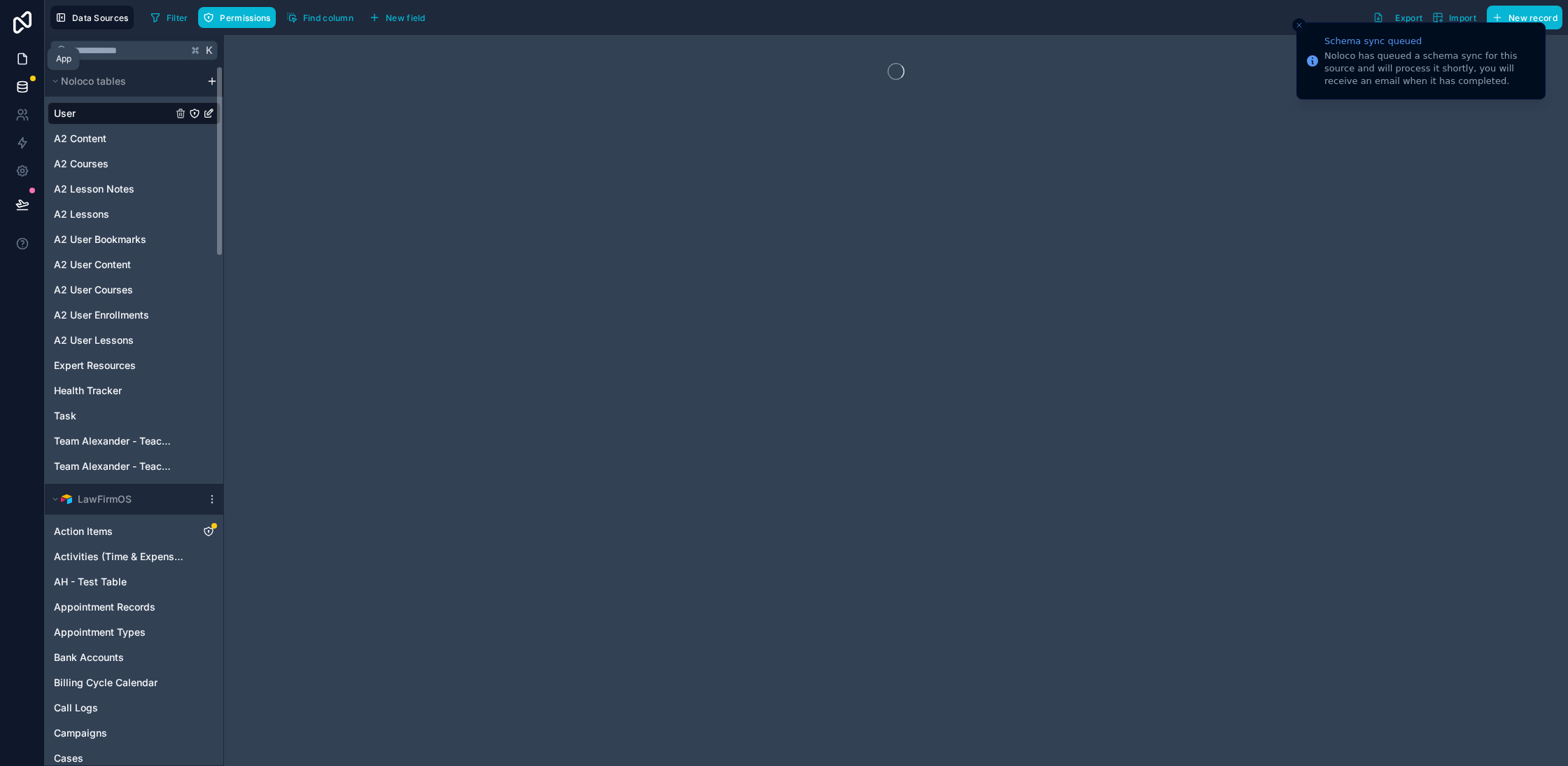
click at [28, 63] on icon at bounding box center [22, 59] width 14 height 14
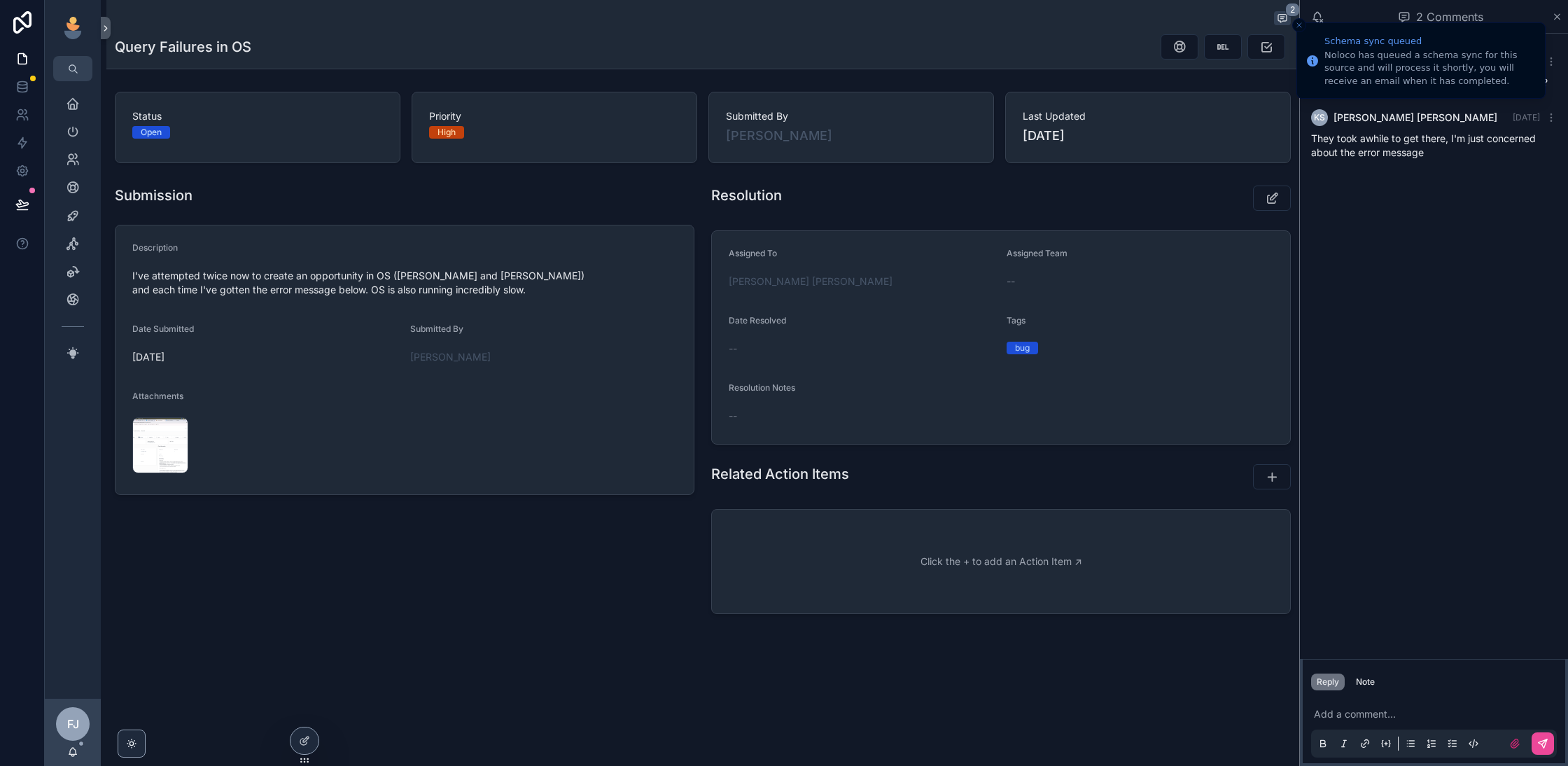
click at [1298, 25] on line "Close toast" at bounding box center [1299, 25] width 4 height 4
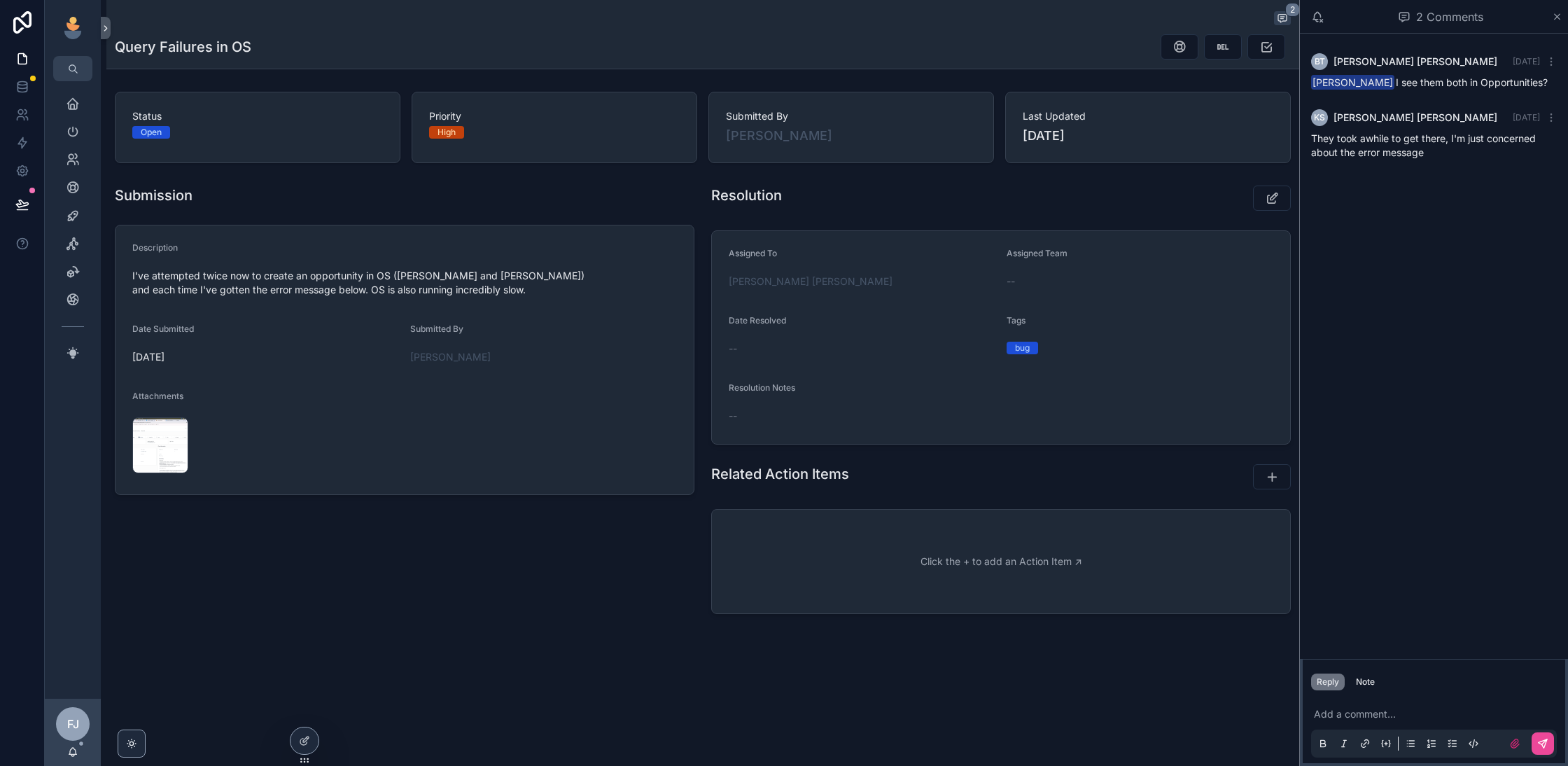
click at [1342, 717] on p "scrollable content" at bounding box center [1437, 714] width 246 height 14
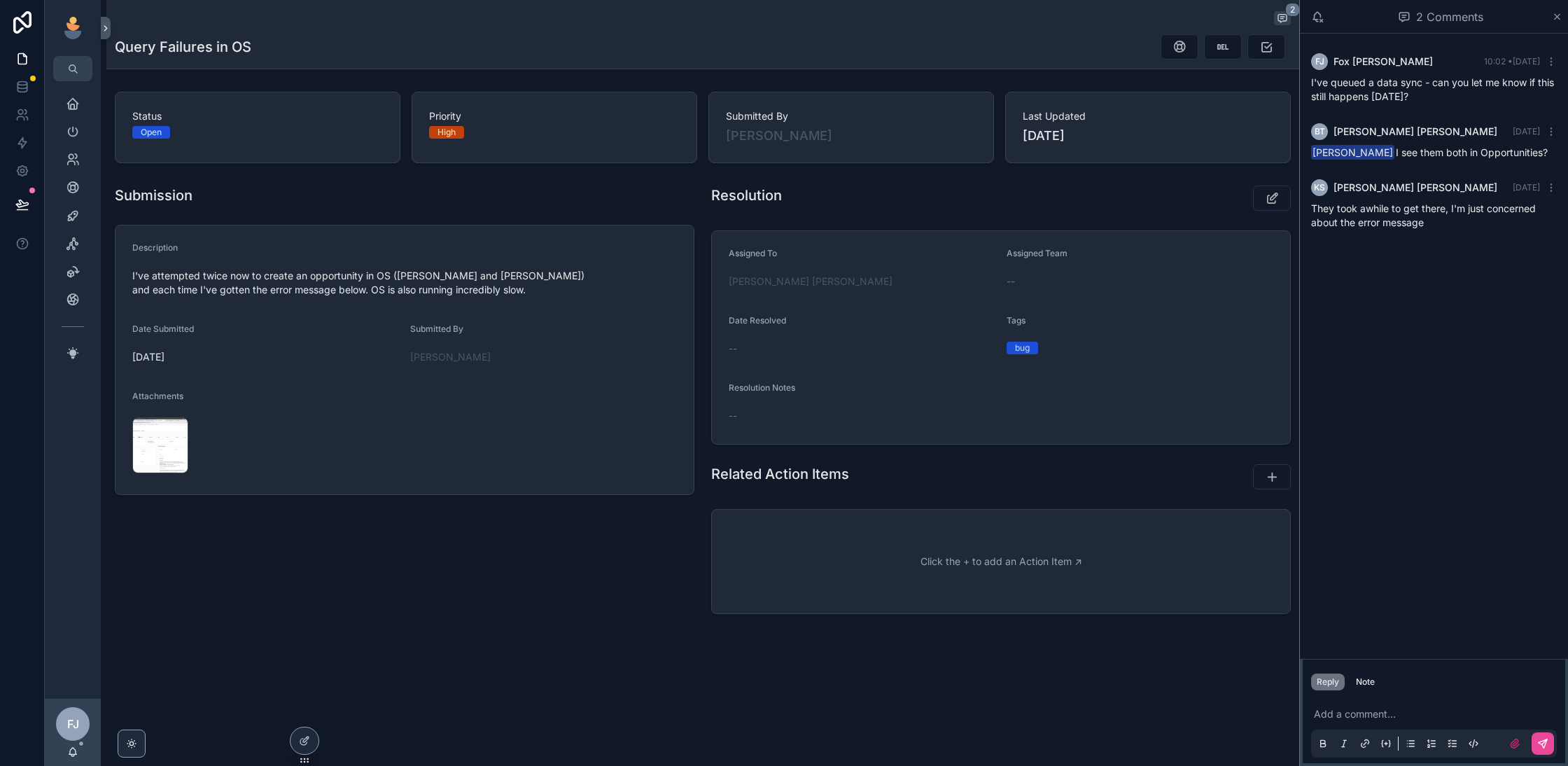
click at [1409, 67] on div "FJ Fox Johnston 10:02 • Today" at bounding box center [1434, 62] width 246 height 17
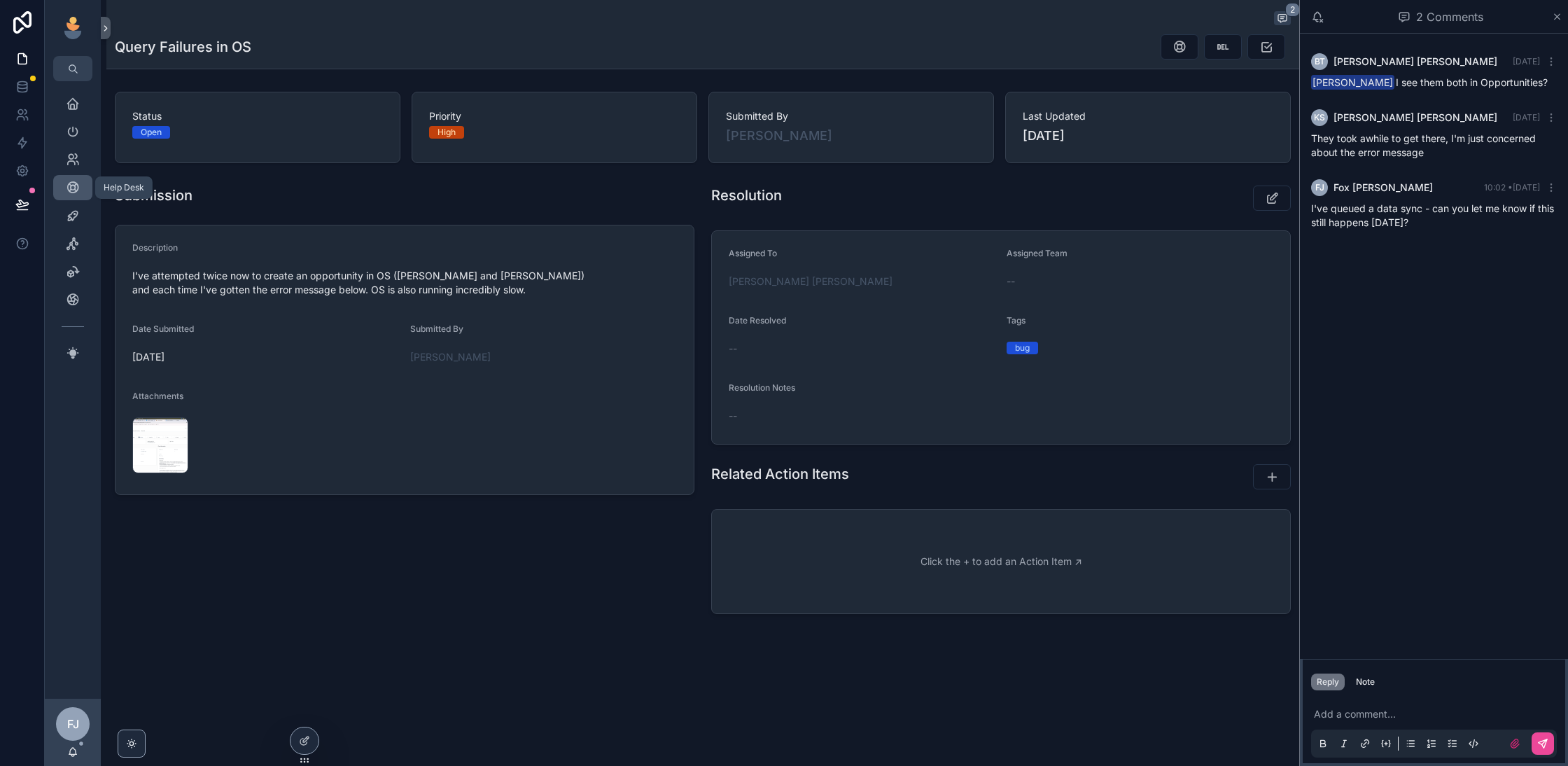
click at [66, 194] on icon "scrollable content" at bounding box center [73, 188] width 14 height 14
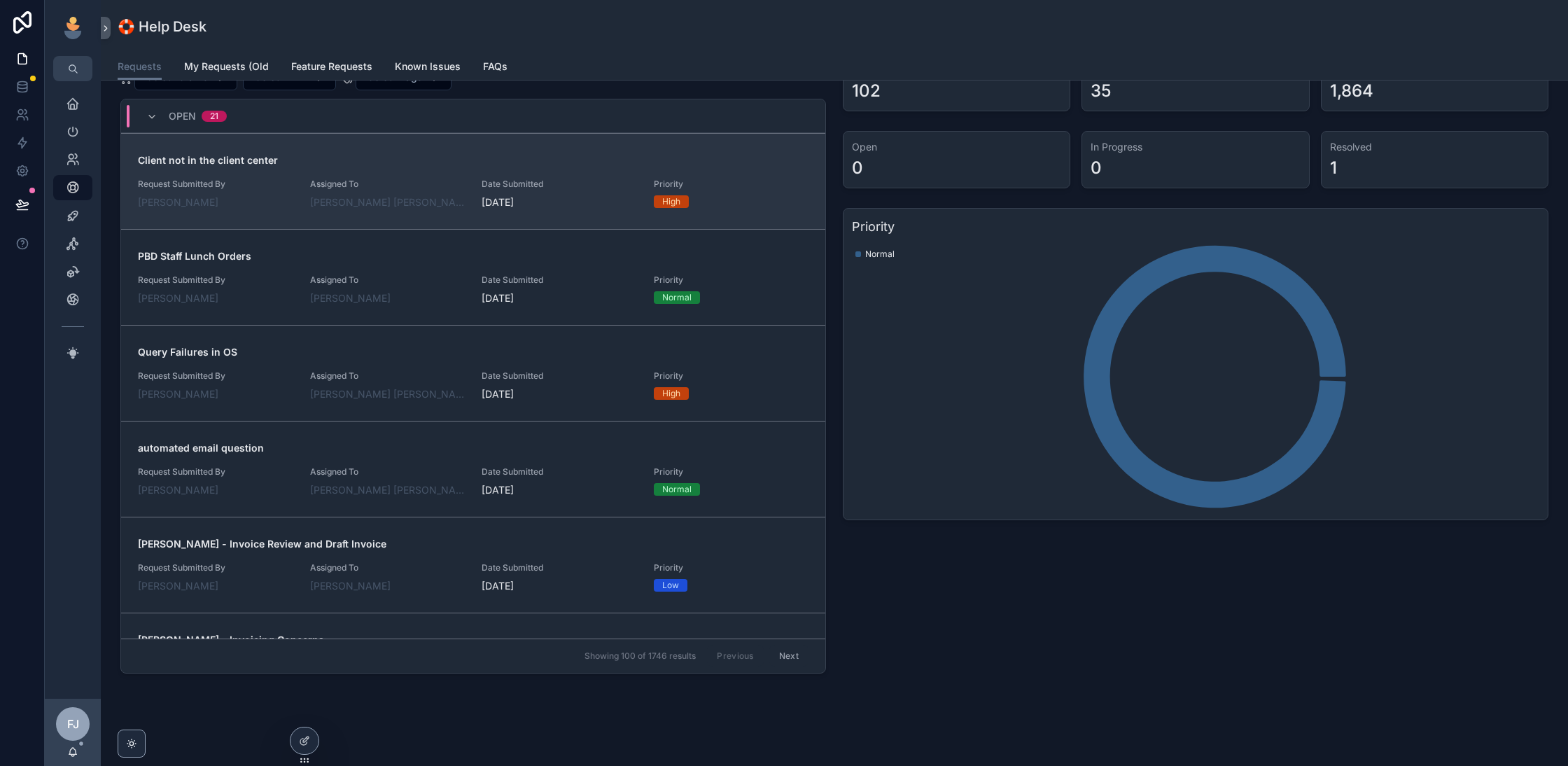
scroll to position [154, 0]
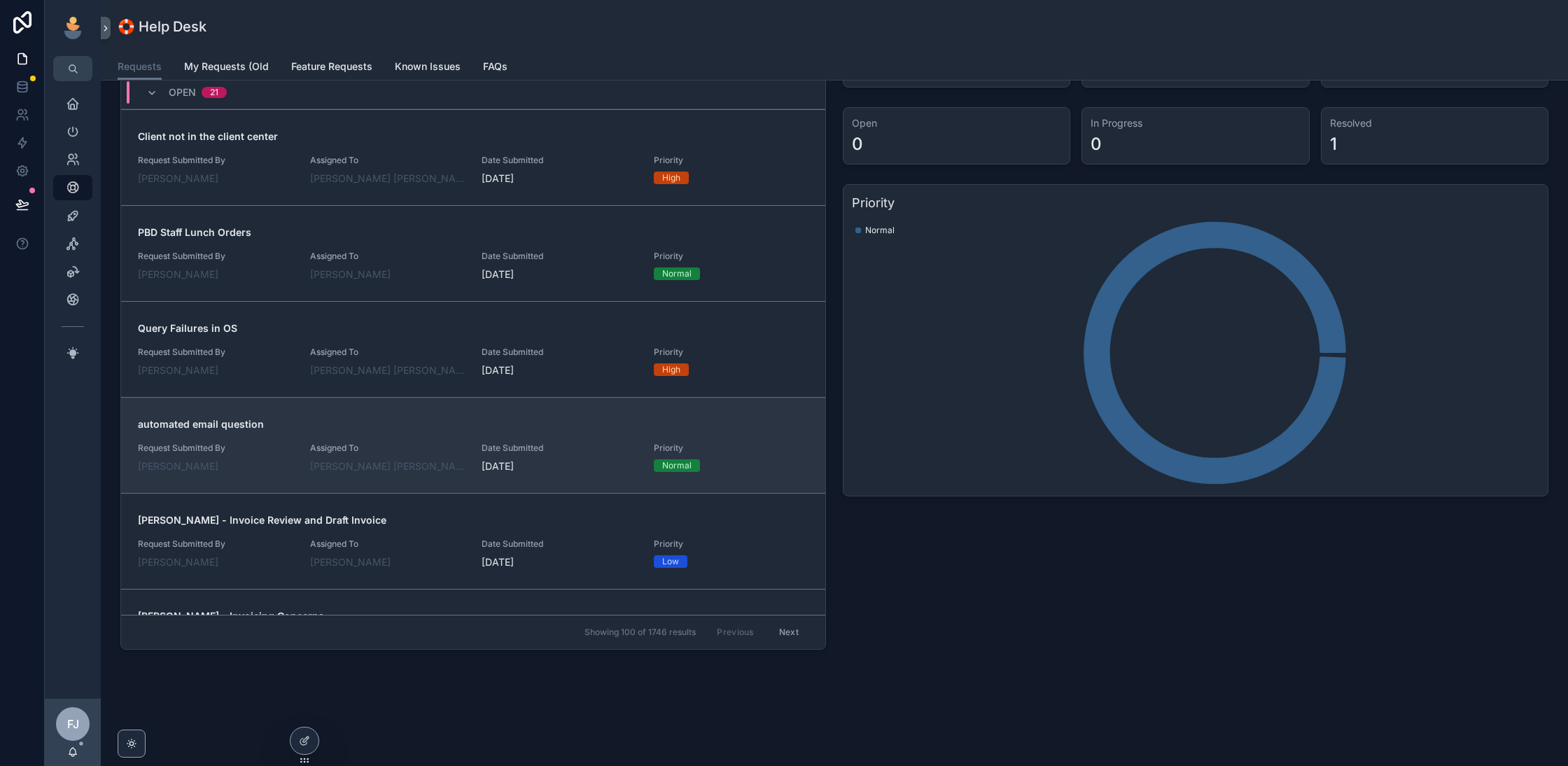
click at [428, 435] on div "automated email question Request Submitted By Billie Tarascio Assigned To Fox J…" at bounding box center [473, 446] width 671 height 56
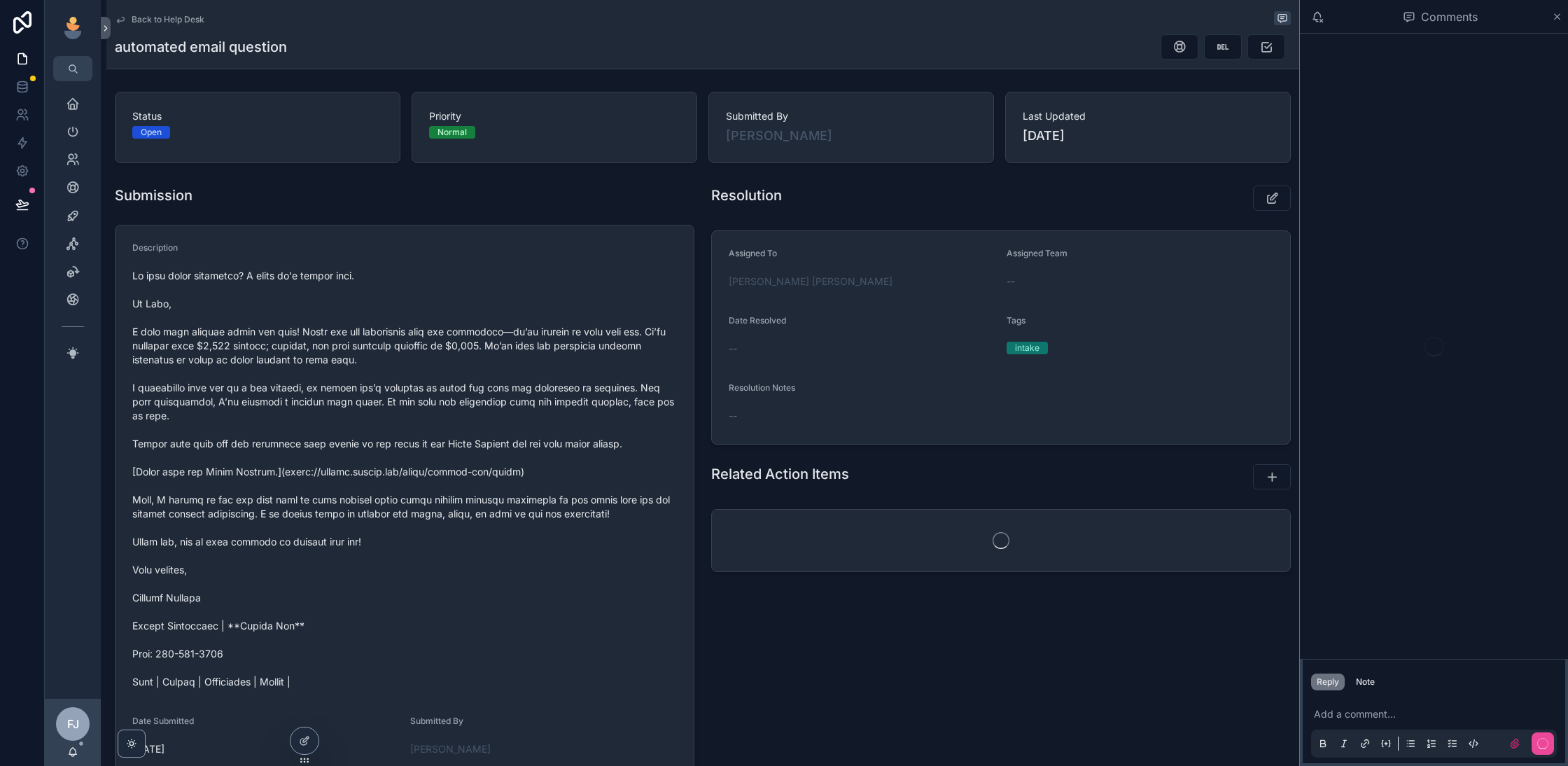
click at [1354, 720] on p "scrollable content" at bounding box center [1437, 714] width 246 height 14
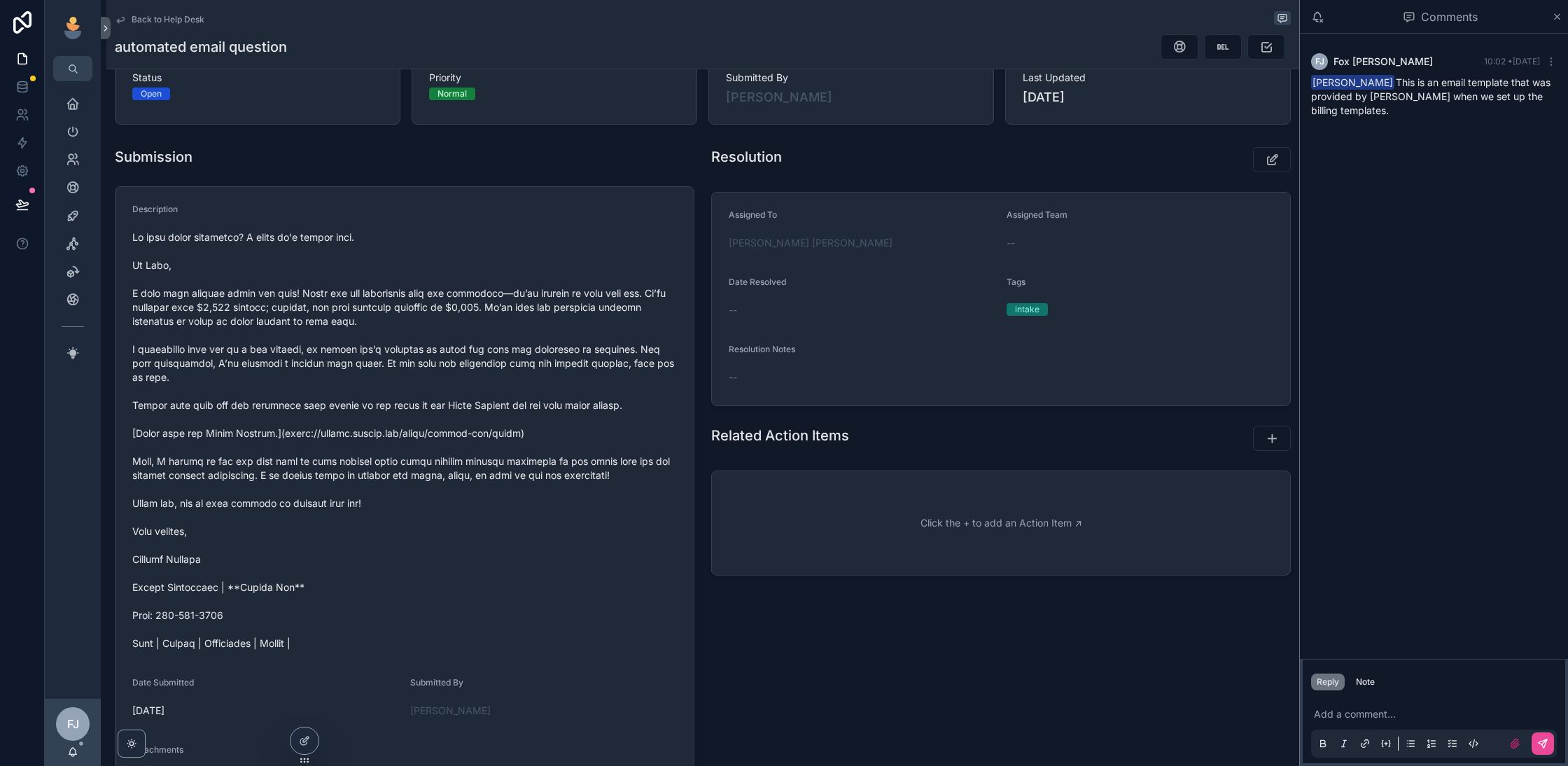
scroll to position [62, 0]
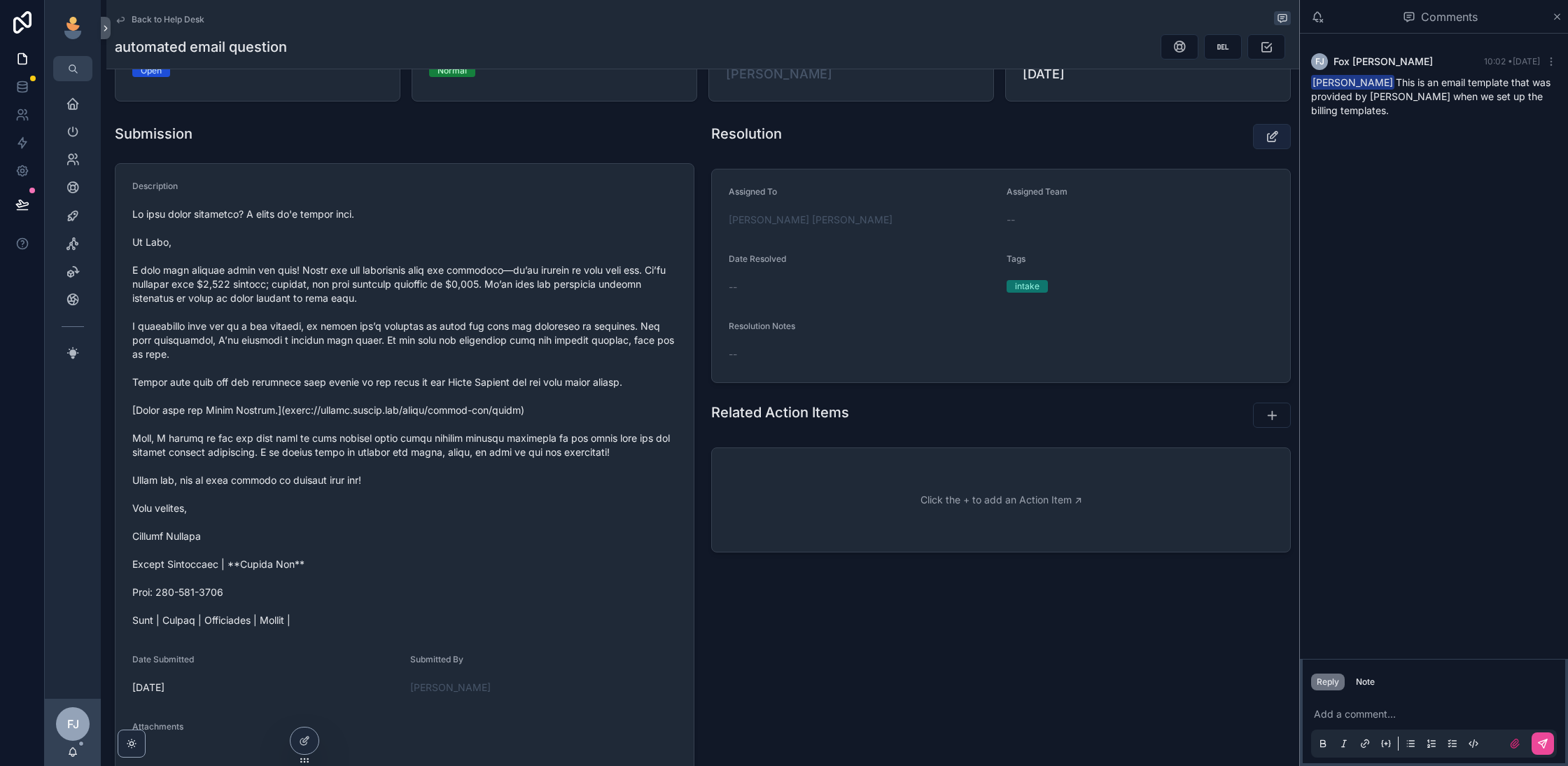
click at [1275, 138] on icon "scrollable content" at bounding box center [1272, 136] width 15 height 14
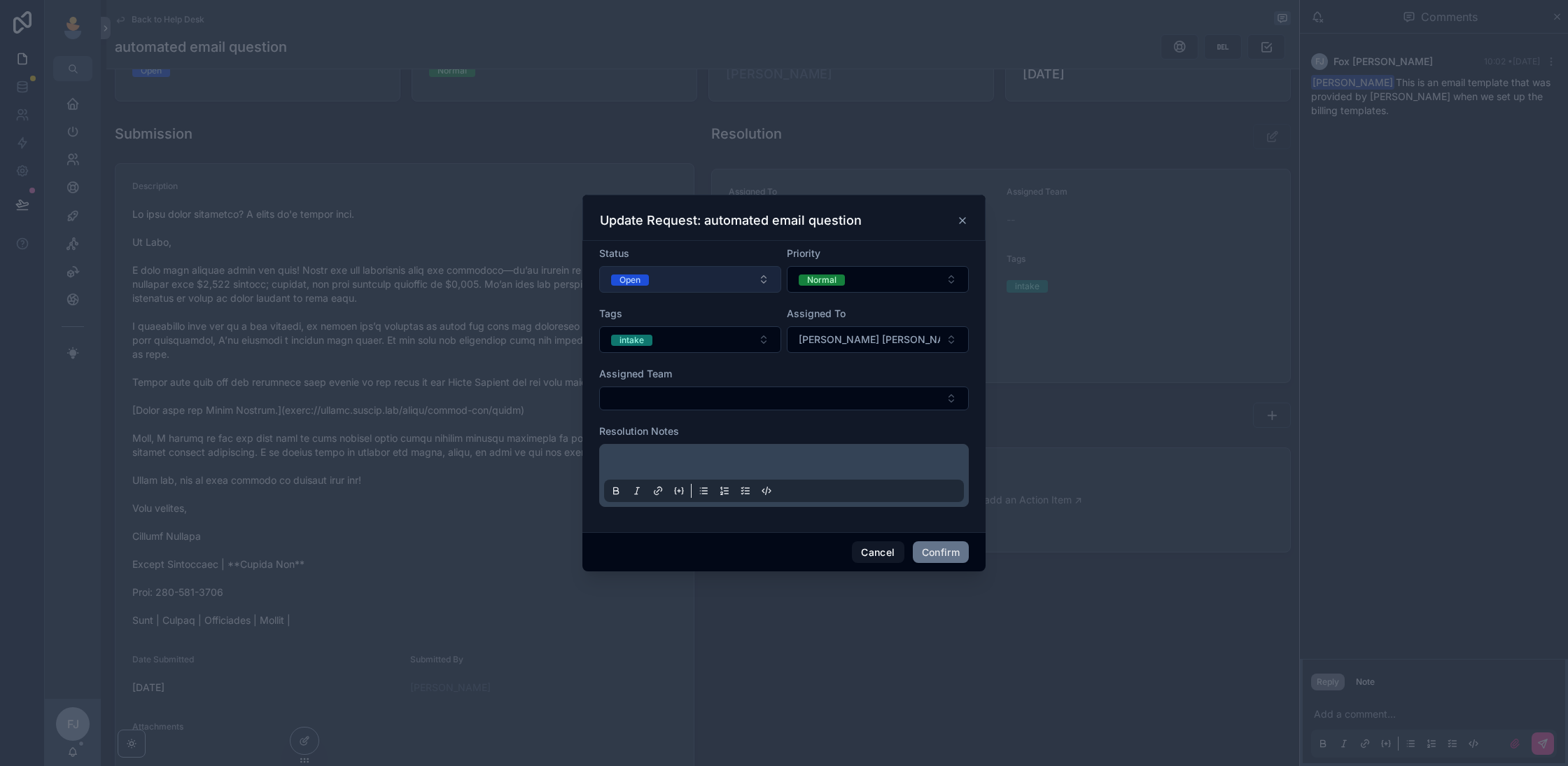
click at [747, 273] on button "Open" at bounding box center [690, 280] width 182 height 27
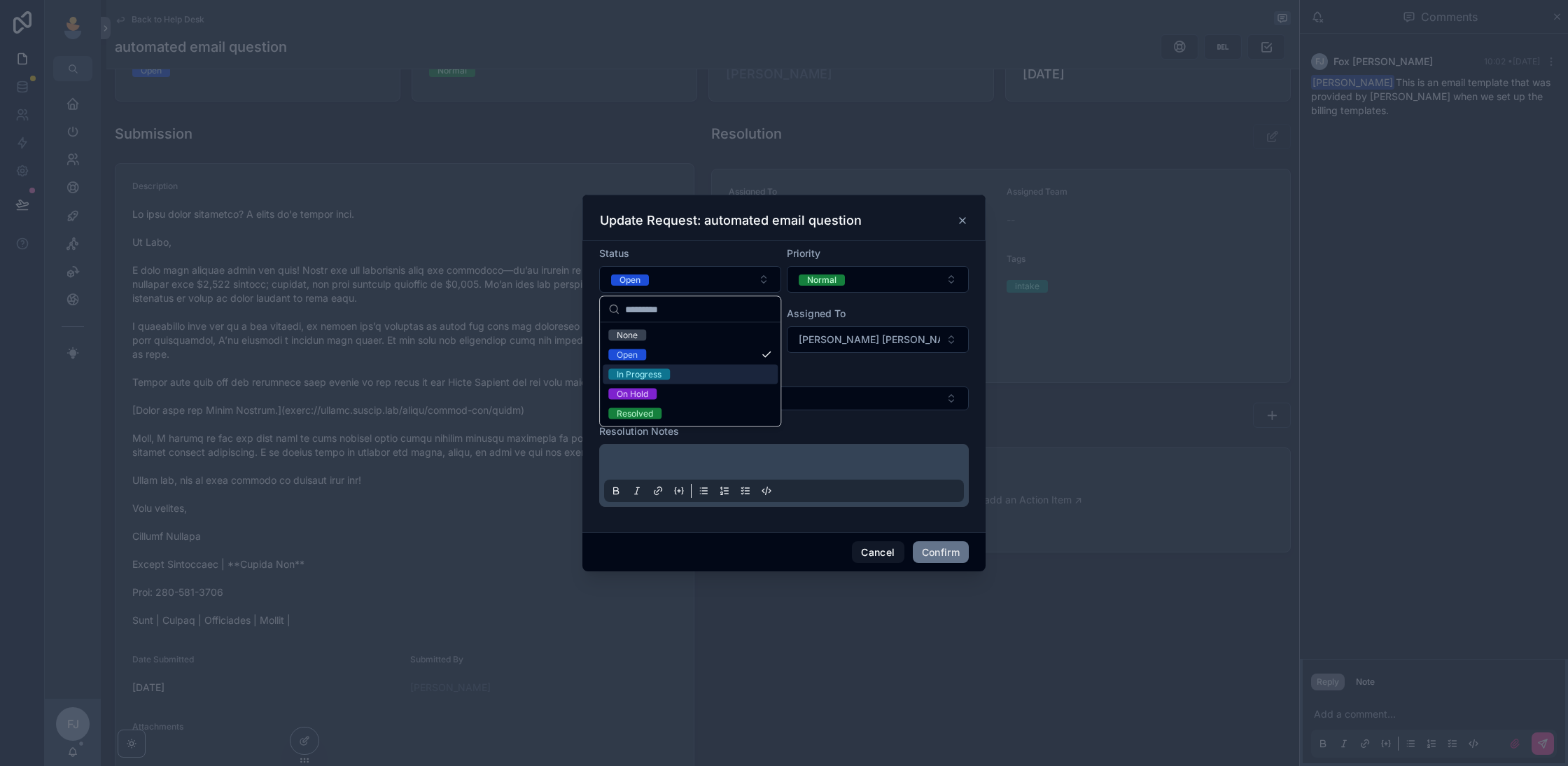
click at [711, 371] on div "In Progress" at bounding box center [690, 375] width 175 height 20
click at [941, 543] on button "Confirm" at bounding box center [941, 552] width 56 height 22
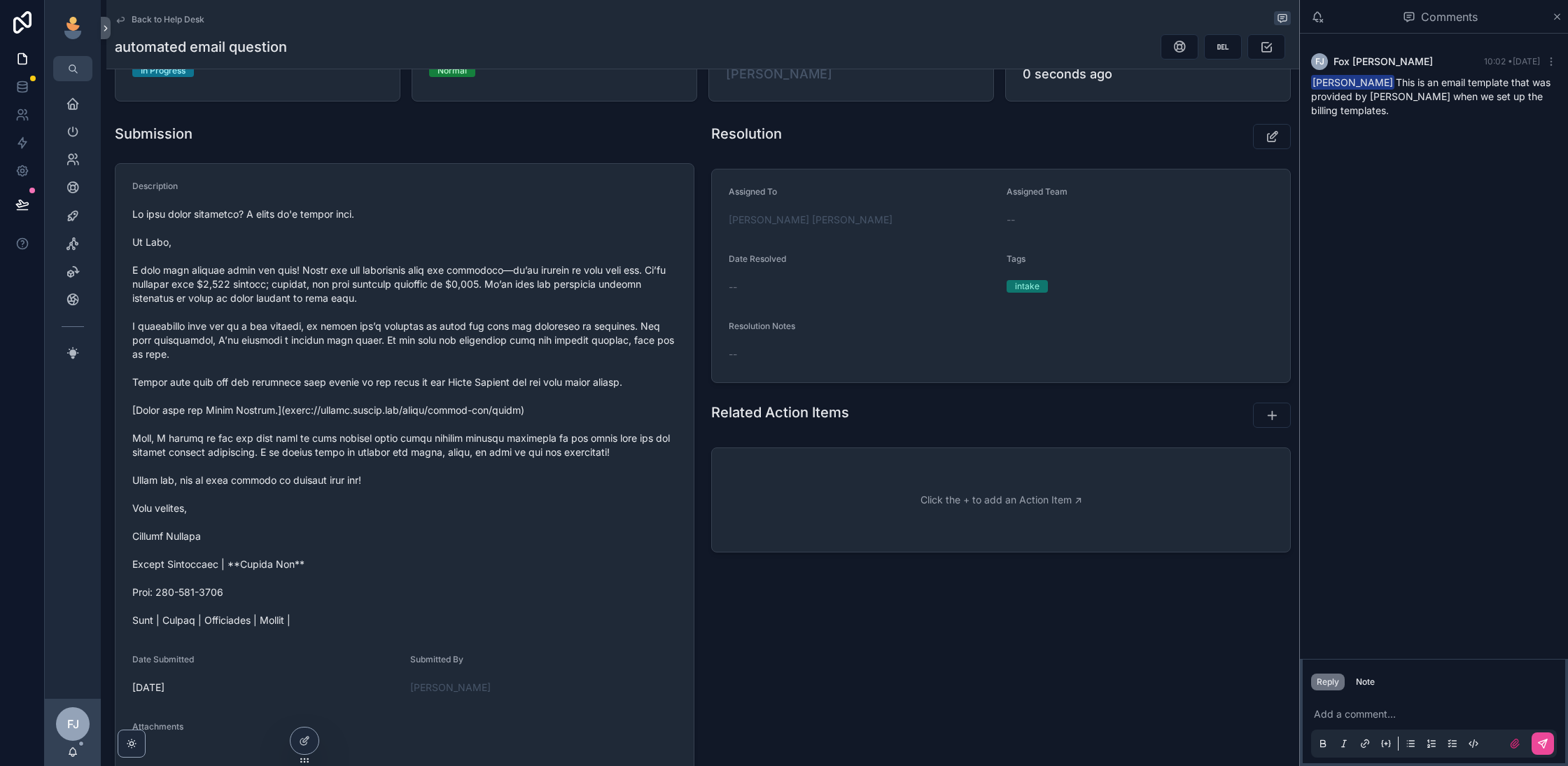
click at [177, 18] on span "Back to Help Desk" at bounding box center [168, 20] width 73 height 11
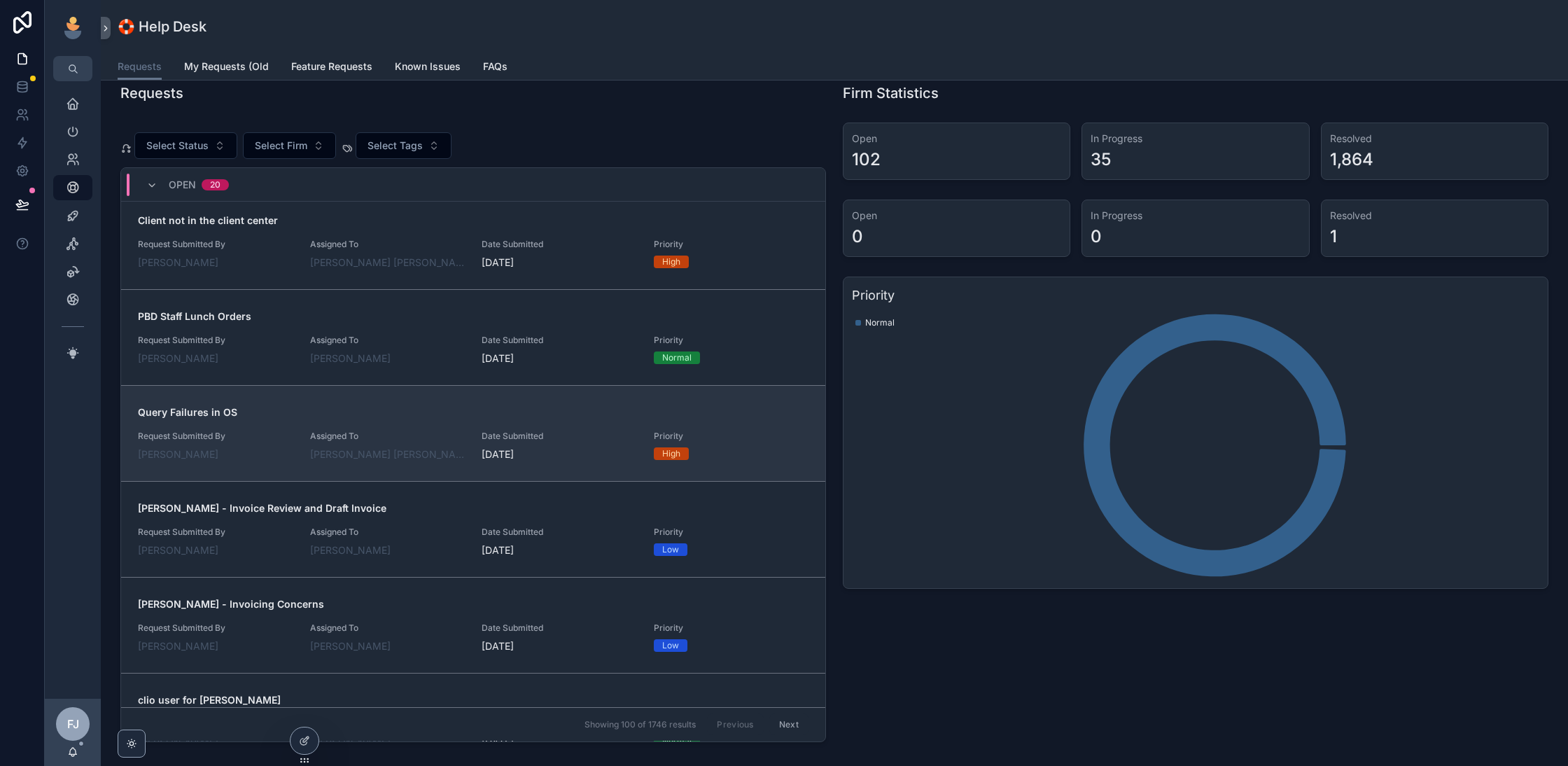
scroll to position [123, 0]
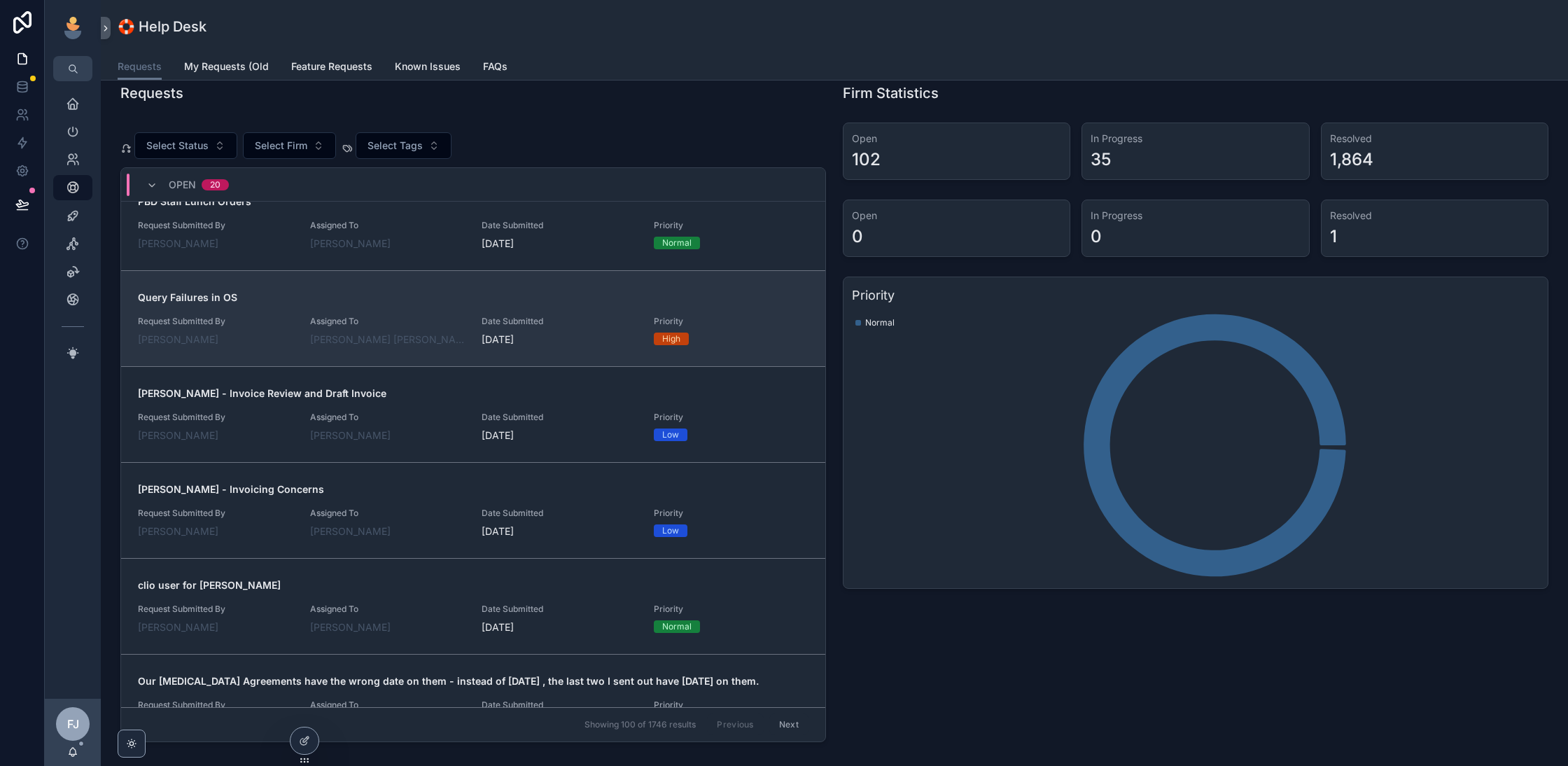
click at [405, 308] on div "Query Failures in OS Request Submitted By Kendra Stephanski Assigned To Fox Joh…" at bounding box center [473, 319] width 671 height 56
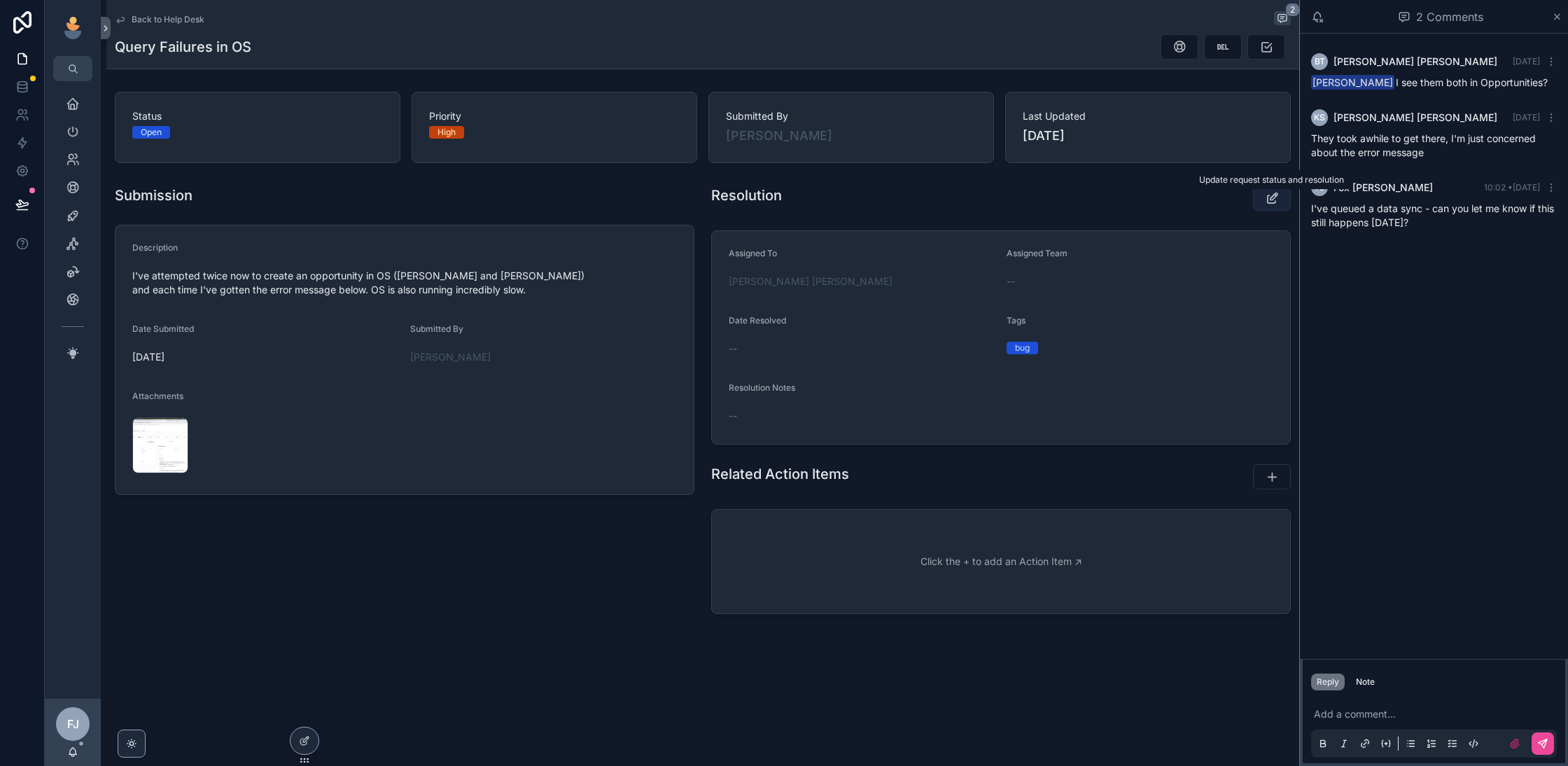
click at [1269, 194] on icon "scrollable content" at bounding box center [1272, 198] width 15 height 14
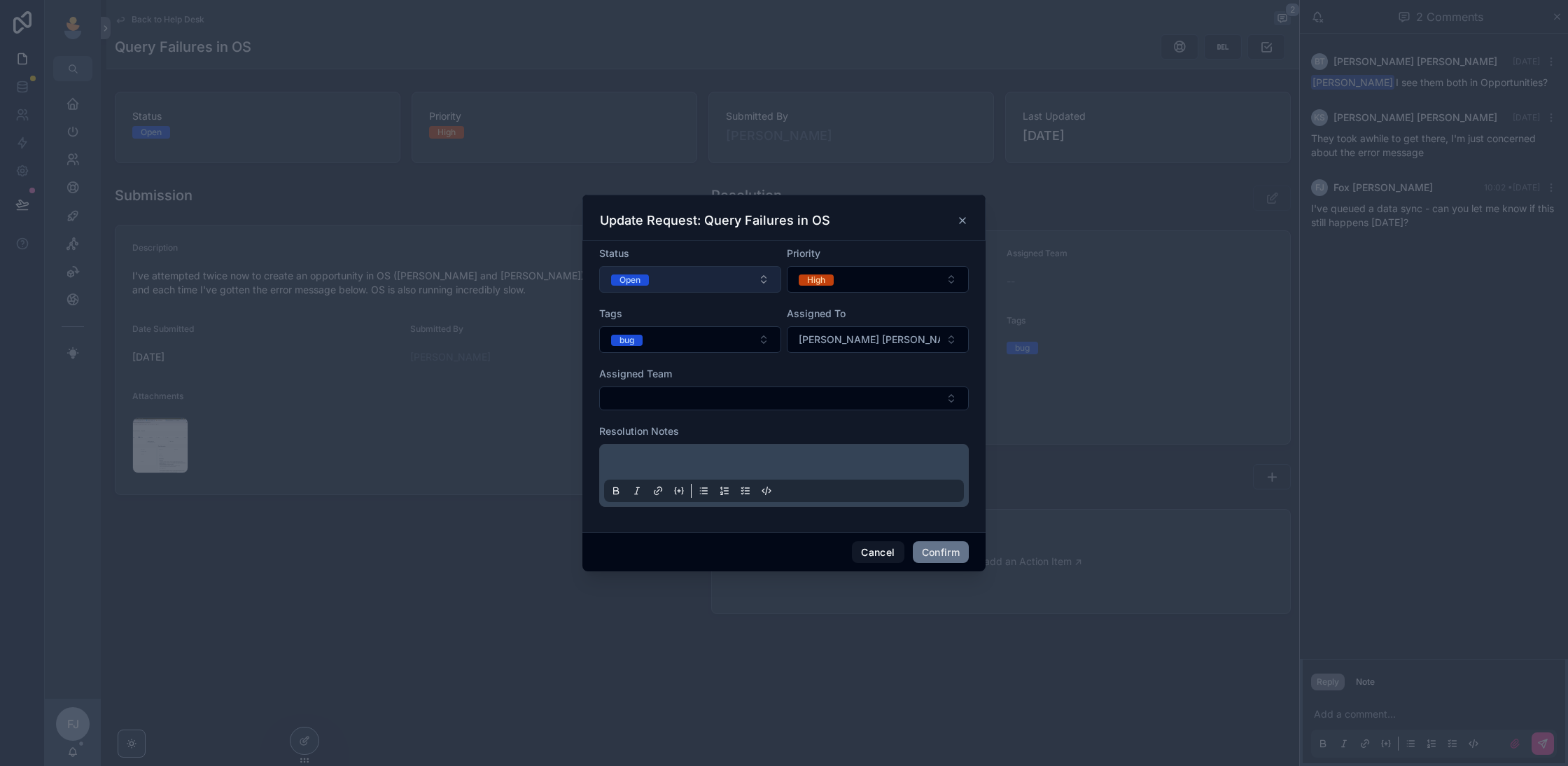
click at [724, 278] on button "Open" at bounding box center [690, 280] width 182 height 27
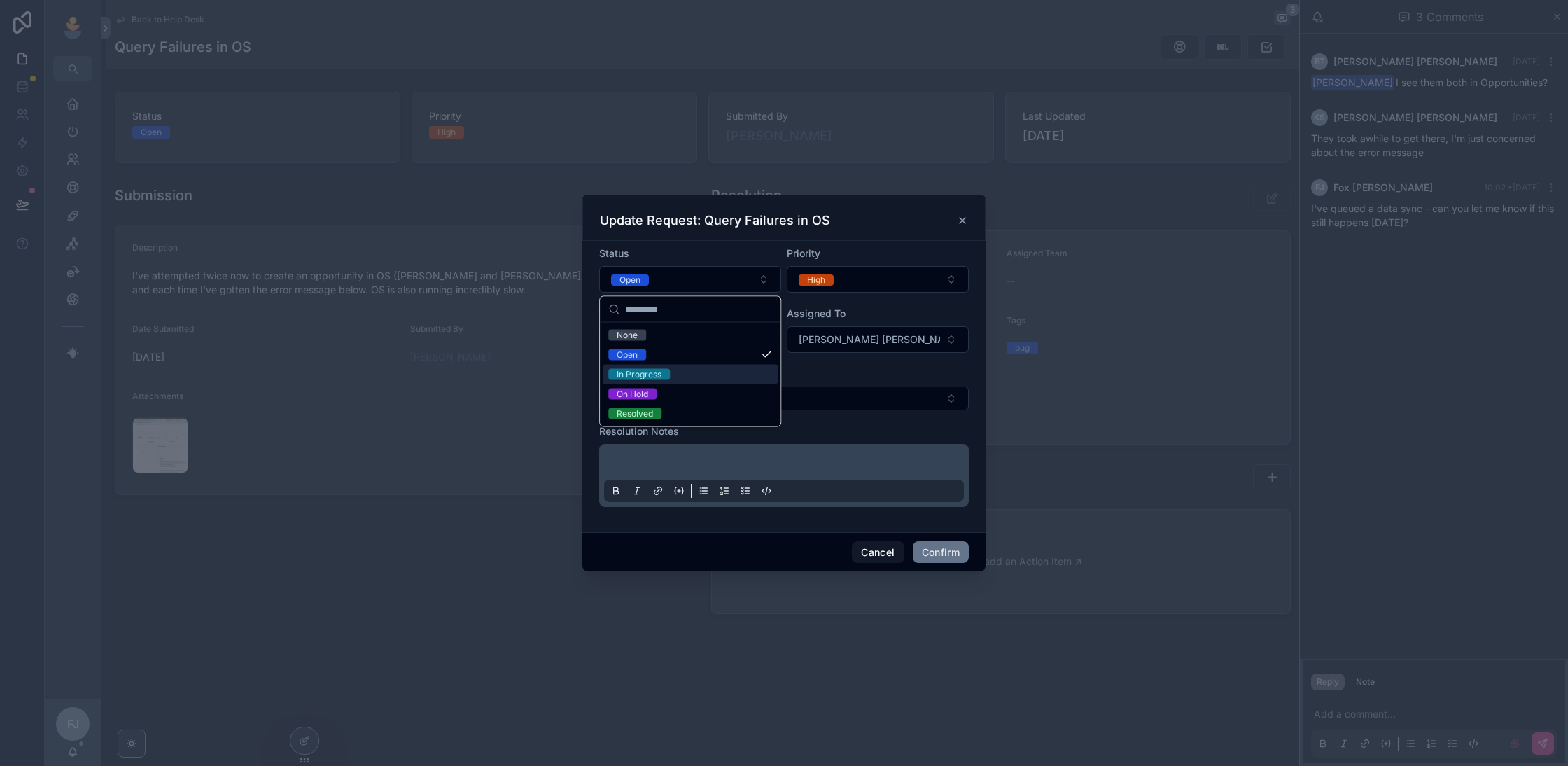
click at [688, 368] on div "In Progress" at bounding box center [690, 375] width 175 height 20
click at [929, 550] on button "Confirm" at bounding box center [941, 552] width 56 height 22
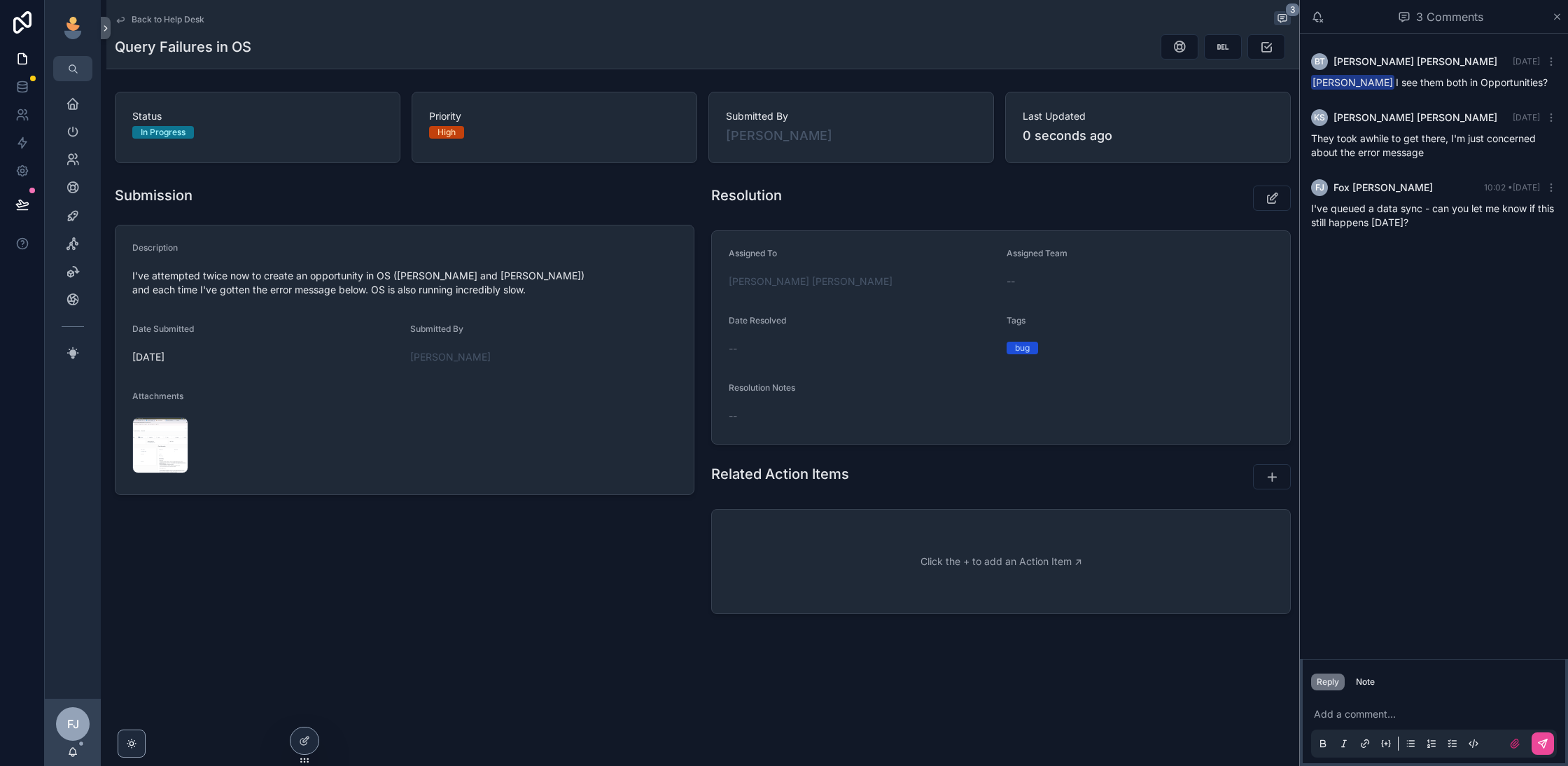
click at [151, 18] on span "Back to Help Desk" at bounding box center [168, 20] width 73 height 11
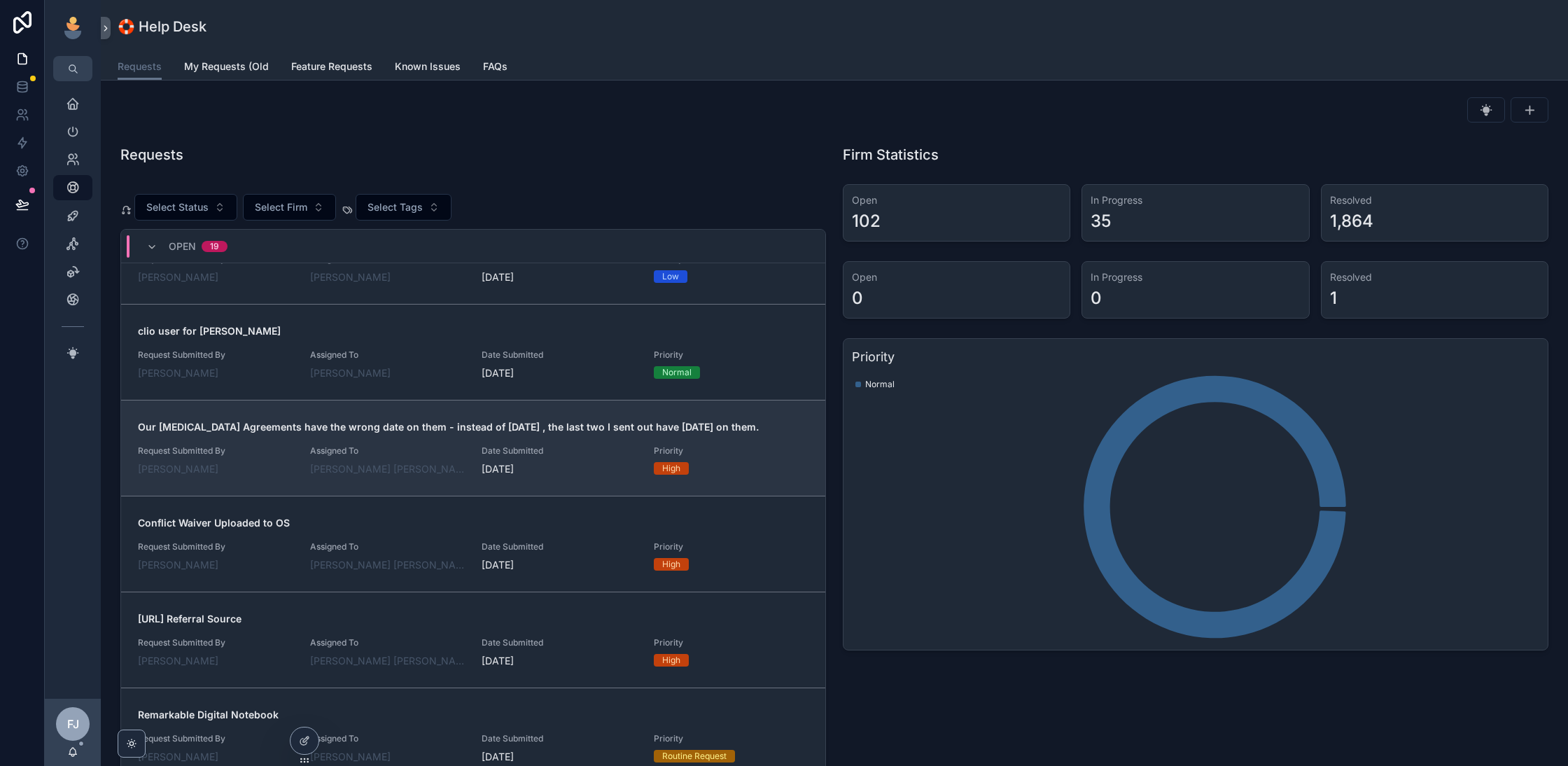
scroll to position [516, 0]
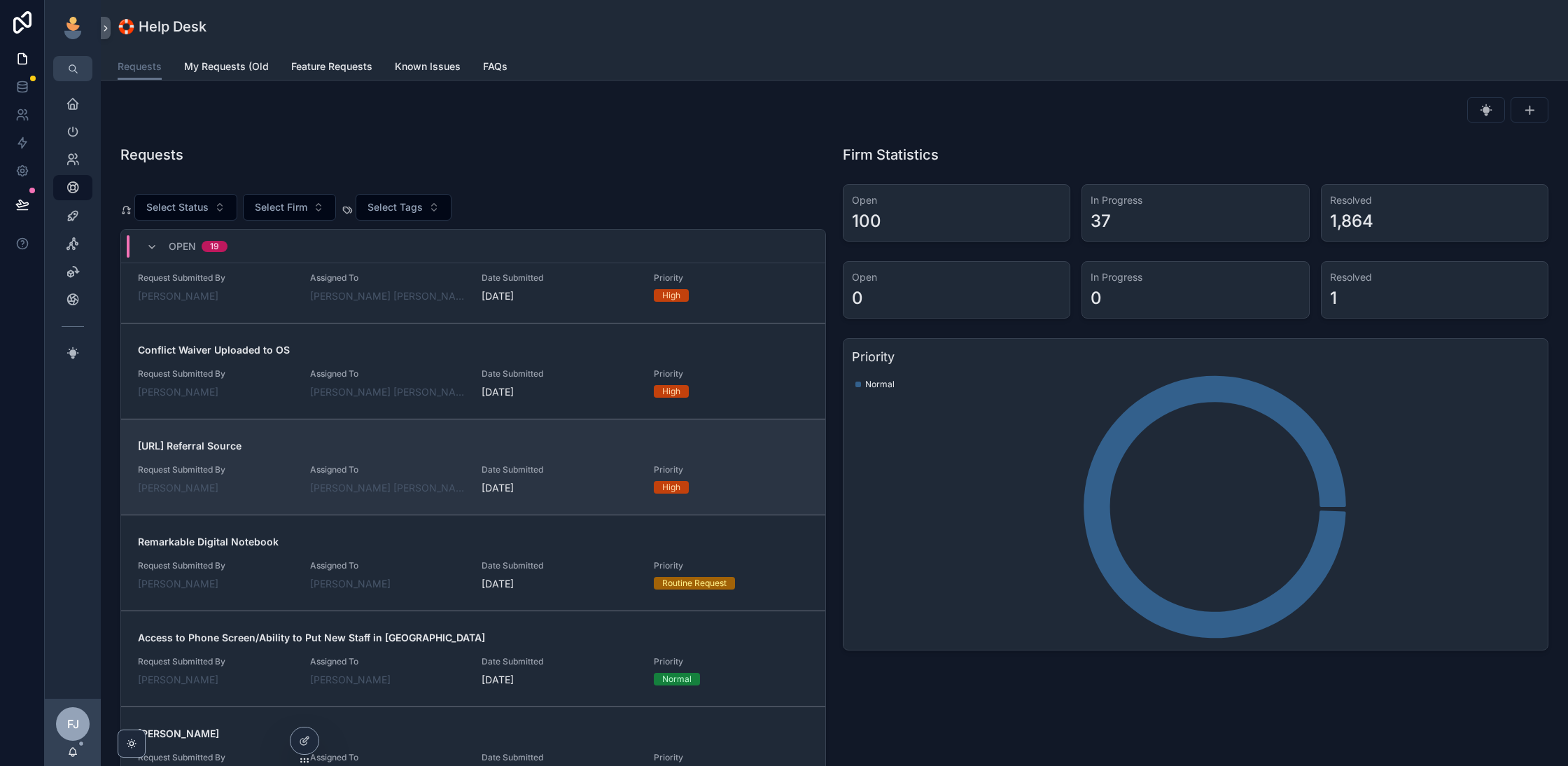
click at [443, 458] on div "Lexidesk.ai Referral Source Request Submitted By Kendra Stephanski Assigned To …" at bounding box center [473, 467] width 671 height 56
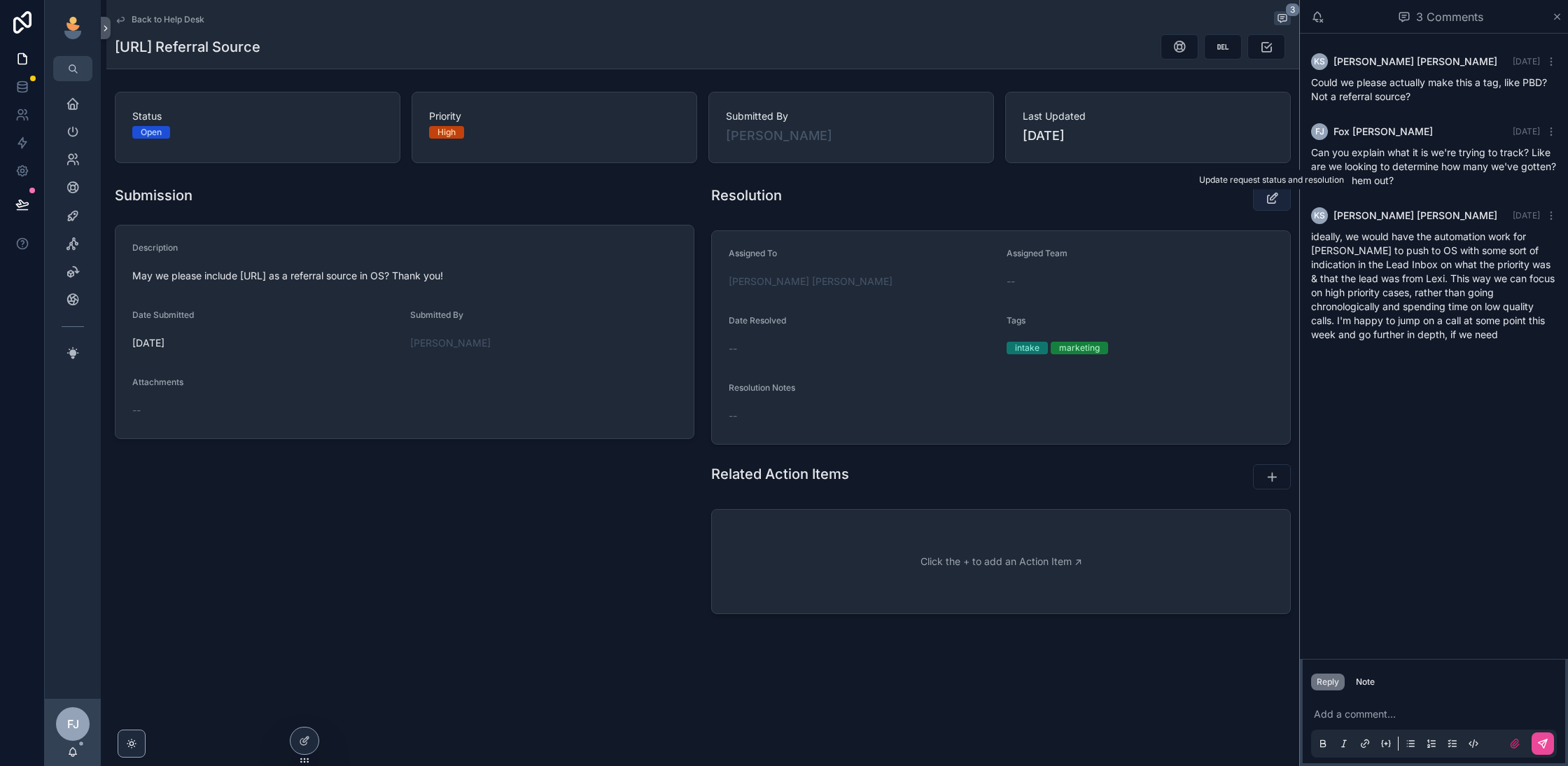
click at [1281, 190] on div "Home Leadership Our Team Help Desk Sales Navigator Client Center Marketing Hub …" at bounding box center [806, 383] width 1523 height 766
click at [1270, 202] on icon "scrollable content" at bounding box center [1272, 198] width 15 height 14
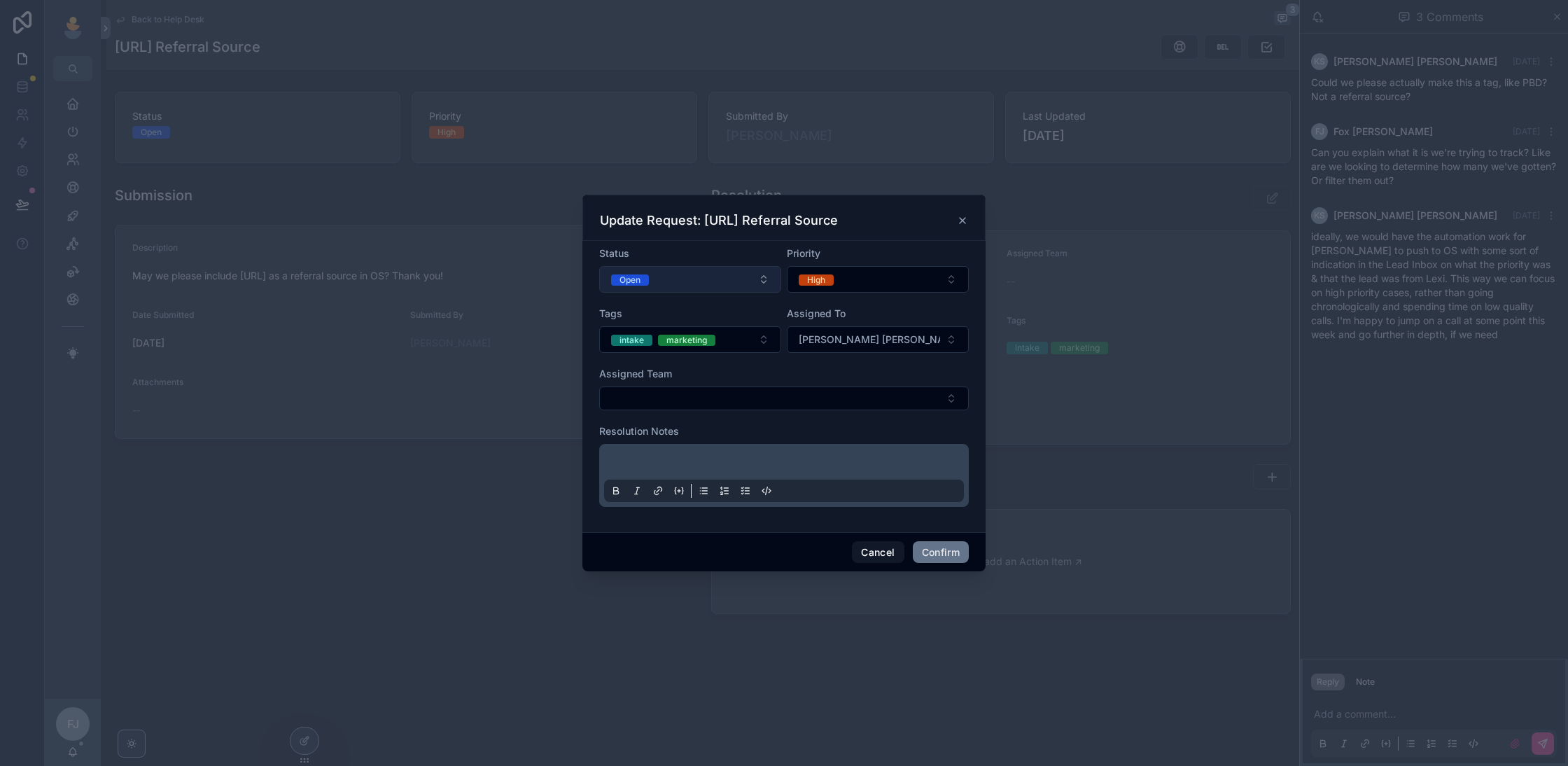
click at [716, 276] on button "Open" at bounding box center [690, 280] width 182 height 27
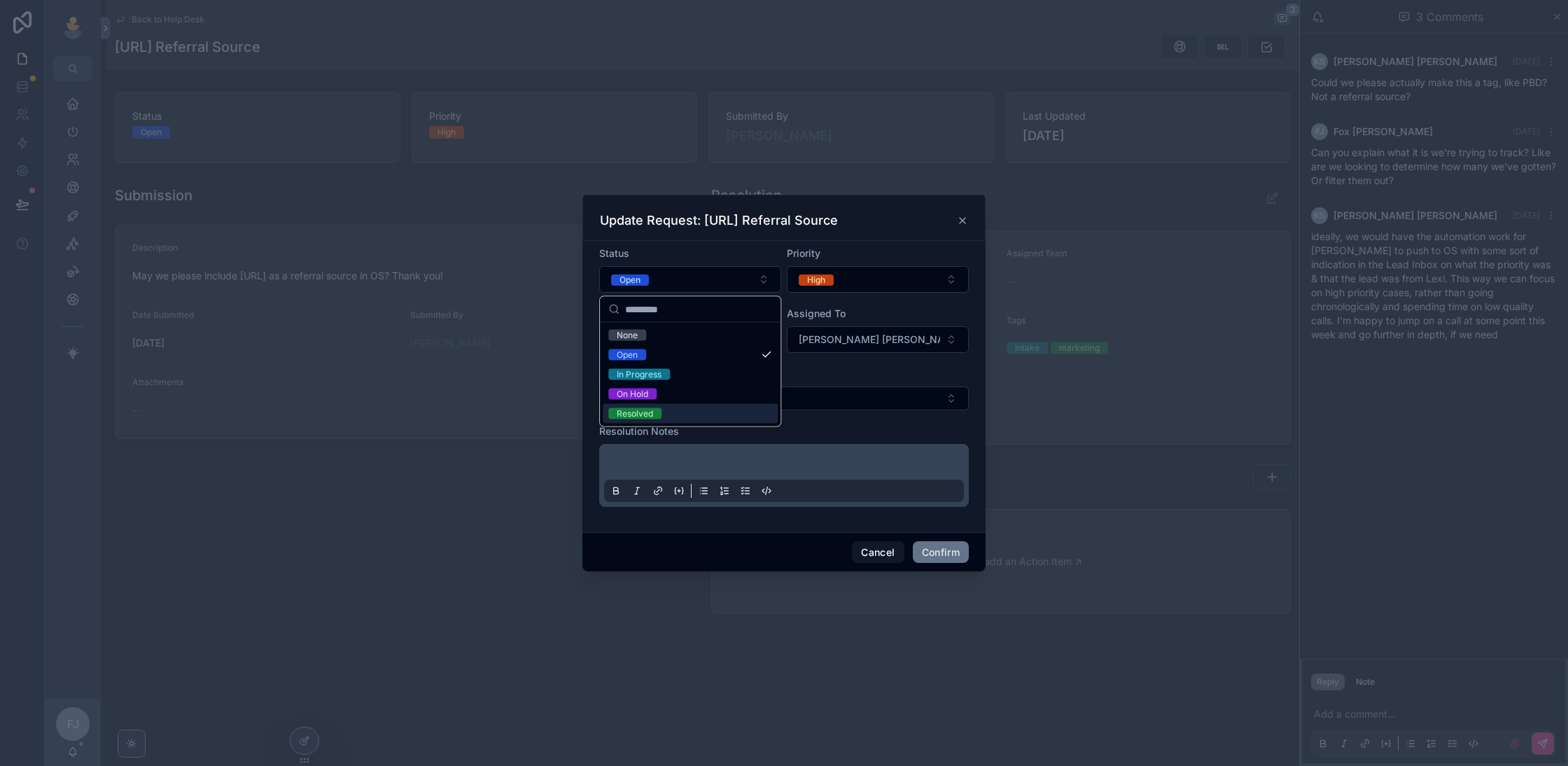
click at [651, 406] on div "Resolved" at bounding box center [690, 414] width 175 height 20
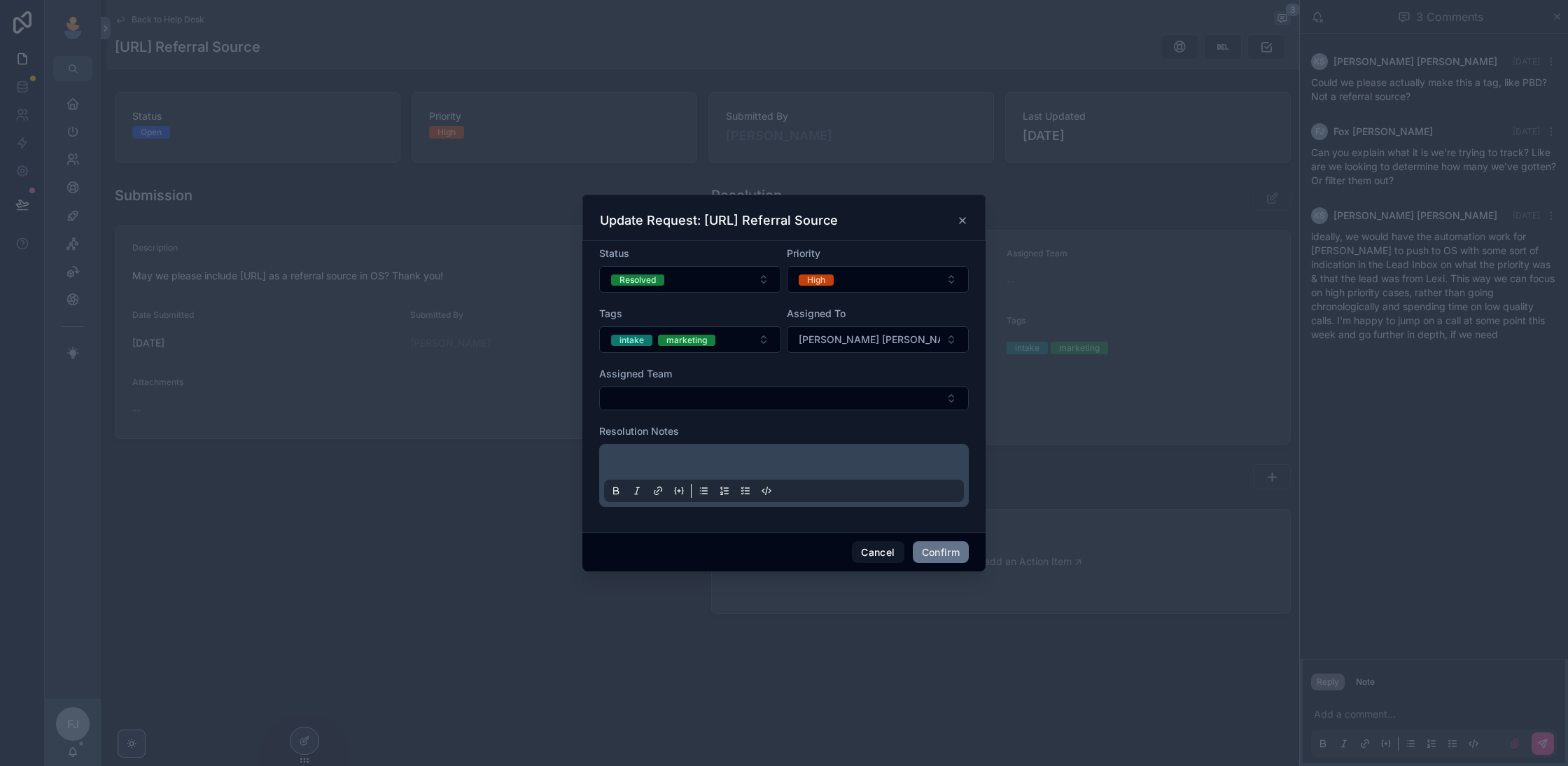
click at [764, 470] on p at bounding box center [787, 465] width 360 height 14
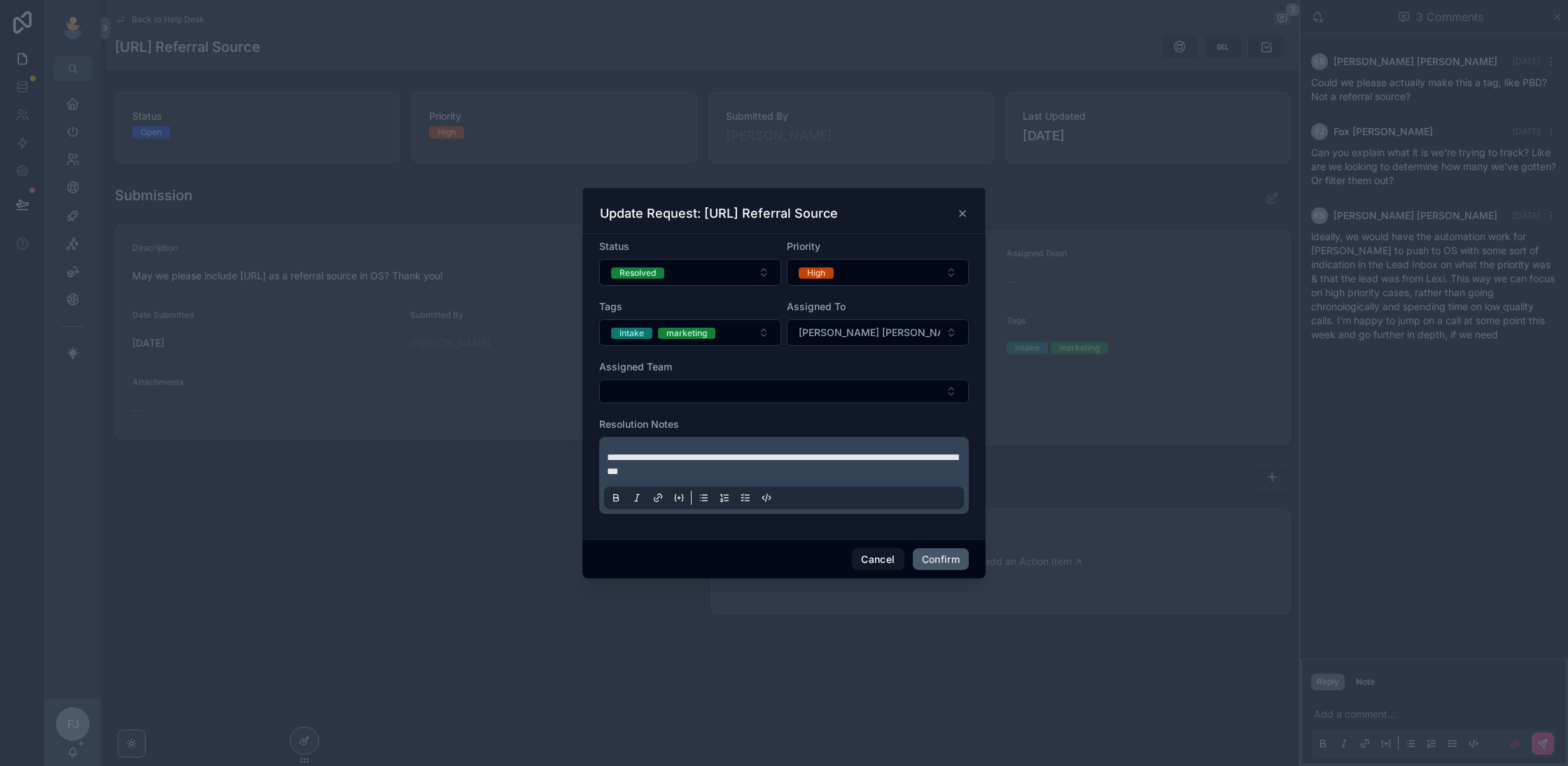
click at [923, 566] on button "Confirm" at bounding box center [941, 559] width 56 height 22
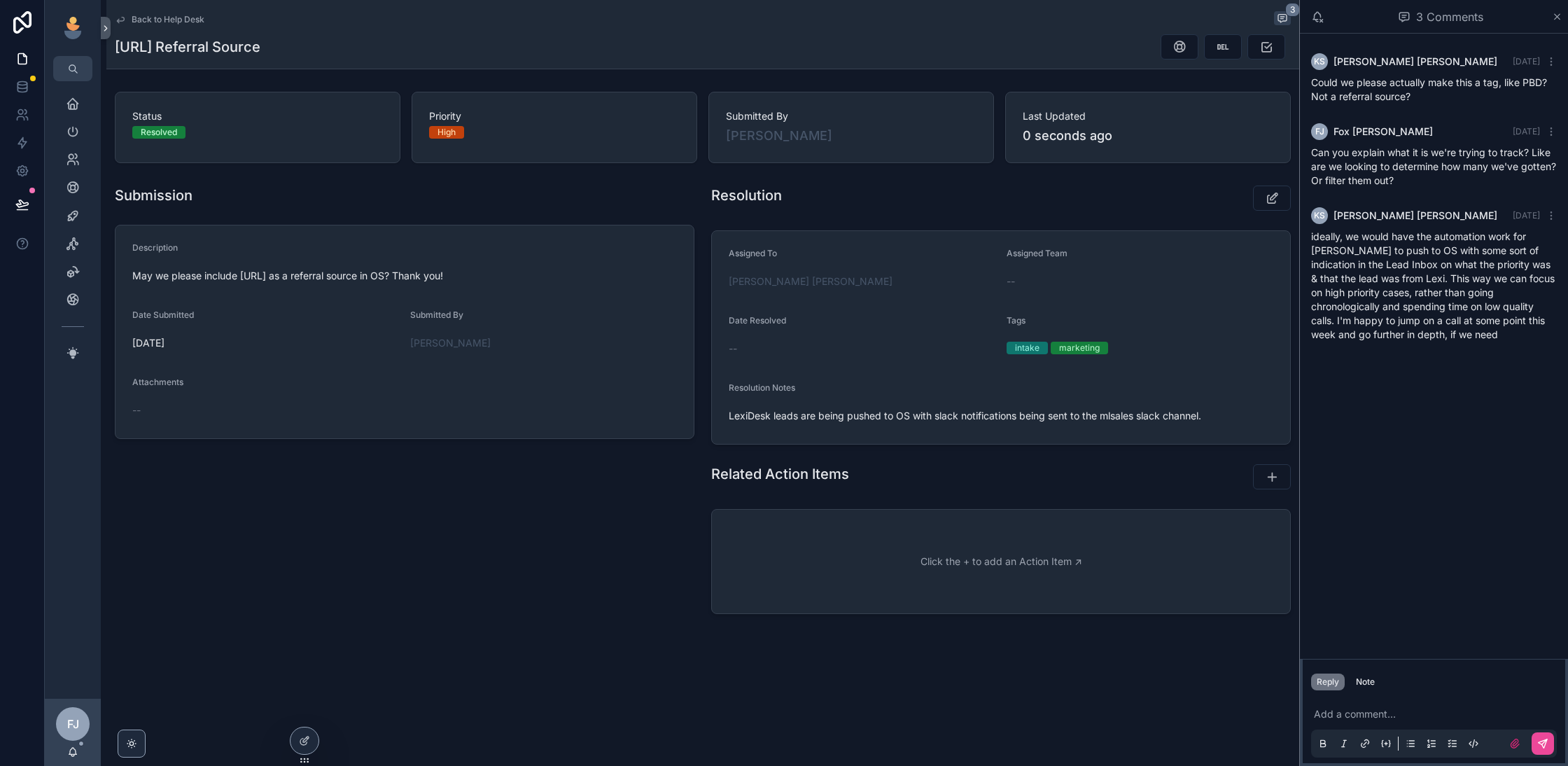
click at [163, 15] on span "Back to Help Desk" at bounding box center [168, 20] width 73 height 11
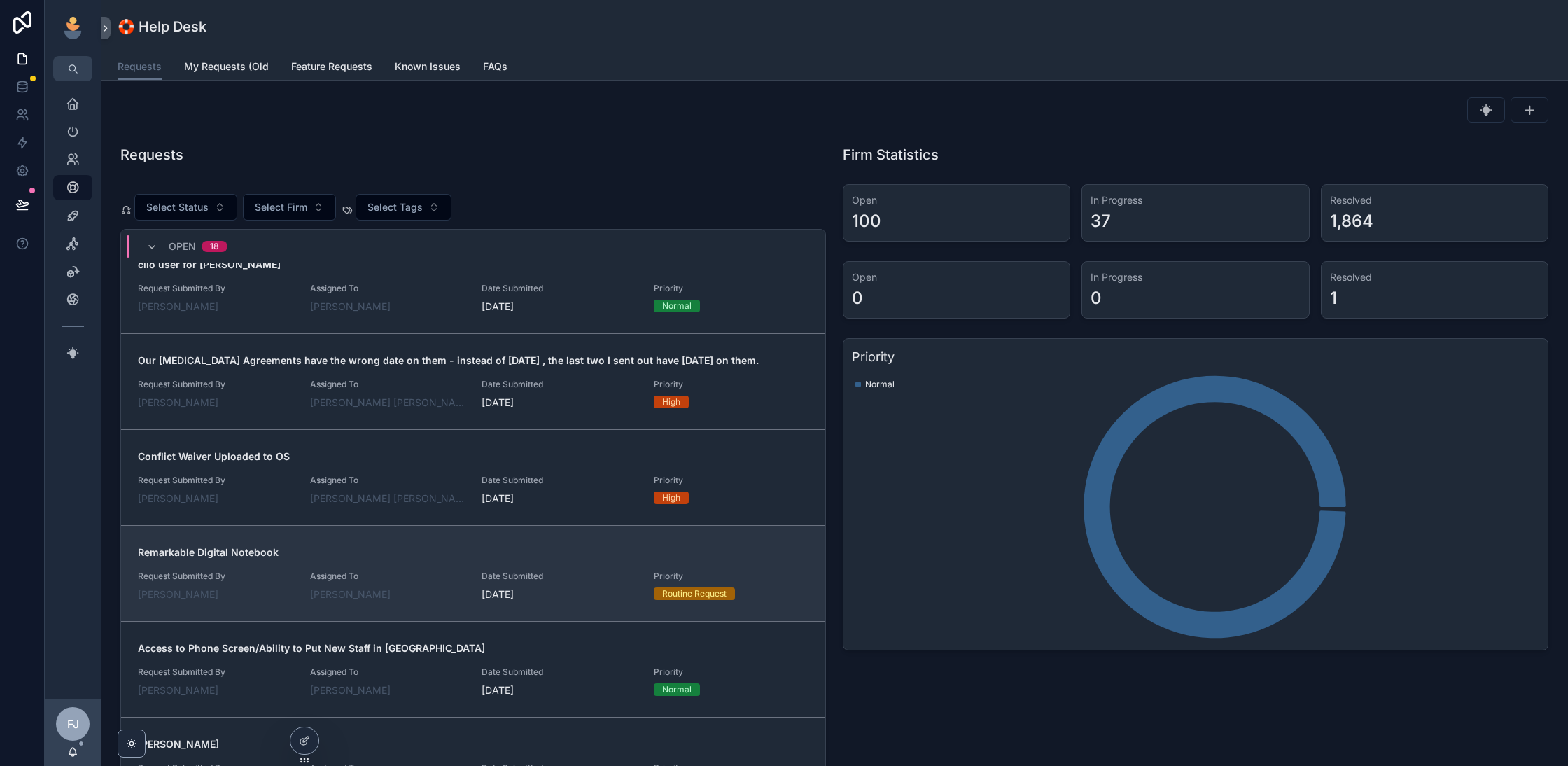
scroll to position [585, 0]
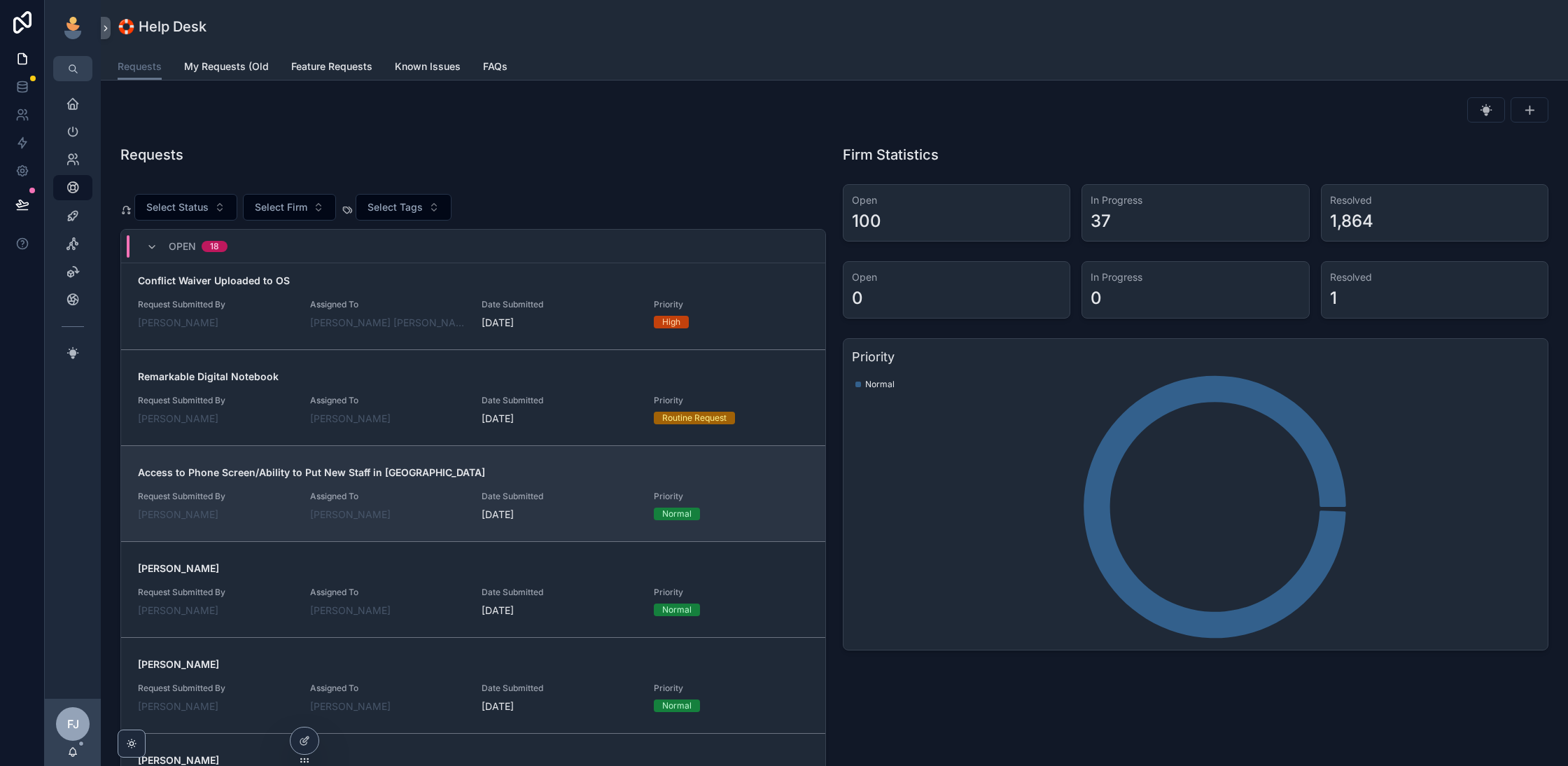
click at [438, 512] on div "Chad Burton" at bounding box center [387, 514] width 155 height 14
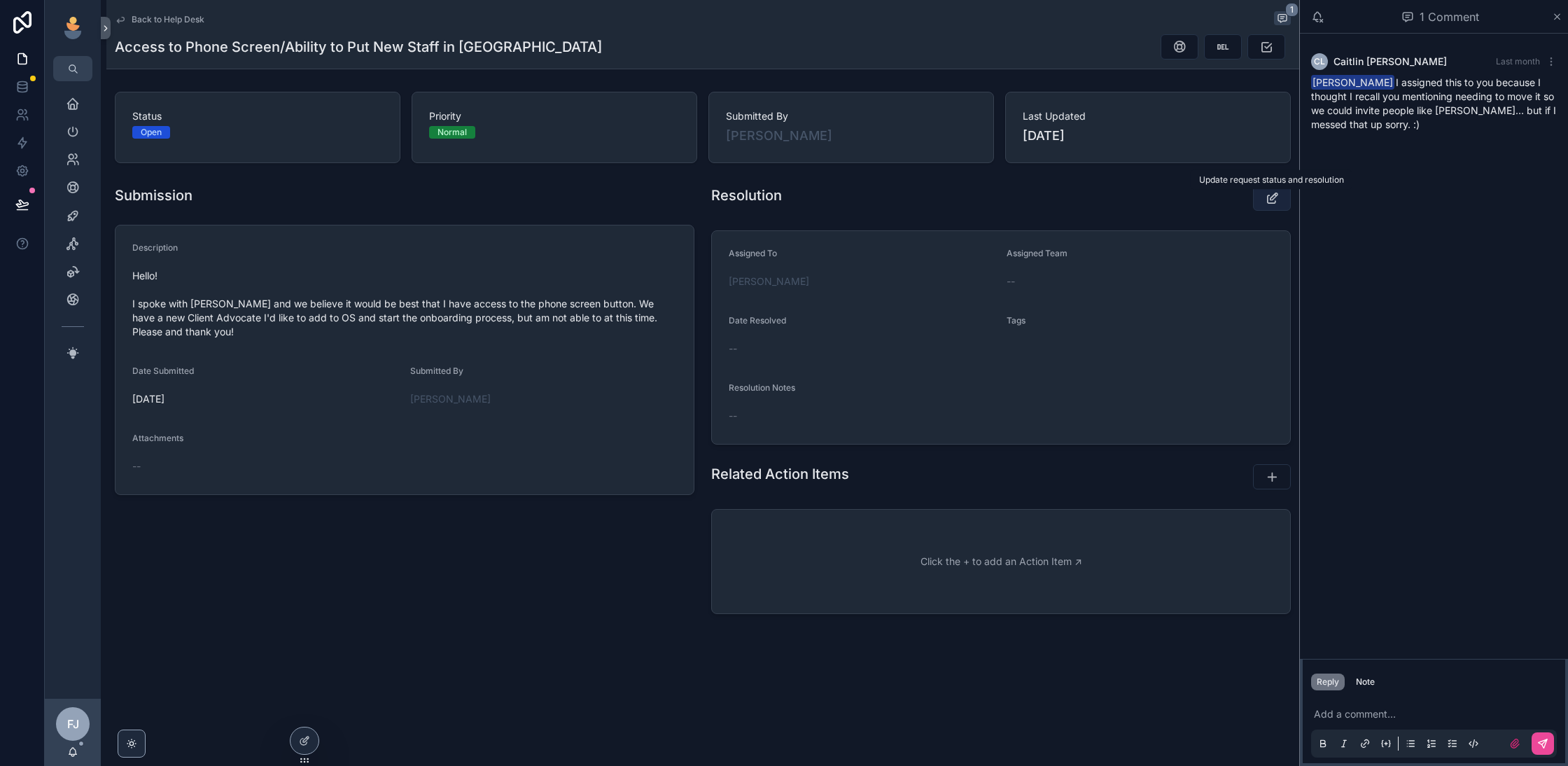
click at [1272, 191] on icon "scrollable content" at bounding box center [1272, 198] width 15 height 14
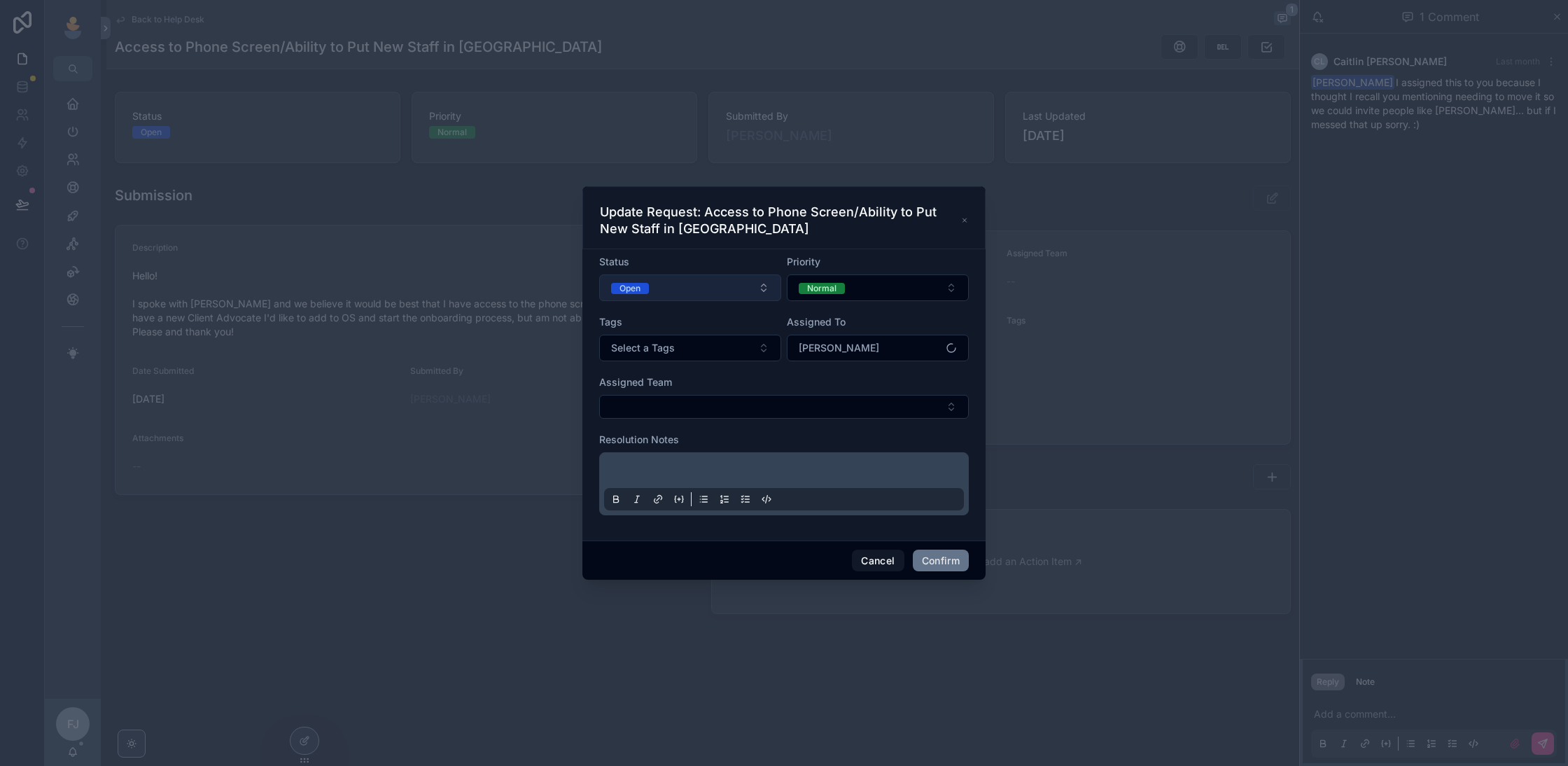
click at [717, 293] on button "Open" at bounding box center [690, 288] width 182 height 27
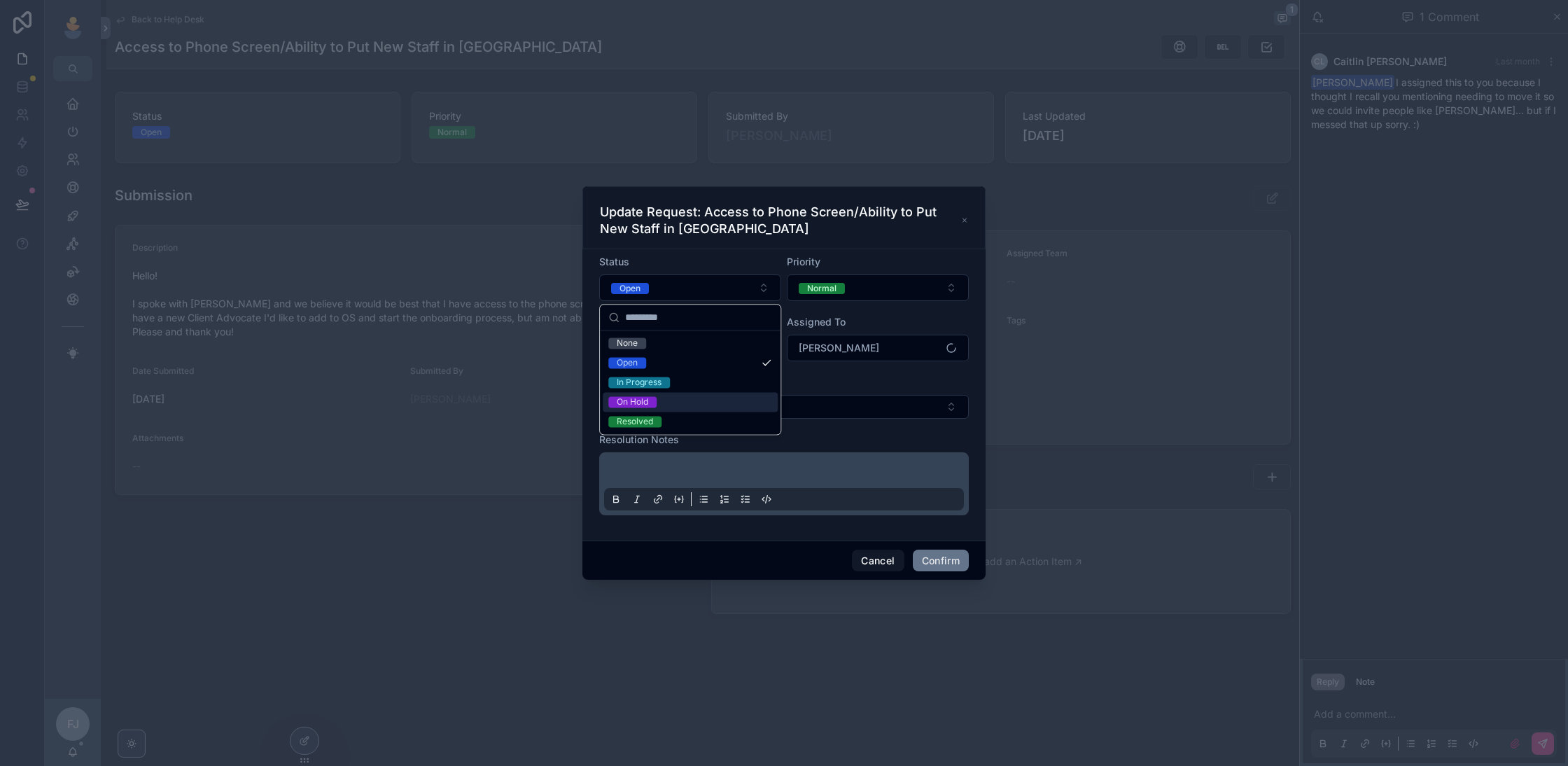
click at [703, 404] on div "On Hold" at bounding box center [690, 402] width 175 height 20
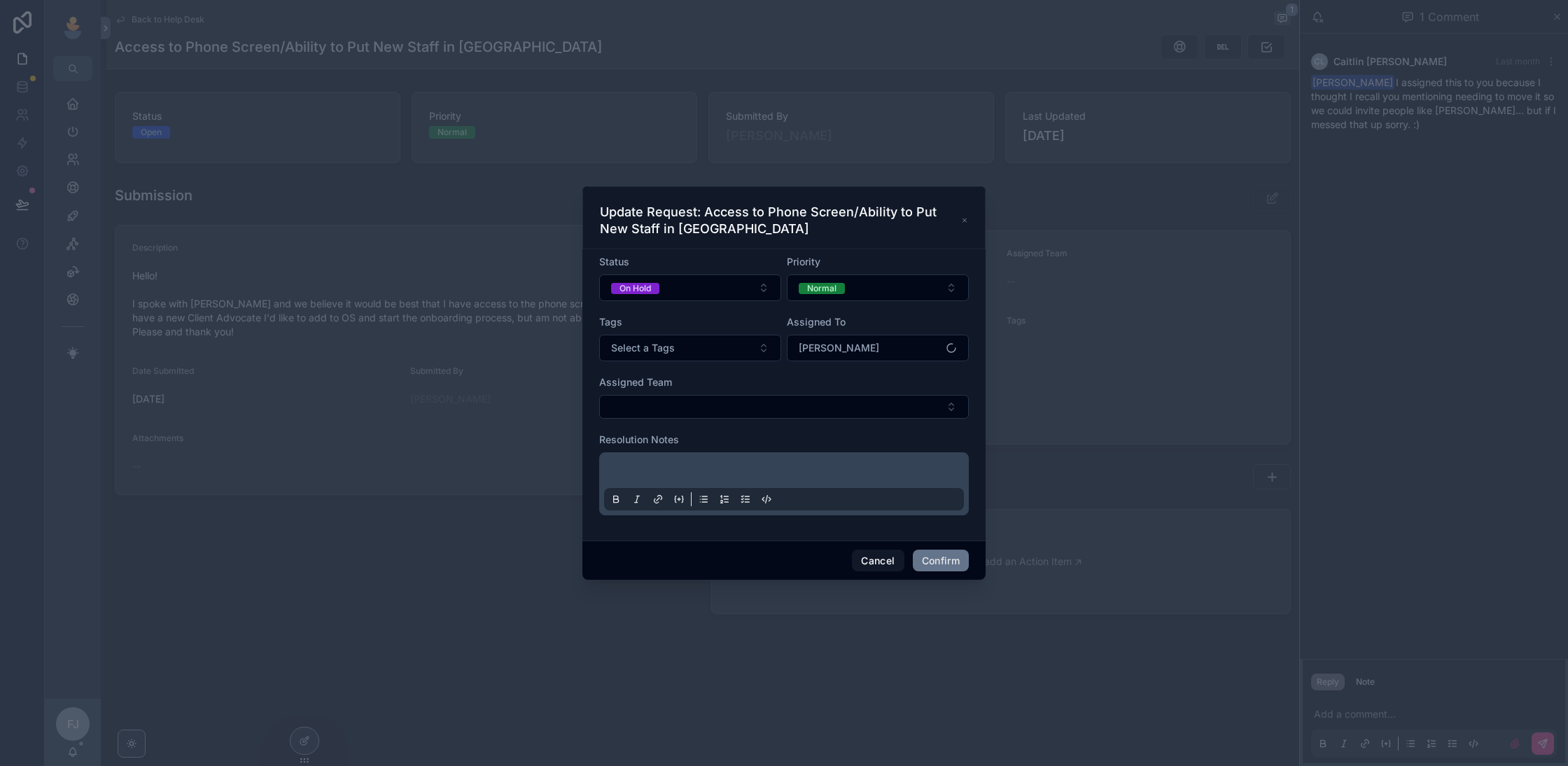
click at [970, 566] on div "Cancel Confirm" at bounding box center [784, 560] width 403 height 40
click at [937, 559] on button "Confirm" at bounding box center [941, 561] width 56 height 22
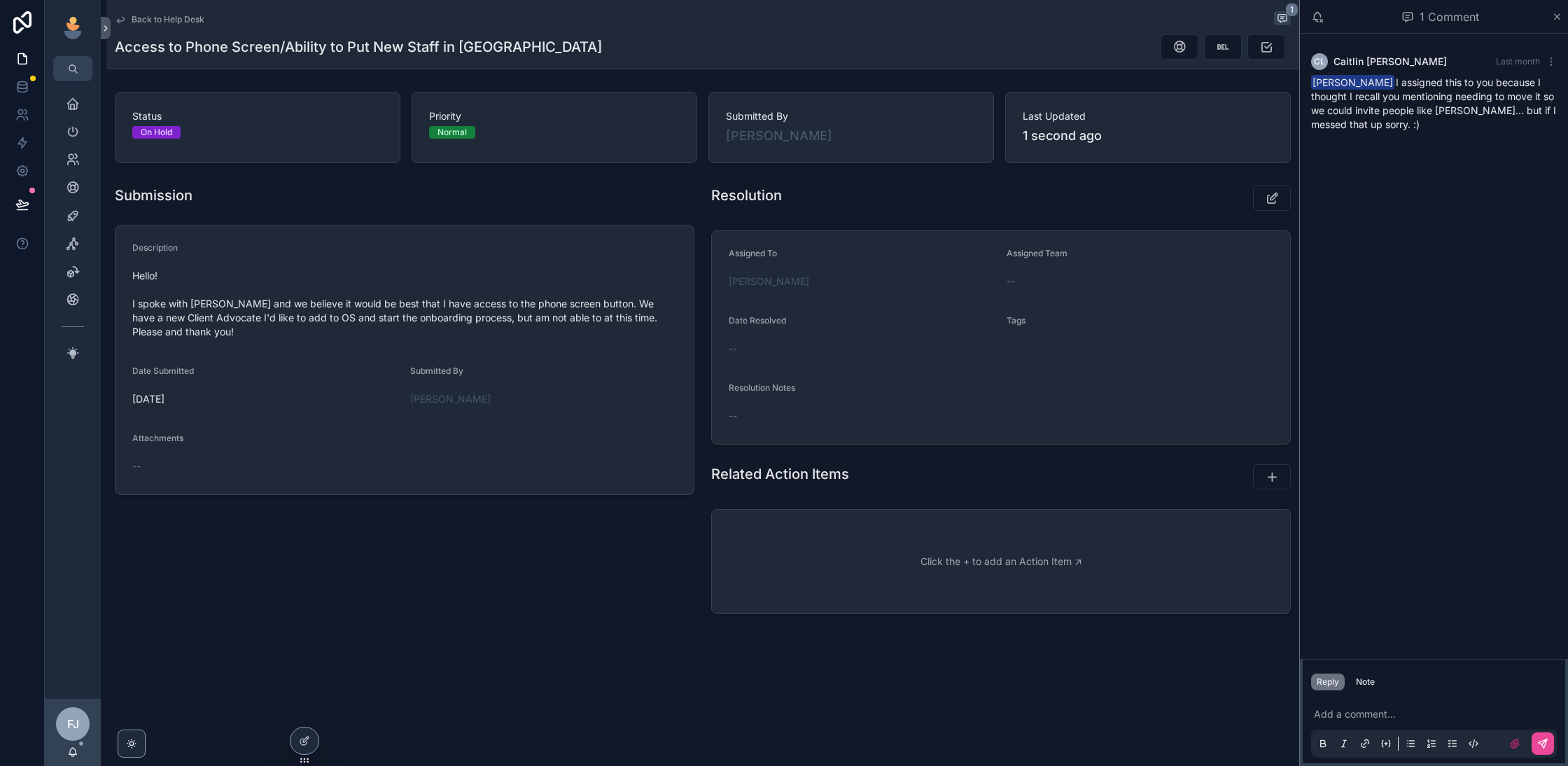
click at [157, 18] on span "Back to Help Desk" at bounding box center [168, 20] width 73 height 11
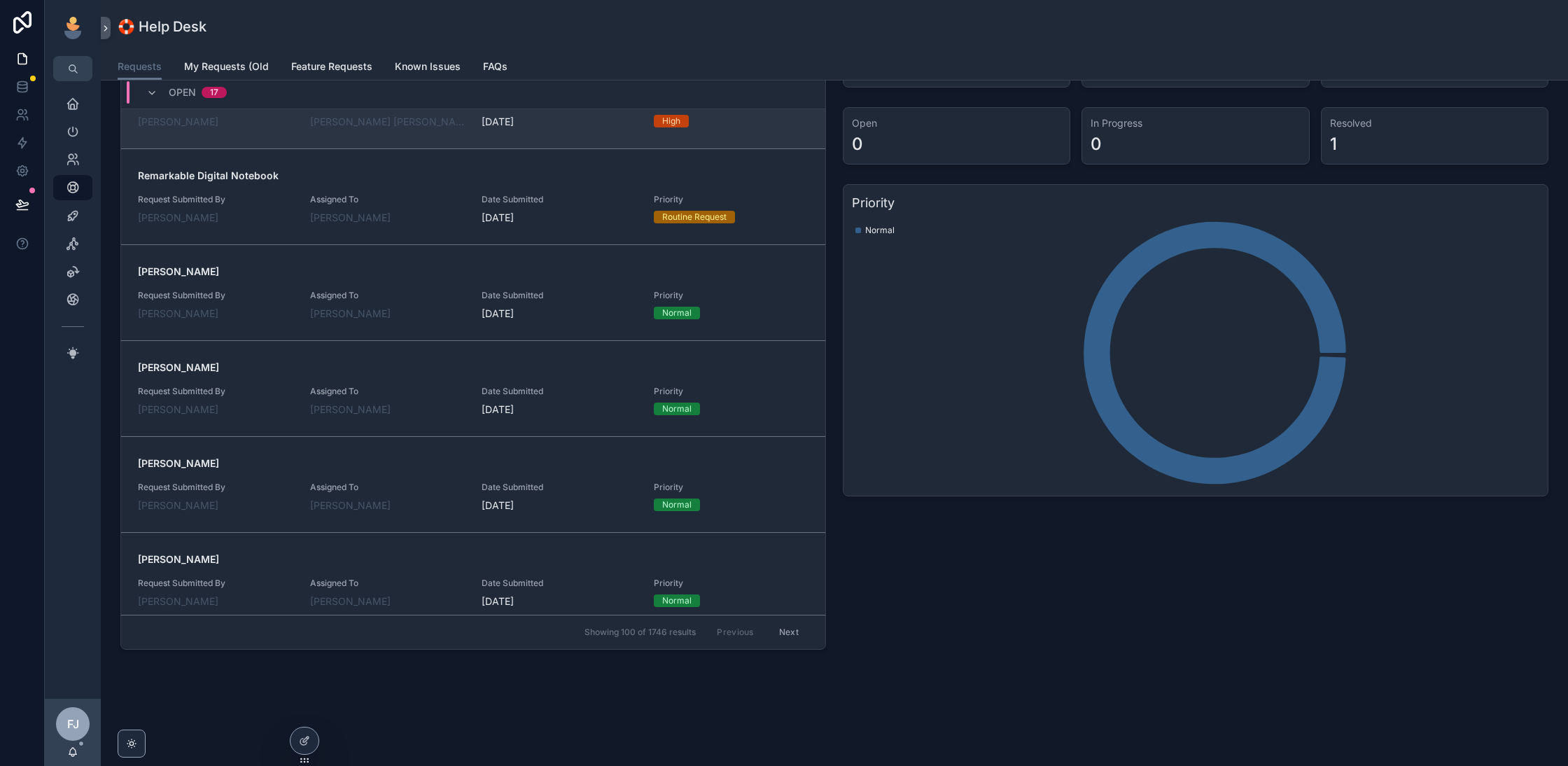
scroll to position [1789, 0]
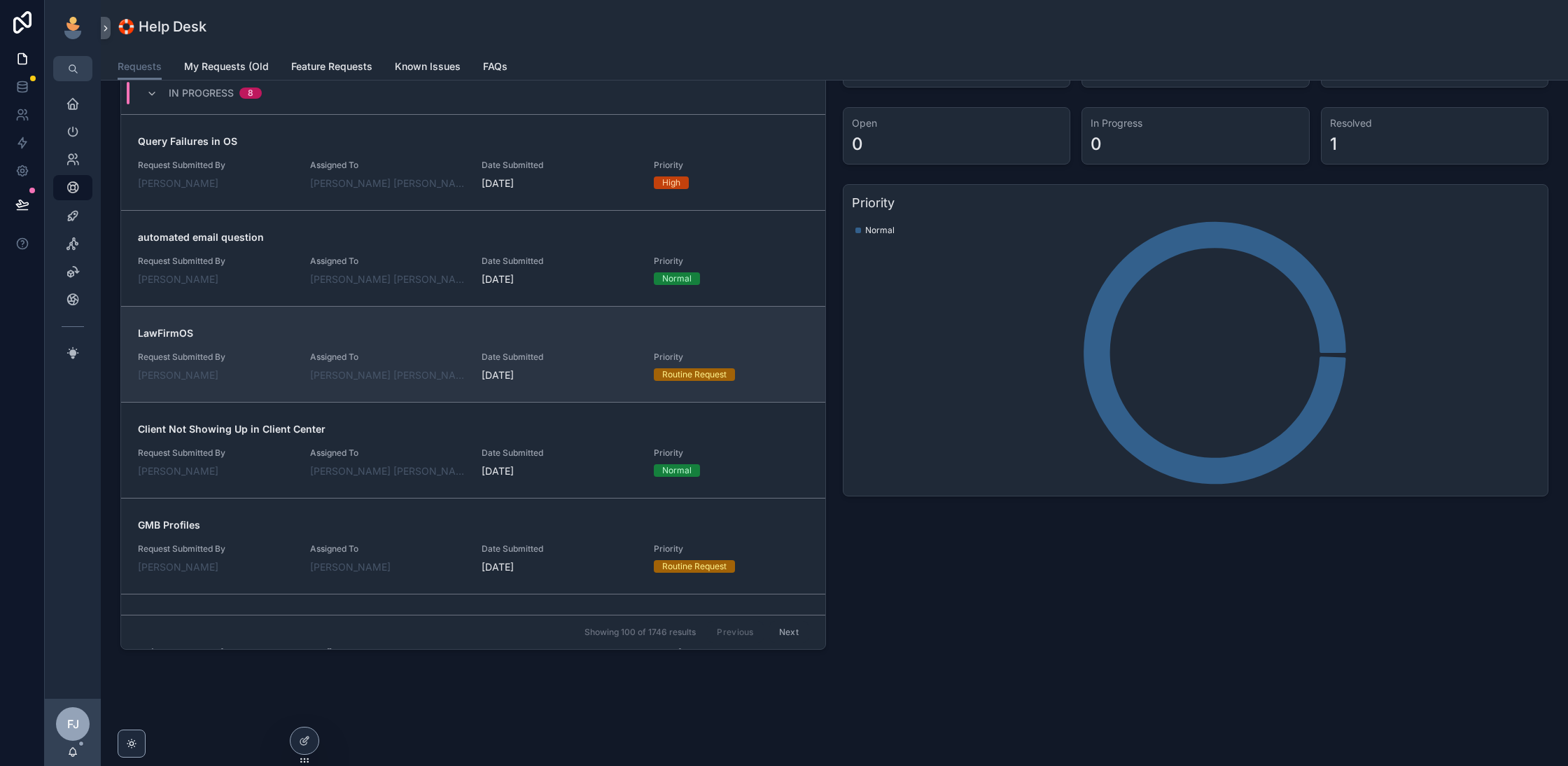
click at [449, 335] on div "LawFirmOS Request Submitted By Maleah Woodward Assigned To Fox Johnston Date Su…" at bounding box center [473, 354] width 671 height 56
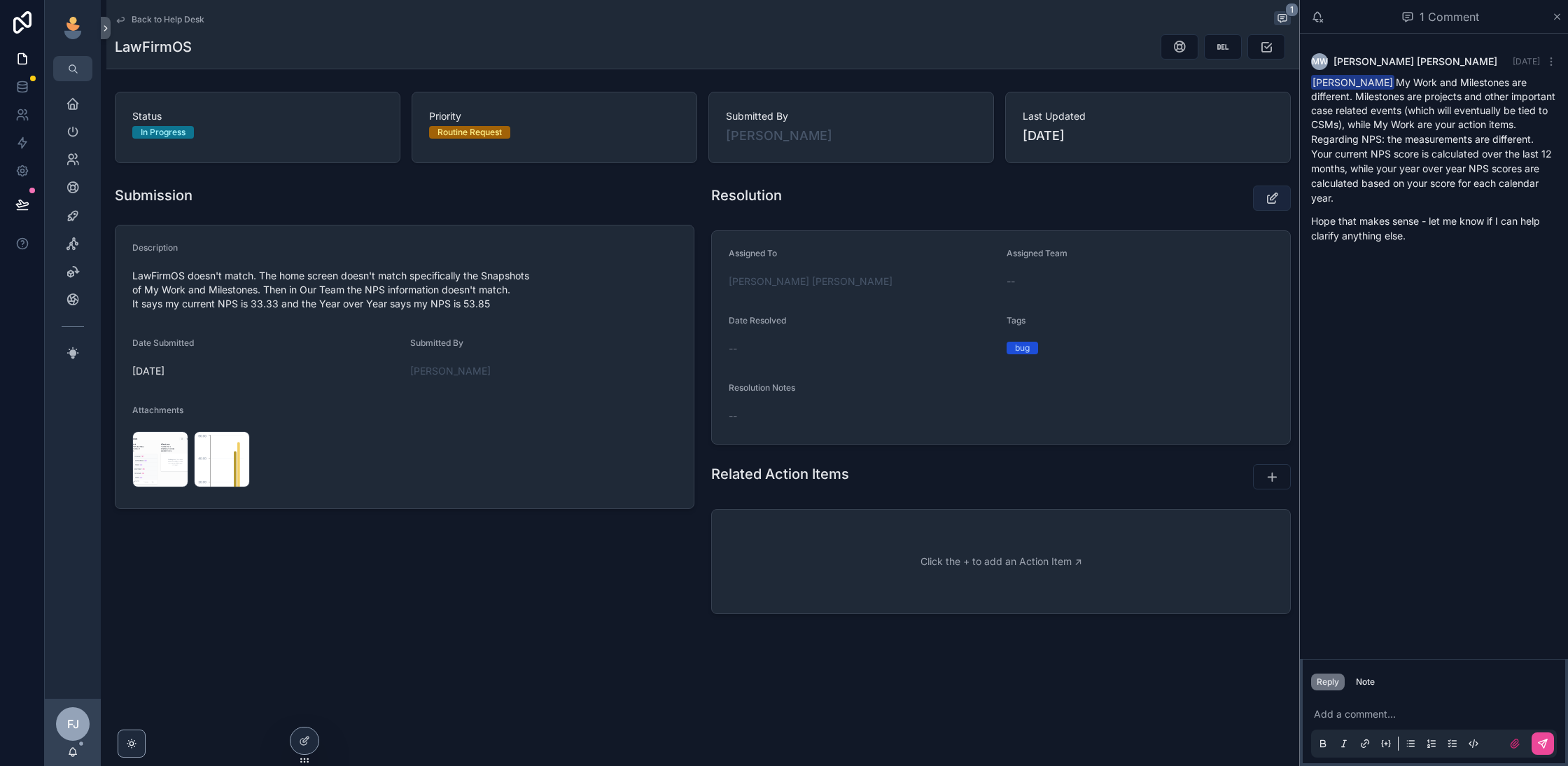
click at [1274, 202] on icon "scrollable content" at bounding box center [1272, 198] width 15 height 14
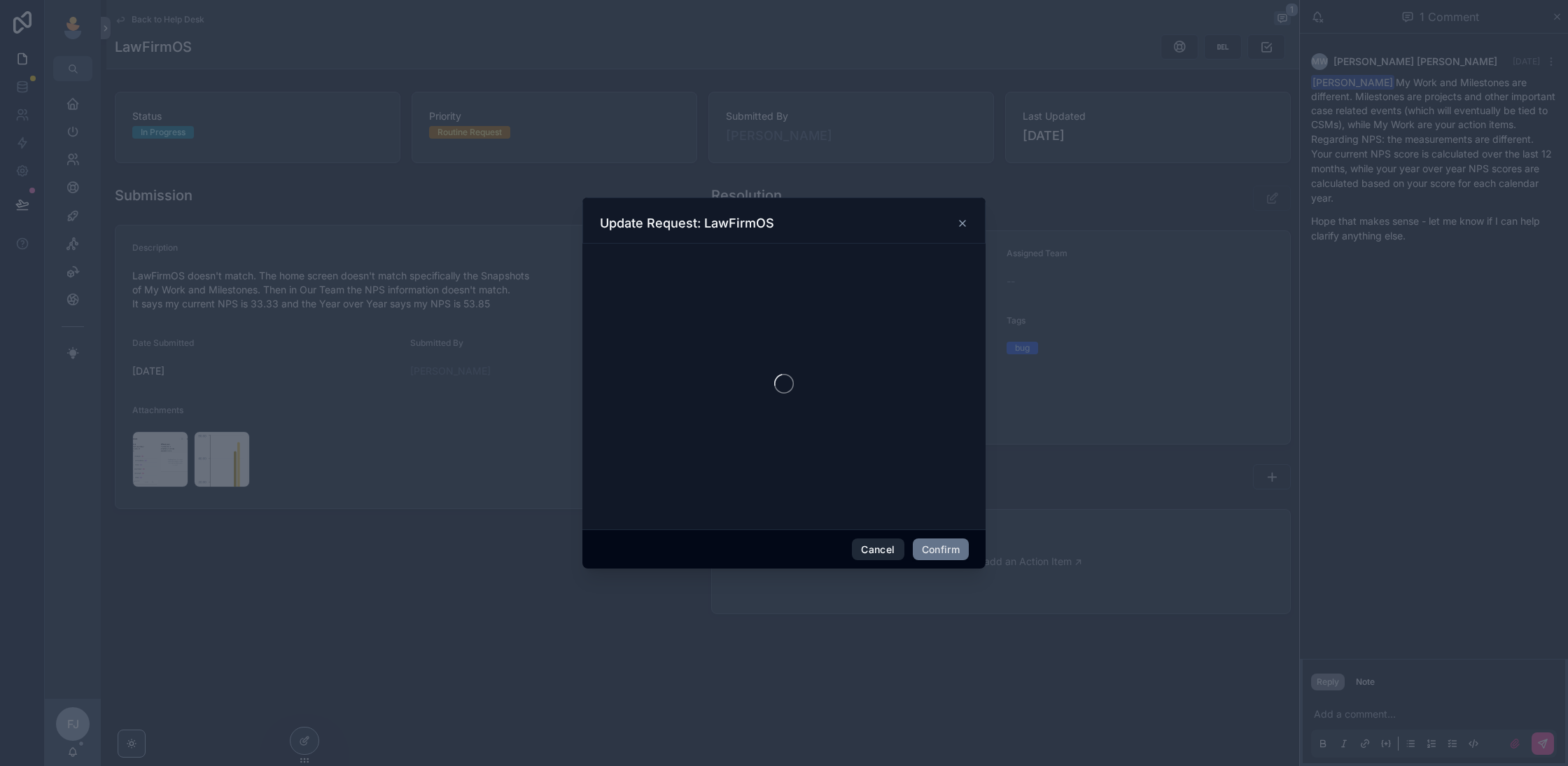
click at [865, 538] on button "Cancel" at bounding box center [878, 550] width 52 height 22
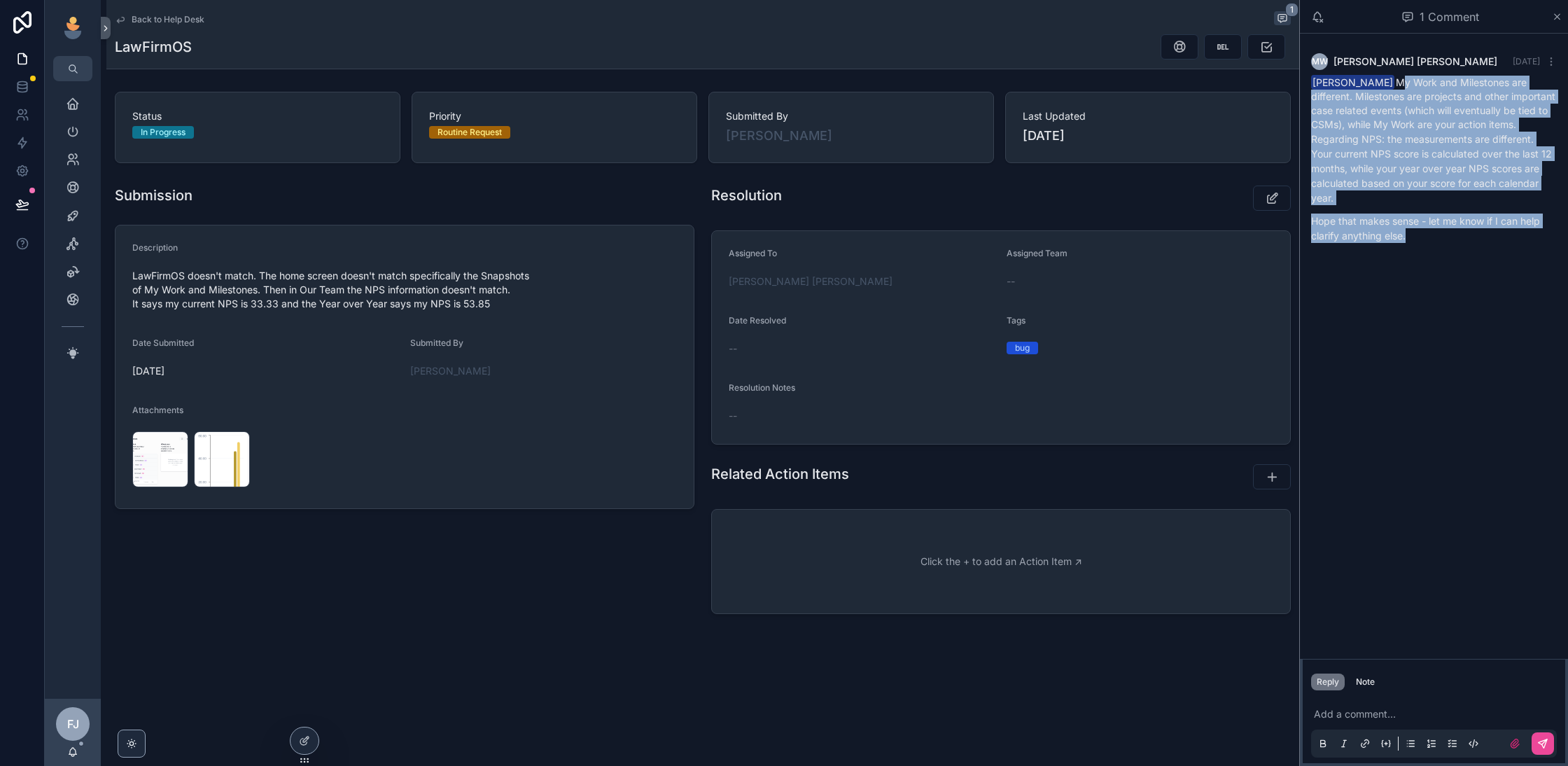
drag, startPoint x: 1432, startPoint y: 256, endPoint x: 1407, endPoint y: 86, distance: 171.8
click at [1407, 86] on div "Maleah Woodward My Work and Milestones are different. Milestones are projects a…" at bounding box center [1434, 160] width 246 height 167
copy div "My Work and Milestones are different. Milestones are projects and other importa…"
click at [1264, 200] on button "scrollable content" at bounding box center [1272, 198] width 38 height 25
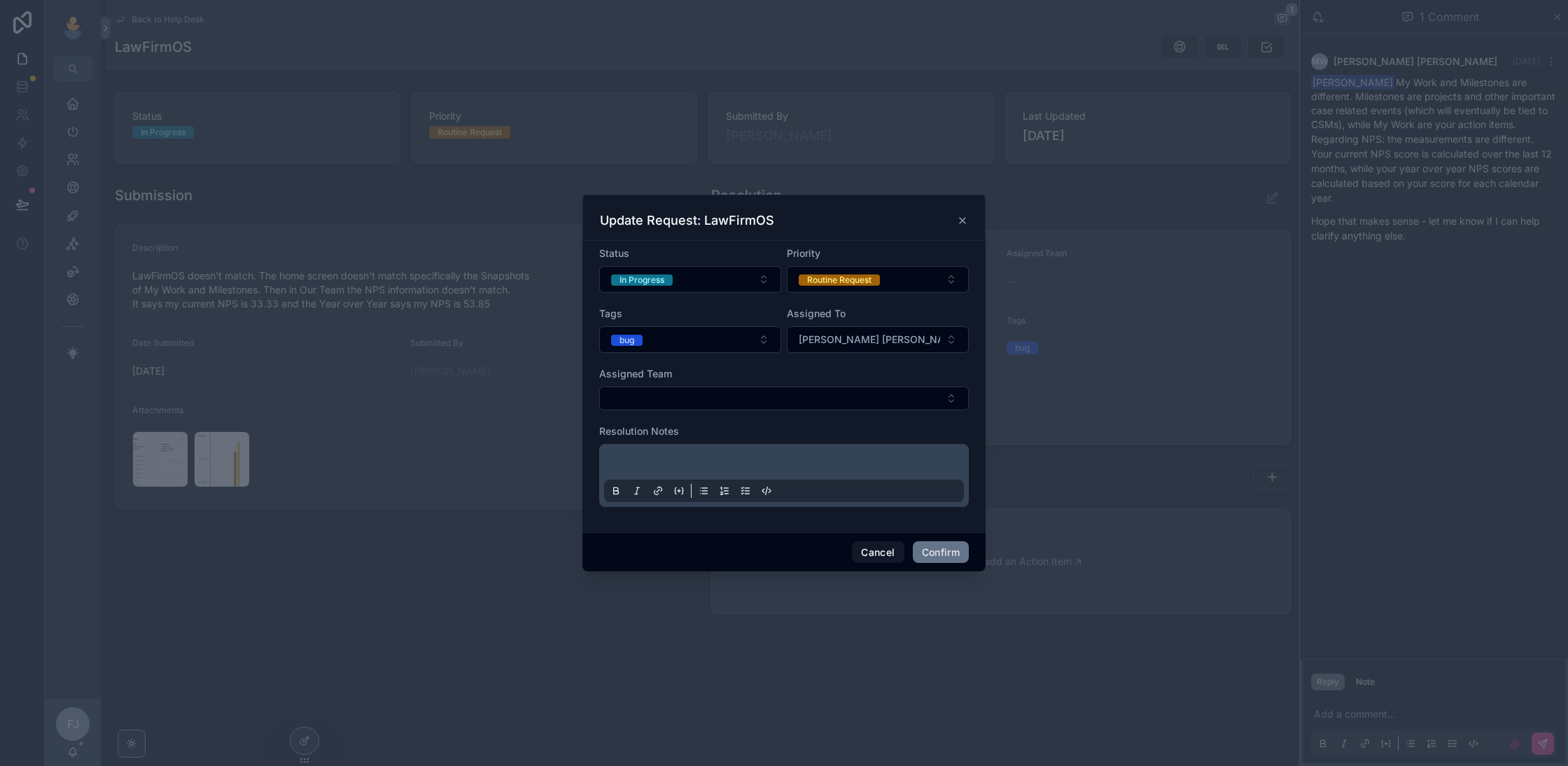
click at [804, 461] on p at bounding box center [787, 465] width 360 height 14
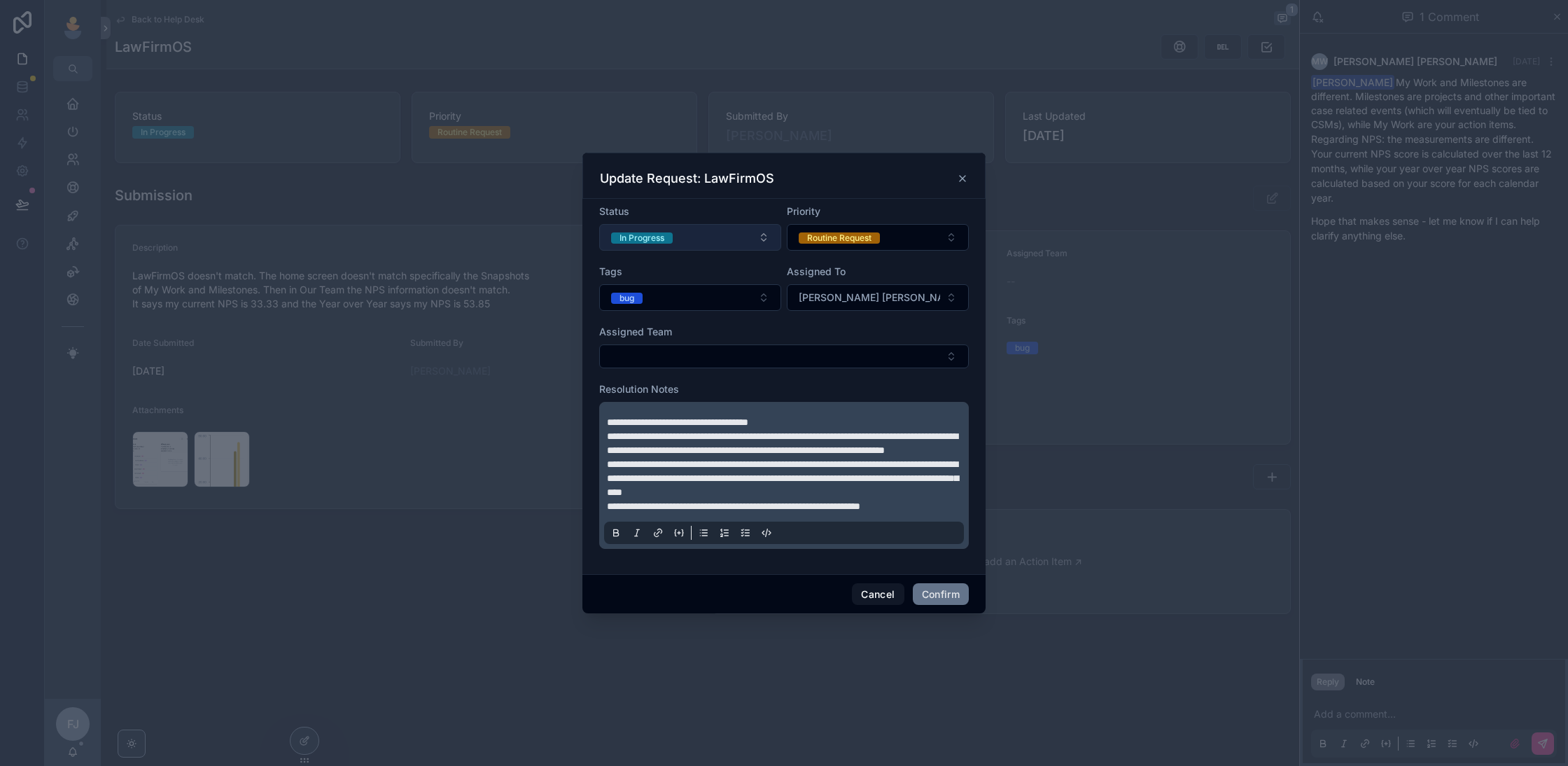
click at [701, 235] on button "In Progress" at bounding box center [690, 238] width 182 height 27
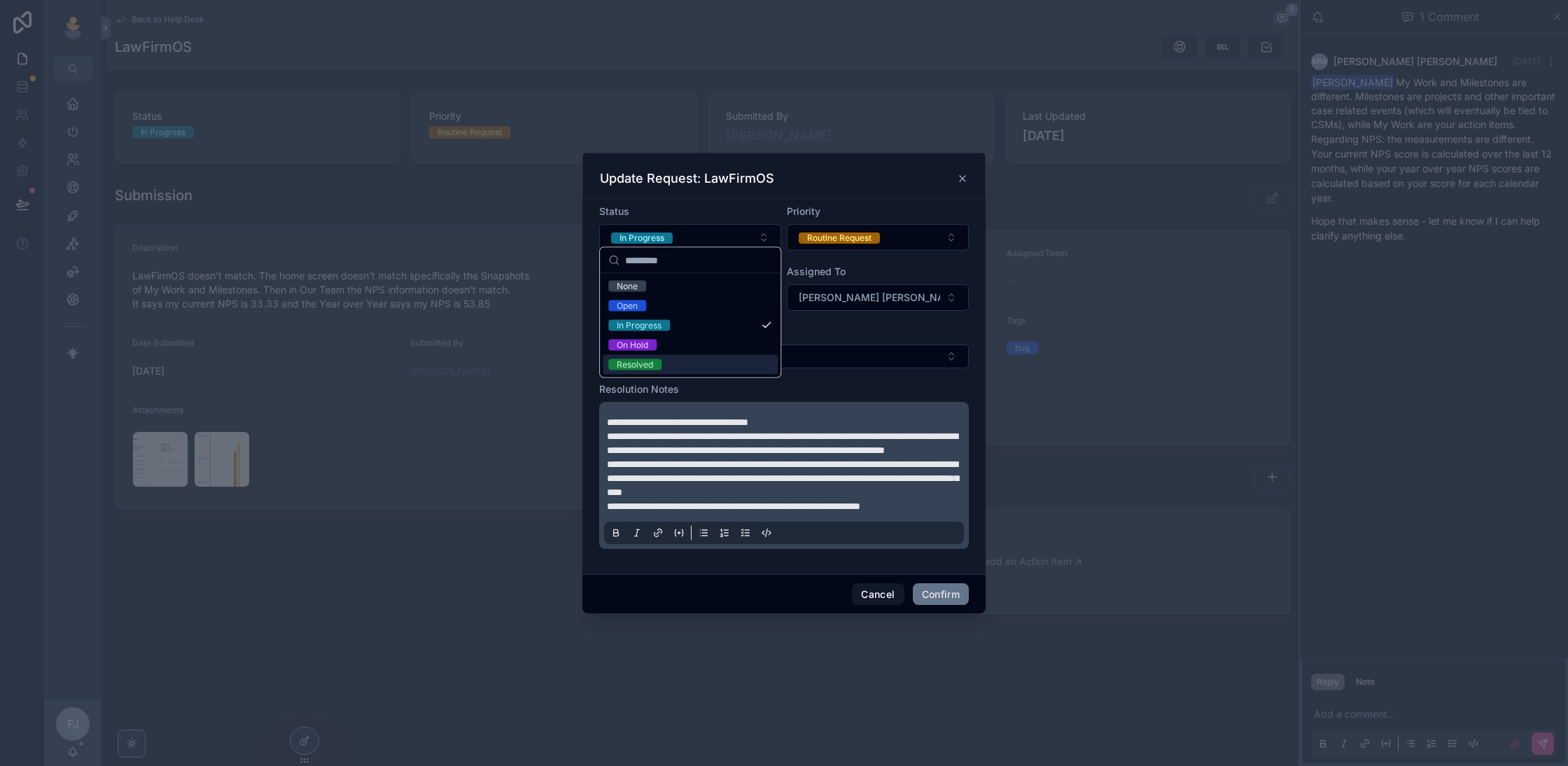
click at [689, 356] on div "Resolved" at bounding box center [690, 365] width 175 height 20
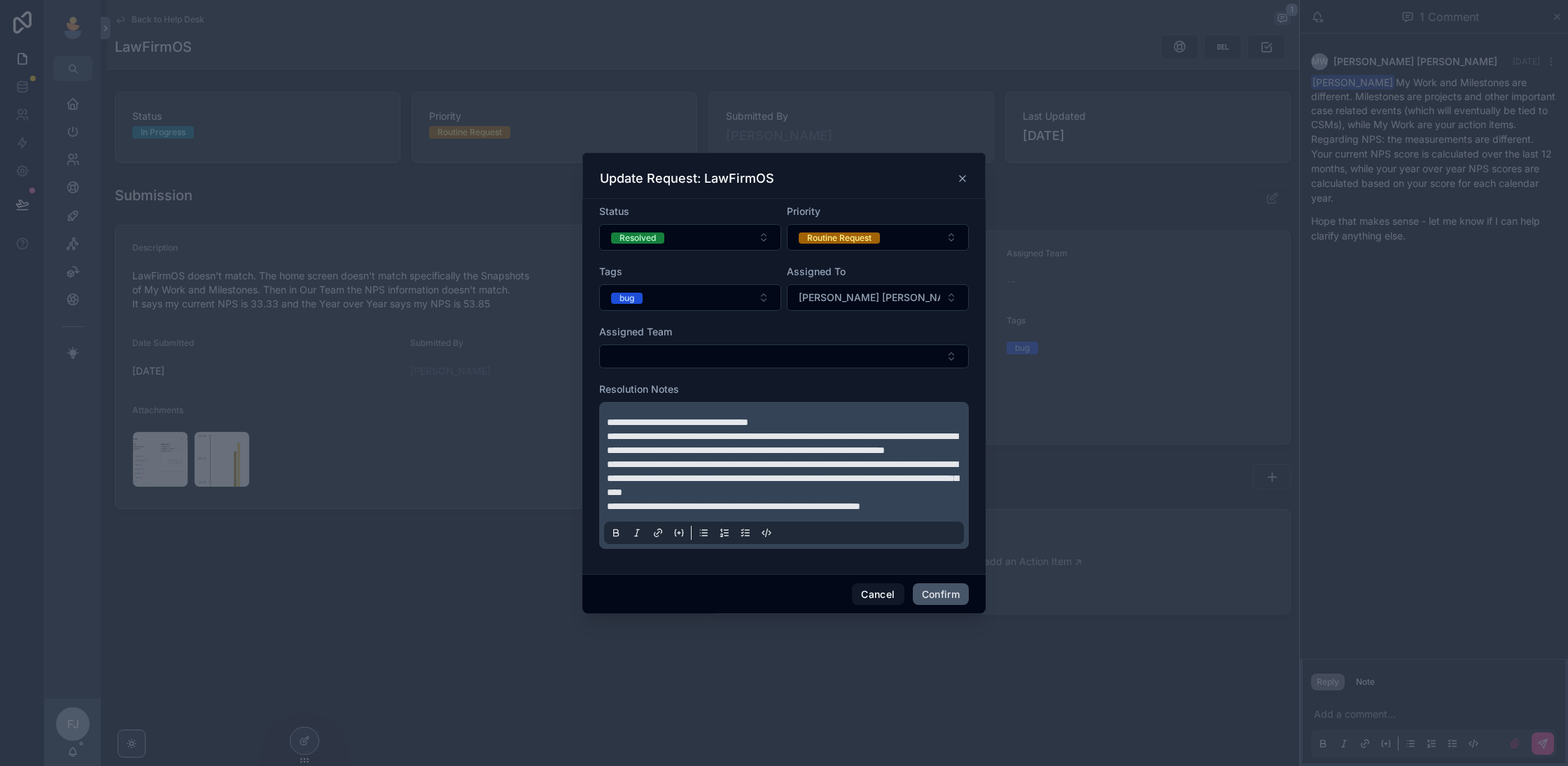
click at [924, 600] on button "Confirm" at bounding box center [941, 595] width 56 height 22
